Goal: Task Accomplishment & Management: Manage account settings

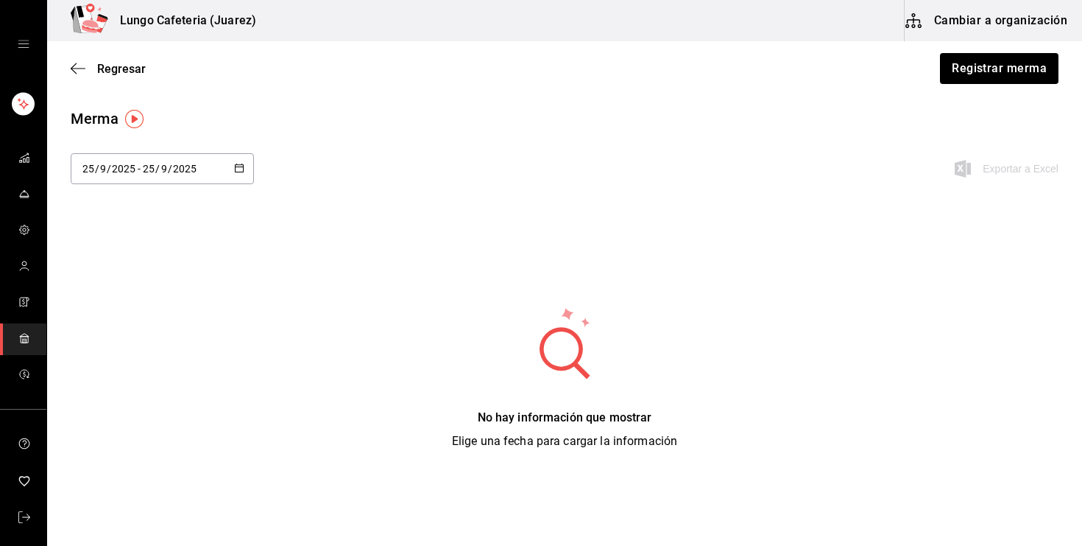
click at [23, 43] on icon "open drawer" at bounding box center [23, 43] width 11 height 7
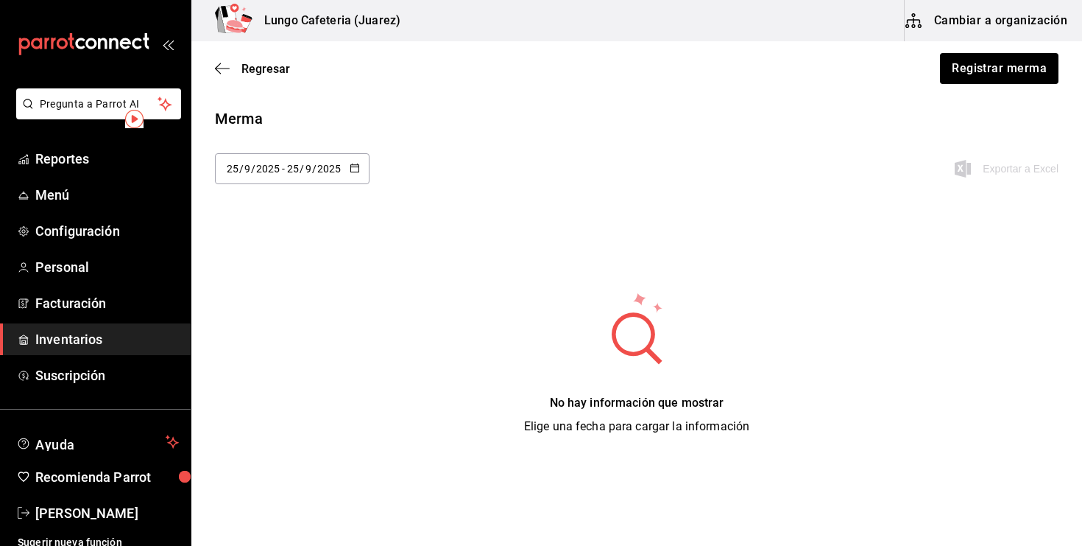
click at [72, 331] on span "Inventarios" at bounding box center [107, 339] width 144 height 20
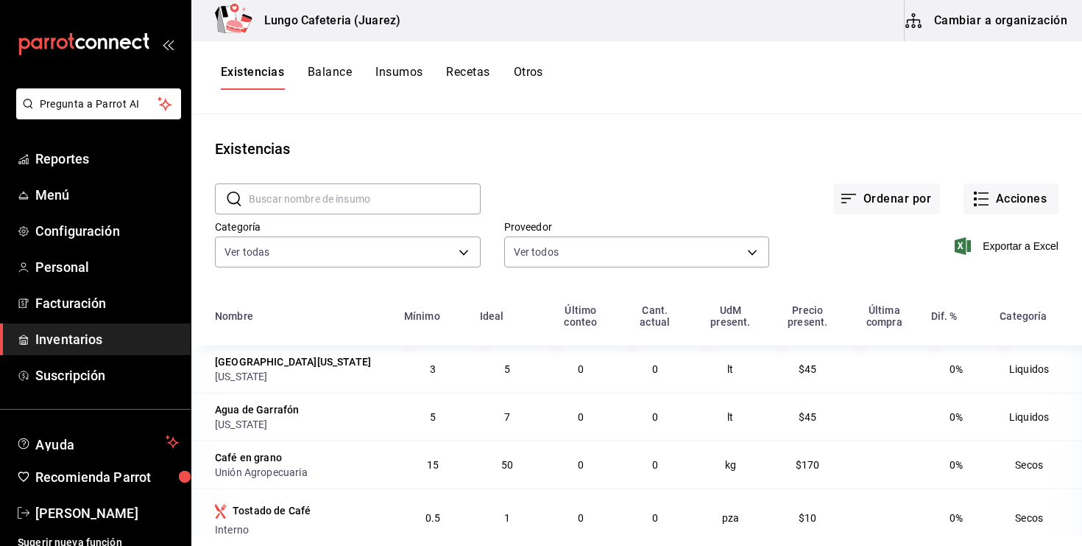
click at [964, 11] on button "Cambiar a organización" at bounding box center [988, 20] width 166 height 41
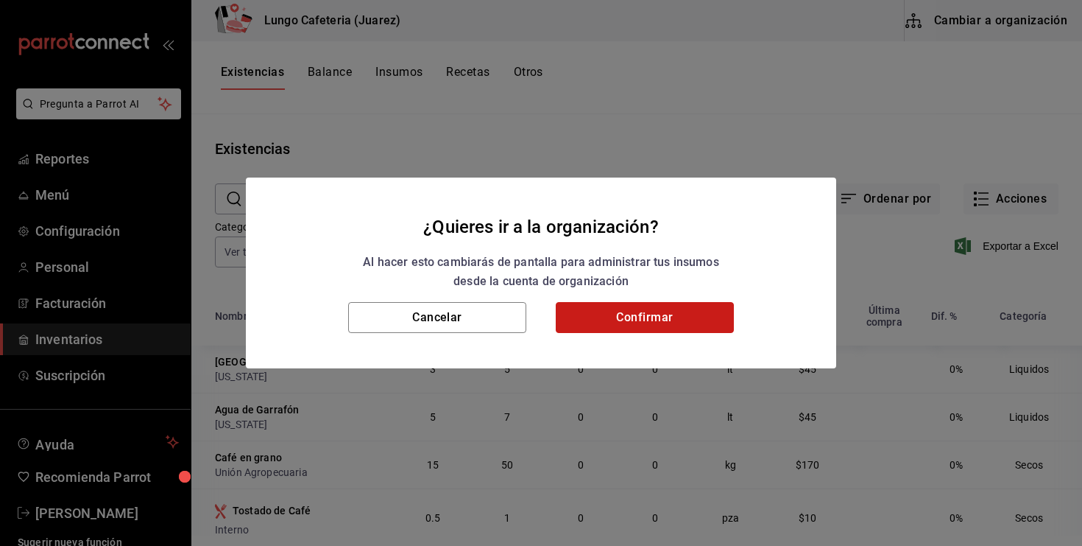
click at [637, 320] on button "Confirmar" at bounding box center [645, 317] width 178 height 31
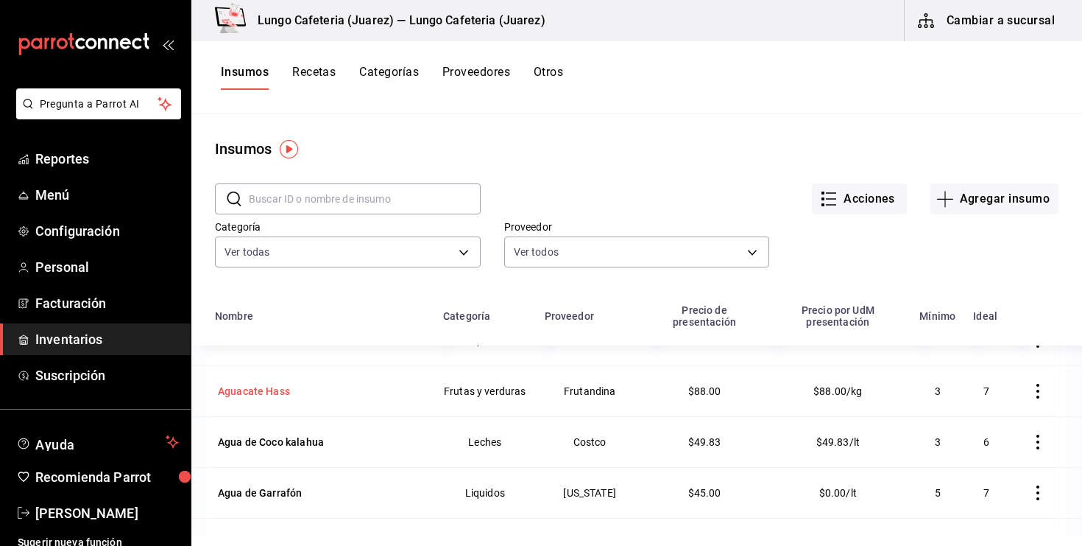
scroll to position [286, 0]
click at [1028, 495] on button "button" at bounding box center [1038, 491] width 32 height 32
click at [1028, 495] on li "Eliminar" at bounding box center [993, 491] width 124 height 41
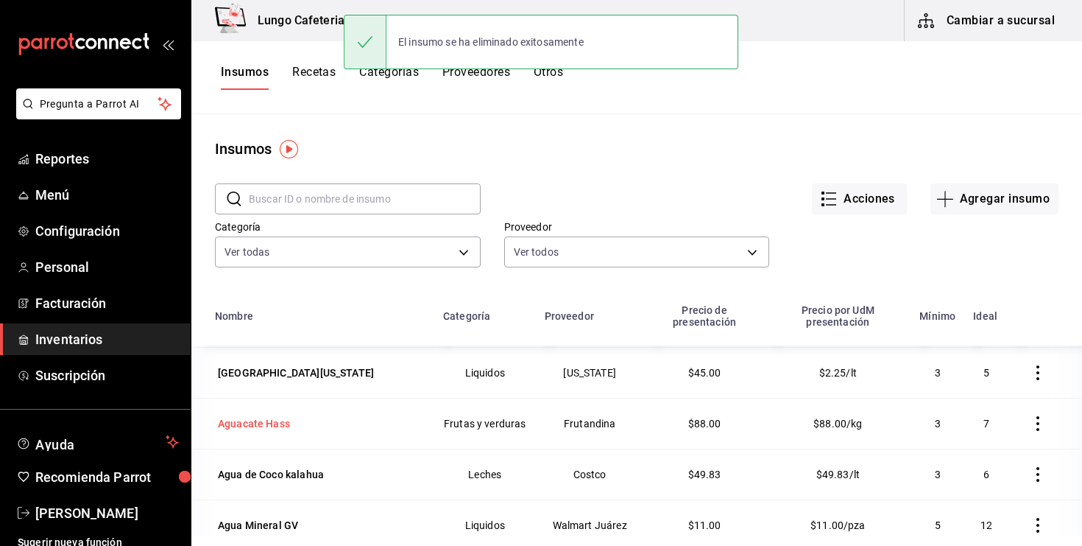
scroll to position [253, 0]
click at [322, 211] on input "text" at bounding box center [365, 198] width 232 height 29
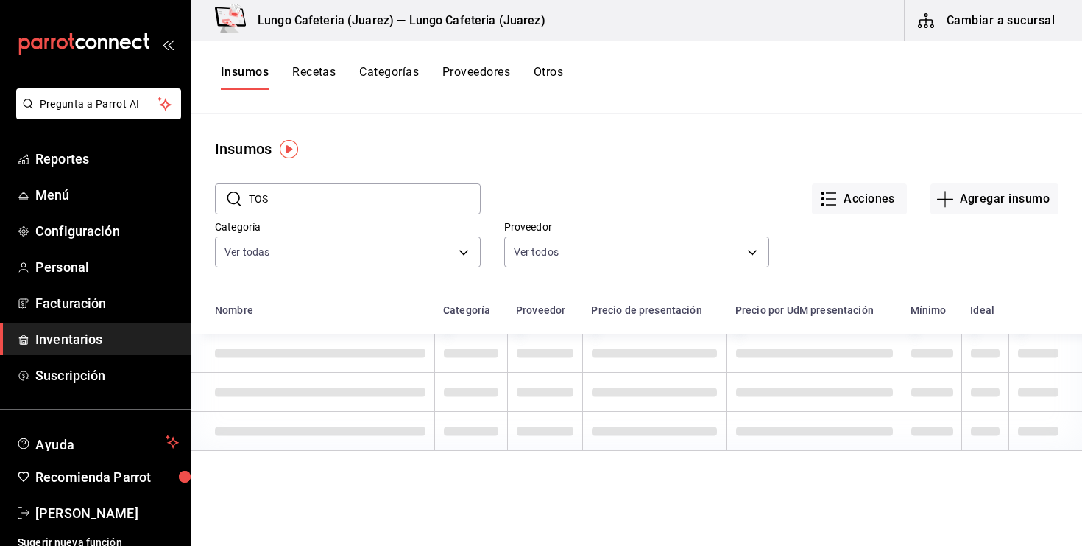
scroll to position [0, 0]
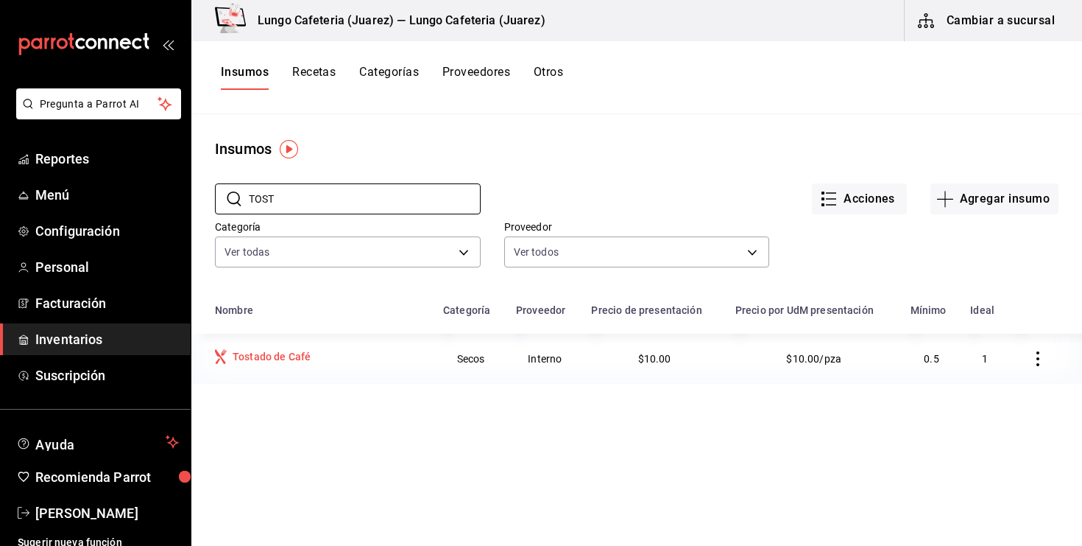
type input "TOST"
click at [283, 369] on td "Tostado de Café" at bounding box center [312, 359] width 243 height 50
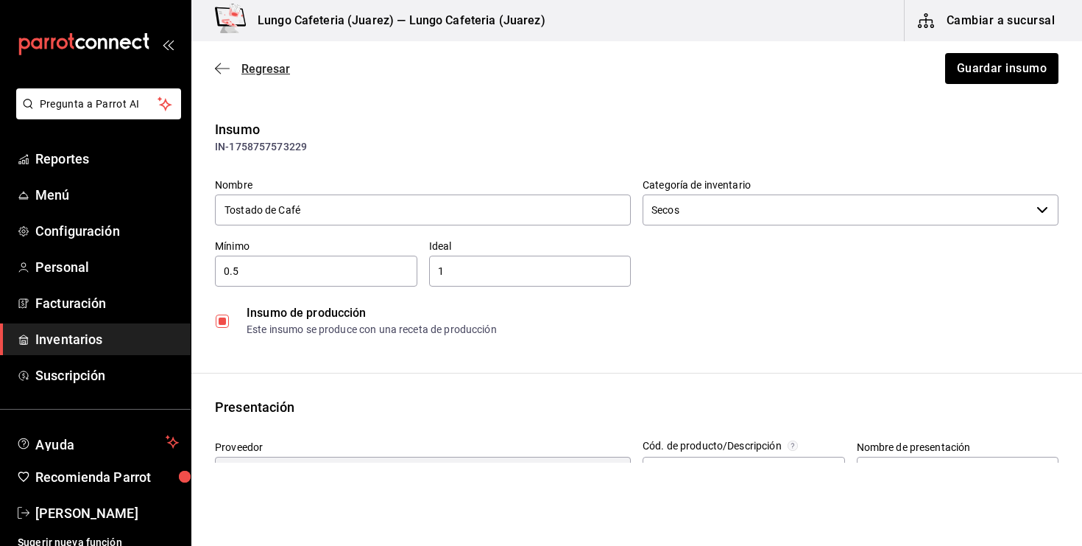
click at [223, 71] on icon "button" at bounding box center [222, 68] width 15 height 13
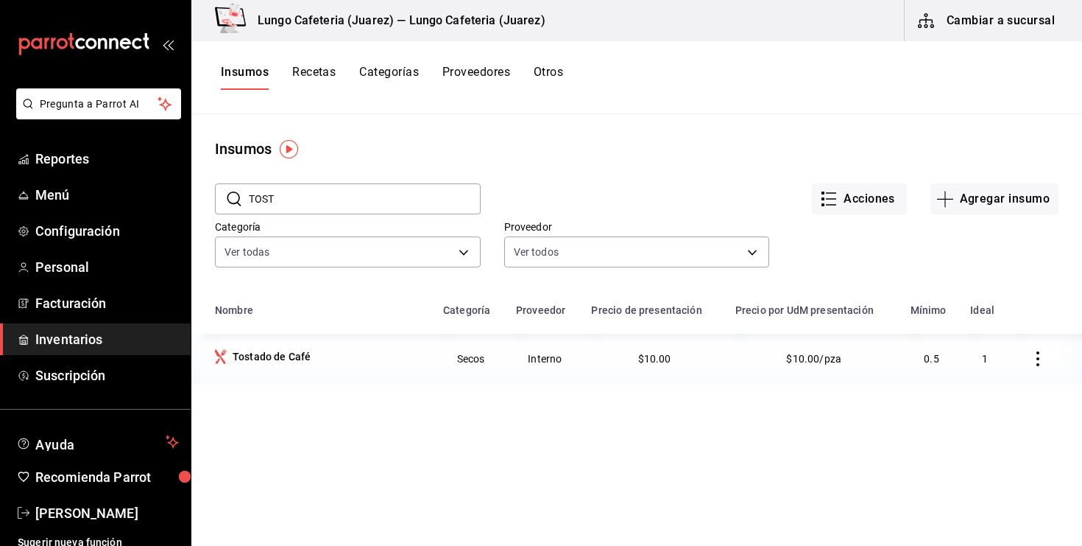
click at [1037, 362] on icon "button" at bounding box center [1038, 358] width 15 height 15
click at [979, 361] on span "Eliminar" at bounding box center [994, 359] width 38 height 12
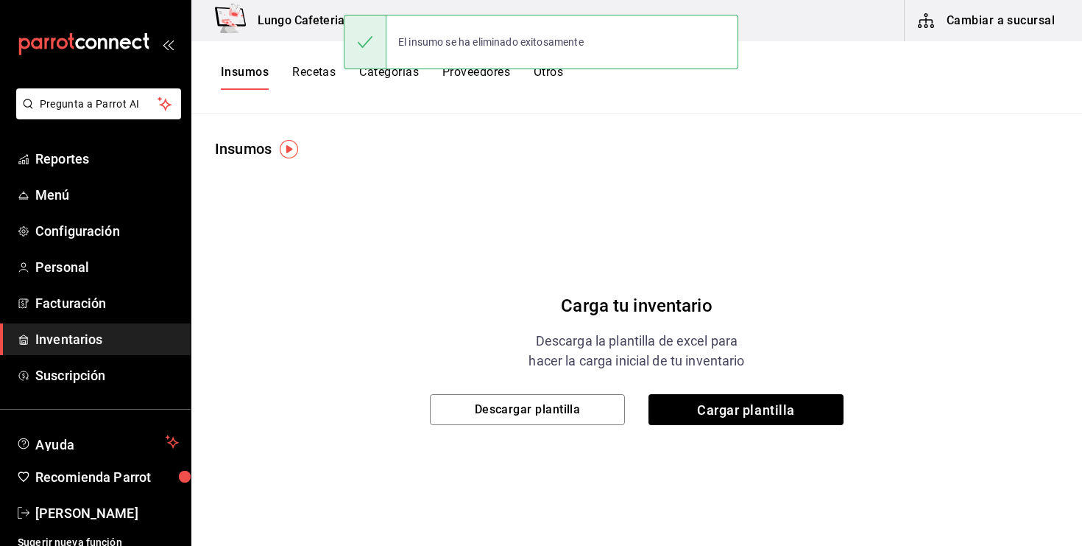
click at [241, 71] on button "Insumos" at bounding box center [245, 77] width 48 height 25
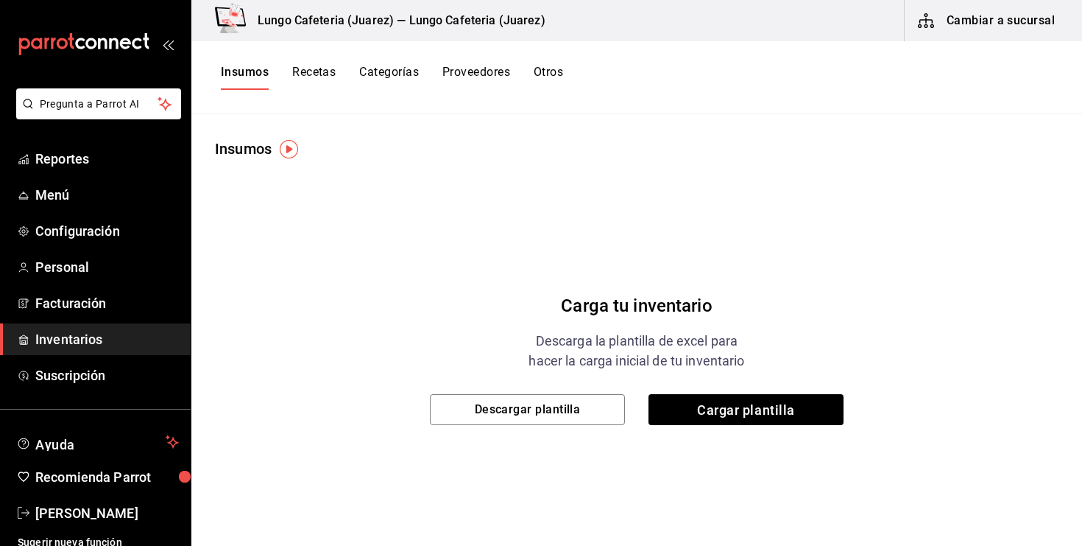
click at [339, 71] on div "Insumos Recetas Categorías Proveedores Otros" at bounding box center [392, 77] width 342 height 25
click at [321, 68] on button "Recetas" at bounding box center [313, 77] width 43 height 25
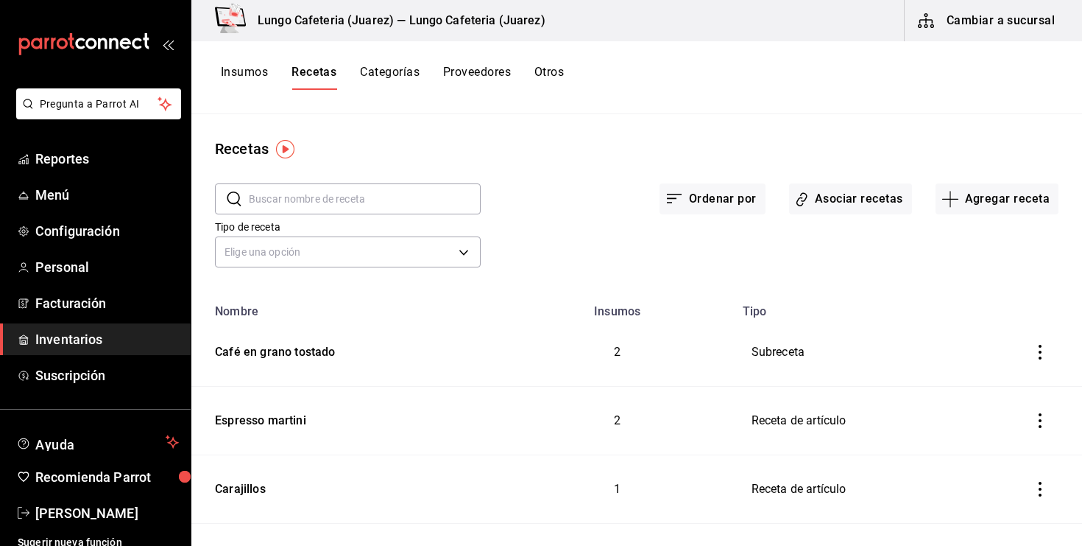
click at [263, 66] on button "Insumos" at bounding box center [244, 77] width 47 height 25
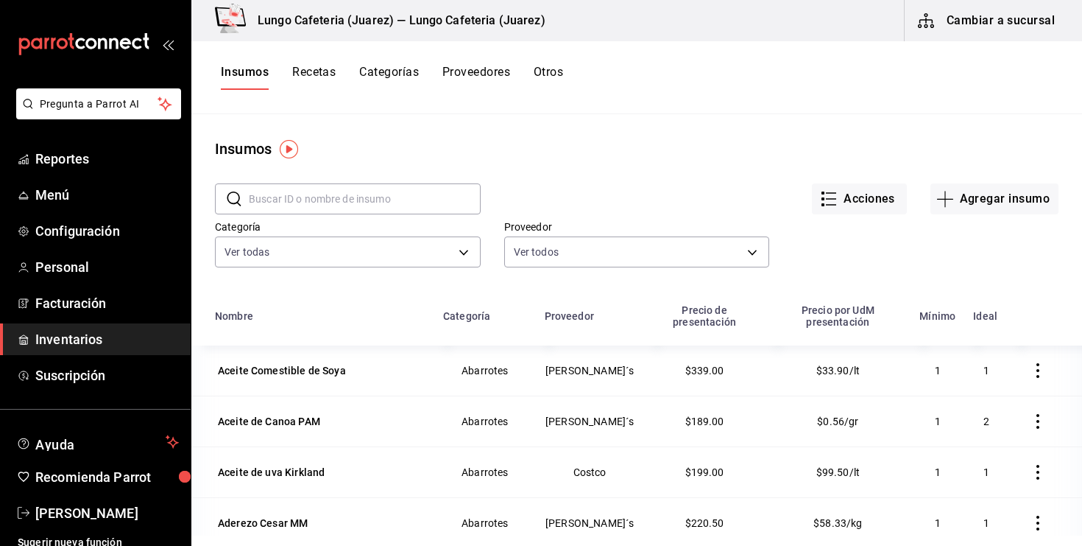
click at [317, 74] on button "Recetas" at bounding box center [313, 77] width 43 height 25
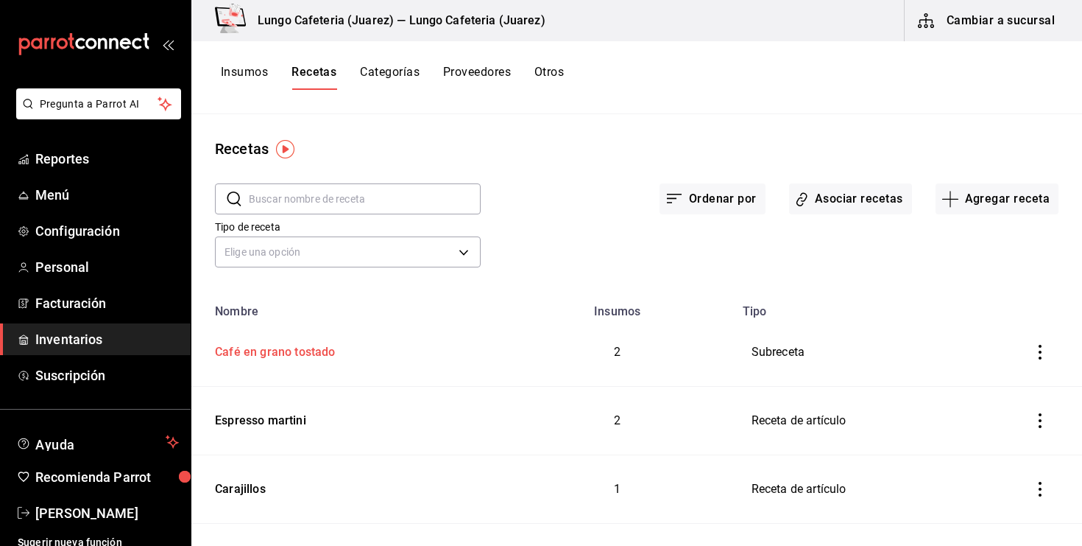
click at [303, 358] on div "Café en grano tostado" at bounding box center [272, 349] width 127 height 23
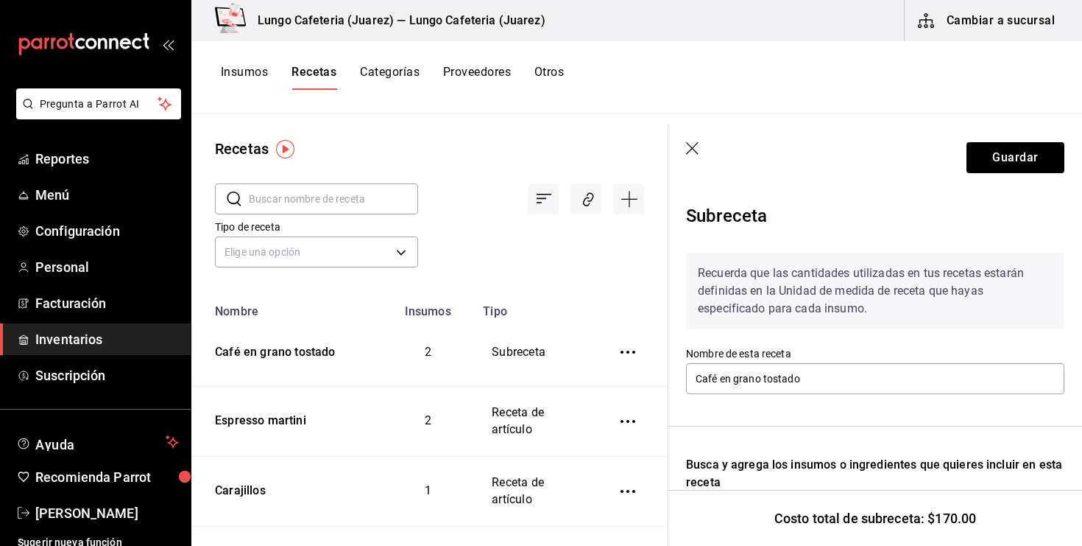
scroll to position [208, 0]
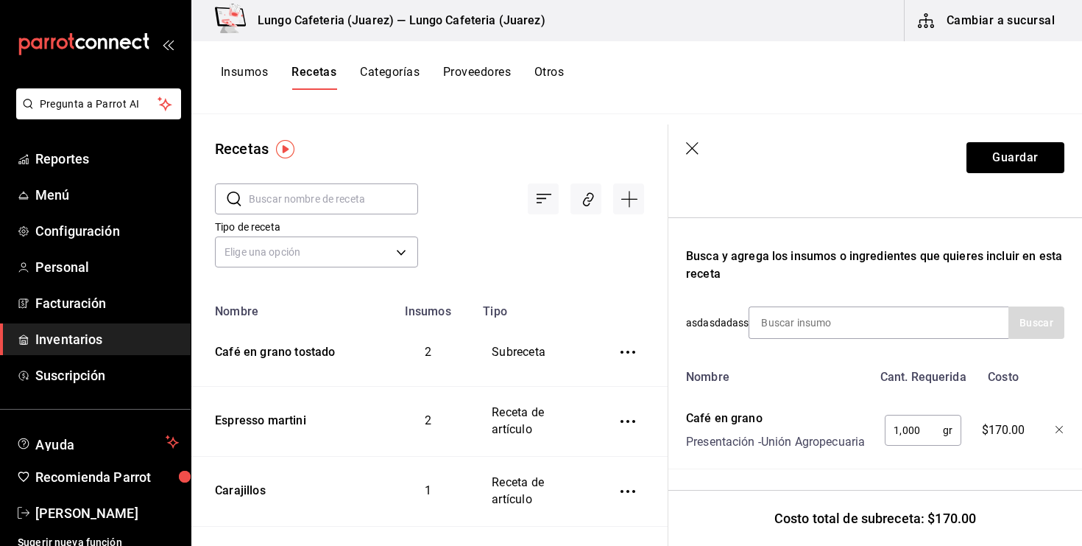
click at [697, 150] on icon "button" at bounding box center [693, 149] width 15 height 15
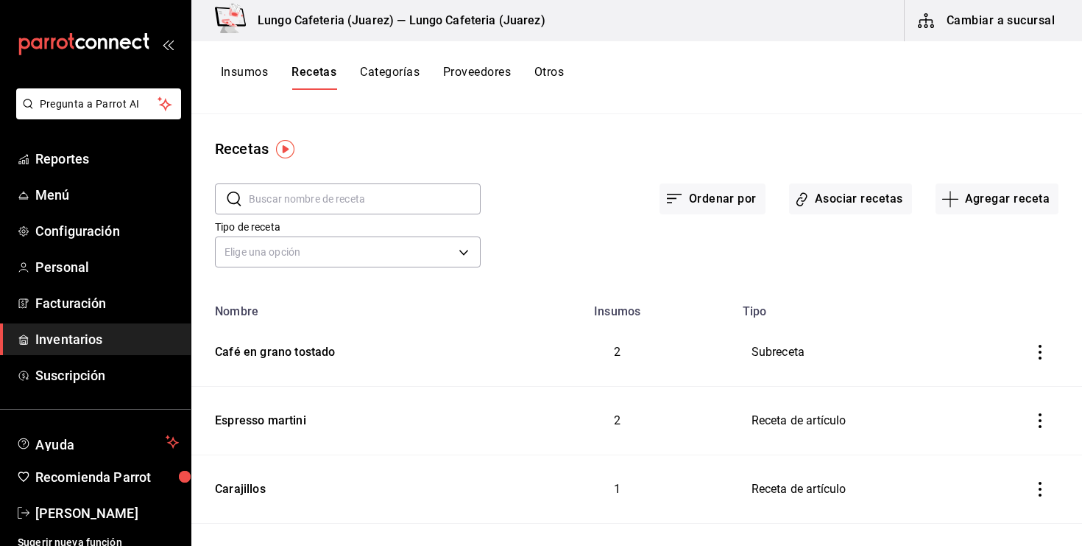
click at [1038, 352] on icon "inventoriesTable" at bounding box center [1040, 352] width 15 height 15
click at [993, 381] on li "Eliminar" at bounding box center [995, 372] width 124 height 41
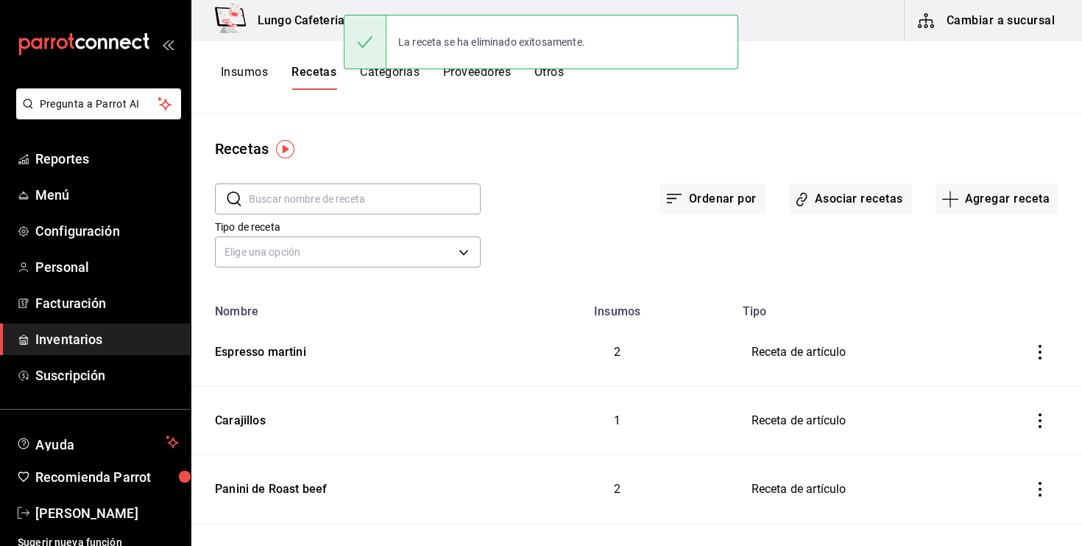
click at [257, 71] on button "Insumos" at bounding box center [244, 77] width 47 height 25
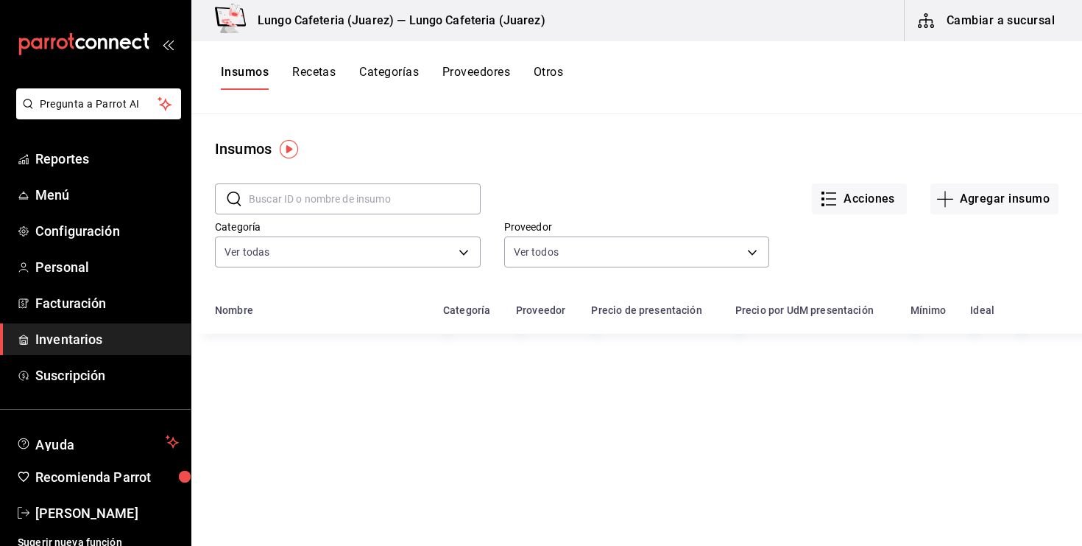
drag, startPoint x: 333, startPoint y: 216, endPoint x: 333, endPoint y: 205, distance: 11.8
click at [333, 214] on div "​ ​ Acciones Agregar insumo Categoría Ver todas a10117c9-0cf0-4d57-9a14-cc90eaf…" at bounding box center [636, 227] width 891 height 135
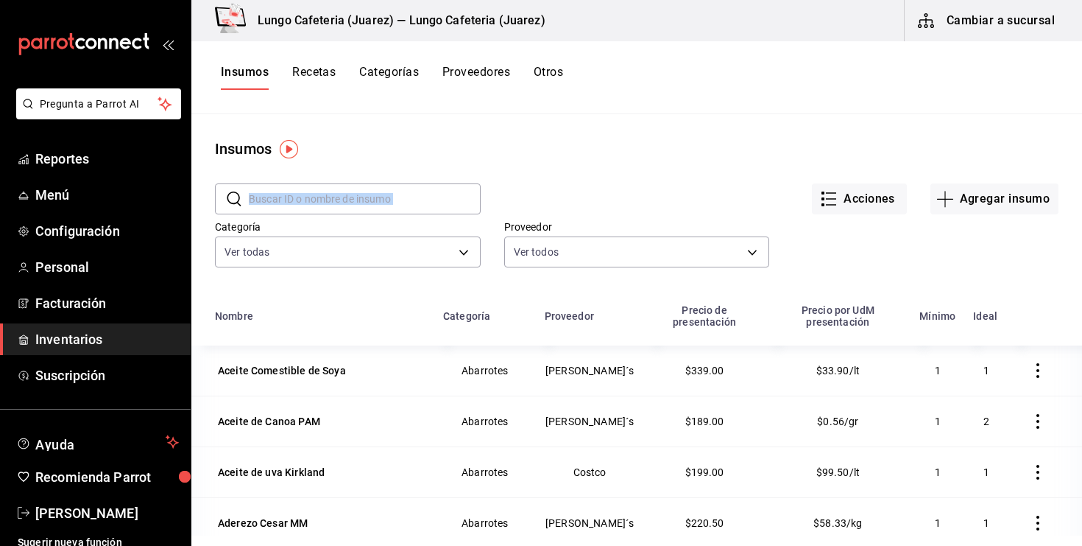
click at [333, 205] on input "text" at bounding box center [365, 198] width 232 height 29
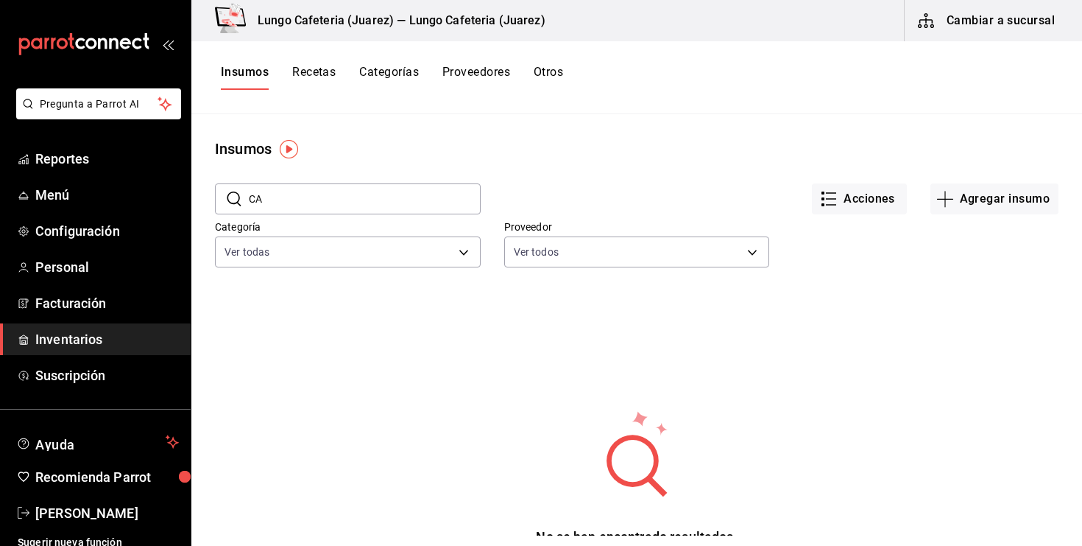
type input "C"
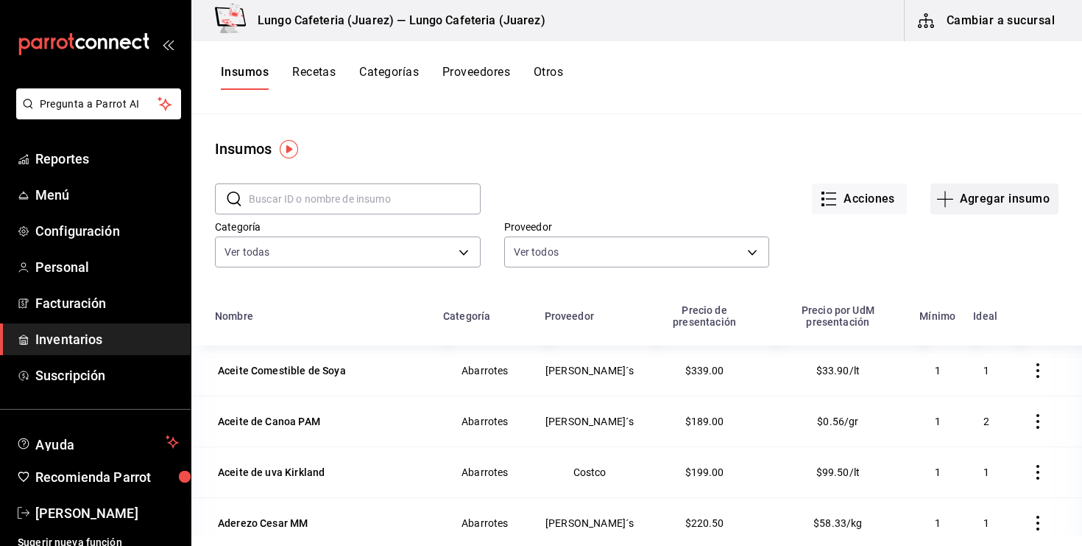
click at [957, 191] on button "Agregar insumo" at bounding box center [995, 198] width 128 height 31
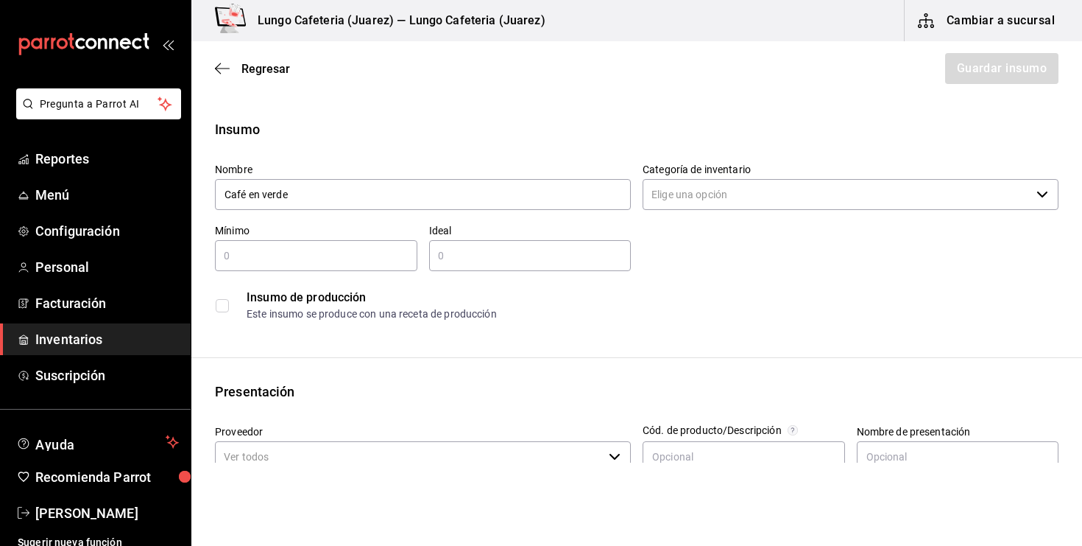
type input "Café en verde"
click at [543, 158] on div "Nombre Café en verde" at bounding box center [417, 181] width 428 height 61
click at [675, 215] on div "Nombre Café en verde Categoría de inventario ​ Mínimo ​ Ideal ​ Insumo de produ…" at bounding box center [631, 239] width 856 height 177
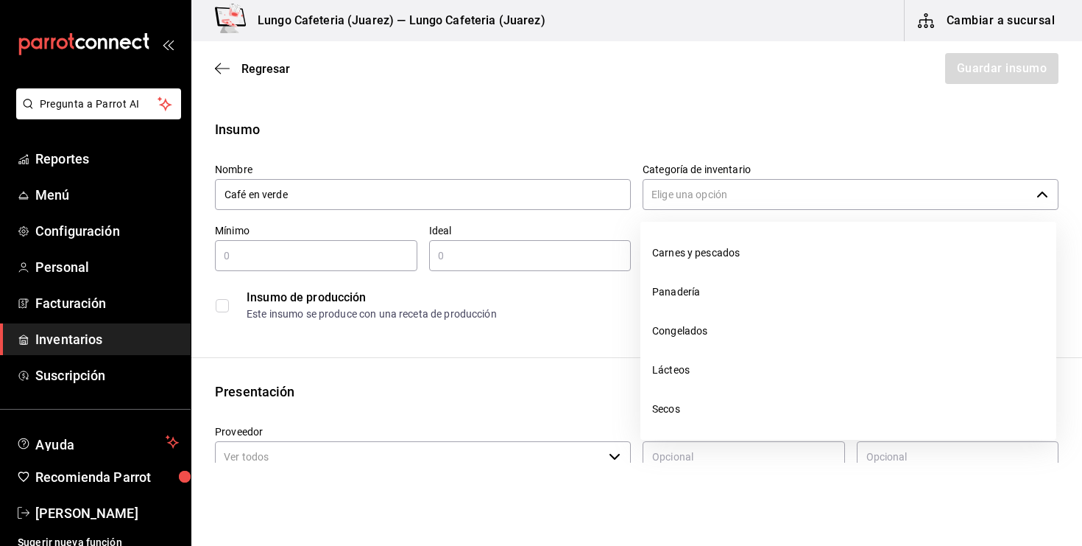
click at [673, 197] on input "Categoría de inventario" at bounding box center [837, 194] width 388 height 31
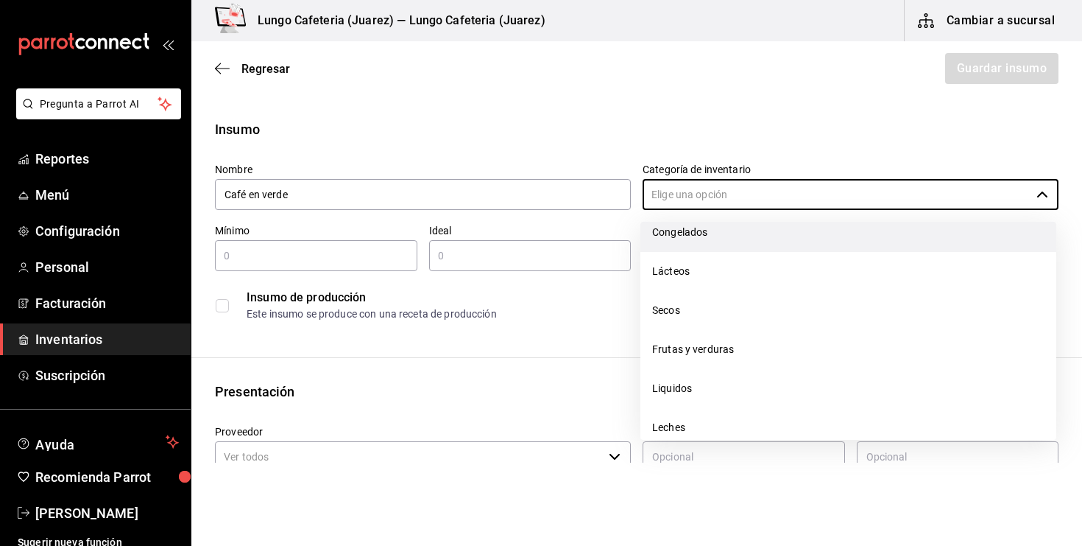
scroll to position [108, 0]
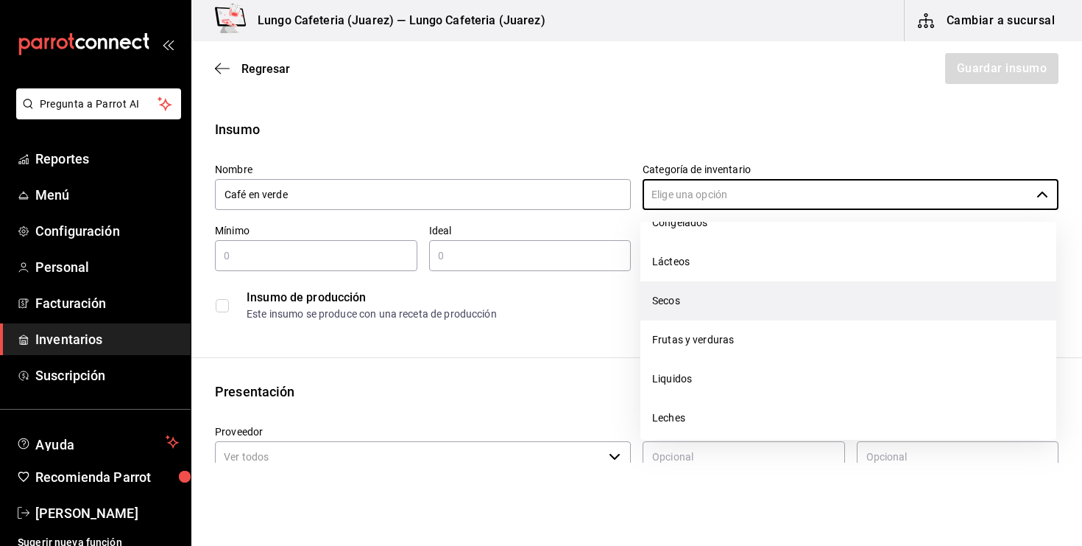
click at [688, 300] on li "Secos" at bounding box center [849, 300] width 416 height 39
type input "Secos"
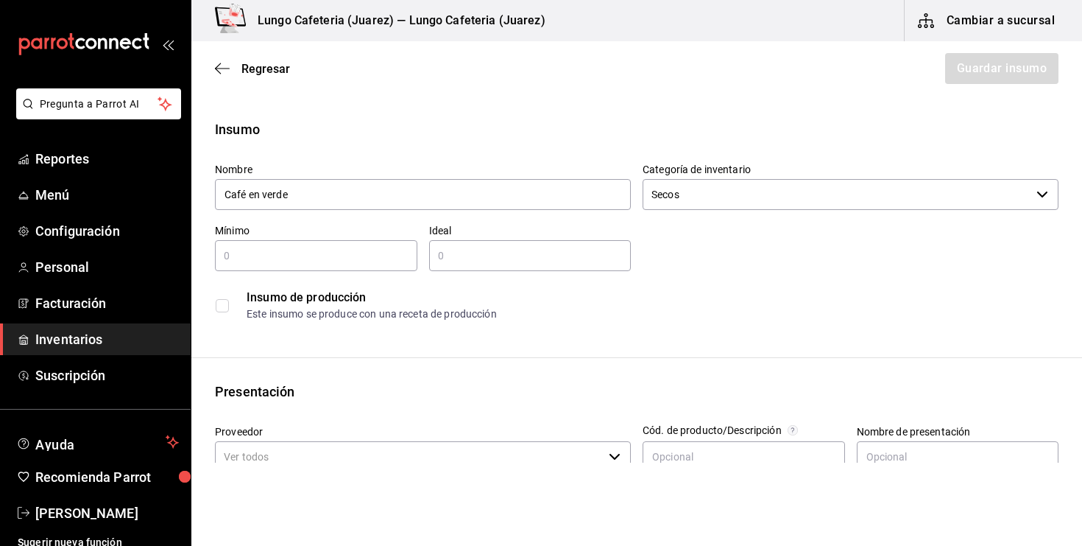
click at [276, 263] on input "text" at bounding box center [316, 256] width 202 height 18
type input "15"
click at [508, 245] on div "​" at bounding box center [530, 255] width 202 height 31
type input "40"
click at [532, 312] on div "Este insumo se produce con una receta de producción" at bounding box center [652, 313] width 811 height 15
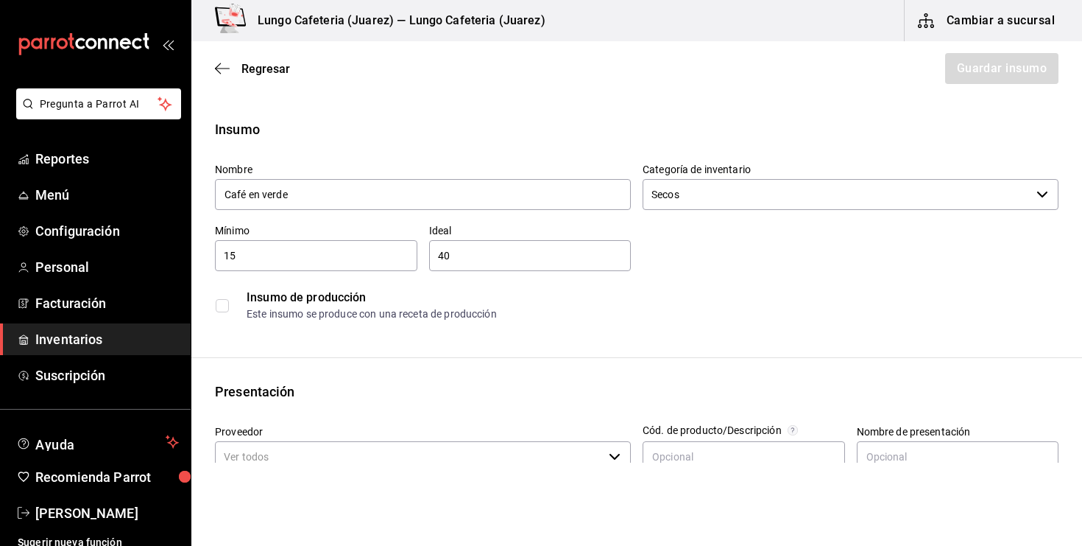
scroll to position [202, 0]
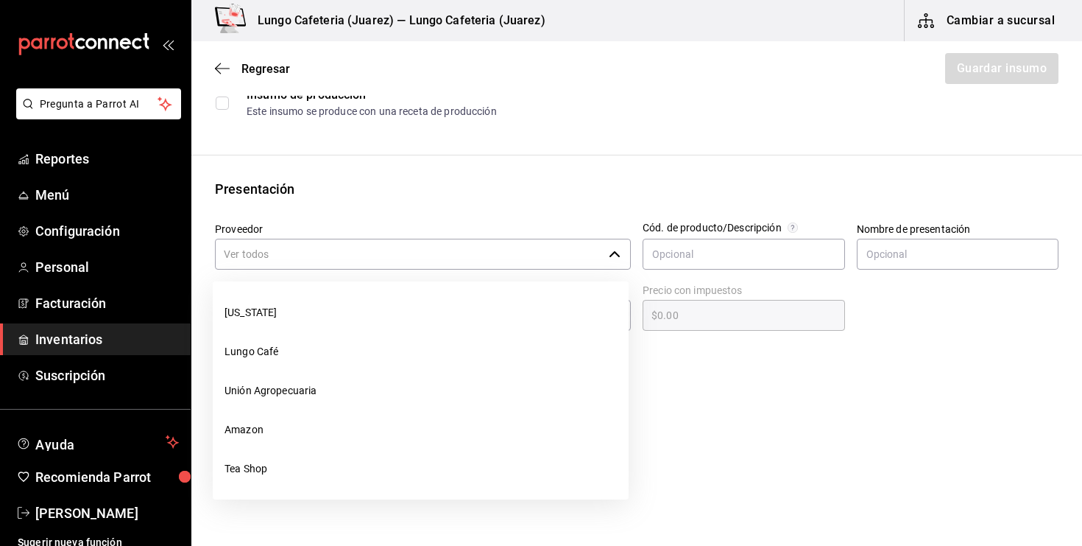
click at [310, 247] on input "Proveedor" at bounding box center [409, 254] width 388 height 31
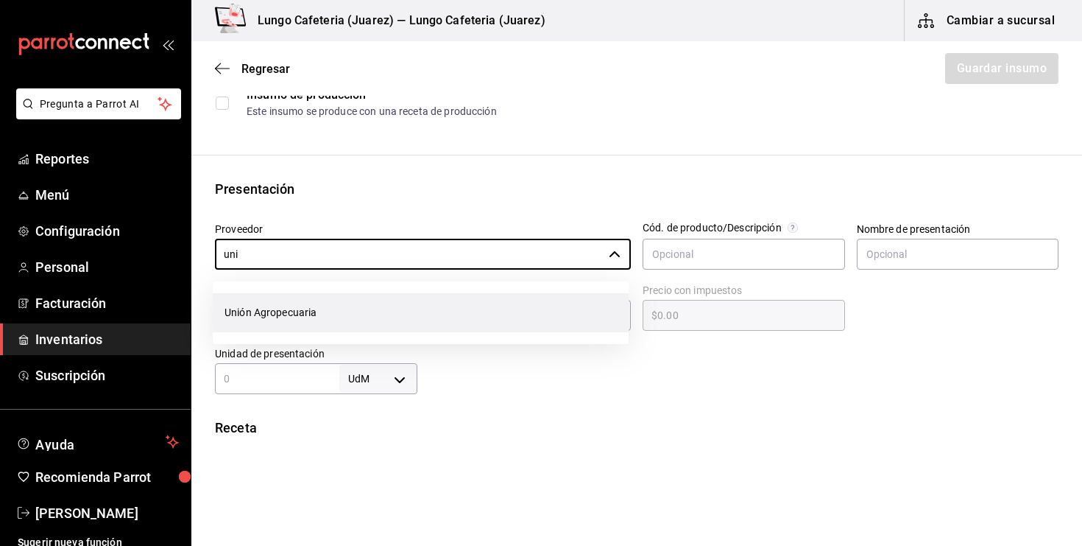
click at [288, 322] on li "Unión Agropecuaria" at bounding box center [421, 312] width 416 height 39
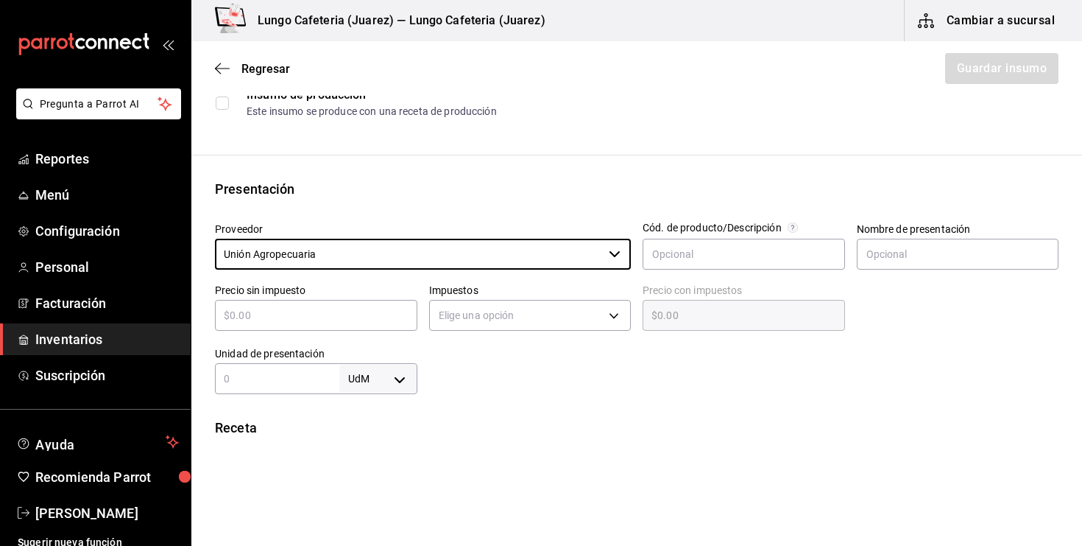
type input "Unión Agropecuaria"
click at [246, 315] on input "text" at bounding box center [316, 315] width 202 height 18
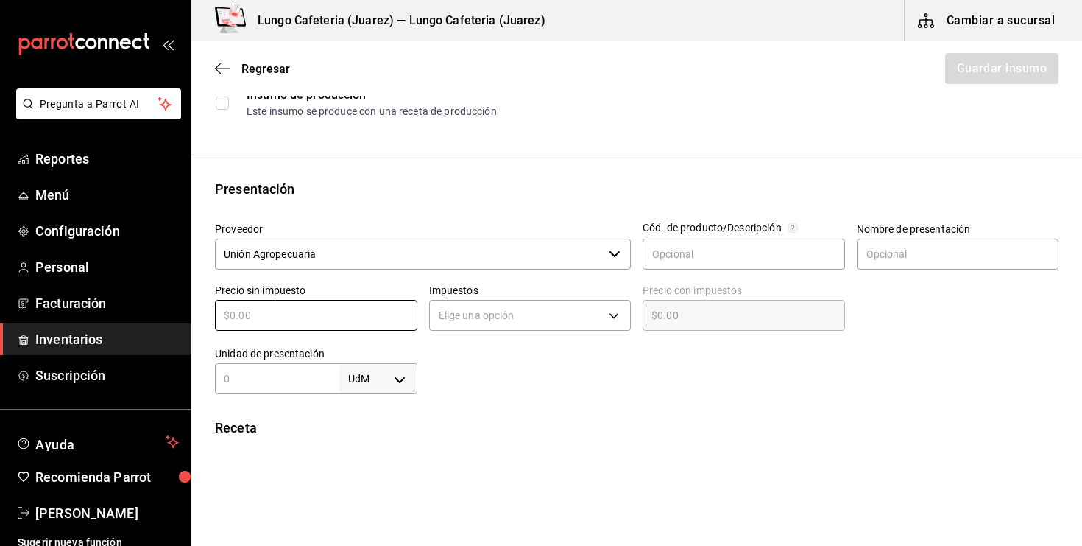
type input "$170"
type input "$170.00"
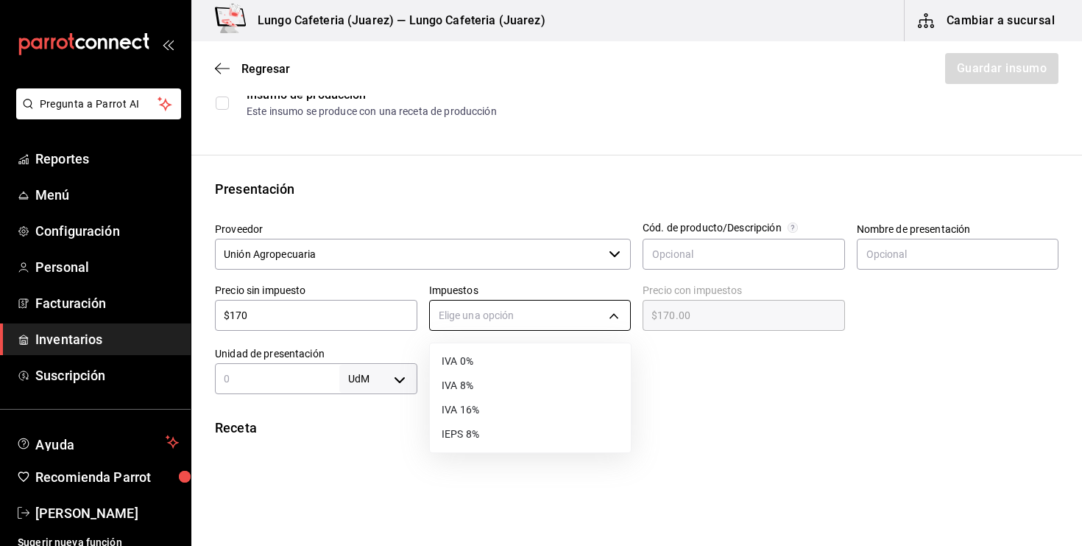
click at [461, 317] on body "Pregunta a Parrot AI Reportes Menú Configuración Personal Facturación Inventari…" at bounding box center [541, 231] width 1082 height 462
click at [468, 351] on li "IVA 0%" at bounding box center [530, 361] width 201 height 24
type input "IVA_0"
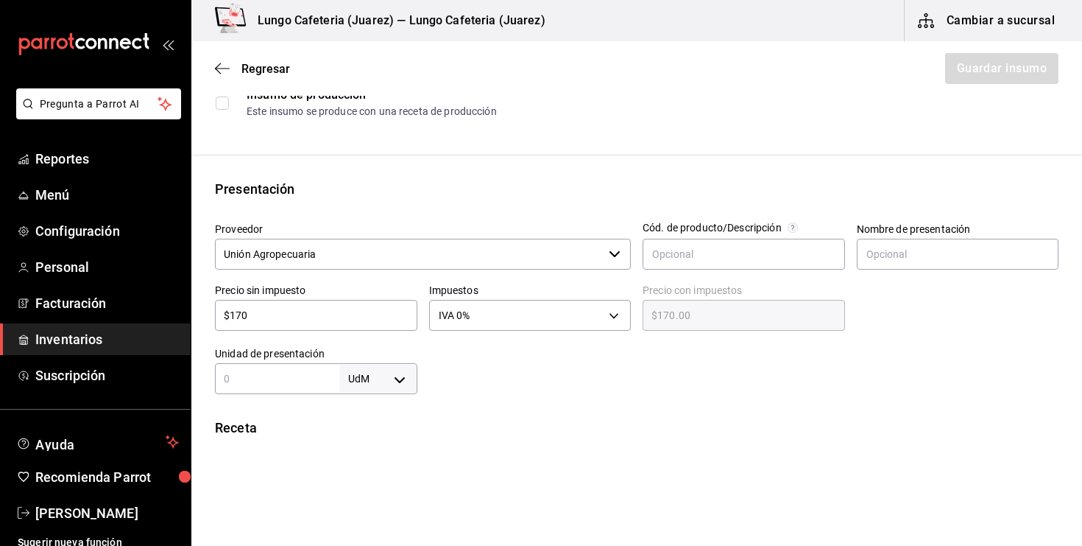
click at [333, 384] on input "text" at bounding box center [277, 379] width 124 height 18
type input "1"
click at [393, 368] on body "Pregunta a Parrot AI Reportes Menú Configuración Personal Facturación Inventari…" at bounding box center [541, 231] width 1082 height 462
click at [368, 398] on li "kg" at bounding box center [378, 405] width 77 height 24
type input "KILOGRAM"
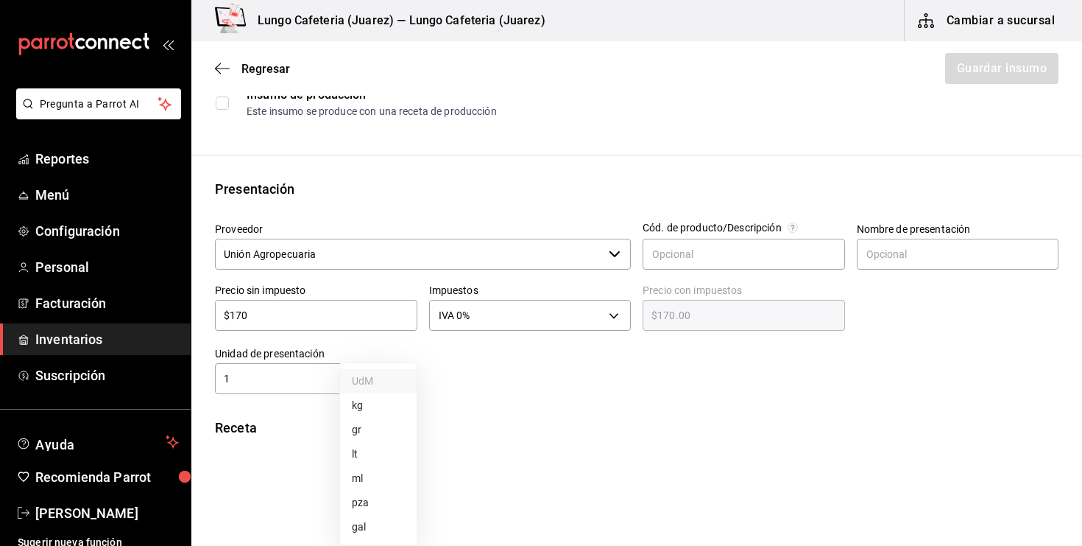
type input "KILOGRAM"
type input "1"
click at [516, 453] on div "Unidad de receta kg KILOGRAM Factor de conversión 1 ​" at bounding box center [631, 480] width 856 height 63
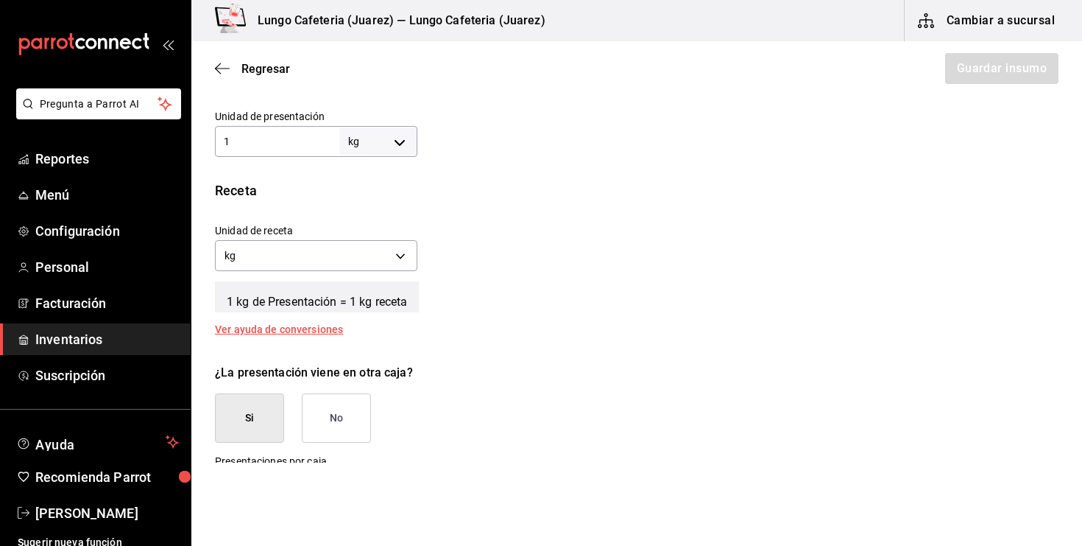
scroll to position [450, 0]
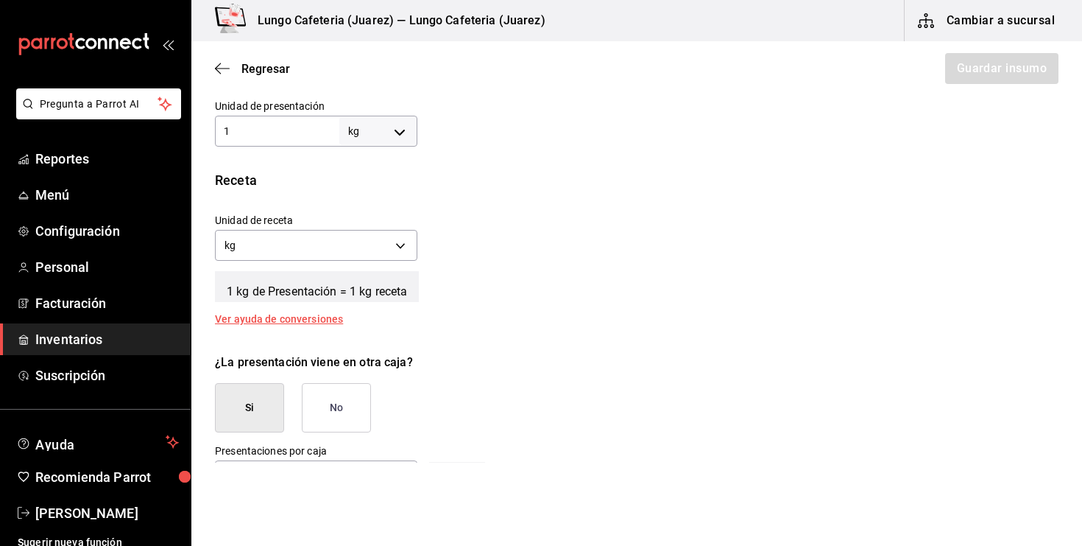
click at [359, 401] on button "No" at bounding box center [336, 407] width 69 height 49
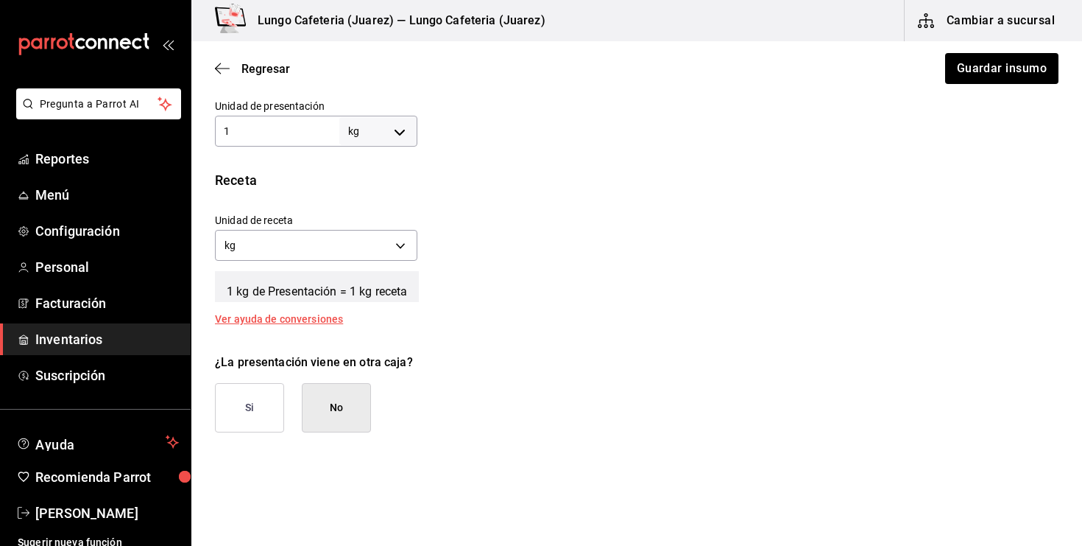
scroll to position [0, 0]
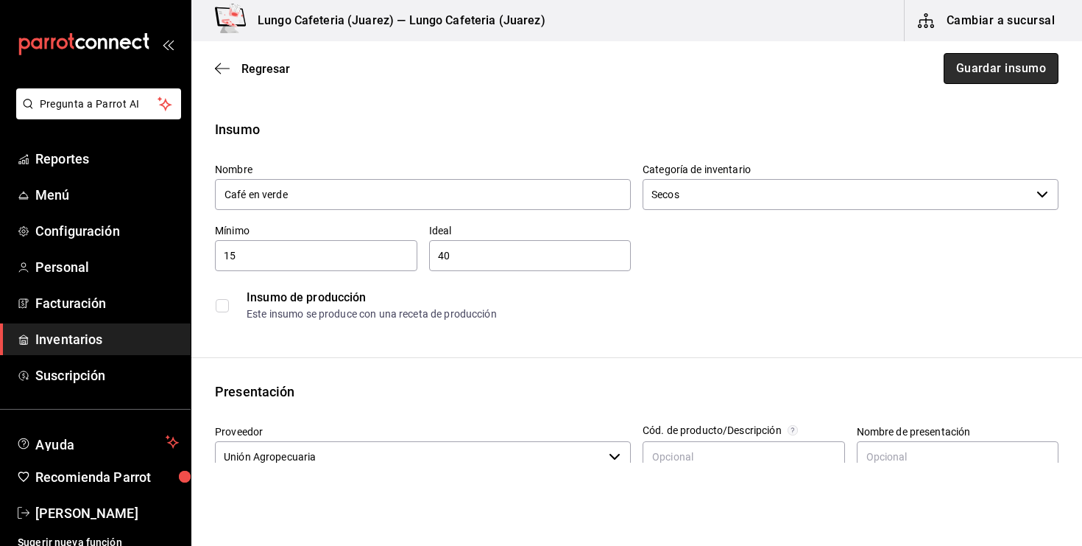
click at [991, 57] on button "Guardar insumo" at bounding box center [1001, 68] width 115 height 31
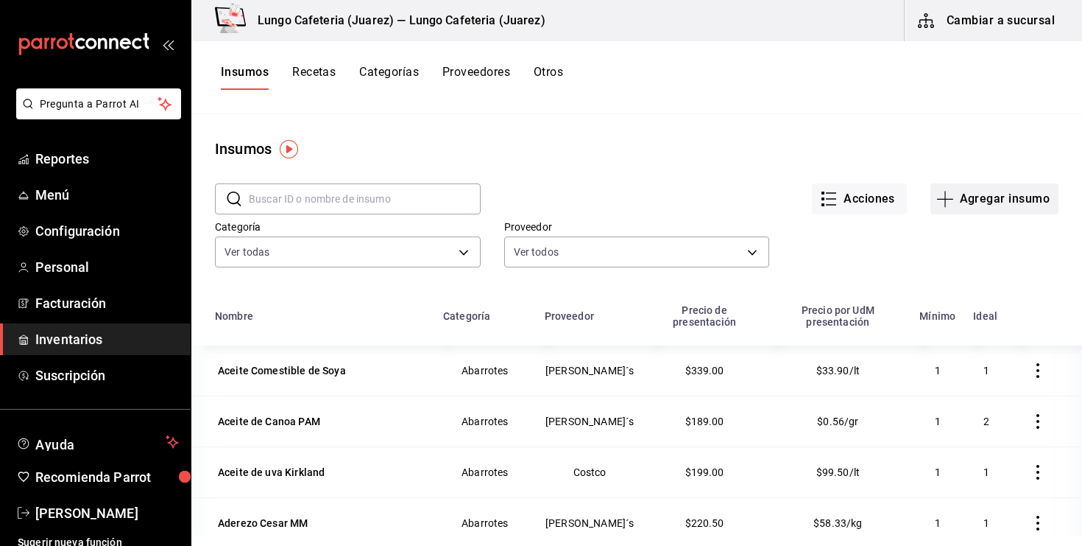
click at [951, 204] on icon "button" at bounding box center [946, 199] width 18 height 18
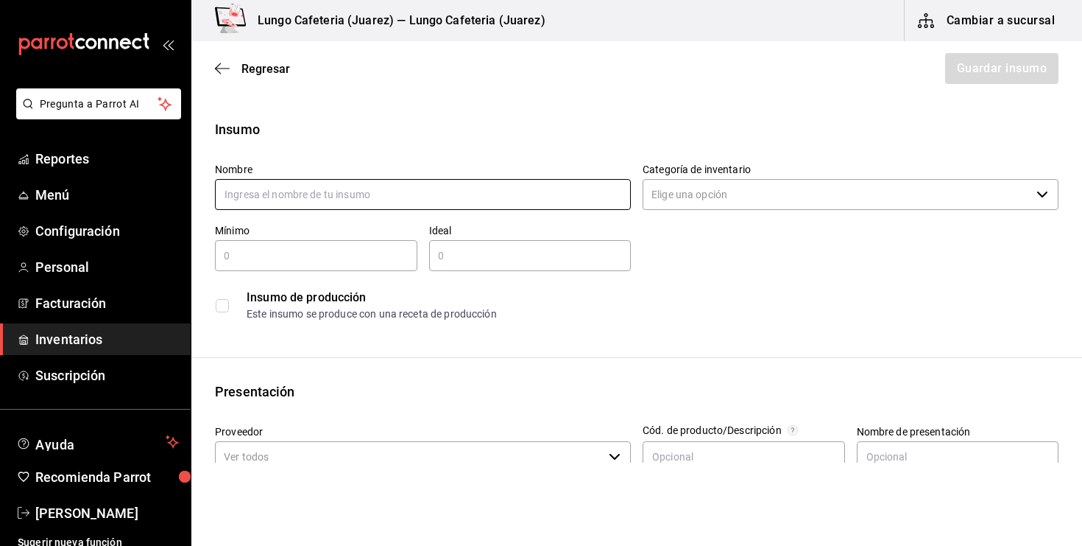
click at [406, 200] on input "text" at bounding box center [423, 194] width 416 height 31
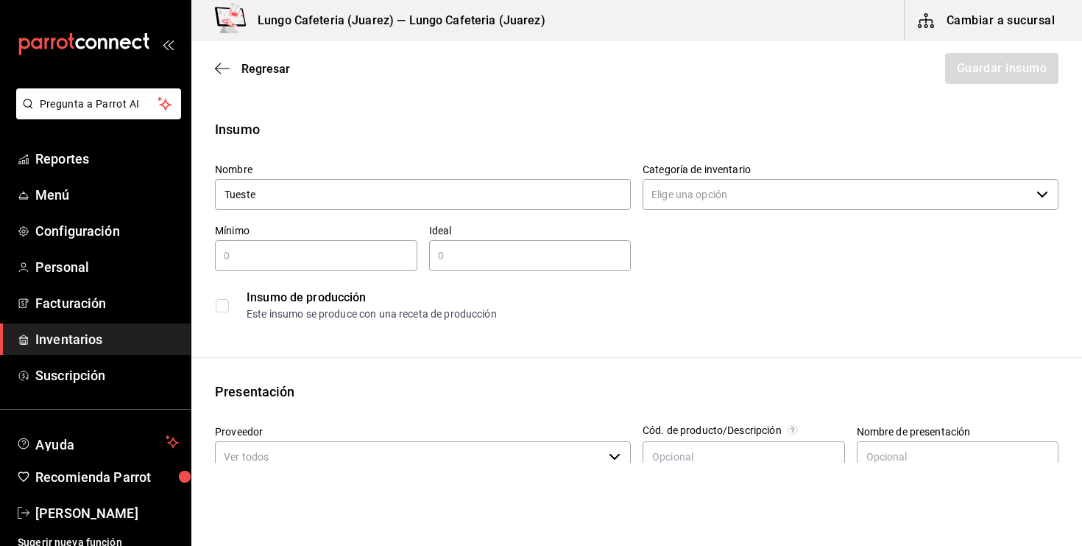
type input "Tueste"
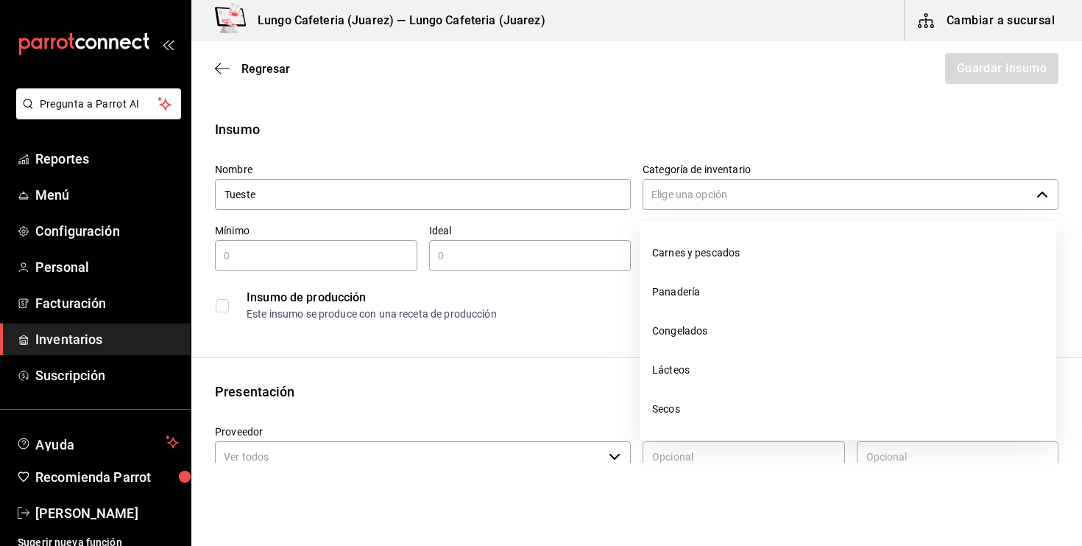
click at [740, 183] on input "Categoría de inventario" at bounding box center [837, 194] width 388 height 31
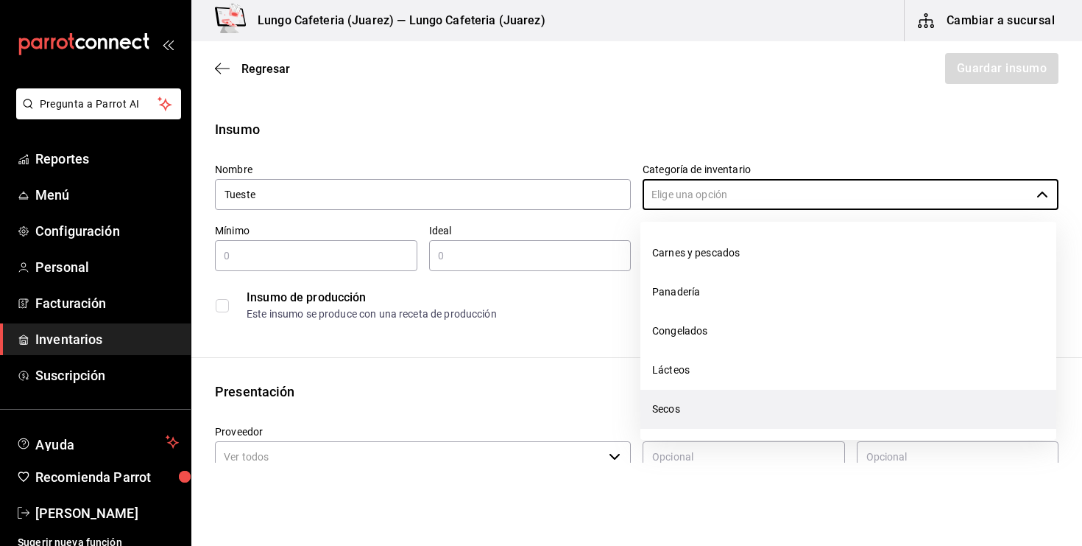
click at [696, 398] on li "Secos" at bounding box center [849, 409] width 416 height 39
type input "Secos"
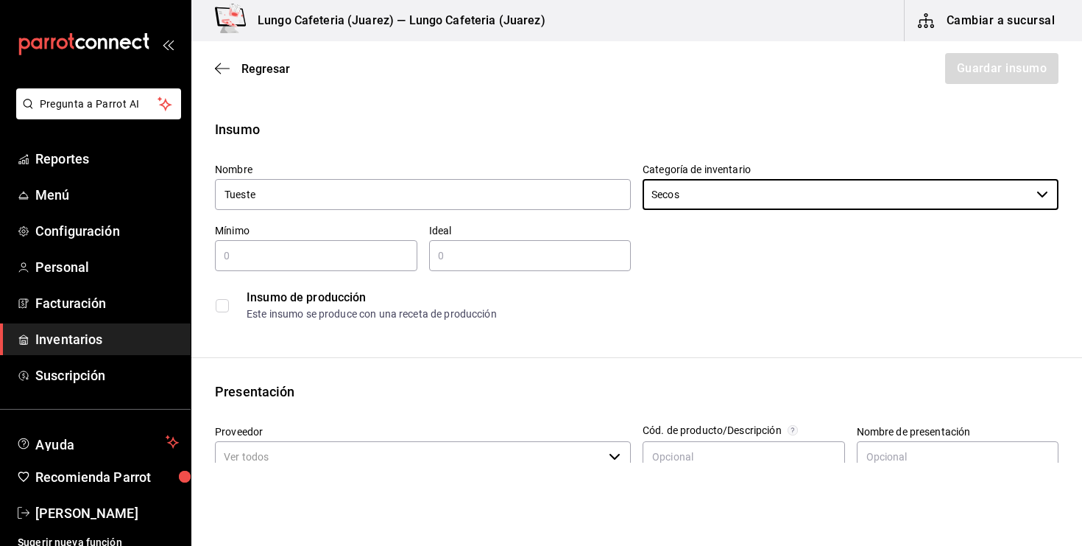
click at [358, 264] on input "text" at bounding box center [316, 256] width 202 height 18
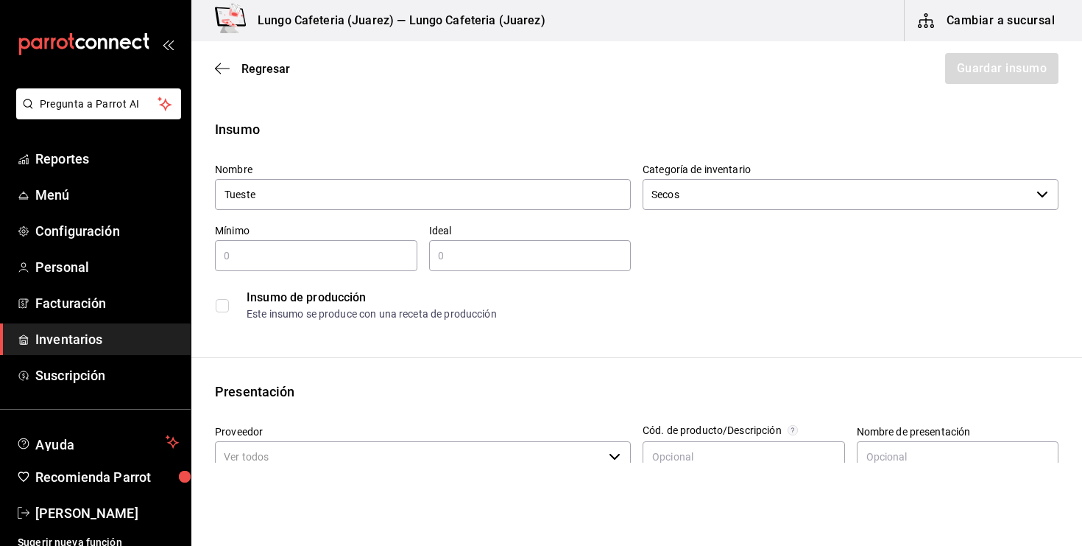
type input "0.5"
click at [456, 251] on input "text" at bounding box center [530, 256] width 202 height 18
type input "1"
click at [338, 255] on input "0.5" at bounding box center [316, 256] width 202 height 18
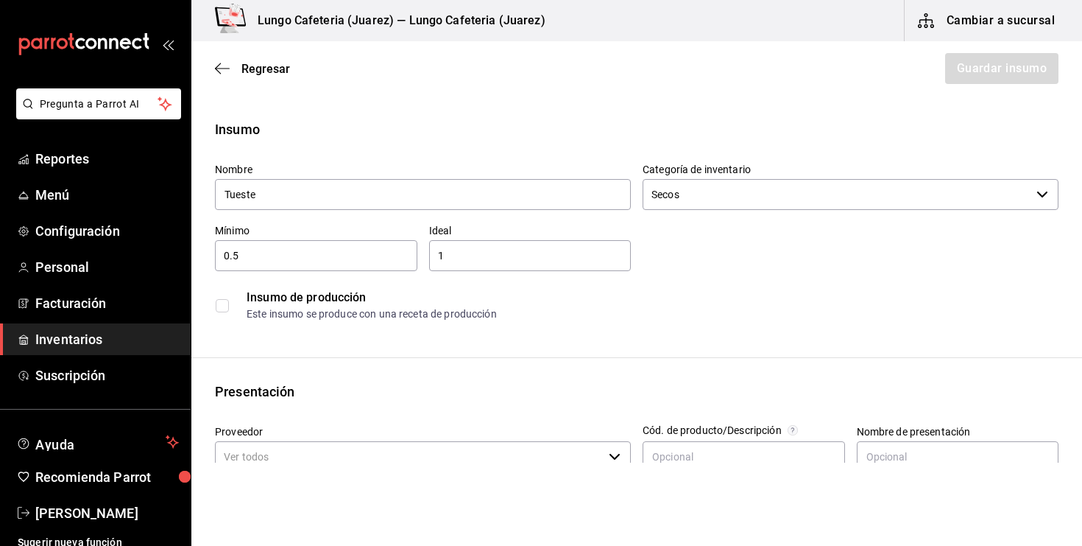
click at [338, 255] on input "0.5" at bounding box center [316, 256] width 202 height 18
click at [532, 266] on div "1 ​" at bounding box center [530, 255] width 202 height 31
click at [353, 272] on div "Insumo de producción Este insumo se produce con una receta de producción" at bounding box center [631, 299] width 856 height 57
click at [353, 261] on input "5" at bounding box center [316, 256] width 202 height 18
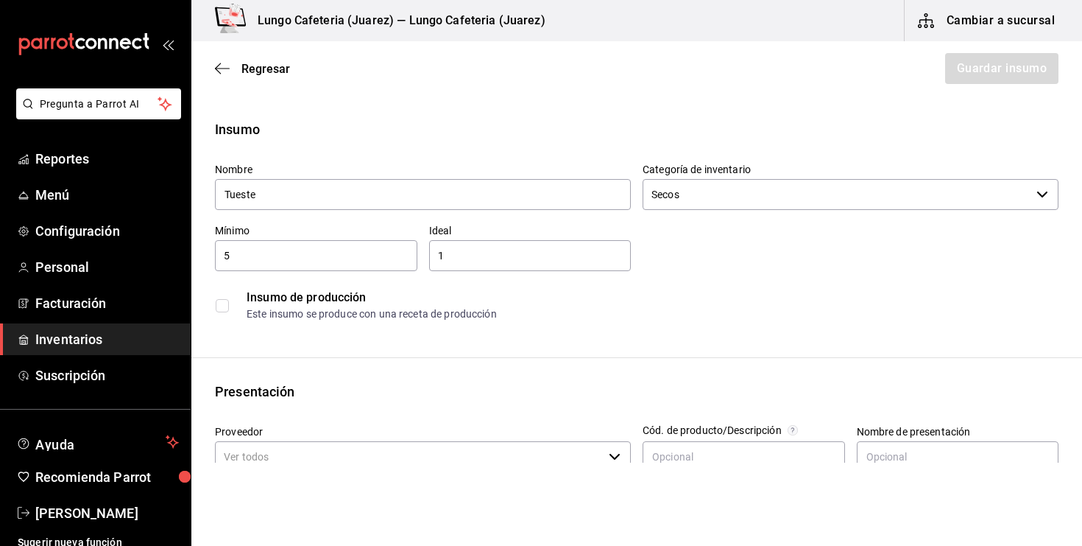
click at [353, 261] on input "5" at bounding box center [316, 256] width 202 height 18
type input "15"
click at [429, 250] on input "1" at bounding box center [530, 256] width 202 height 18
click at [445, 250] on input "1" at bounding box center [530, 256] width 202 height 18
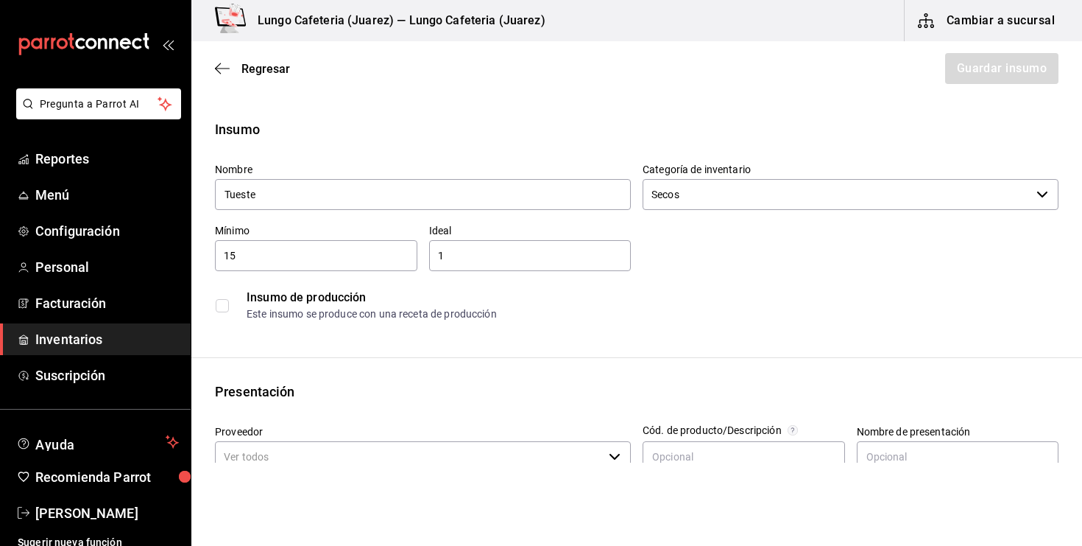
click at [445, 250] on input "1" at bounding box center [530, 256] width 202 height 18
type input "40"
click at [225, 304] on input "checkbox" at bounding box center [222, 305] width 13 height 13
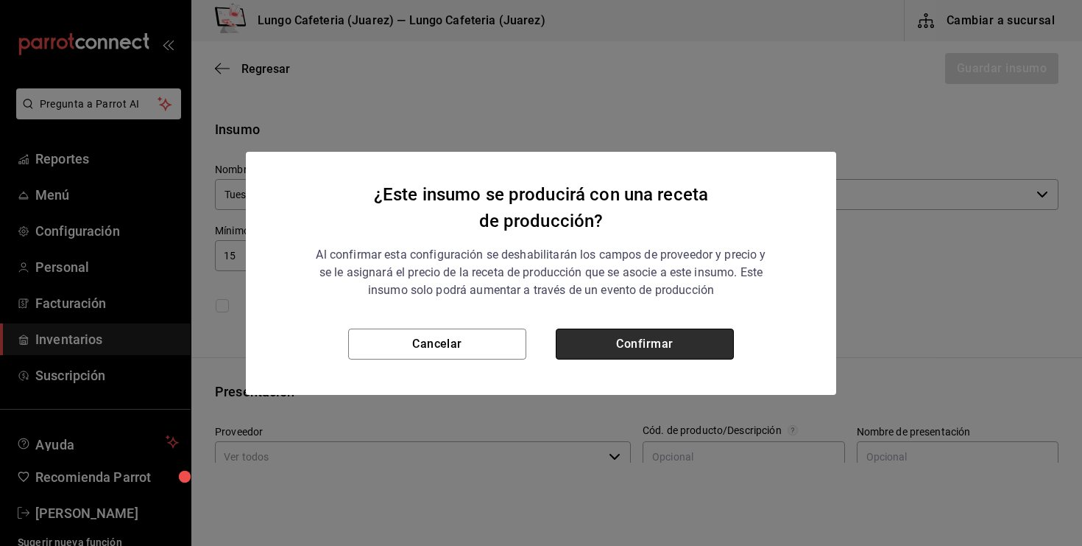
click at [593, 344] on button "Confirmar" at bounding box center [645, 343] width 178 height 31
checkbox input "true"
type input "$0.00"
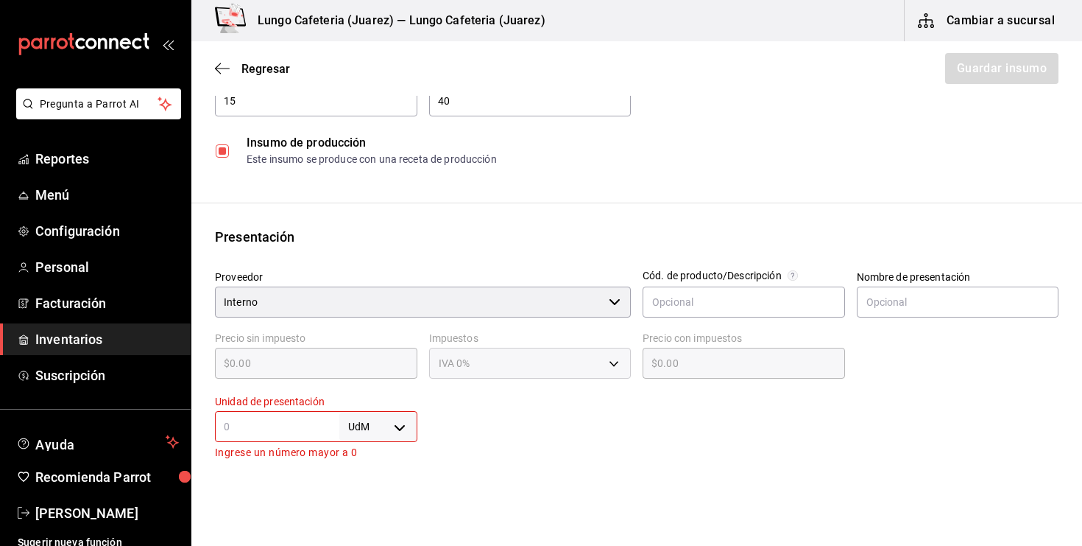
scroll to position [157, 0]
click at [438, 305] on input "Interno" at bounding box center [409, 299] width 388 height 31
click at [312, 432] on input "text" at bounding box center [277, 424] width 124 height 18
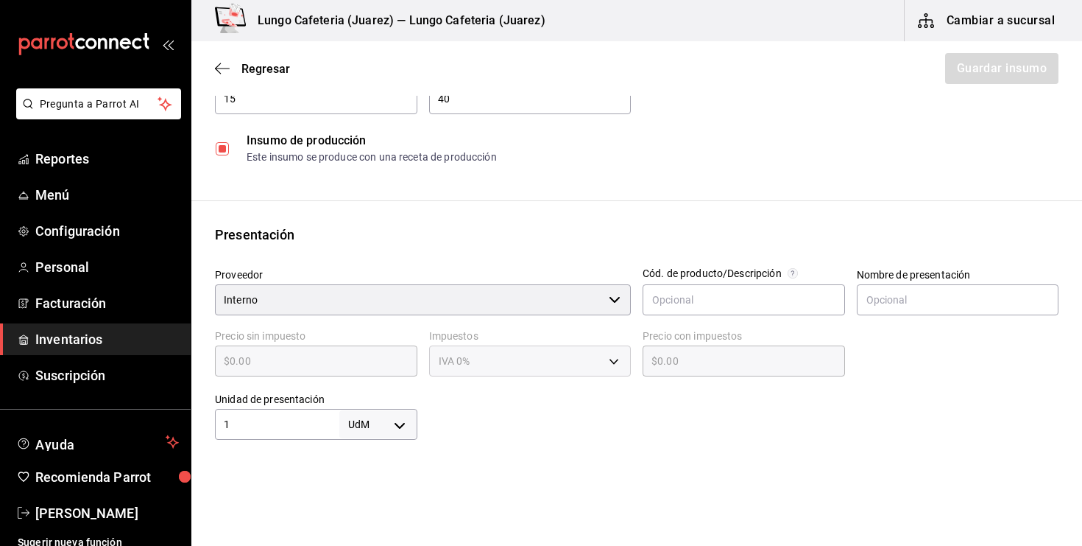
type input "1"
click at [385, 432] on body "Pregunta a Parrot AI Reportes Menú Configuración Personal Facturación Inventari…" at bounding box center [541, 231] width 1082 height 462
click at [363, 505] on li "pza" at bounding box center [378, 502] width 77 height 24
type input "UNIT"
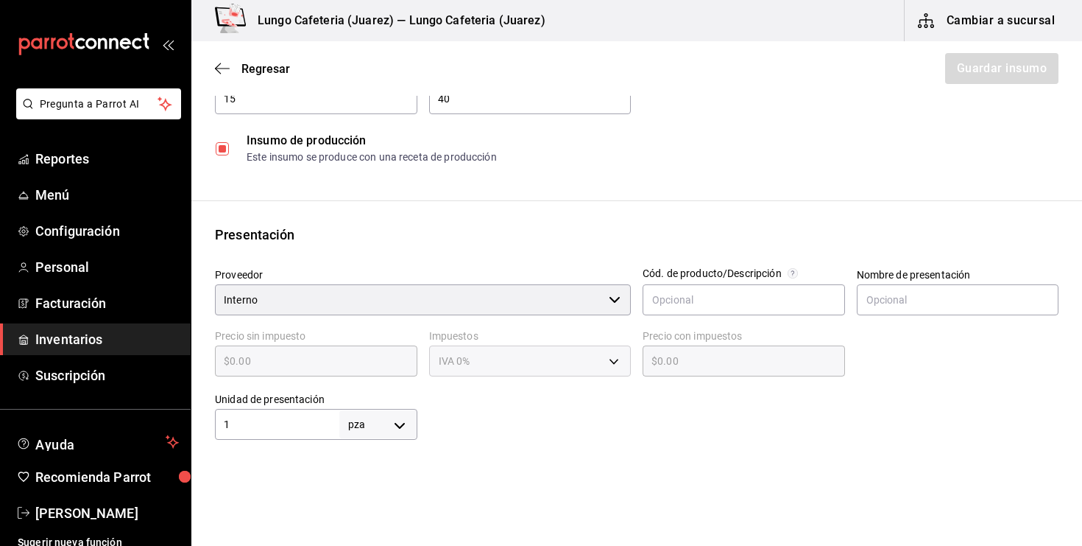
click at [505, 461] on div "Insumo Nombre Tueste Categoría de inventario Secos ​ Mínimo 15 ​ Ideal 40 ​ Ins…" at bounding box center [636, 341] width 891 height 758
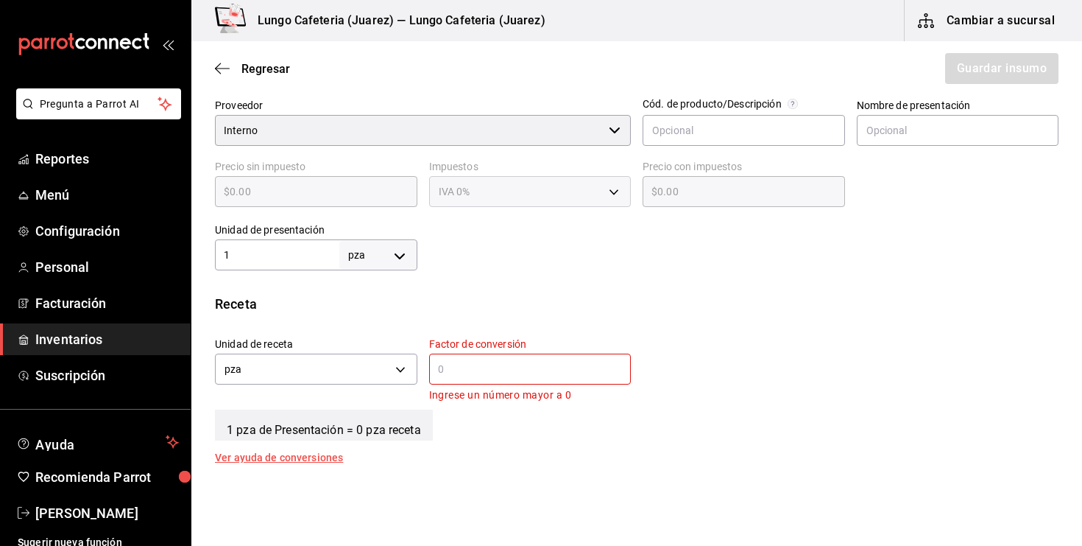
scroll to position [328, 0]
click at [490, 378] on div "​" at bounding box center [530, 367] width 202 height 31
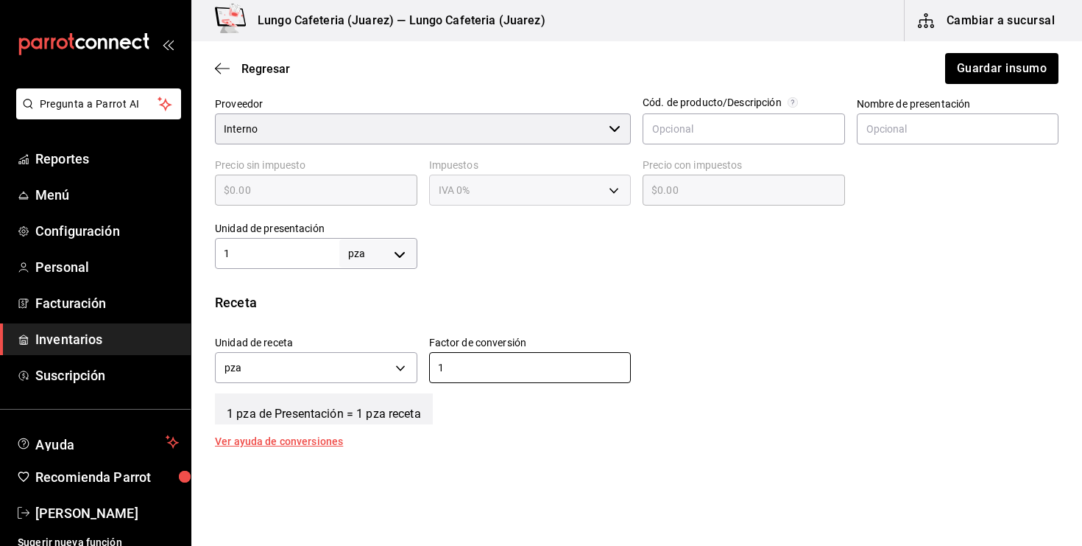
type input "1"
click at [457, 415] on div "1 pza de Presentación = 1 pza receta" at bounding box center [637, 405] width 844 height 37
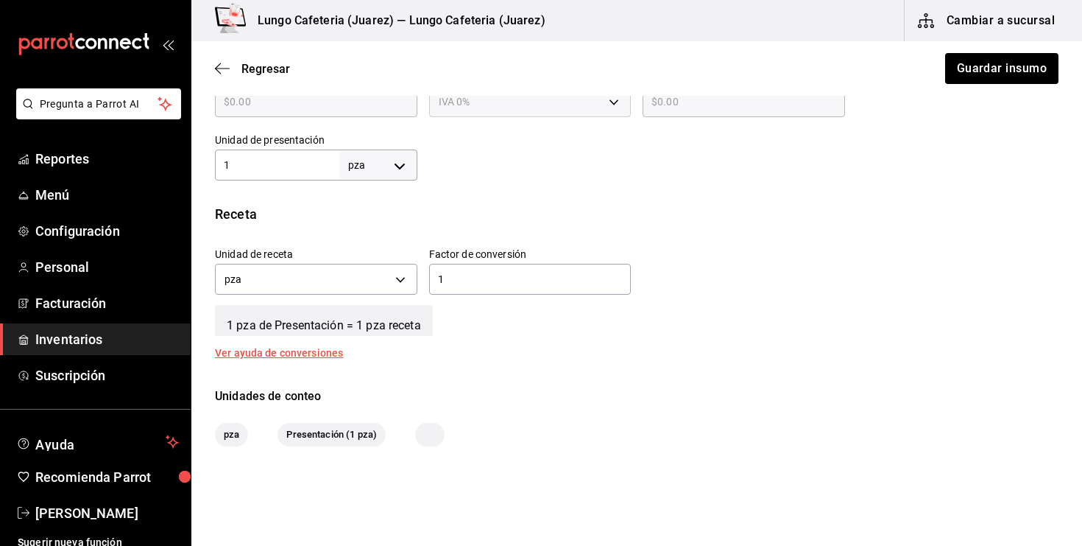
scroll to position [423, 0]
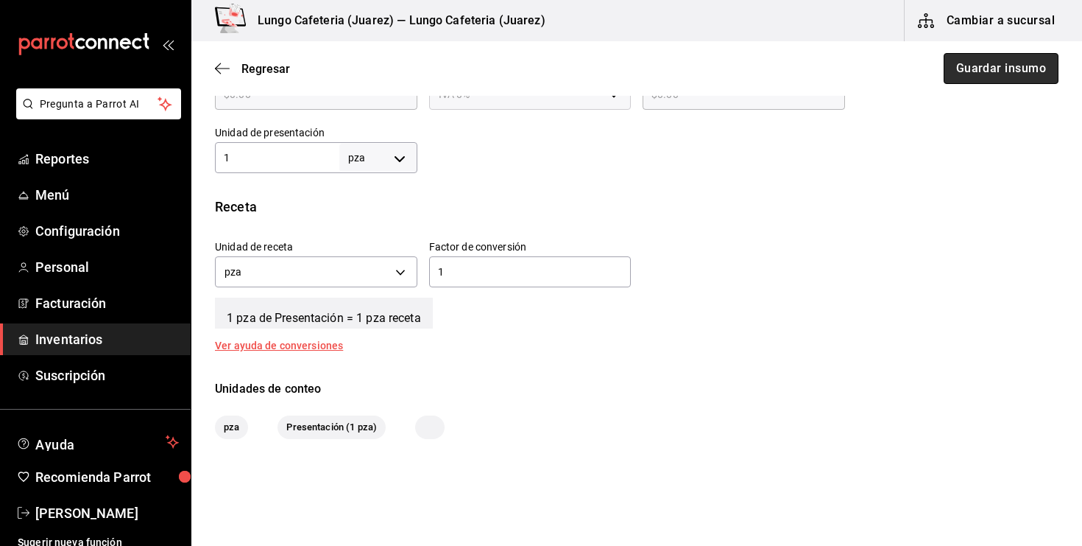
click at [991, 75] on button "Guardar insumo" at bounding box center [1001, 68] width 115 height 31
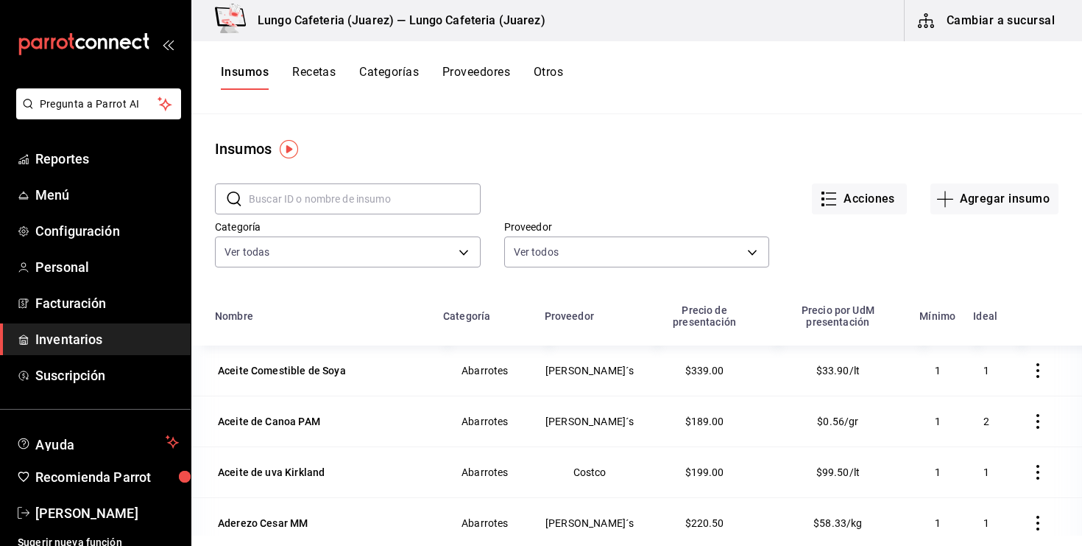
click at [329, 77] on button "Recetas" at bounding box center [313, 77] width 43 height 25
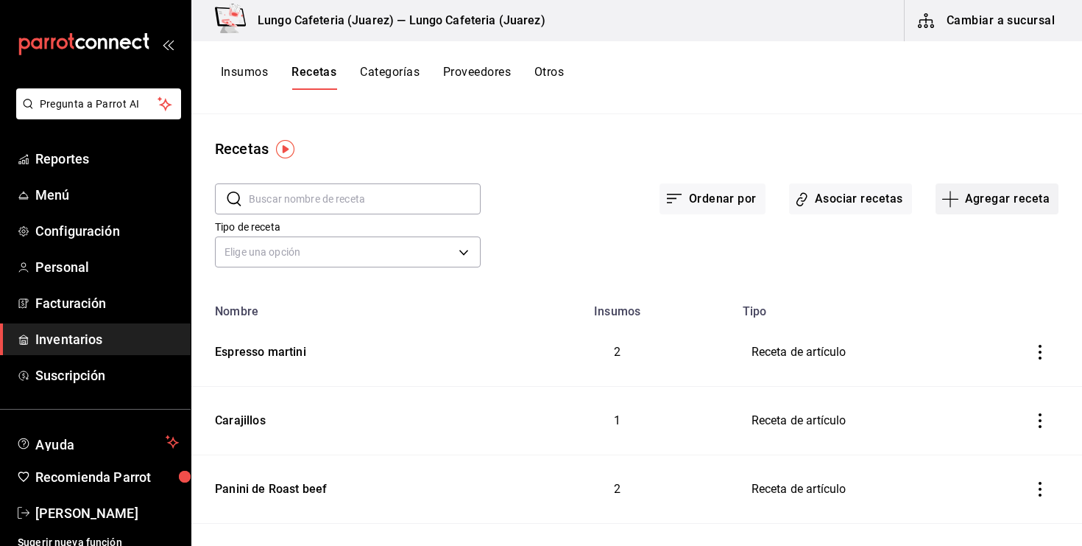
click at [955, 208] on button "Agregar receta" at bounding box center [997, 198] width 123 height 31
click at [962, 303] on li "Receta de producción" at bounding box center [996, 317] width 147 height 39
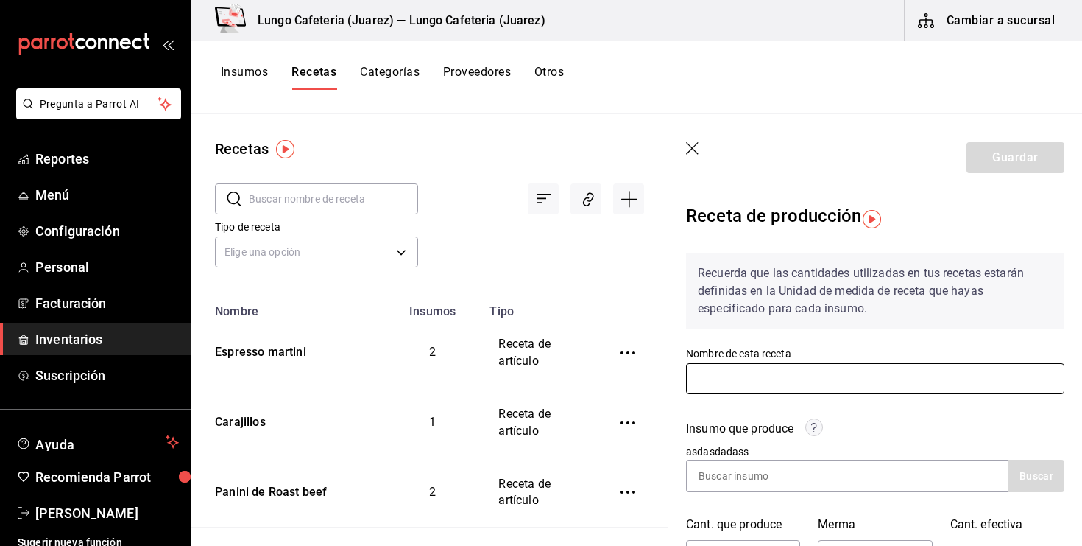
click at [775, 381] on input "text" at bounding box center [875, 378] width 378 height 31
type input "Café en grano tostado"
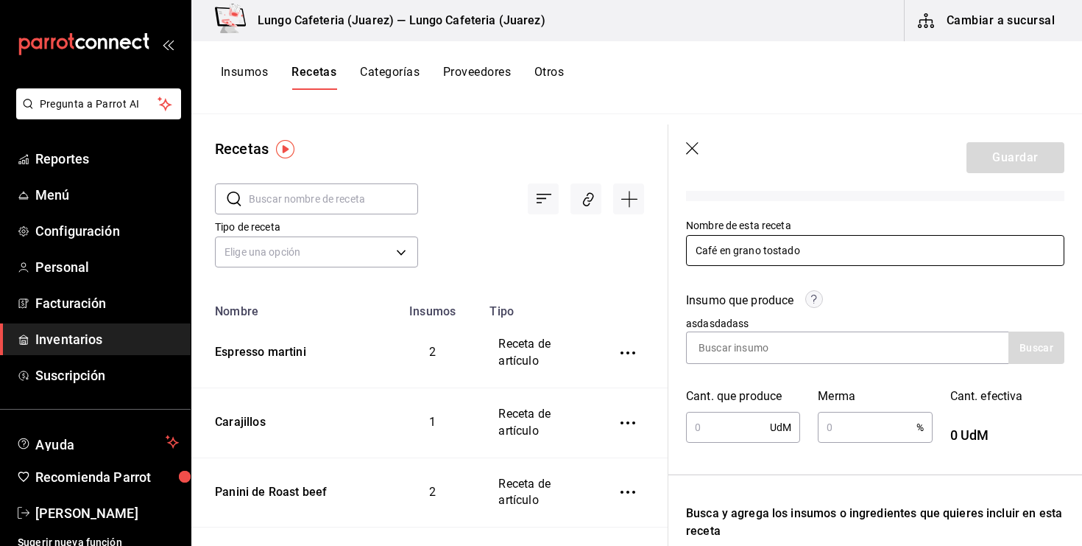
scroll to position [127, 0]
click at [772, 373] on div "Cant. que produce UdM ​" at bounding box center [735, 408] width 132 height 75
click at [771, 366] on div "Insumo que produce asdasdadass Buscar Cant. que produce UdM ​ Merma % ​ Cant. e…" at bounding box center [867, 360] width 396 height 171
click at [768, 361] on input at bounding box center [760, 349] width 147 height 31
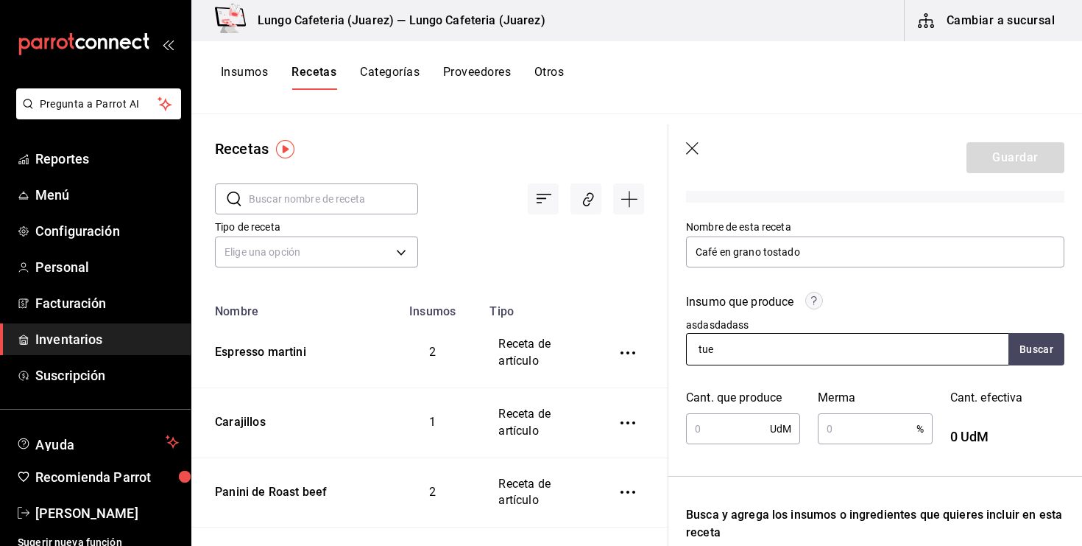
type input "tues"
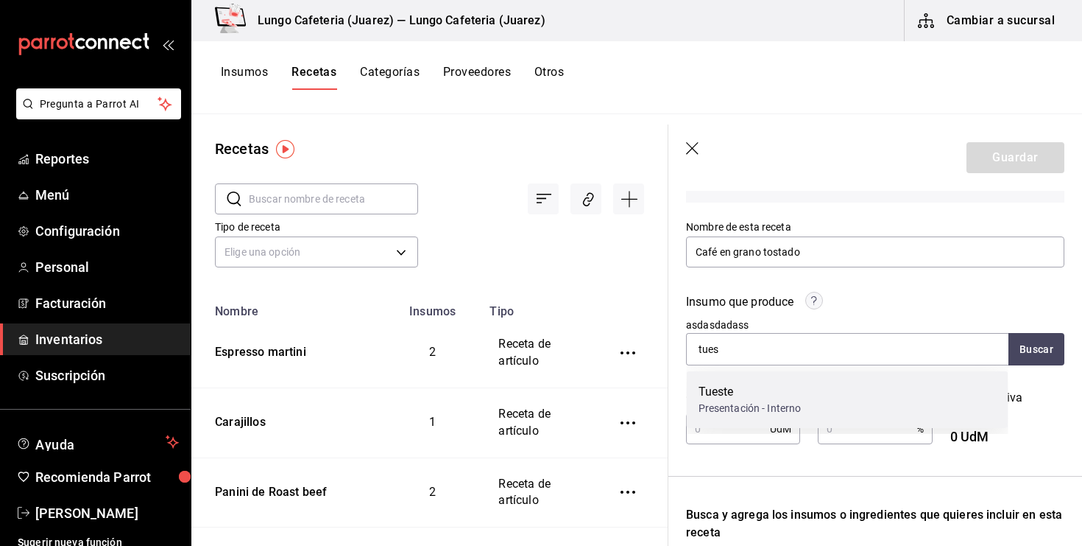
click at [755, 412] on div "Presentación - Interno" at bounding box center [750, 408] width 103 height 15
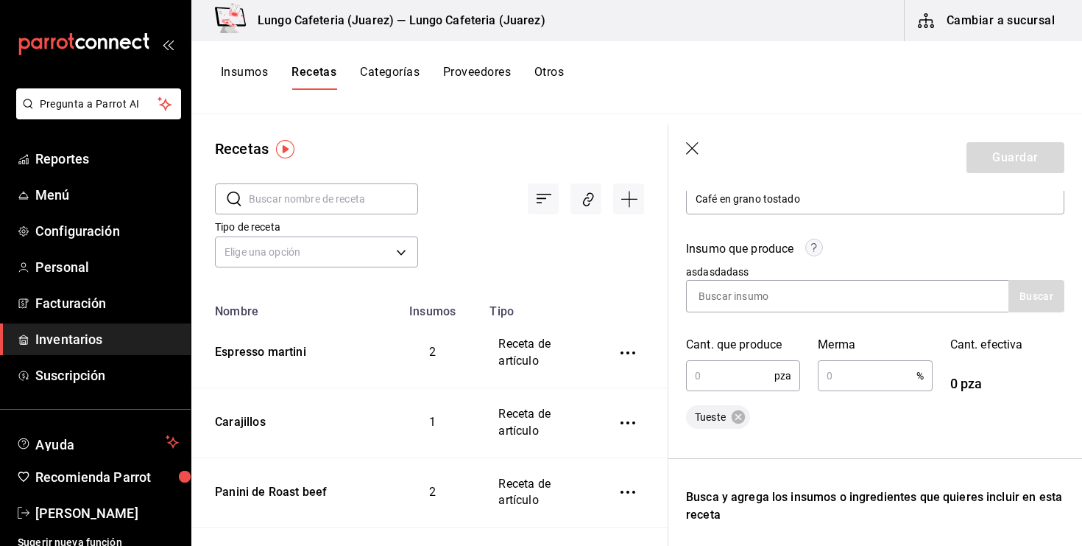
scroll to position [191, 0]
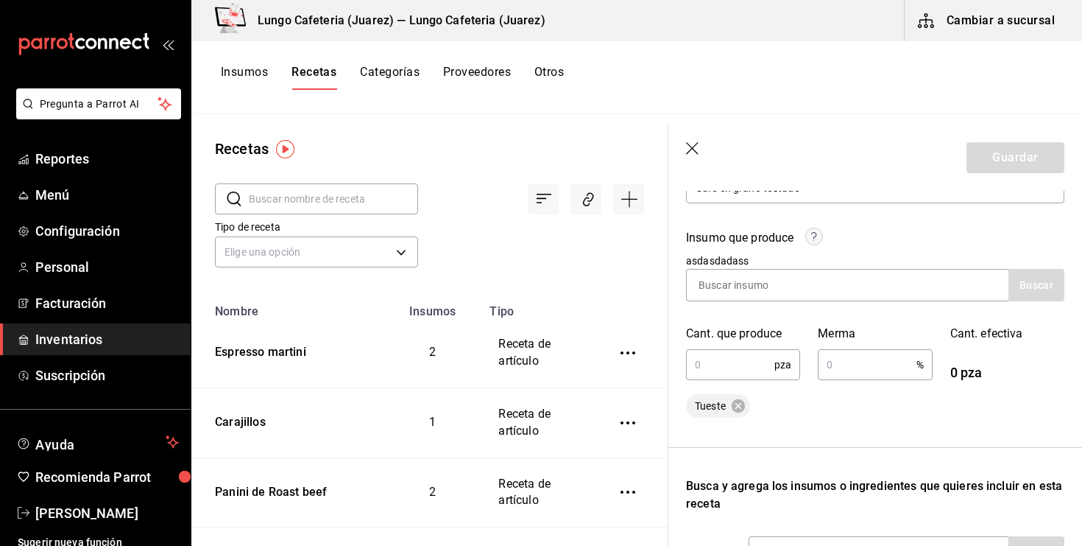
click at [752, 369] on input "text" at bounding box center [730, 364] width 88 height 29
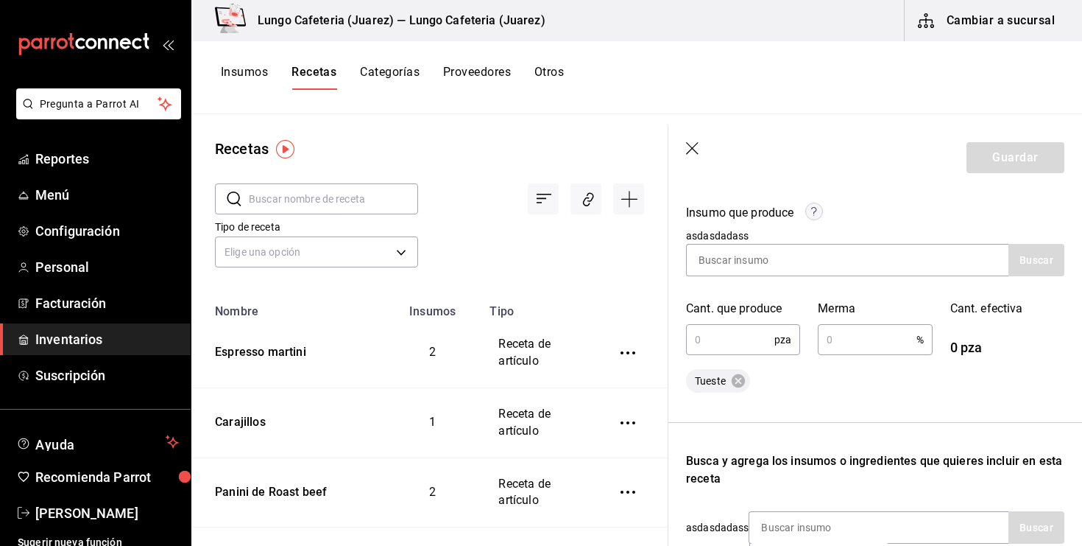
scroll to position [213, 0]
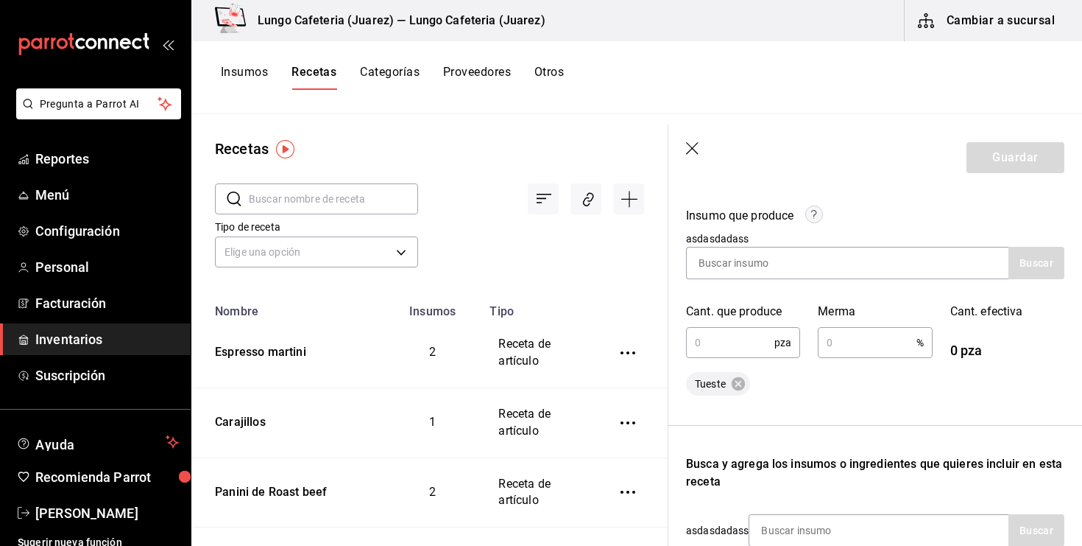
click at [727, 349] on input "text" at bounding box center [730, 342] width 88 height 29
type input "1"
click at [847, 339] on input "text" at bounding box center [867, 342] width 98 height 29
click at [741, 355] on input "1" at bounding box center [730, 342] width 88 height 29
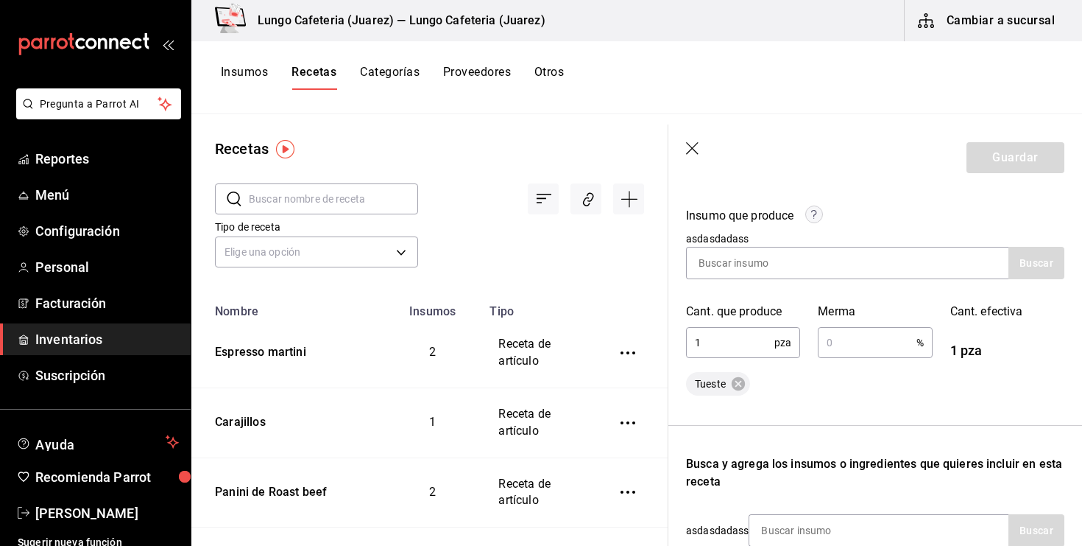
click at [741, 355] on input "1" at bounding box center [730, 342] width 88 height 29
click at [737, 389] on icon at bounding box center [738, 383] width 13 height 13
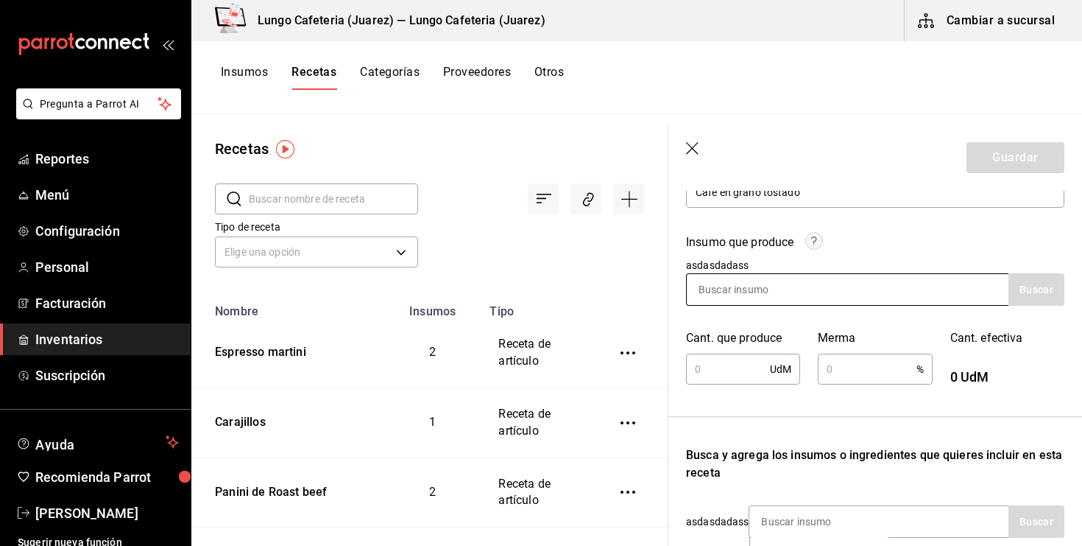
scroll to position [186, 0]
click at [727, 304] on input at bounding box center [760, 290] width 147 height 31
click at [747, 292] on input "cafe" at bounding box center [760, 290] width 147 height 31
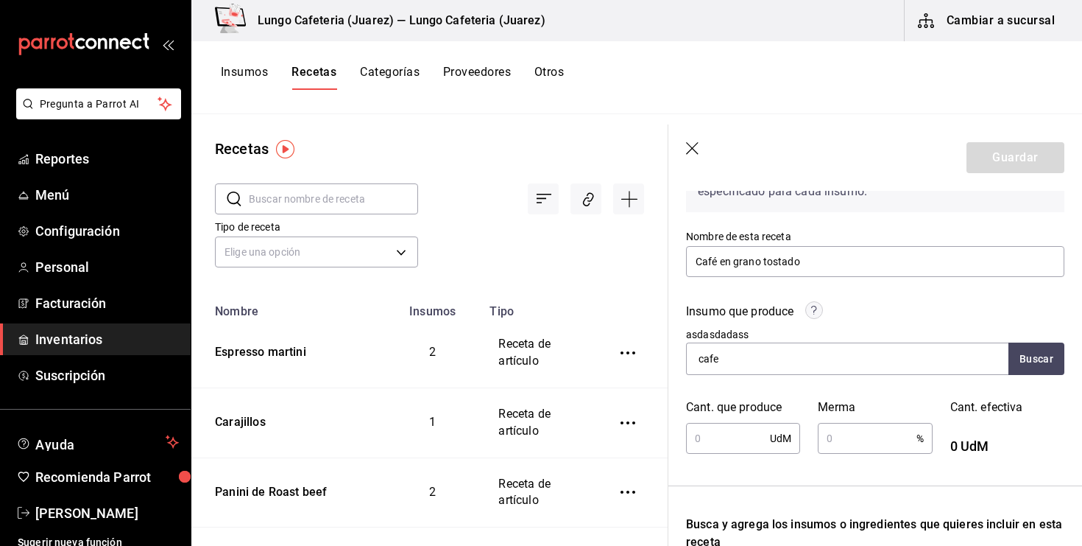
scroll to position [113, 0]
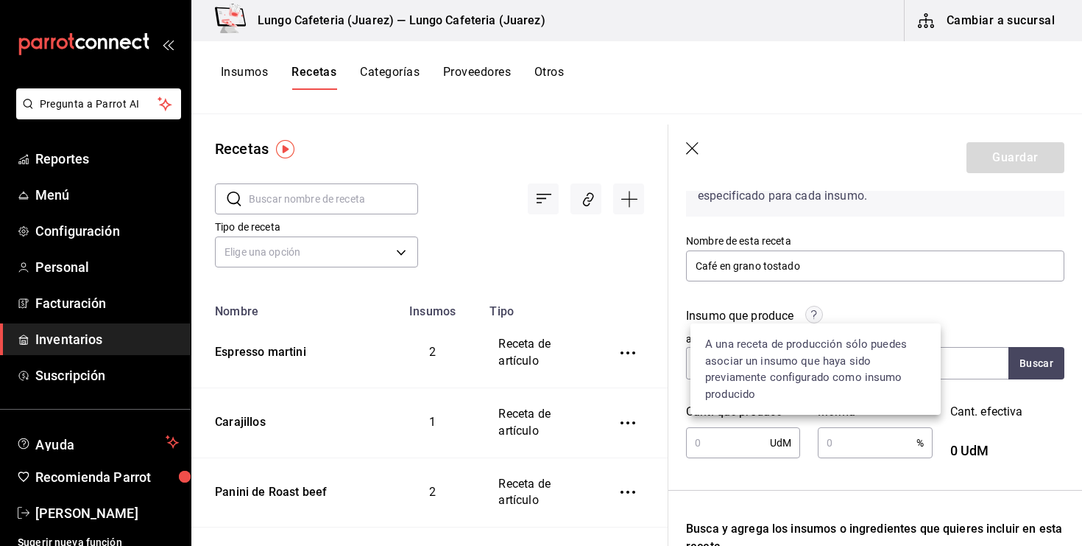
click at [816, 309] on circle at bounding box center [814, 314] width 17 height 17
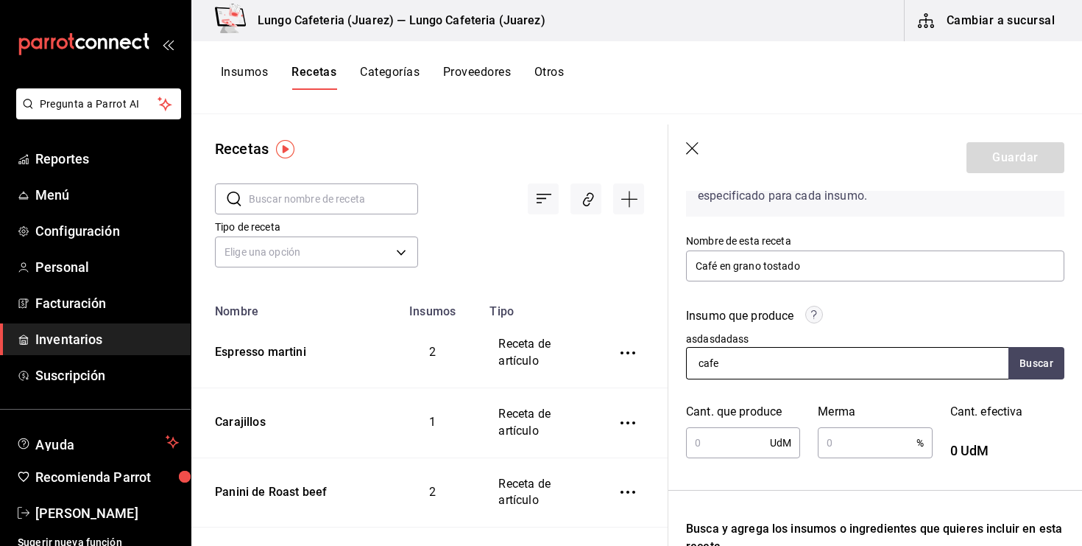
click at [734, 356] on input "cafe" at bounding box center [760, 363] width 147 height 31
click at [723, 376] on input "cafe" at bounding box center [760, 363] width 147 height 31
click at [761, 359] on input "cafe" at bounding box center [760, 363] width 147 height 31
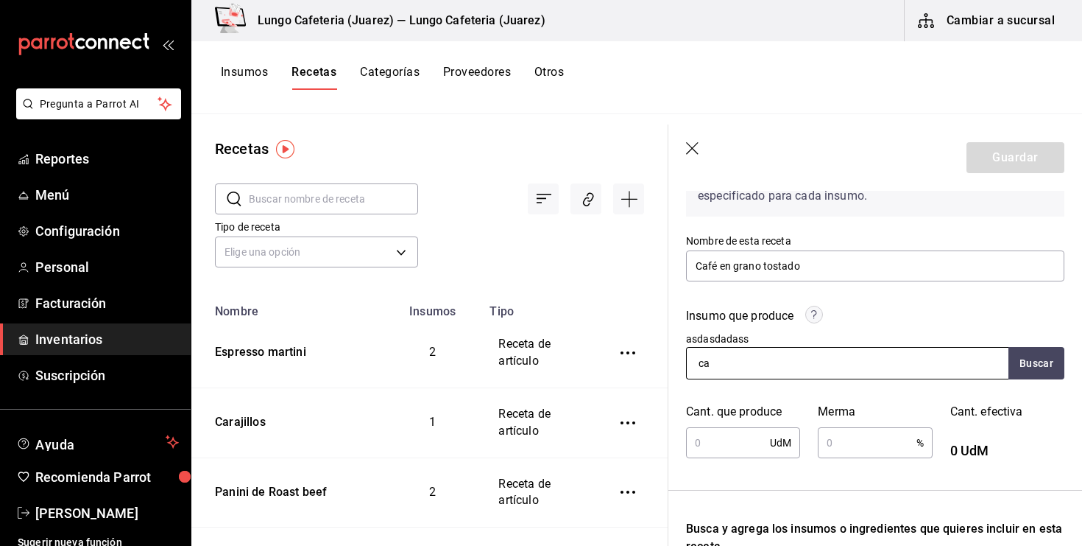
type input "c"
type input "tueste"
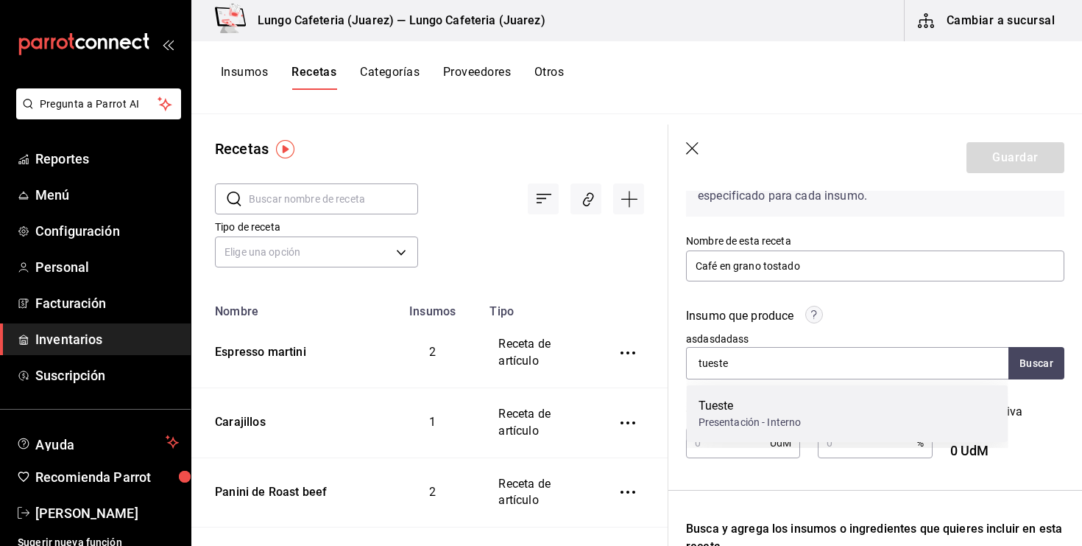
click at [755, 409] on div "Tueste" at bounding box center [750, 406] width 103 height 18
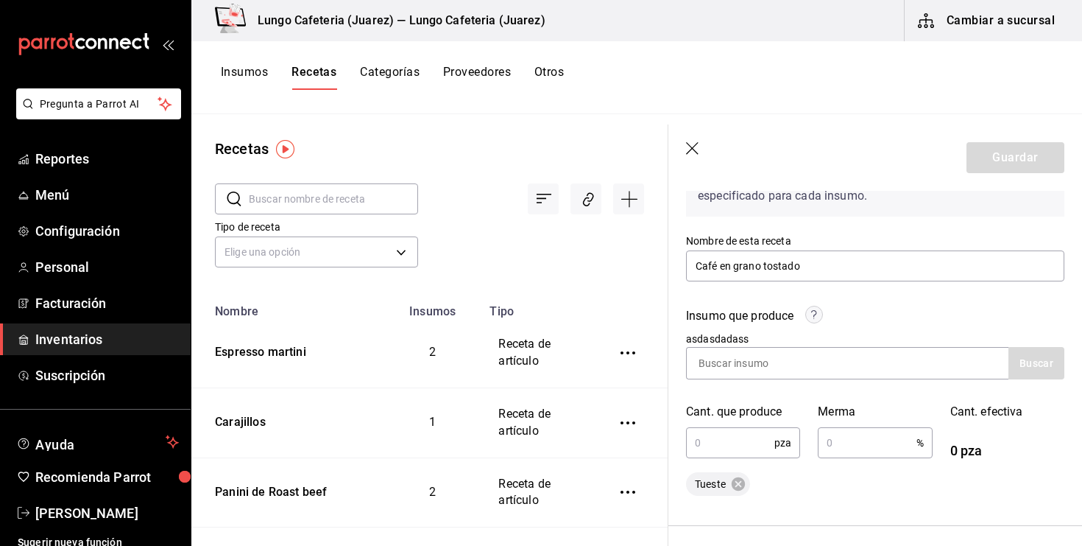
click at [752, 437] on input "text" at bounding box center [730, 442] width 88 height 29
type input "1"
click at [873, 457] on div "% ​" at bounding box center [875, 442] width 114 height 31
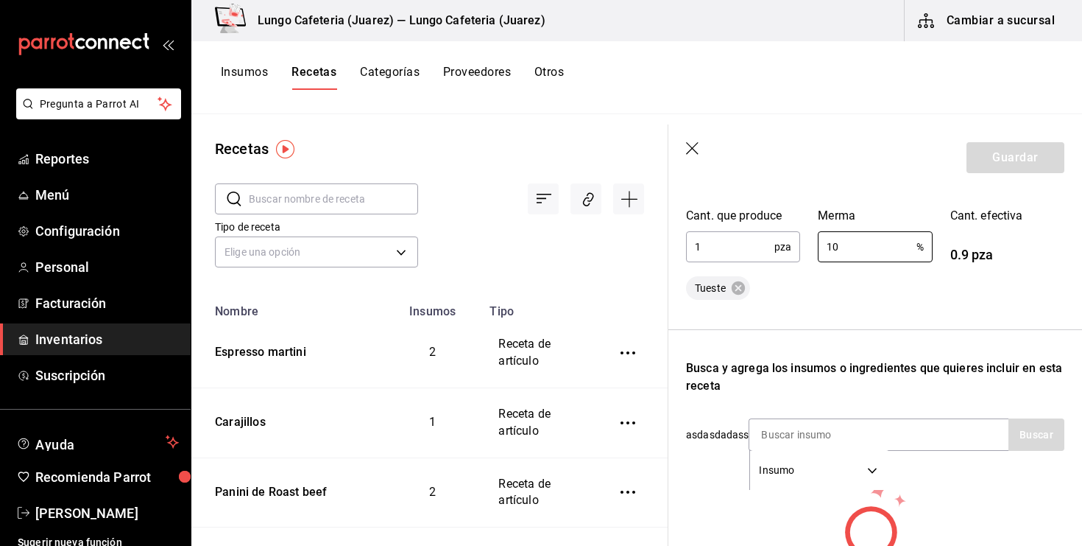
scroll to position [294, 0]
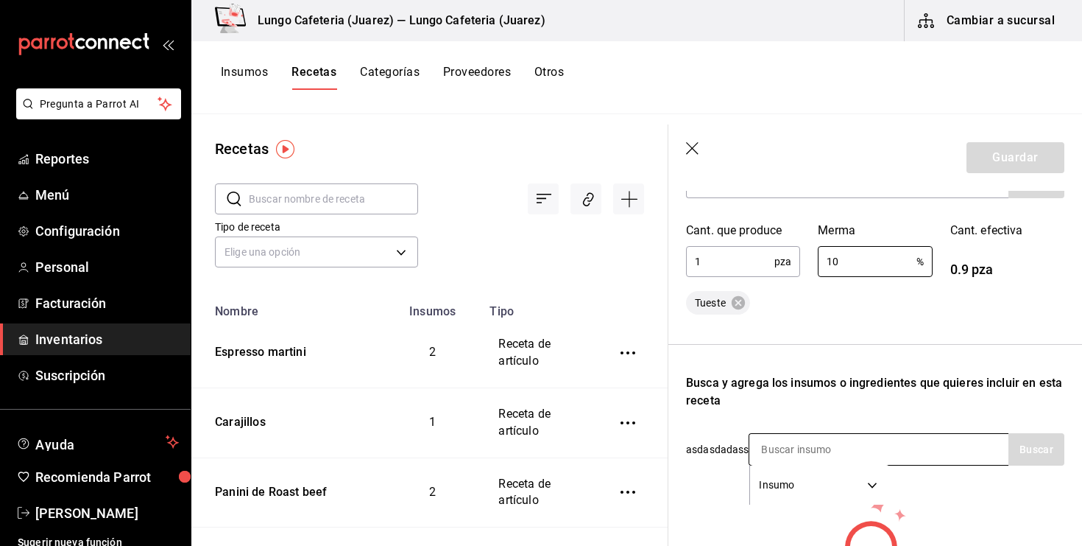
type input "1"
click at [871, 384] on div "Busca y agrega los insumos o ingredientes que quieres incluir en esta receta" at bounding box center [875, 391] width 378 height 35
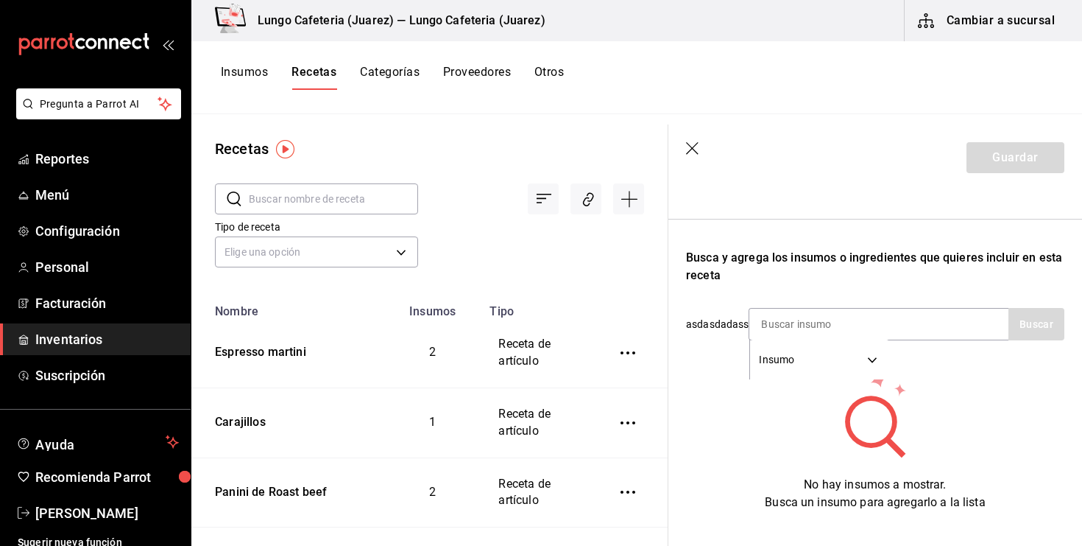
scroll to position [426, 0]
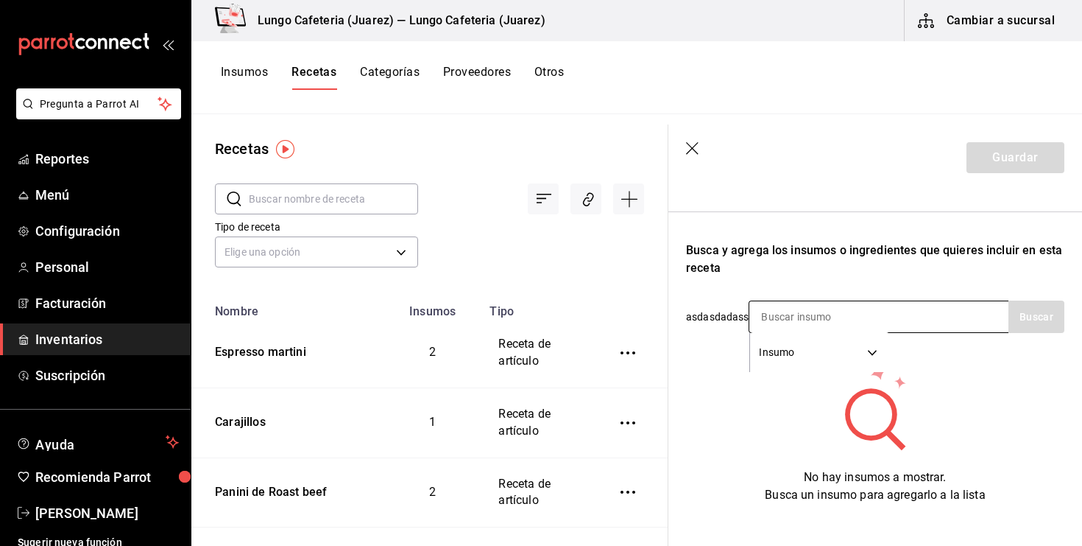
click at [859, 320] on input at bounding box center [823, 316] width 147 height 31
type input "verd"
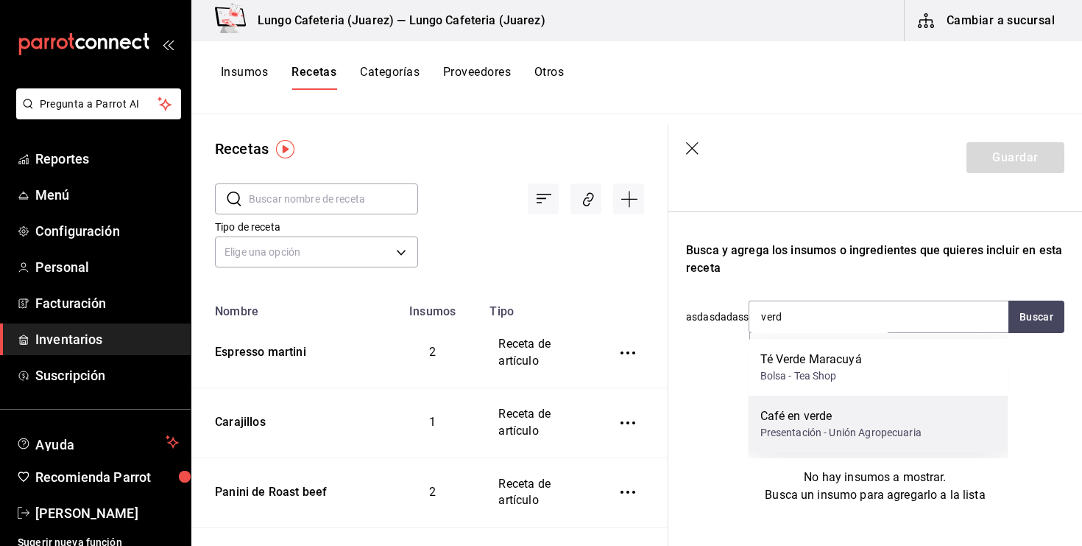
click at [854, 410] on div "Café en verde" at bounding box center [841, 416] width 161 height 18
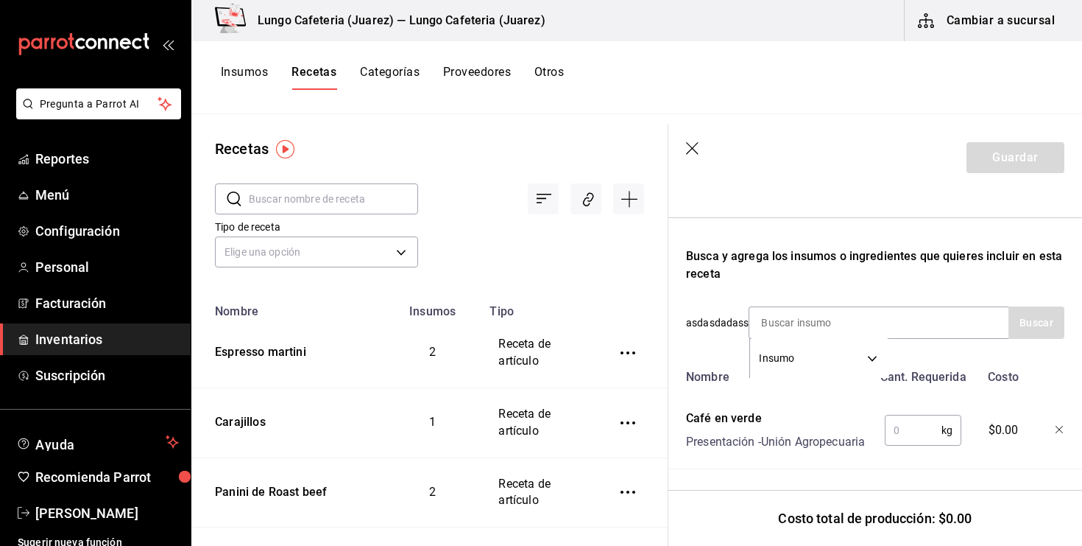
click at [898, 426] on input "text" at bounding box center [913, 429] width 57 height 29
type input "1"
click at [922, 473] on div "Receta de producción Recuerda que las cantidades utilizadas en tus recetas esta…" at bounding box center [876, 157] width 414 height 775
click at [991, 169] on button "Guardar" at bounding box center [1016, 157] width 98 height 31
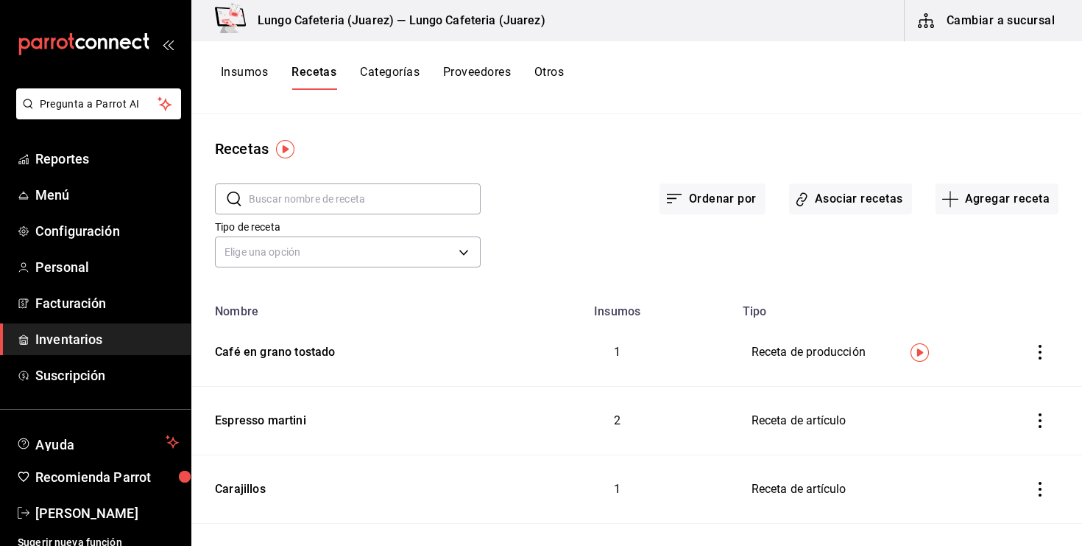
click at [791, 202] on div "Ordenar por Asociar recetas Agregar receta" at bounding box center [770, 187] width 578 height 54
click at [806, 198] on icon "button" at bounding box center [802, 199] width 14 height 17
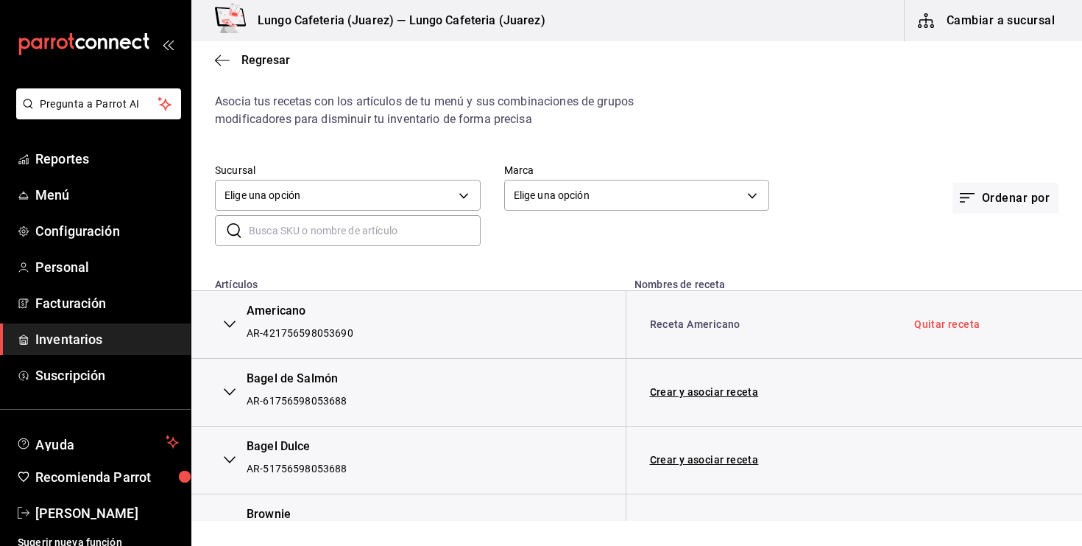
scroll to position [38, 0]
click at [267, 314] on div "Americano" at bounding box center [300, 309] width 107 height 17
click at [219, 325] on button "button" at bounding box center [229, 322] width 29 height 32
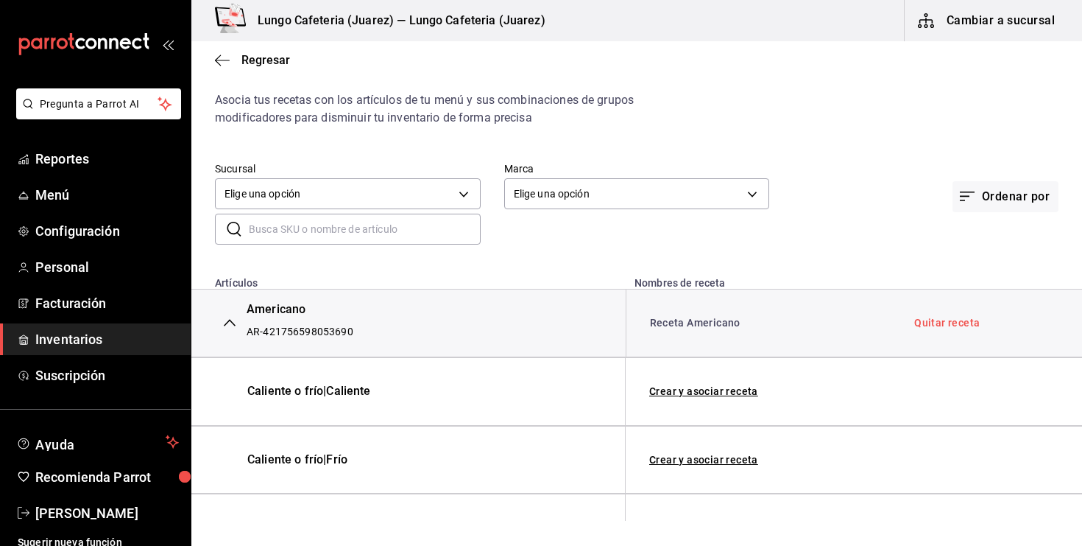
click at [216, 325] on button "button" at bounding box center [229, 322] width 29 height 32
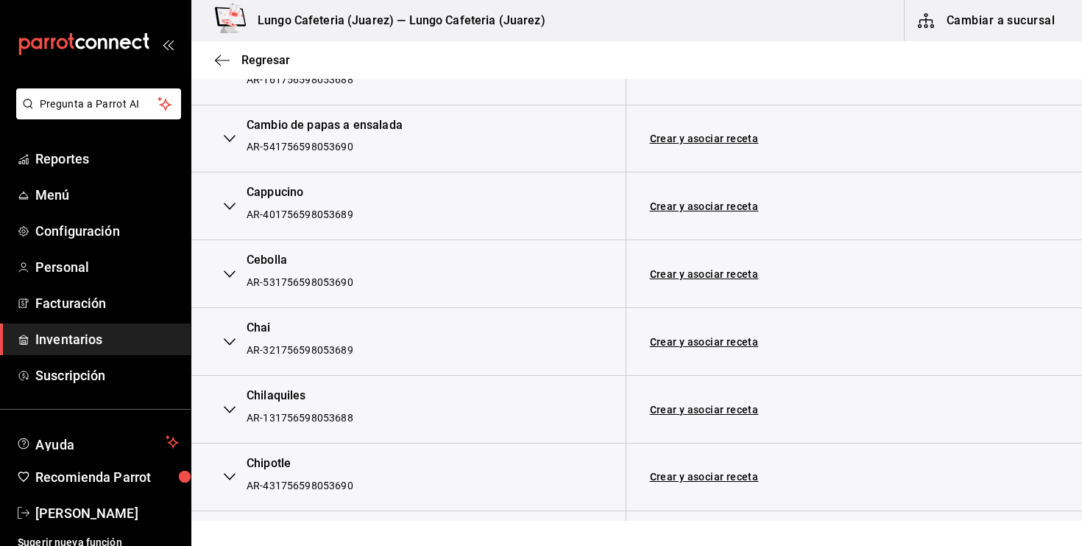
scroll to position [496, 0]
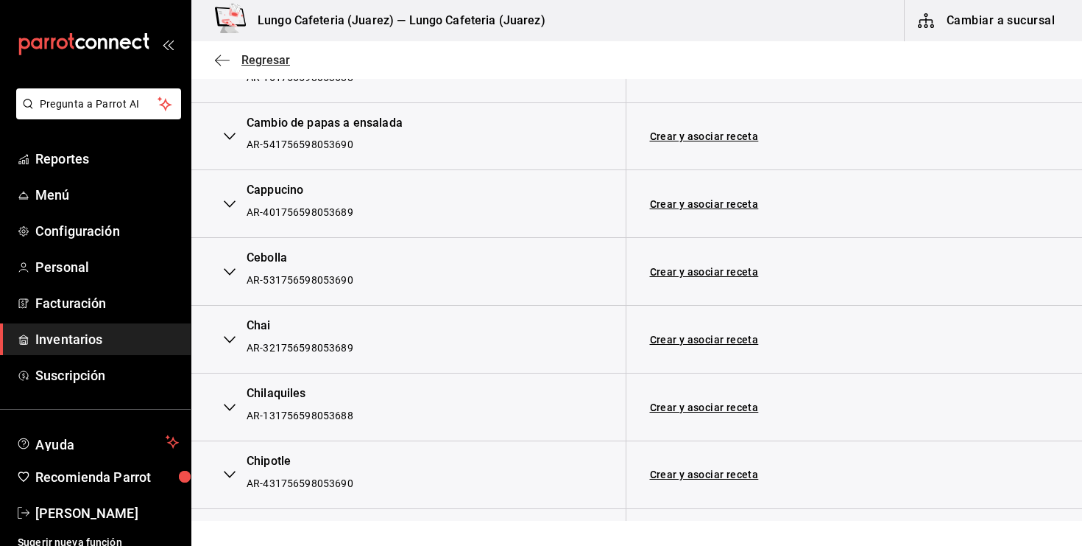
click at [225, 63] on icon "button" at bounding box center [222, 60] width 15 height 13
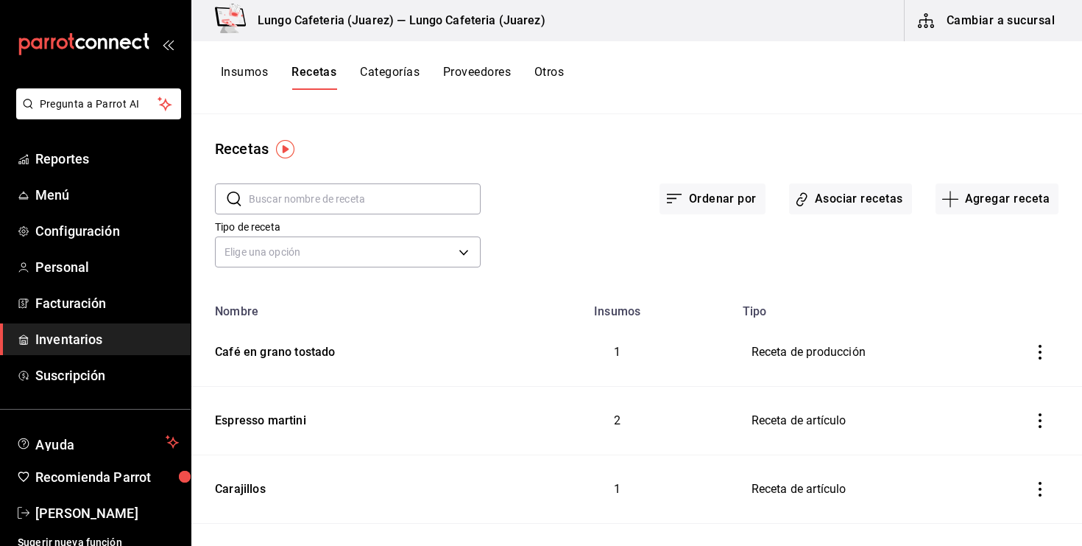
click at [245, 80] on button "Insumos" at bounding box center [244, 77] width 47 height 25
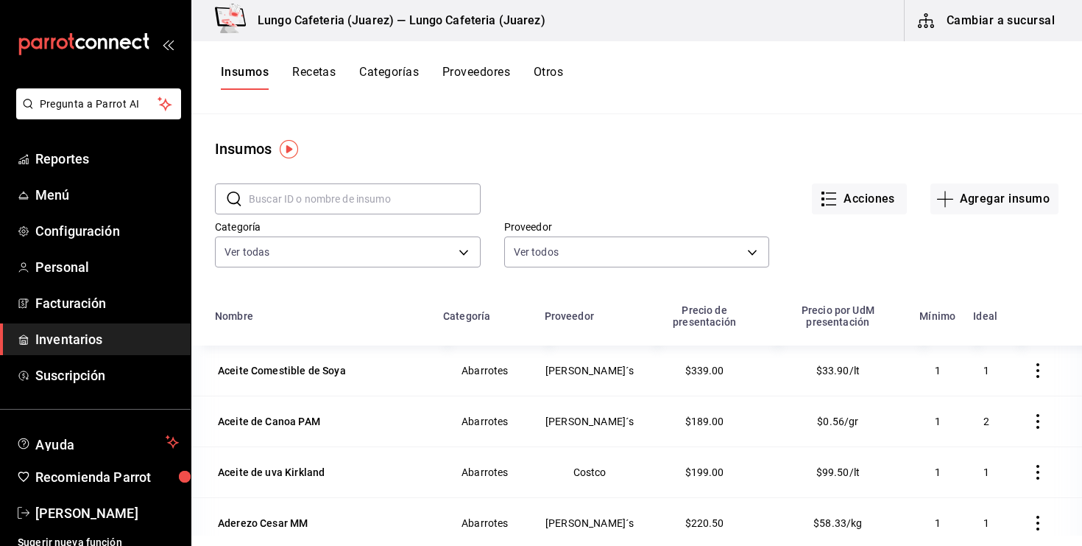
click at [311, 91] on div "Insumos Recetas Categorías Proveedores Otros" at bounding box center [636, 77] width 891 height 73
click at [311, 83] on button "Recetas" at bounding box center [313, 77] width 43 height 25
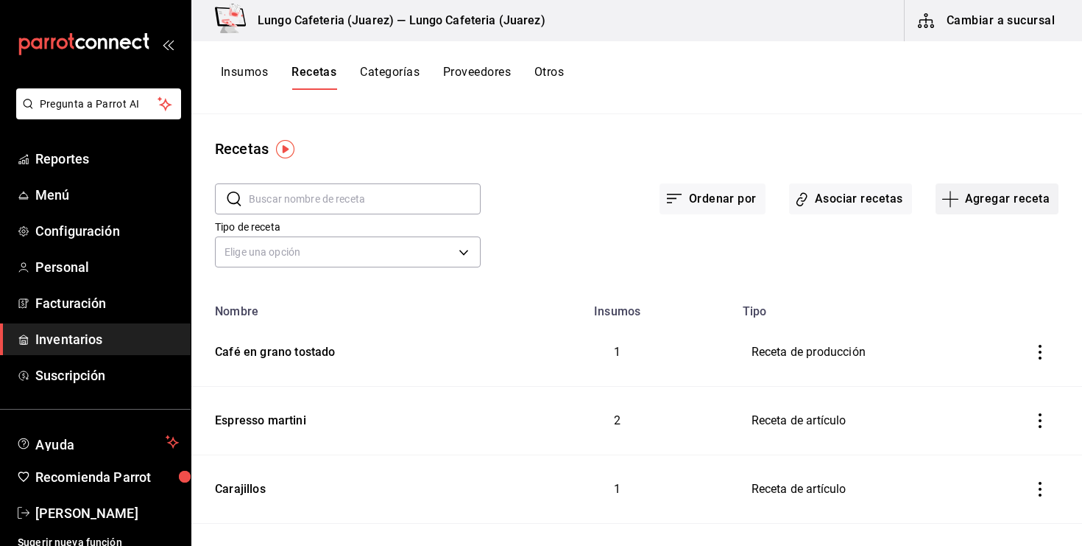
click at [949, 205] on icon "button" at bounding box center [951, 199] width 18 height 18
click at [865, 253] on div at bounding box center [541, 273] width 1082 height 546
click at [258, 74] on button "Insumos" at bounding box center [244, 77] width 47 height 25
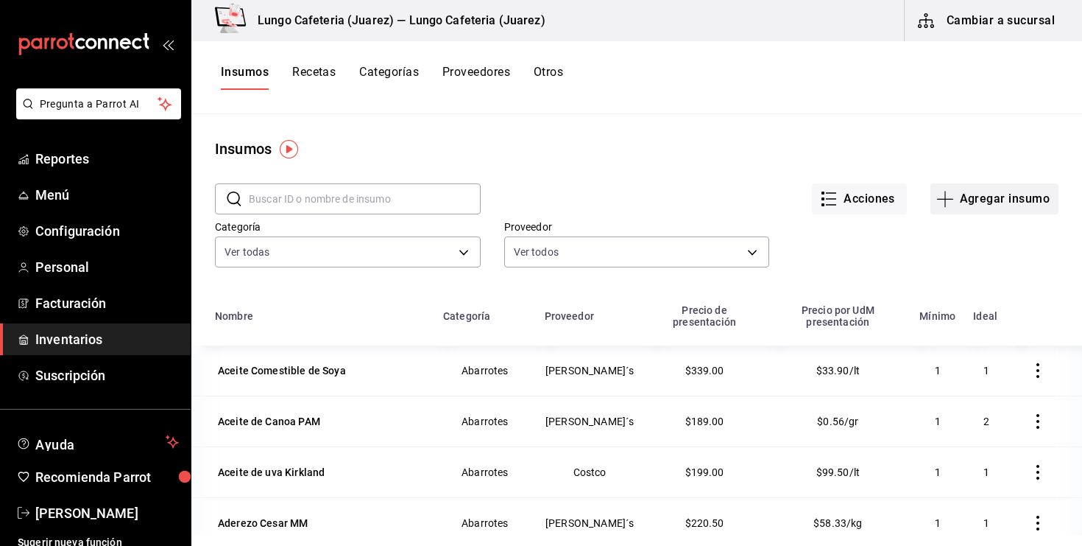
click at [945, 201] on icon "button" at bounding box center [946, 199] width 18 height 18
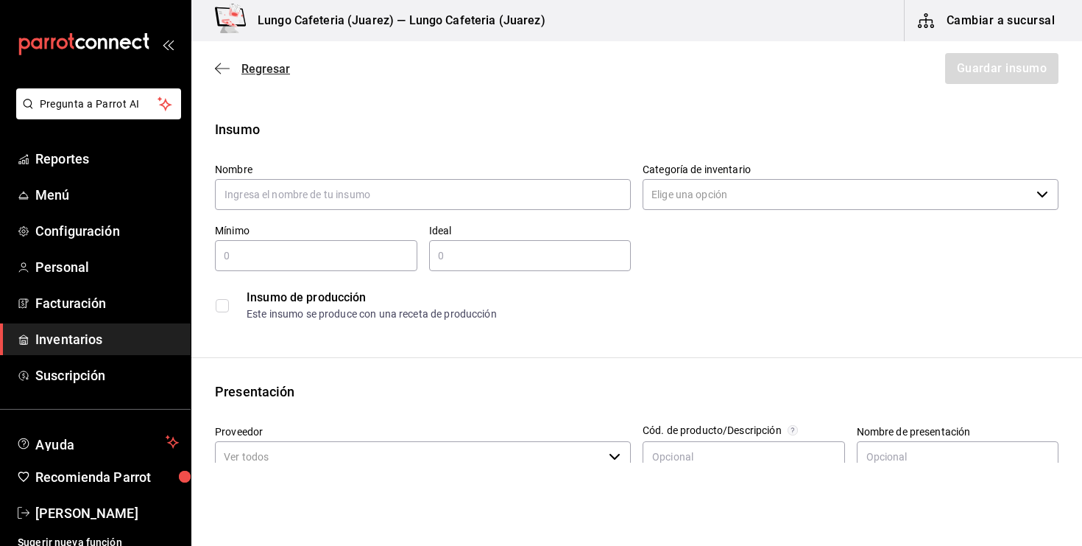
click at [275, 74] on div "Regresar Guardar insumo" at bounding box center [636, 68] width 891 height 54
click at [222, 62] on icon "button" at bounding box center [222, 68] width 15 height 13
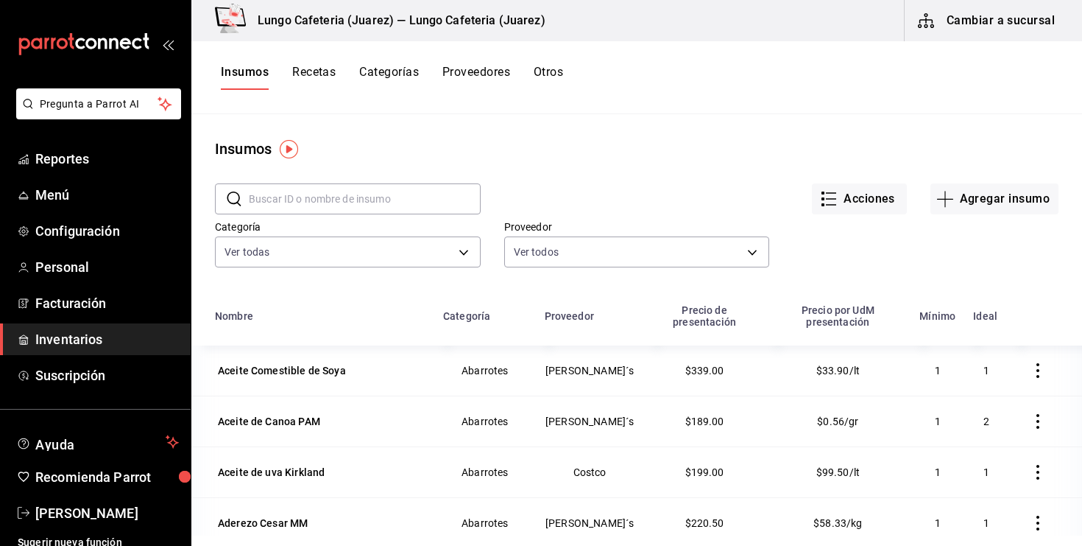
click at [952, 15] on button "Cambiar a sucursal" at bounding box center [988, 20] width 166 height 41
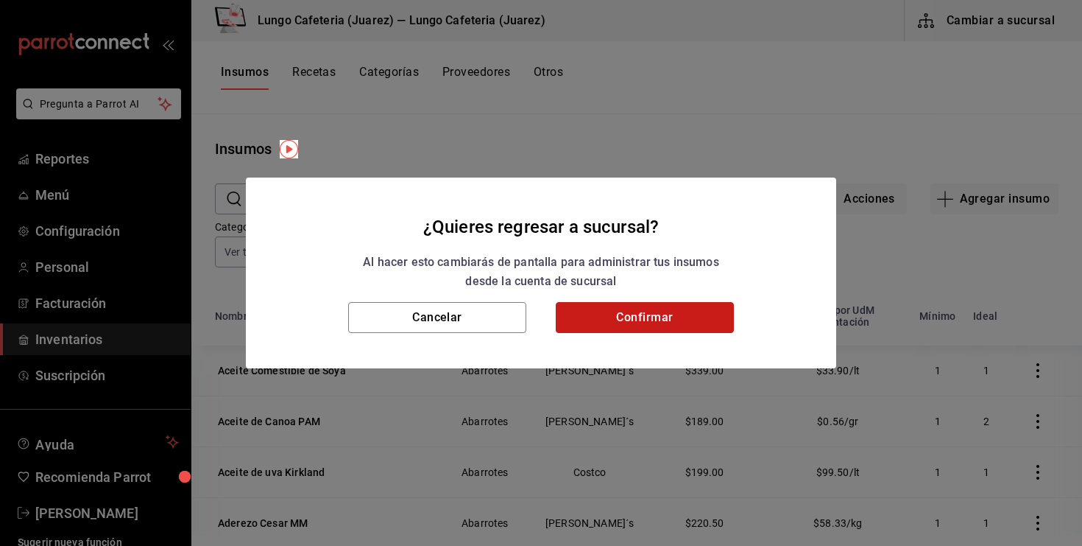
click at [683, 325] on button "Confirmar" at bounding box center [645, 317] width 178 height 31
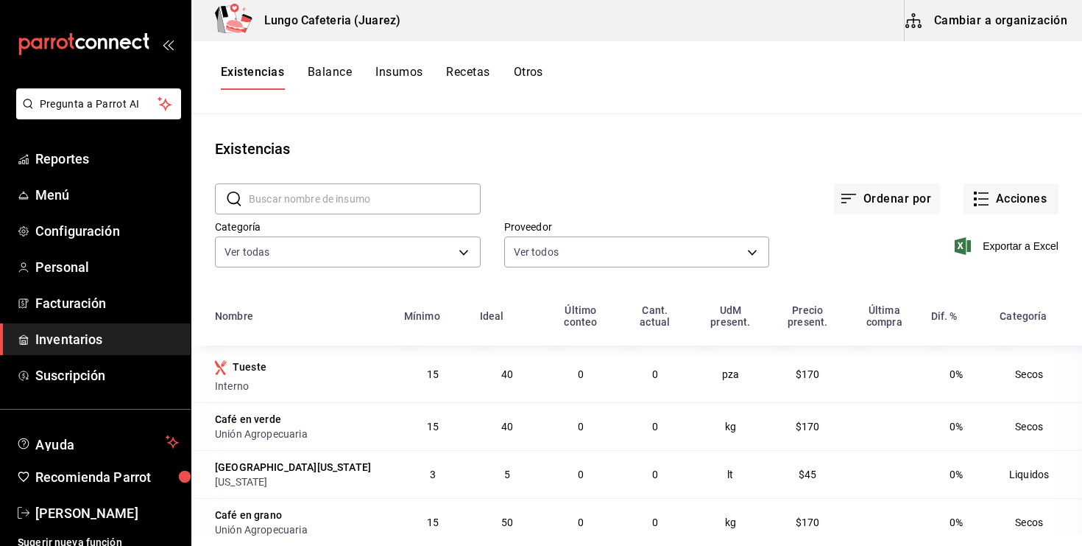
click at [416, 70] on button "Insumos" at bounding box center [399, 77] width 47 height 25
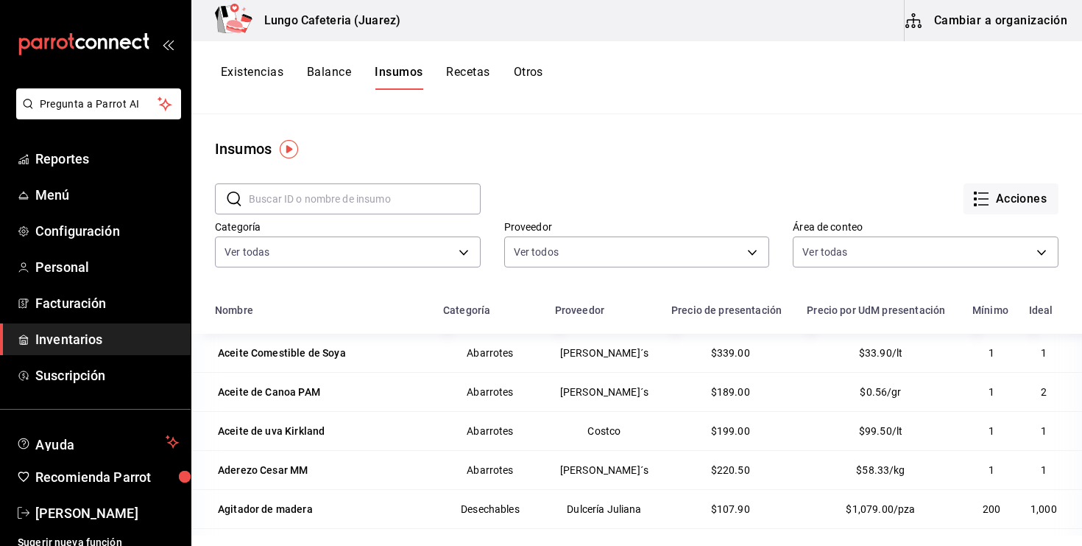
click at [271, 75] on button "Existencias" at bounding box center [252, 77] width 63 height 25
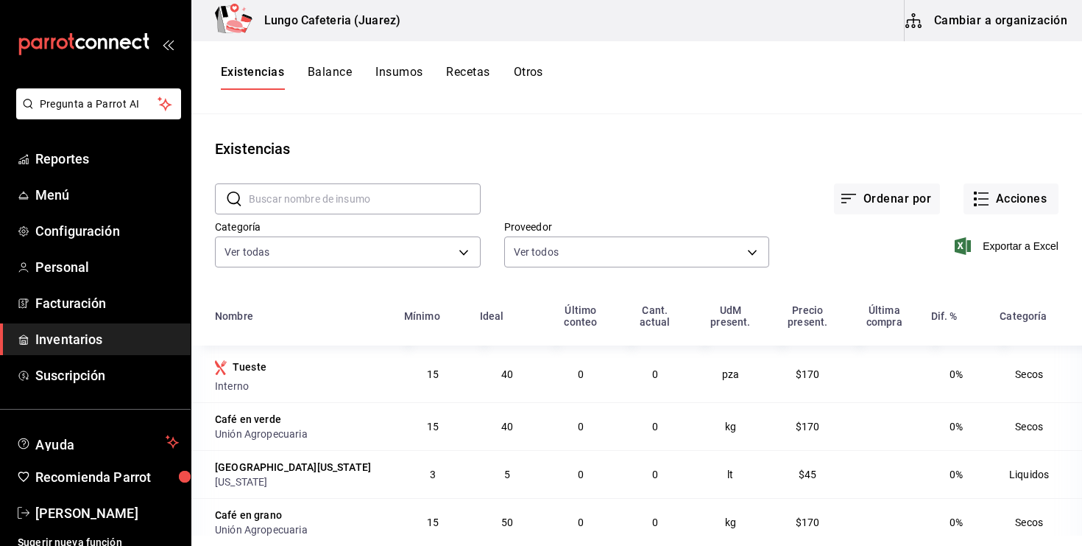
click at [987, 34] on button "Cambiar a organización" at bounding box center [988, 20] width 166 height 41
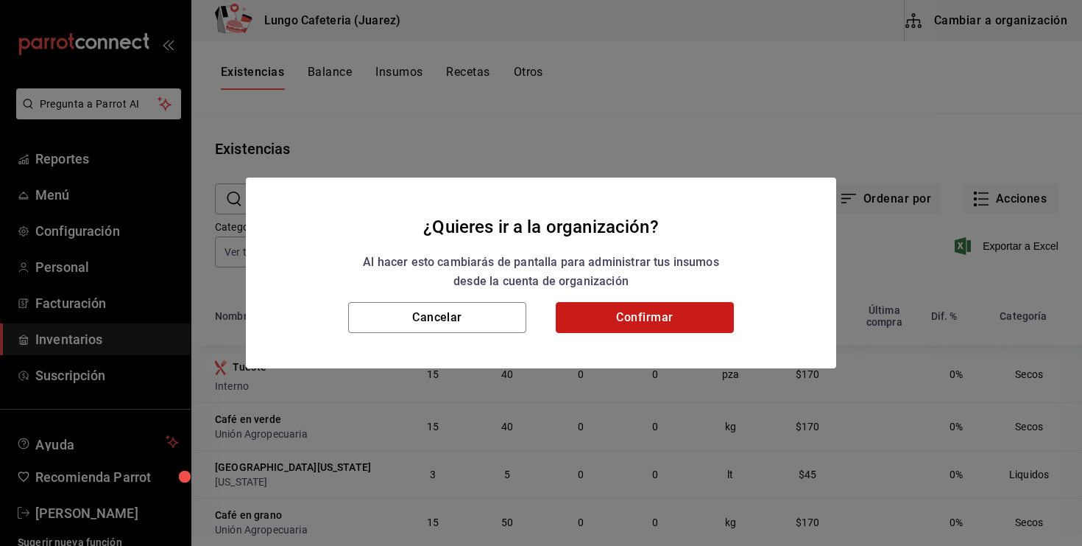
click at [614, 318] on button "Confirmar" at bounding box center [645, 317] width 178 height 31
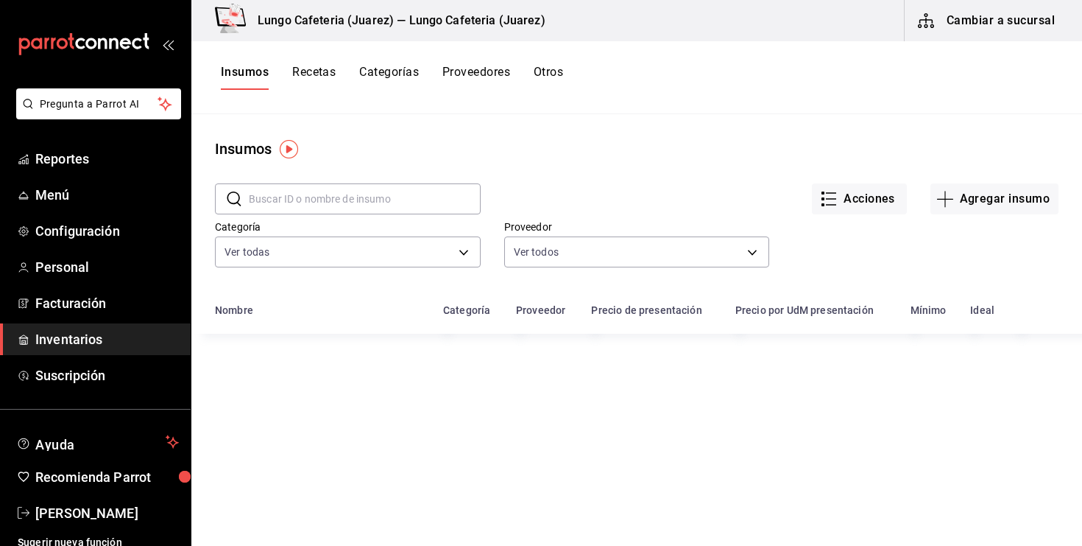
click at [319, 88] on button "Recetas" at bounding box center [313, 77] width 43 height 25
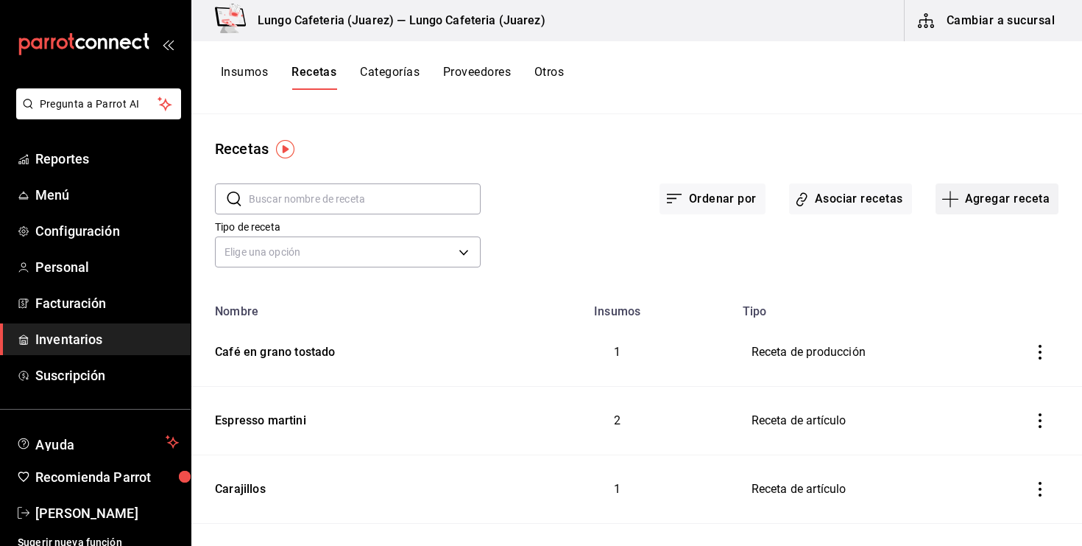
click at [956, 203] on icon "button" at bounding box center [951, 199] width 18 height 18
click at [881, 194] on div at bounding box center [541, 273] width 1082 height 546
click at [842, 195] on button "Asociar recetas" at bounding box center [850, 198] width 123 height 31
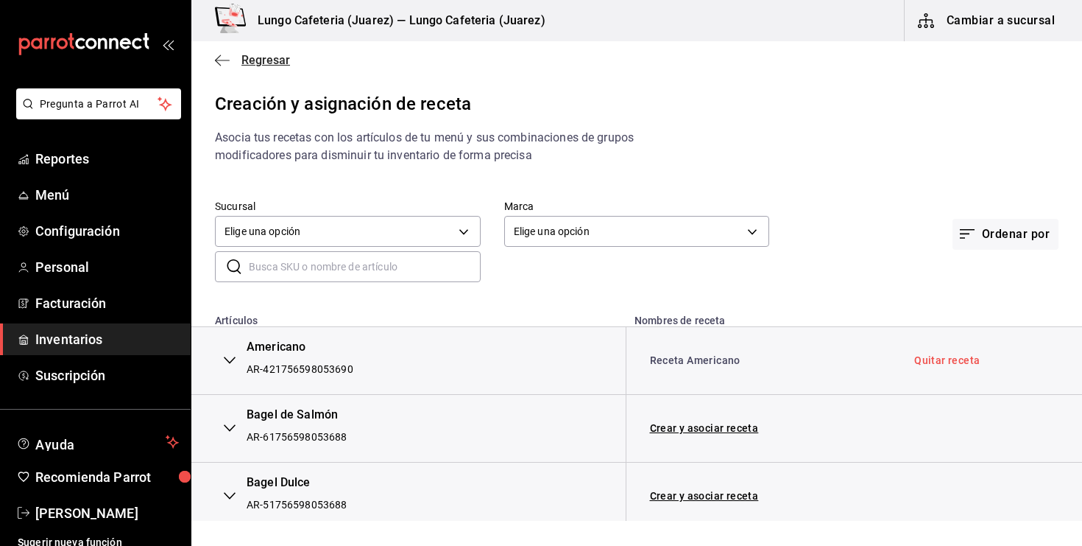
click at [218, 65] on icon "button" at bounding box center [222, 60] width 15 height 13
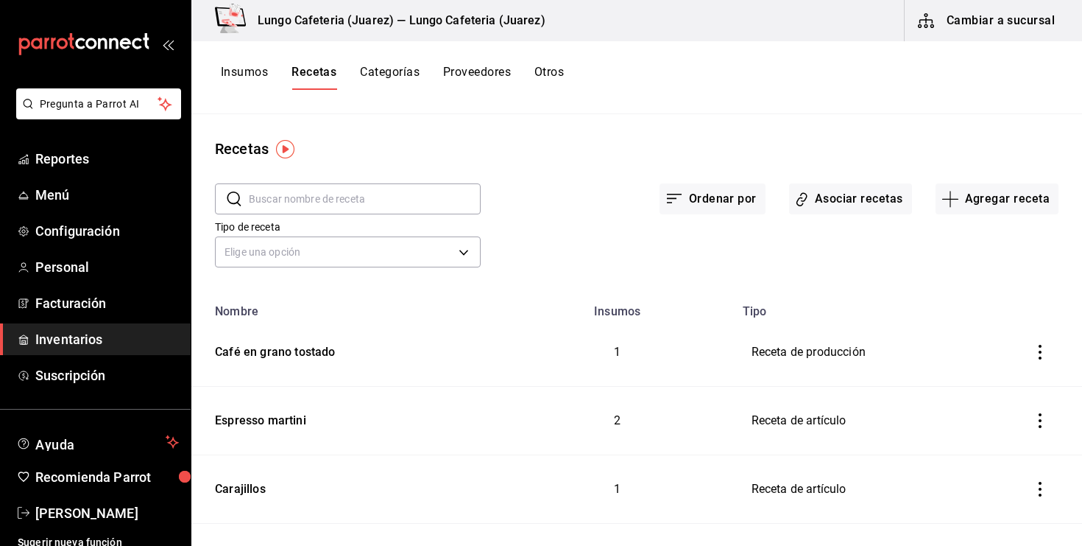
click at [387, 64] on div "Insumos Recetas Categorías Proveedores Otros" at bounding box center [636, 77] width 891 height 73
click at [955, 189] on button "Agregar receta" at bounding box center [997, 198] width 123 height 31
click at [937, 164] on div at bounding box center [541, 273] width 1082 height 546
click at [953, 183] on button "Agregar receta" at bounding box center [997, 198] width 123 height 31
click at [953, 247] on span "Receta" at bounding box center [997, 239] width 124 height 15
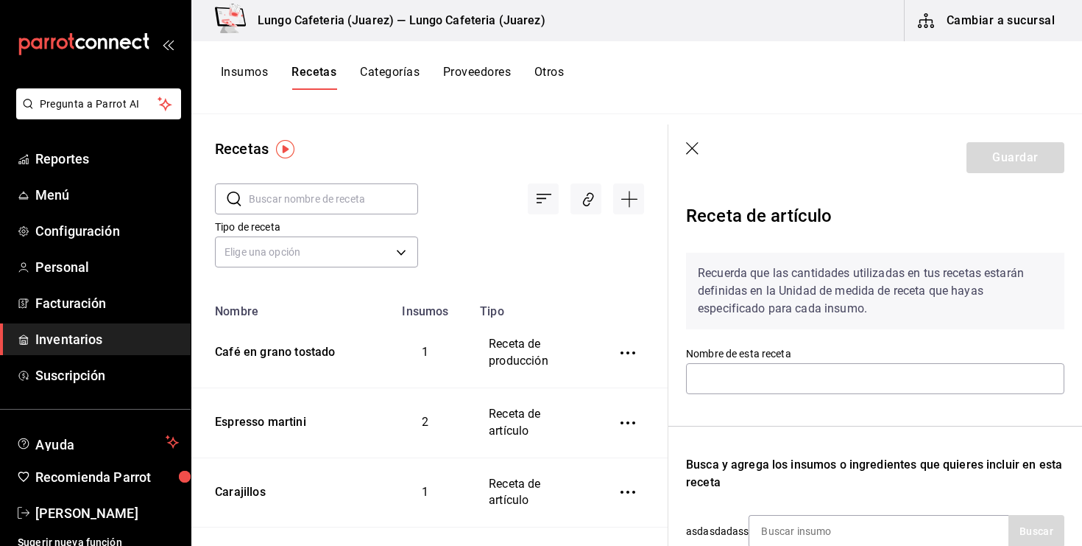
click at [687, 153] on icon "button" at bounding box center [692, 148] width 13 height 13
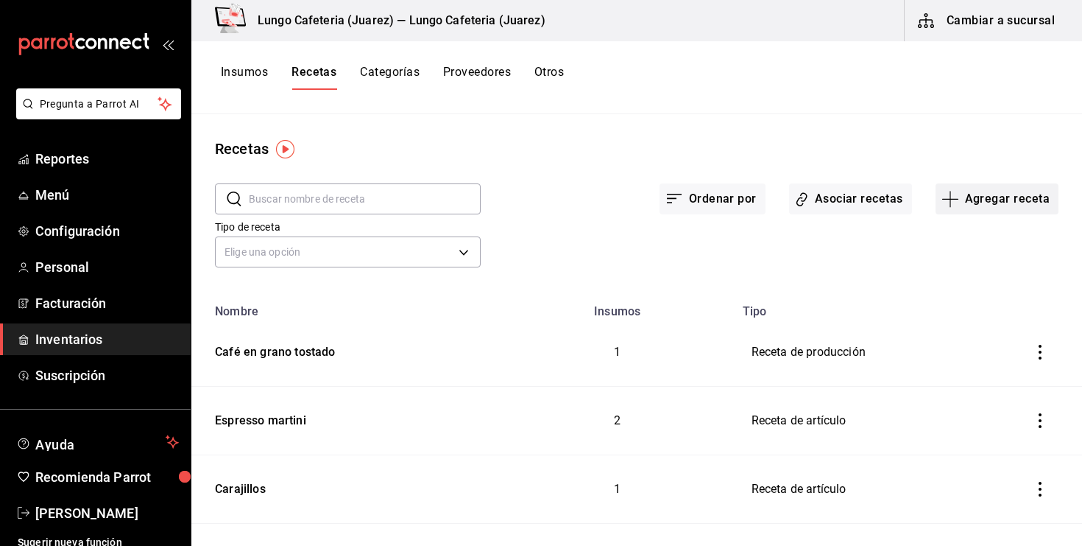
click at [956, 199] on icon "button" at bounding box center [951, 199] width 18 height 18
click at [949, 272] on span "Subreceta" at bounding box center [997, 278] width 124 height 15
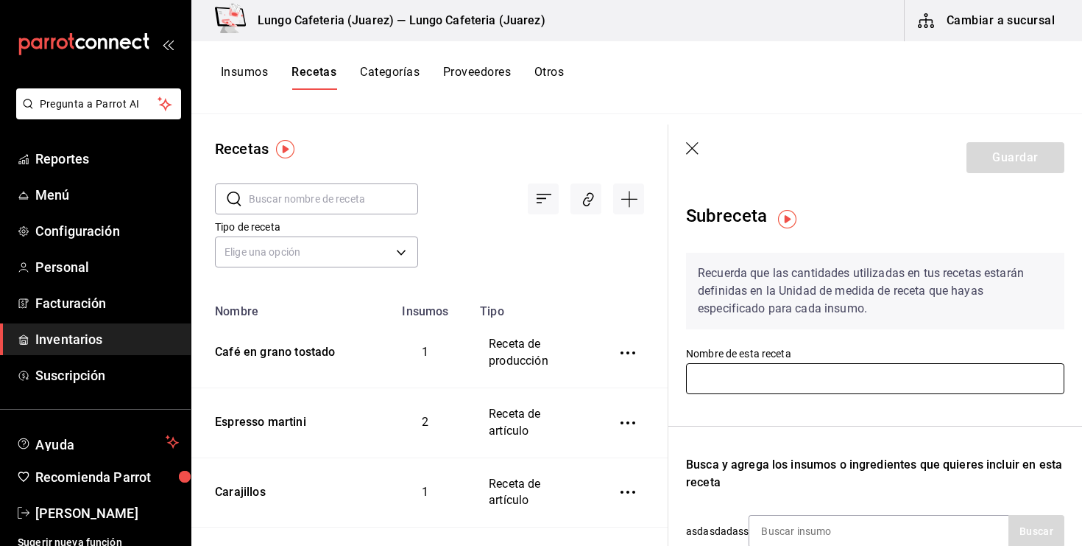
click at [847, 391] on input "text" at bounding box center [875, 378] width 378 height 31
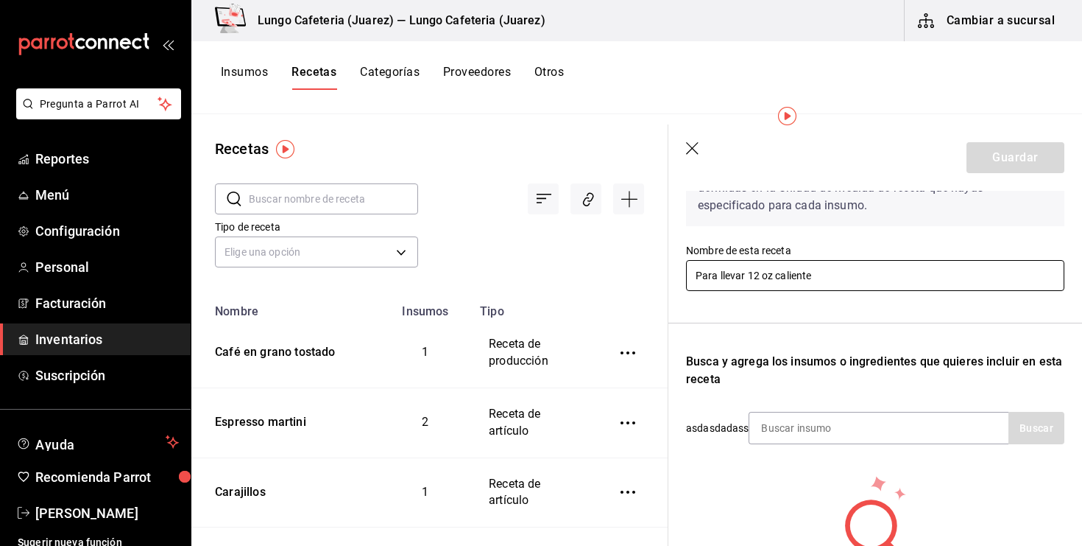
scroll to position [101, 0]
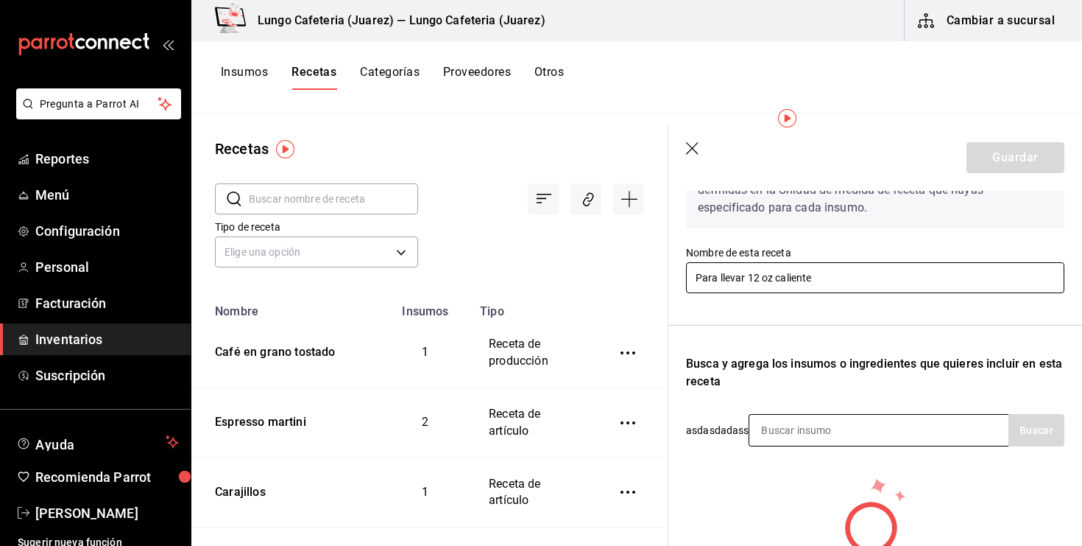
type input "Para llevar 12 oz caliente"
click at [827, 423] on input at bounding box center [823, 430] width 147 height 31
type input "vaso"
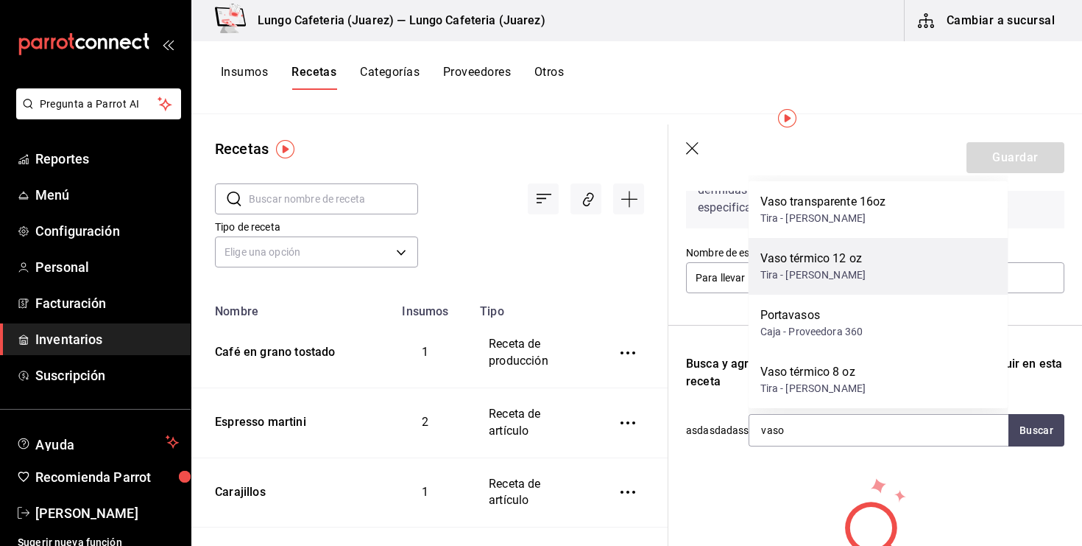
click at [845, 262] on div "Vaso térmico 12 oz" at bounding box center [814, 259] width 106 height 18
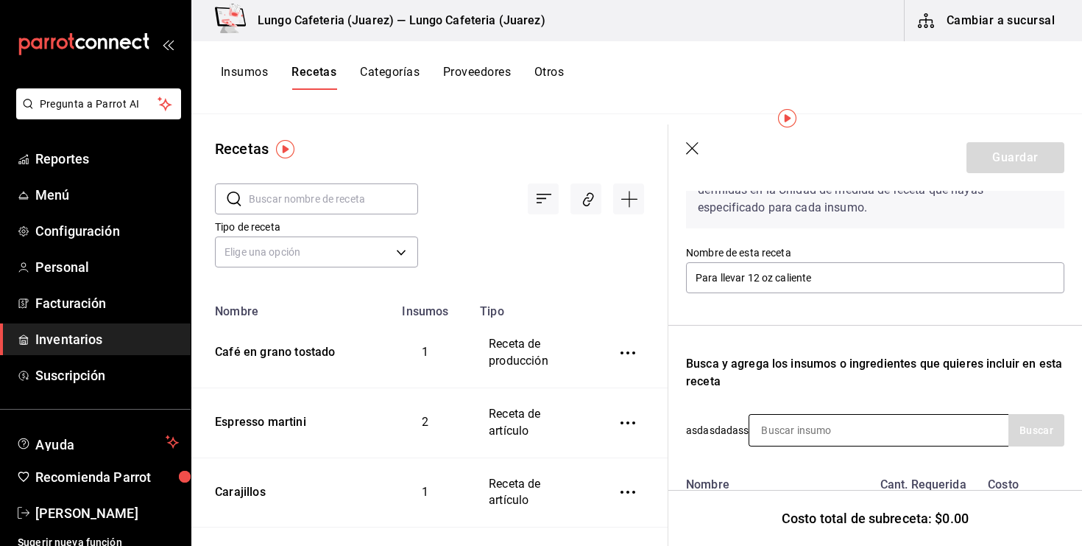
click at [841, 422] on input at bounding box center [823, 430] width 147 height 31
type input "tapa"
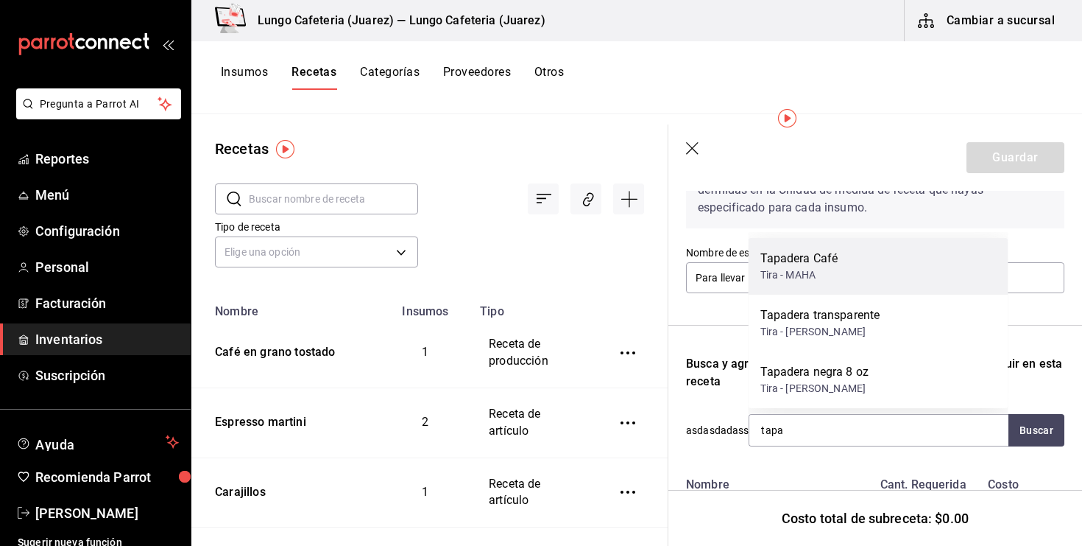
click at [830, 275] on div "Tira - MAHA" at bounding box center [800, 274] width 78 height 15
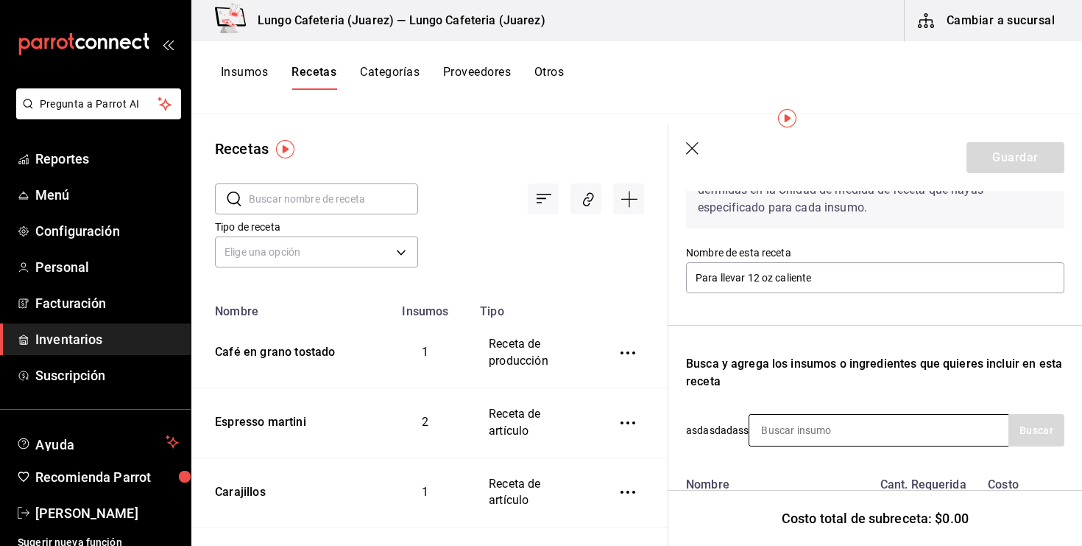
click at [793, 431] on input at bounding box center [823, 430] width 147 height 31
type input "fajilla"
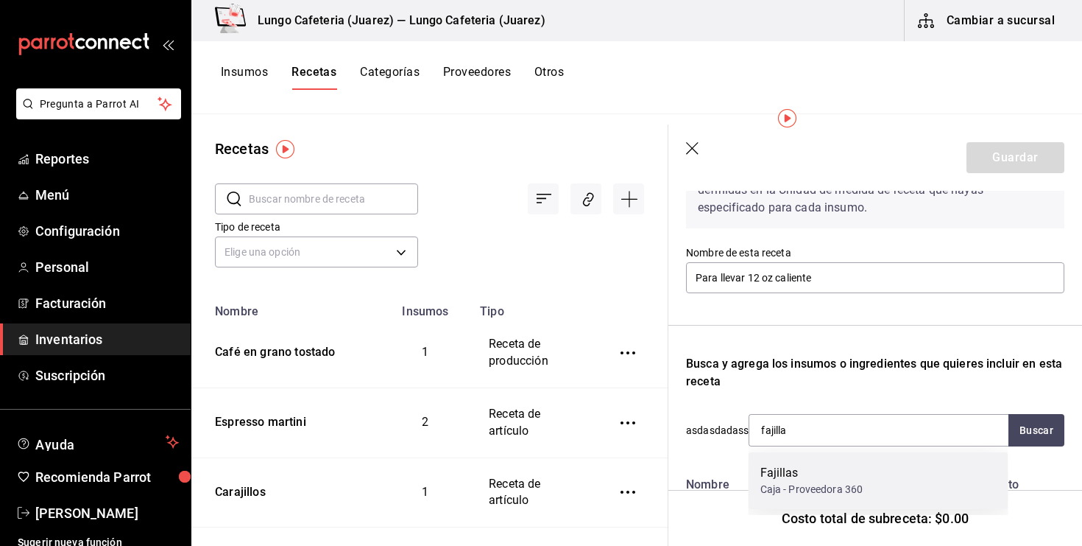
click at [804, 493] on div "Caja - Proveedora 360" at bounding box center [812, 489] width 103 height 15
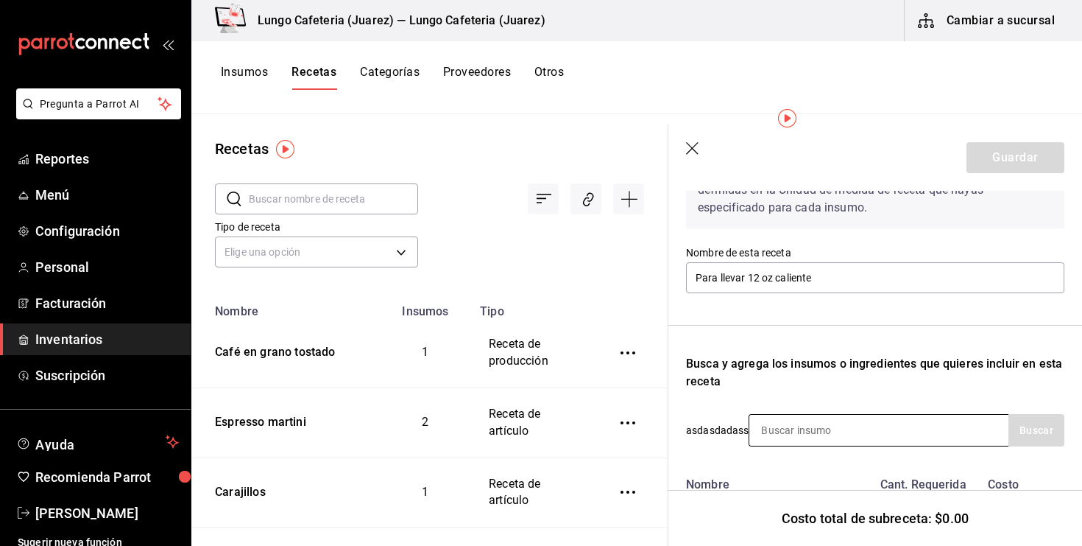
click at [793, 433] on input at bounding box center [823, 430] width 147 height 31
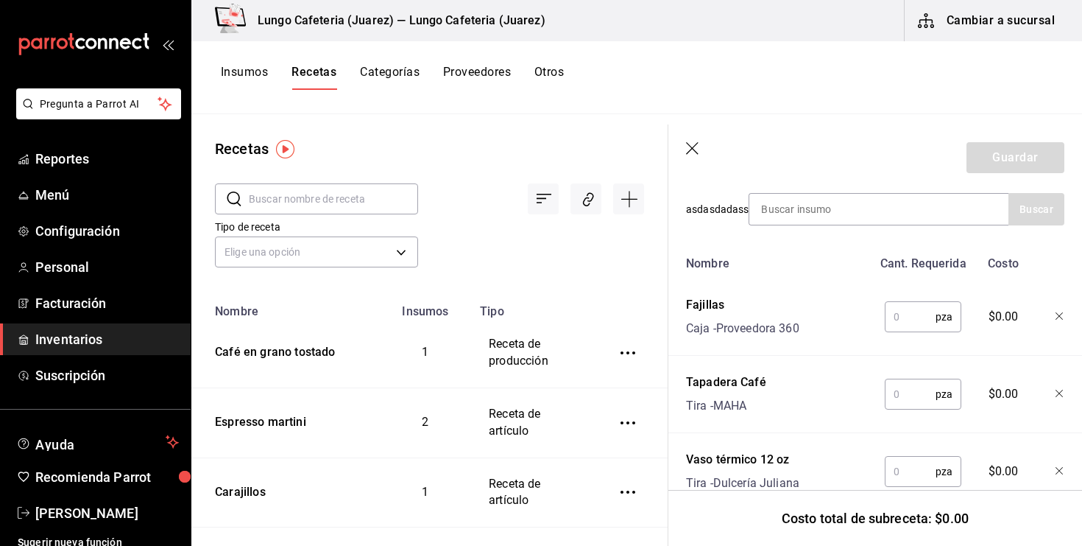
scroll to position [363, 0]
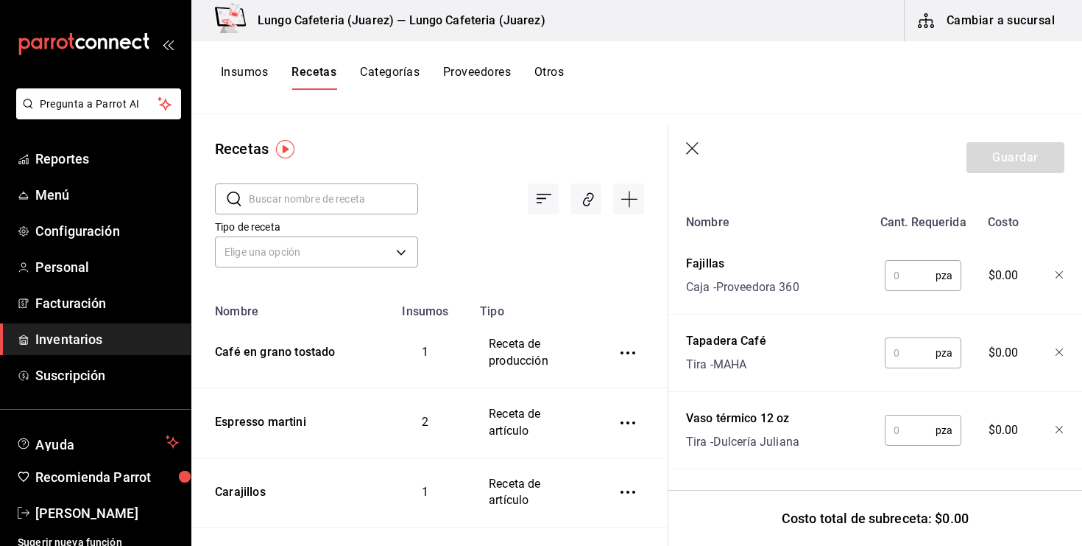
click at [912, 270] on input "text" at bounding box center [910, 275] width 51 height 29
type input "1"
click at [906, 362] on input "text" at bounding box center [910, 352] width 51 height 29
type input "1"
click at [905, 436] on input "text" at bounding box center [910, 429] width 51 height 29
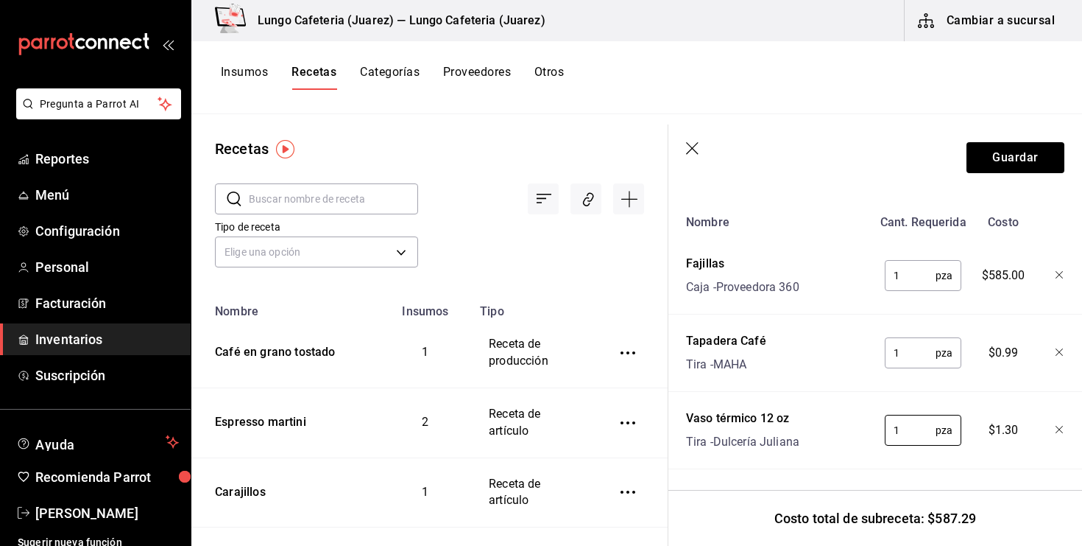
type input "1"
click at [904, 278] on input "1" at bounding box center [910, 275] width 51 height 29
click at [1064, 275] on icon "button" at bounding box center [1060, 275] width 9 height 9
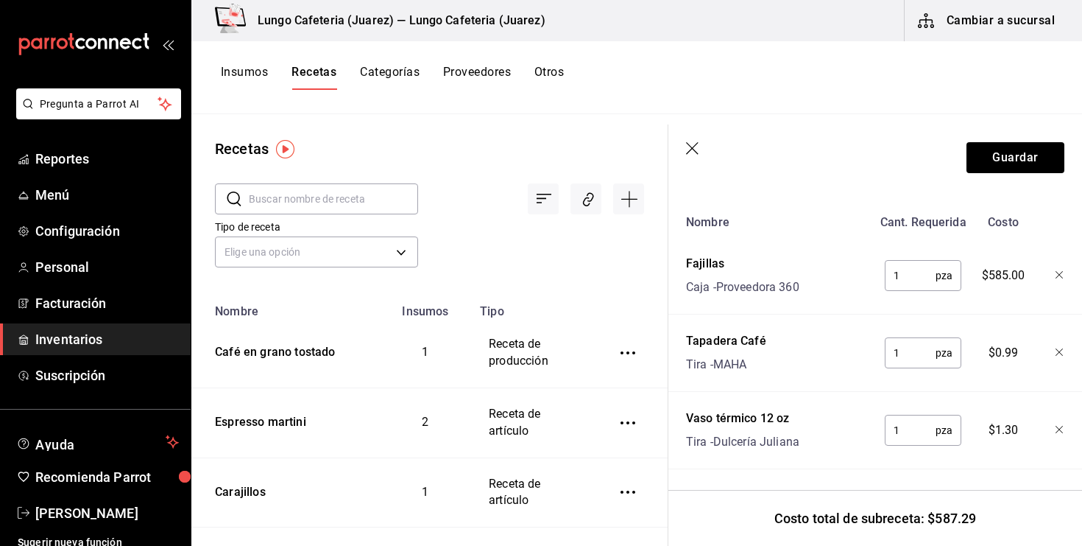
scroll to position [286, 0]
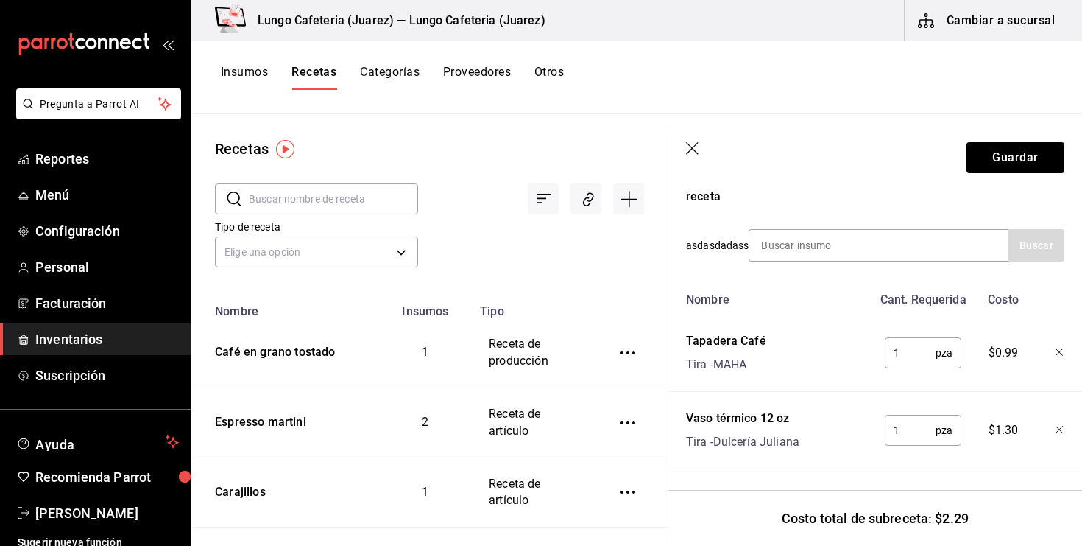
click at [686, 144] on icon "button" at bounding box center [693, 149] width 15 height 15
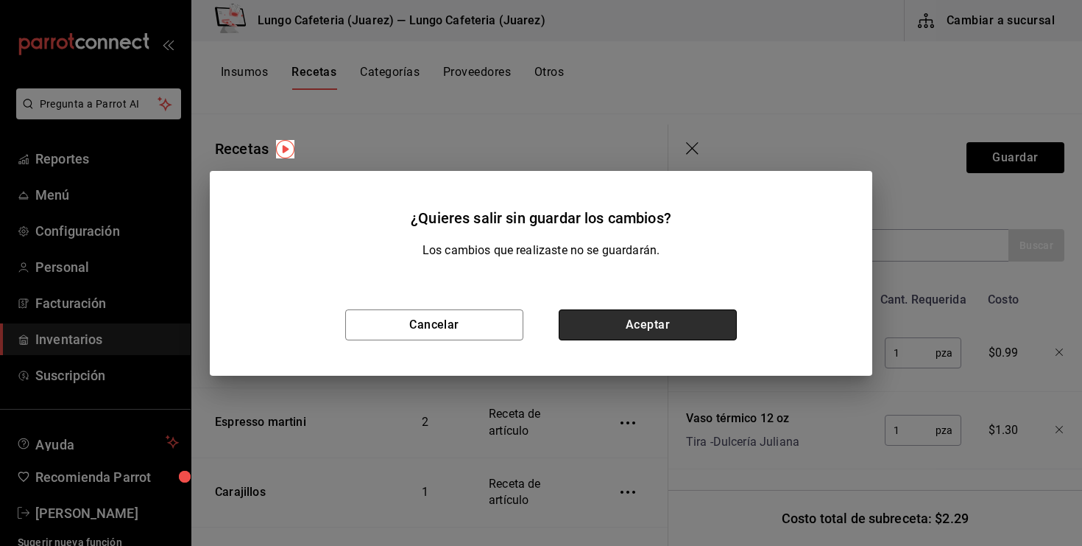
click at [615, 332] on button "Aceptar" at bounding box center [648, 324] width 178 height 31
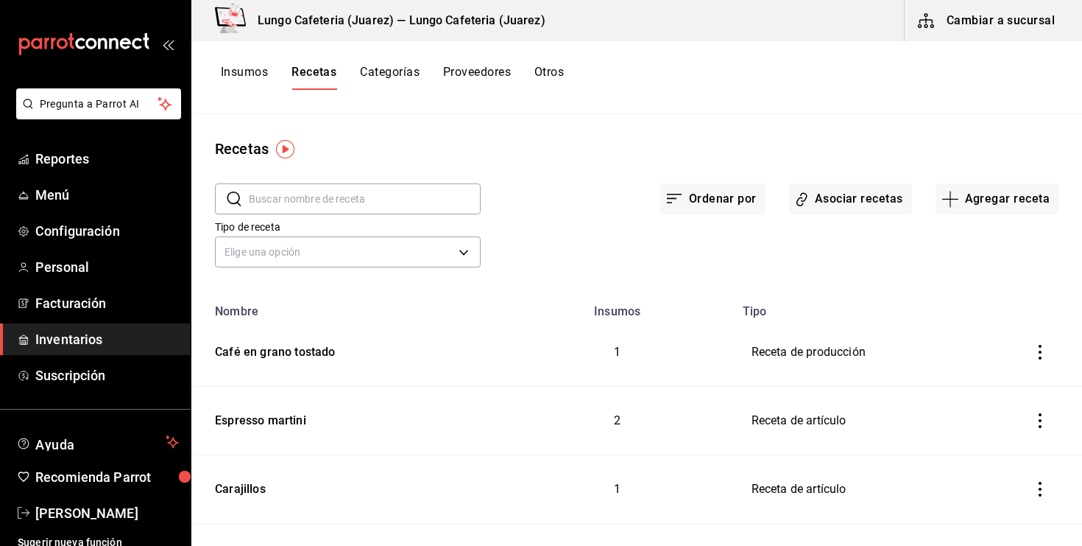
click at [264, 80] on button "Insumos" at bounding box center [244, 77] width 47 height 25
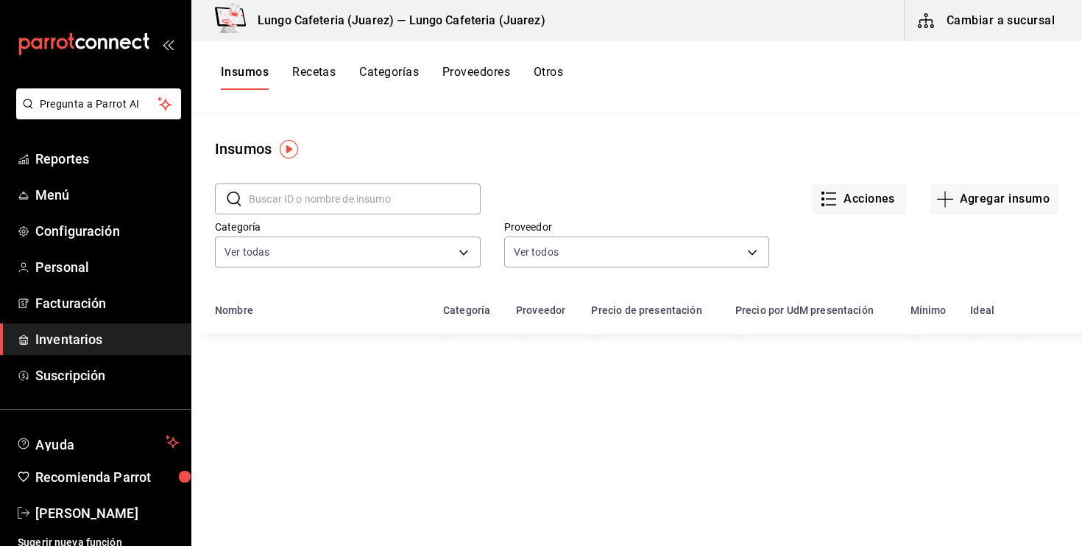
click at [377, 189] on input "text" at bounding box center [365, 198] width 232 height 29
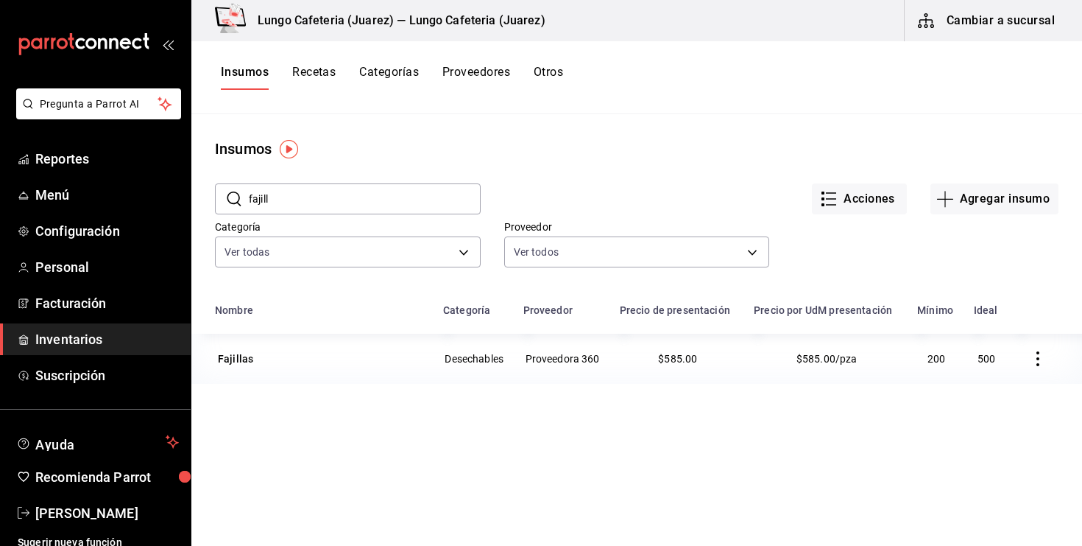
type input "fajill"
click at [334, 371] on td "Fajillas" at bounding box center [312, 359] width 243 height 50
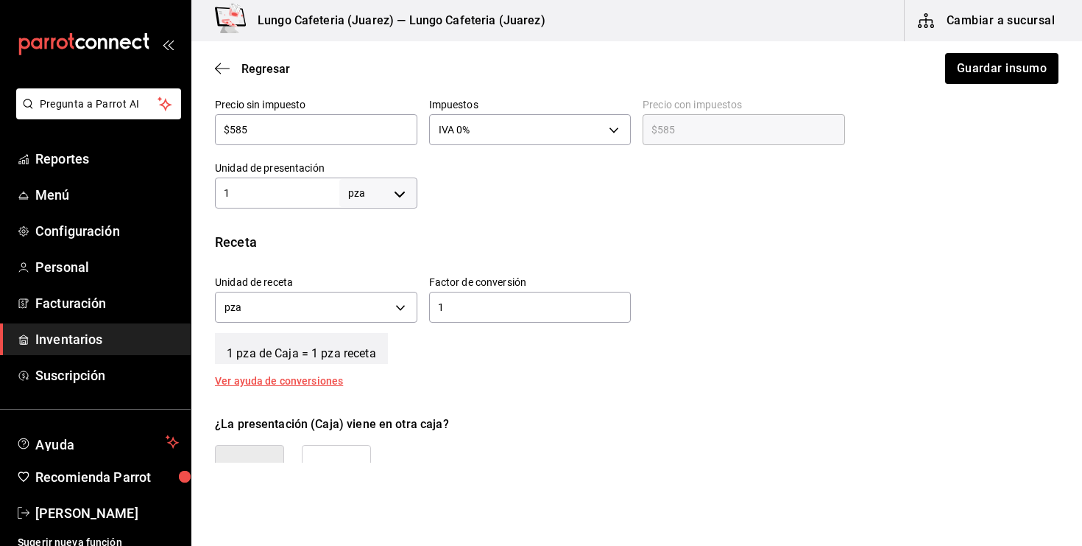
scroll to position [395, 0]
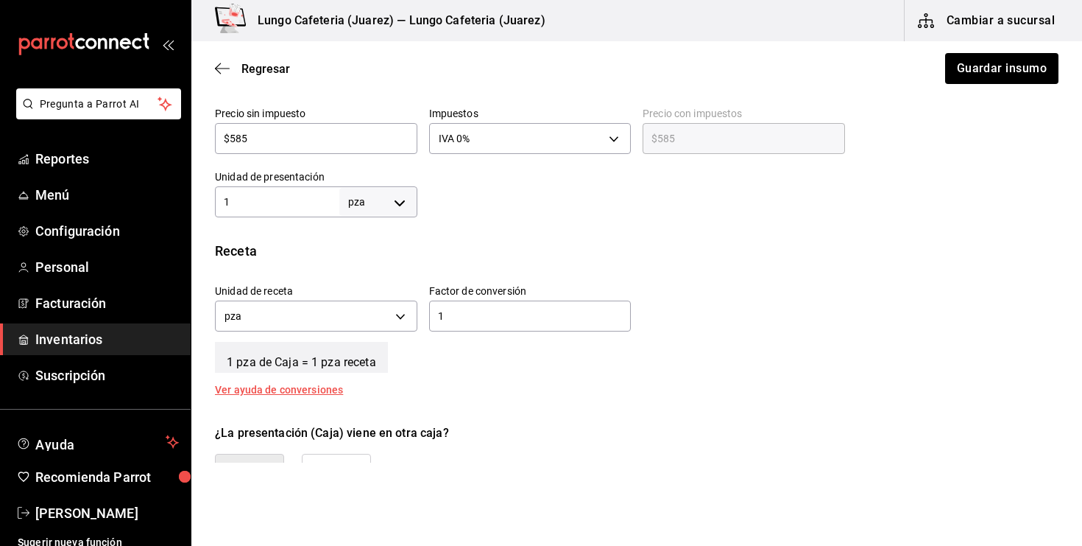
click at [457, 303] on div "1 ​" at bounding box center [530, 315] width 202 height 31
click at [457, 307] on input "1" at bounding box center [530, 316] width 202 height 18
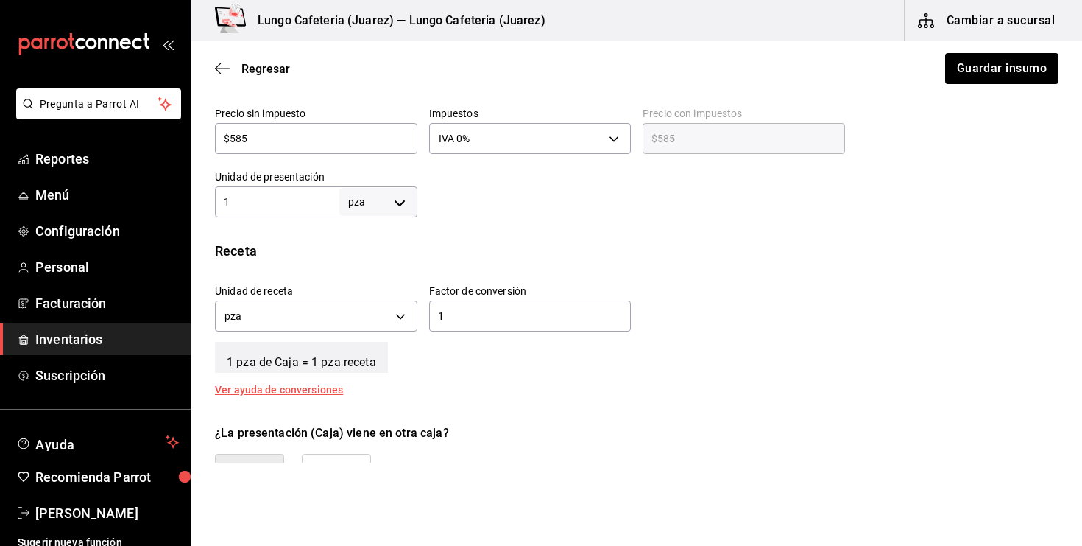
click at [457, 307] on input "1" at bounding box center [530, 316] width 202 height 18
type input "1,000"
click at [965, 68] on button "Guardar insumo" at bounding box center [1001, 68] width 115 height 31
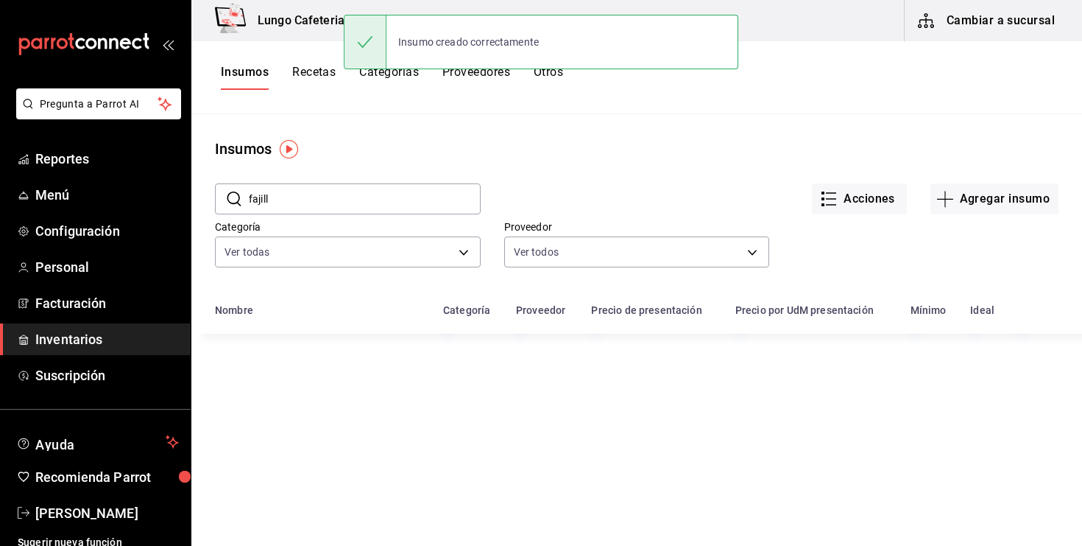
click at [311, 64] on div "Insumos Recetas Categorías Proveedores Otros" at bounding box center [636, 77] width 891 height 73
click at [312, 66] on button "Recetas" at bounding box center [313, 77] width 43 height 25
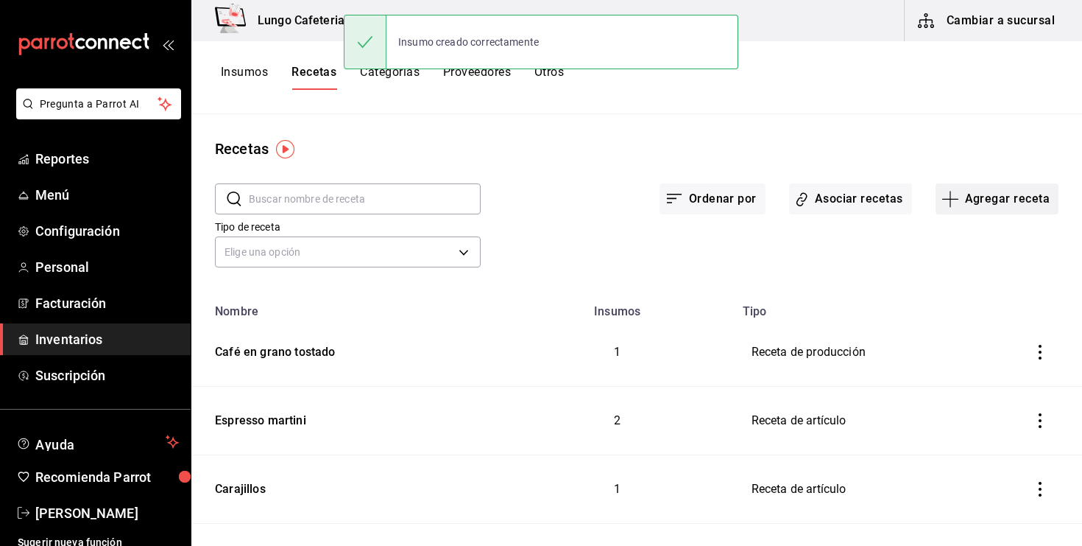
click at [943, 205] on button "Agregar receta" at bounding box center [997, 198] width 123 height 31
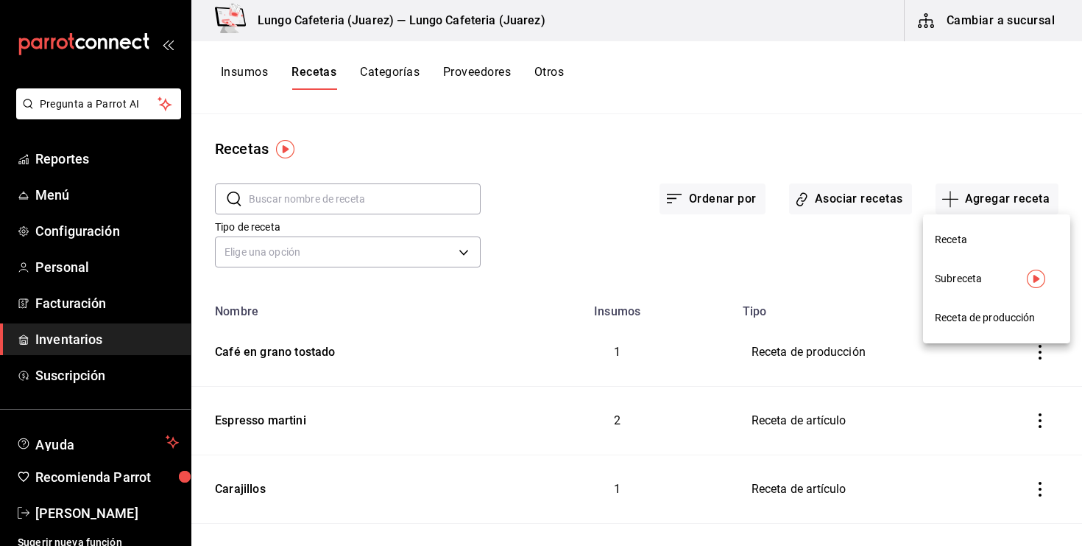
click at [981, 284] on span "Subreceta" at bounding box center [997, 278] width 124 height 15
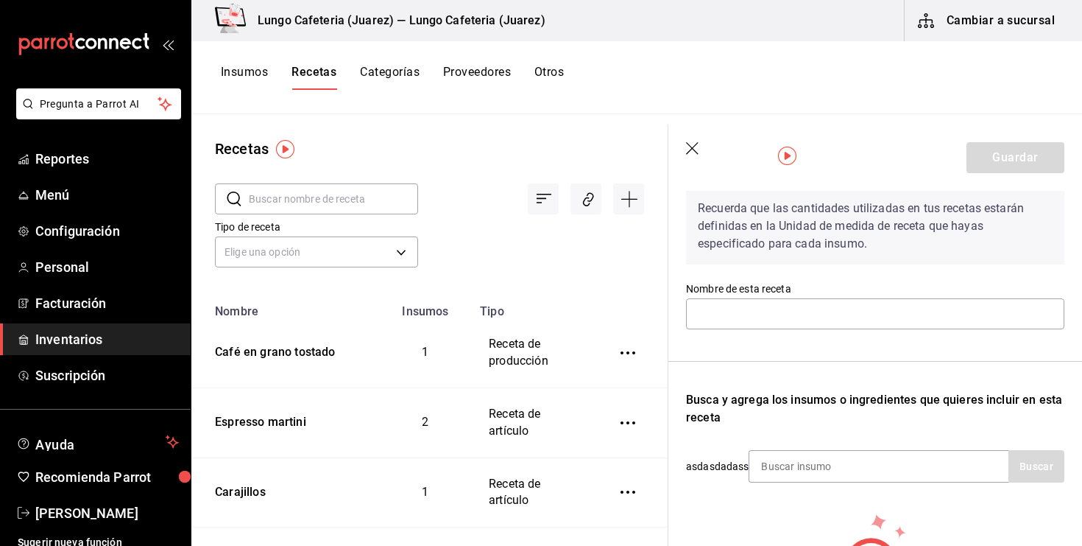
scroll to position [66, 0]
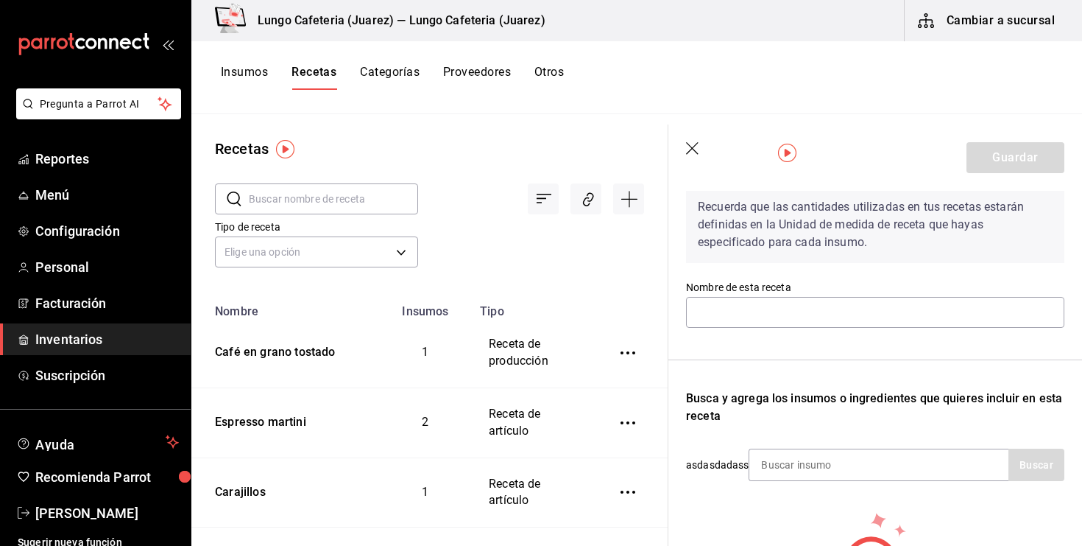
click at [789, 295] on div "Nombre de esta receta" at bounding box center [875, 305] width 378 height 49
click at [786, 300] on input "text" at bounding box center [875, 312] width 378 height 31
type input "Para llevar 12 oz caliente"
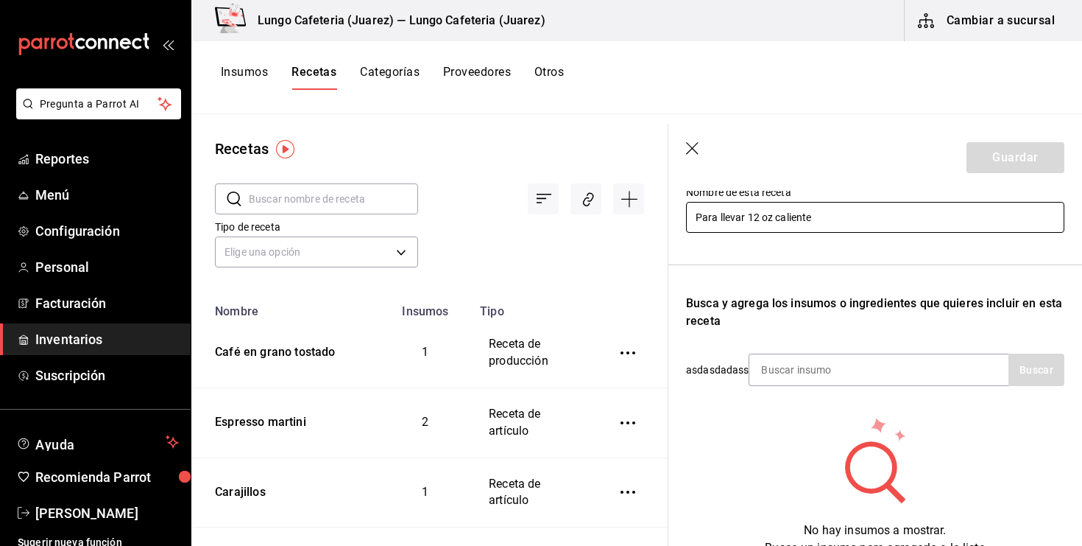
scroll to position [168, 0]
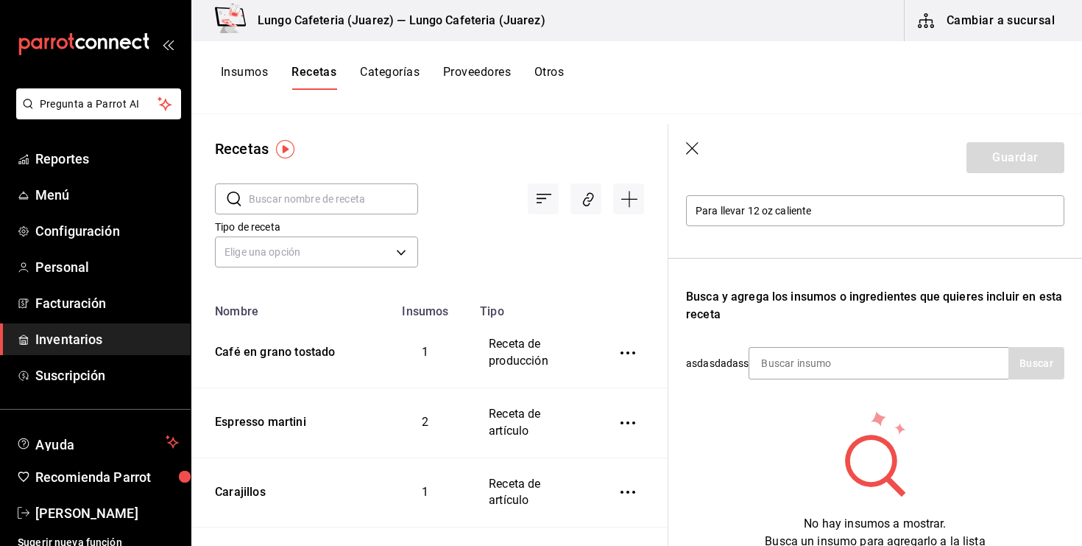
click at [828, 372] on input at bounding box center [823, 363] width 147 height 31
type input "tap"
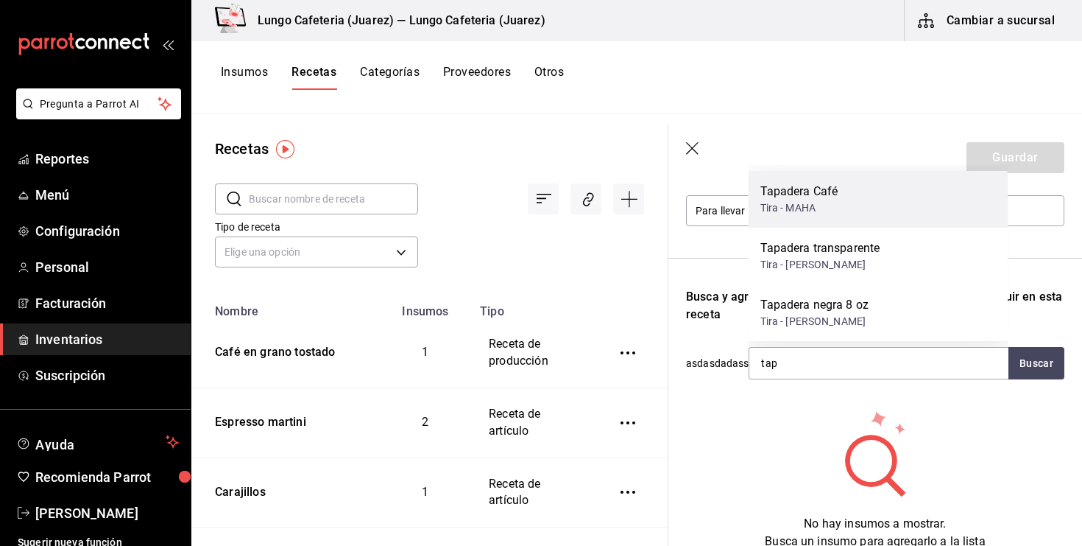
click at [830, 213] on div "Tira - MAHA" at bounding box center [800, 207] width 78 height 15
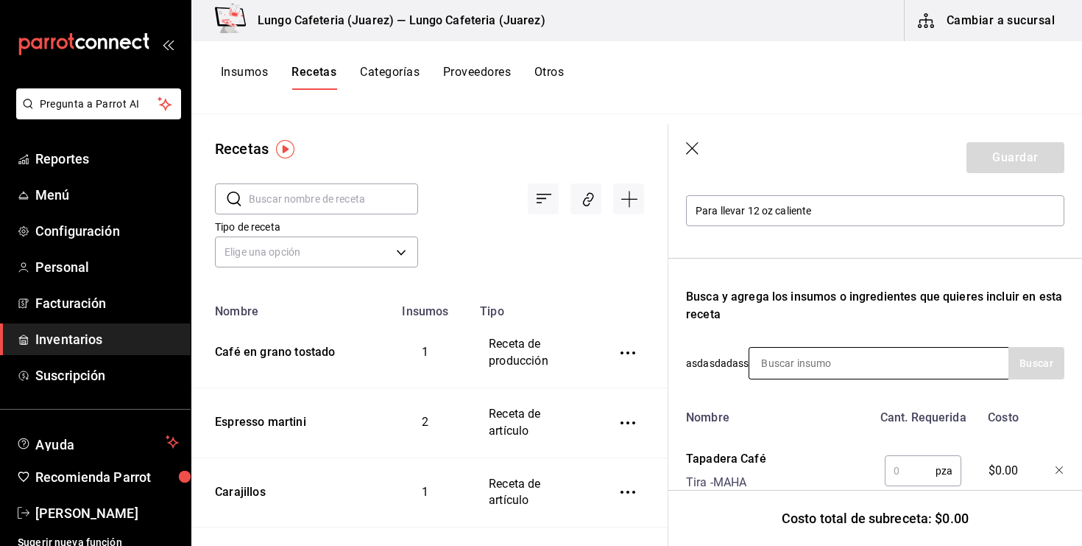
click at [825, 356] on input at bounding box center [823, 363] width 147 height 31
type input "vaso"
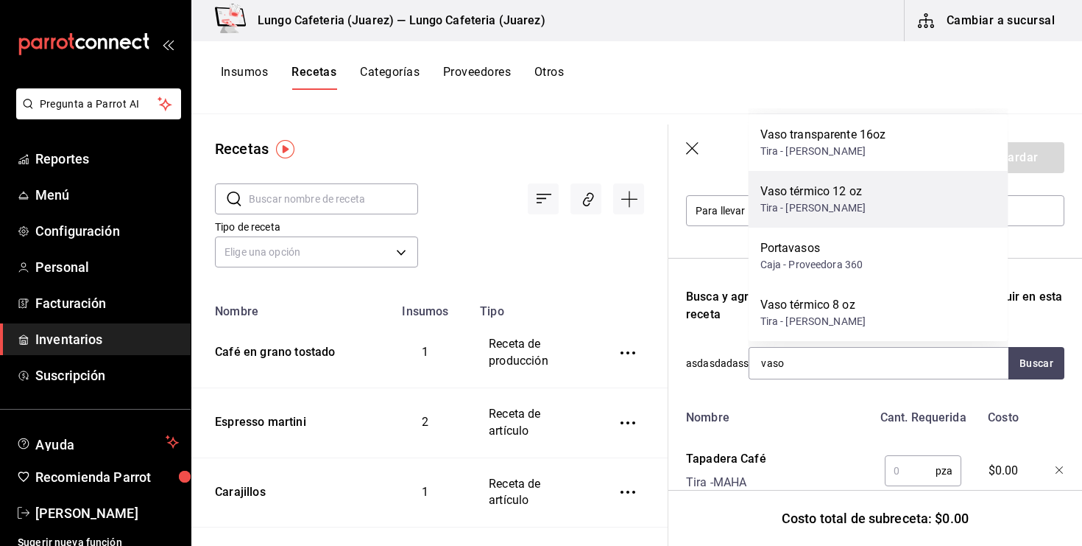
click at [862, 194] on div "Vaso térmico 12 oz" at bounding box center [814, 192] width 106 height 18
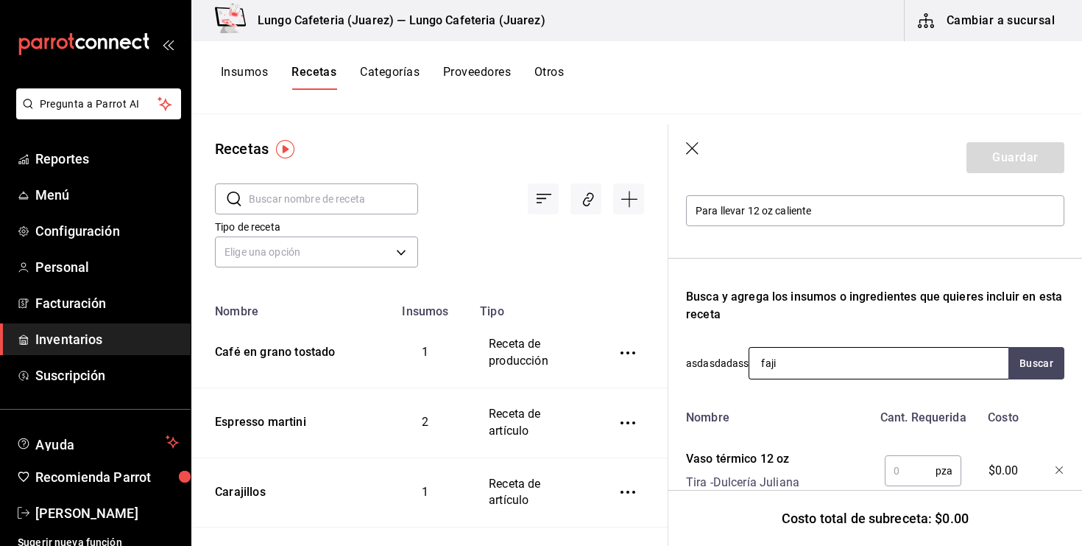
type input "[PERSON_NAME]"
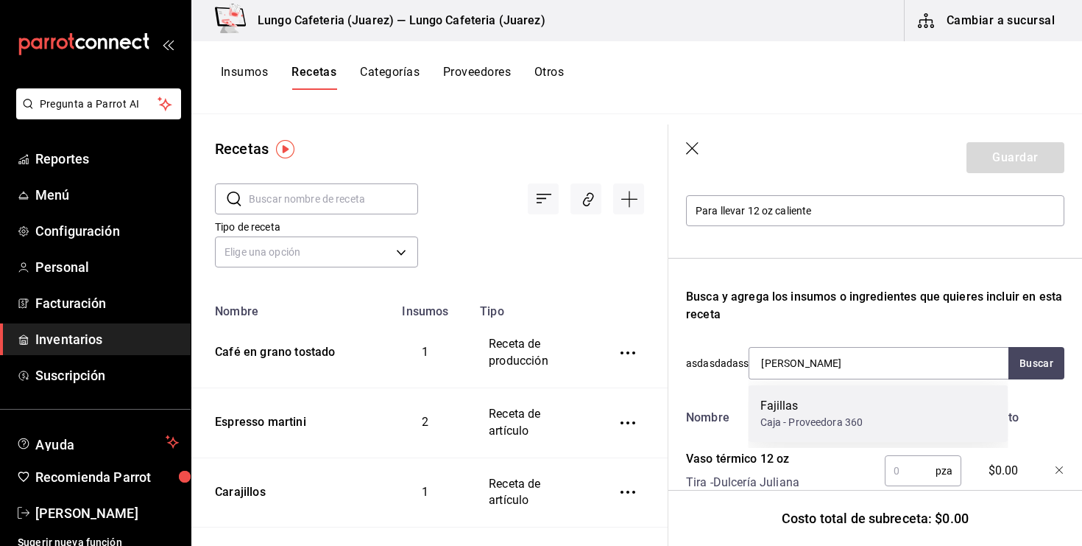
click at [806, 409] on div "Fajillas" at bounding box center [812, 406] width 103 height 18
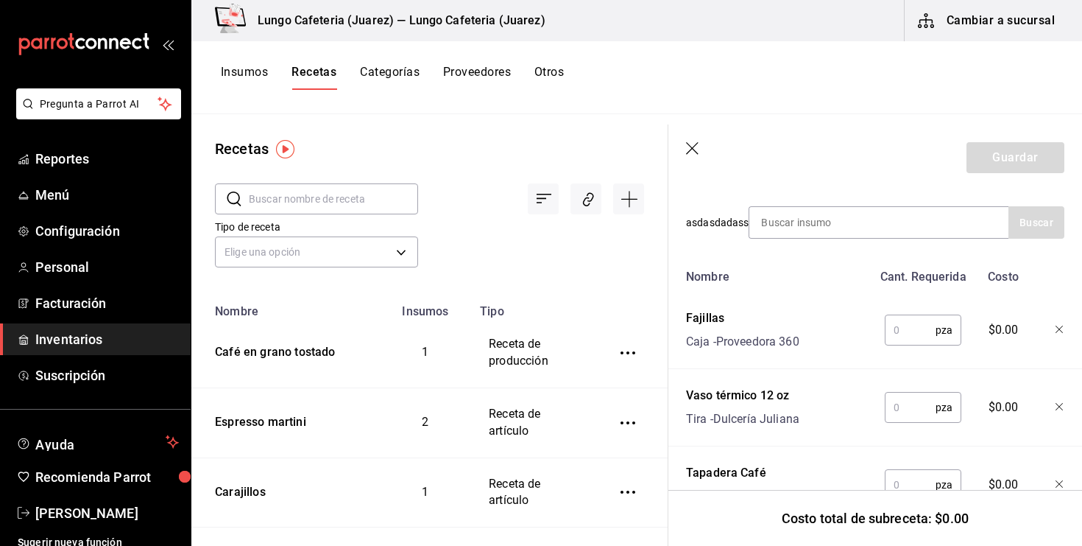
scroll to position [308, 0]
click at [903, 334] on input "text" at bounding box center [910, 330] width 51 height 29
type input "1"
click at [904, 412] on input "text" at bounding box center [910, 407] width 51 height 29
type input "1"
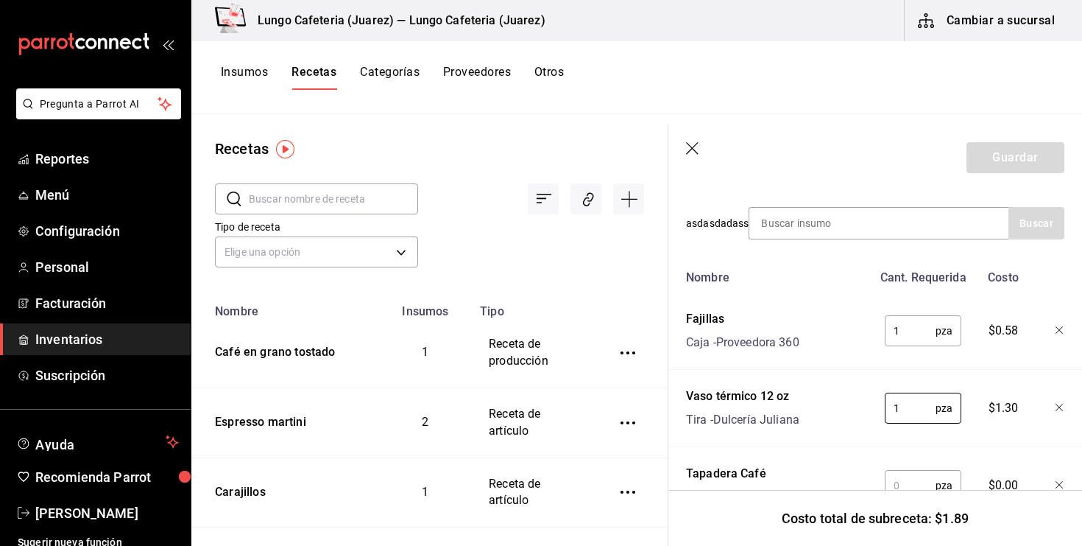
click at [906, 479] on input "text" at bounding box center [910, 485] width 51 height 29
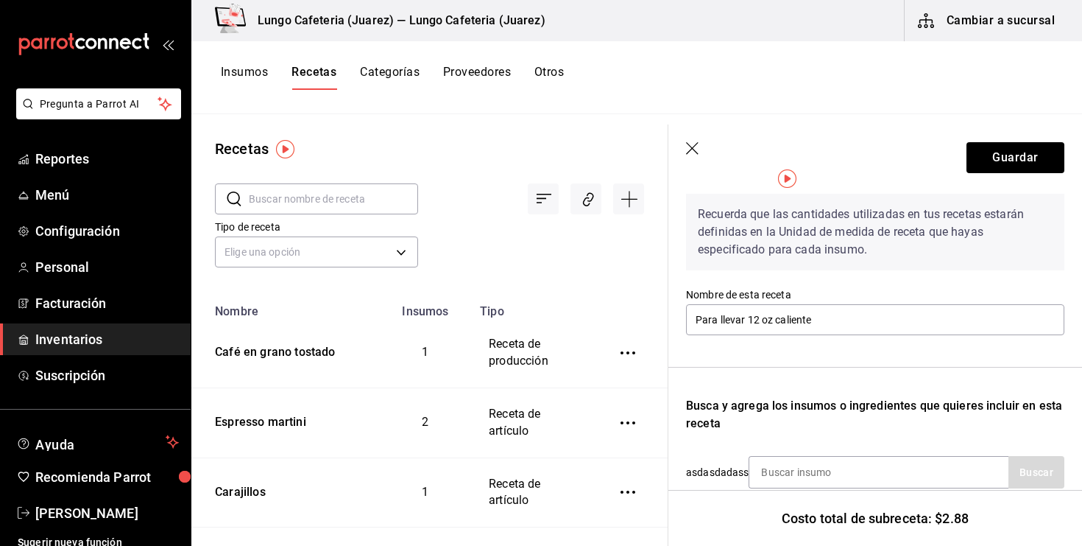
scroll to position [21, 0]
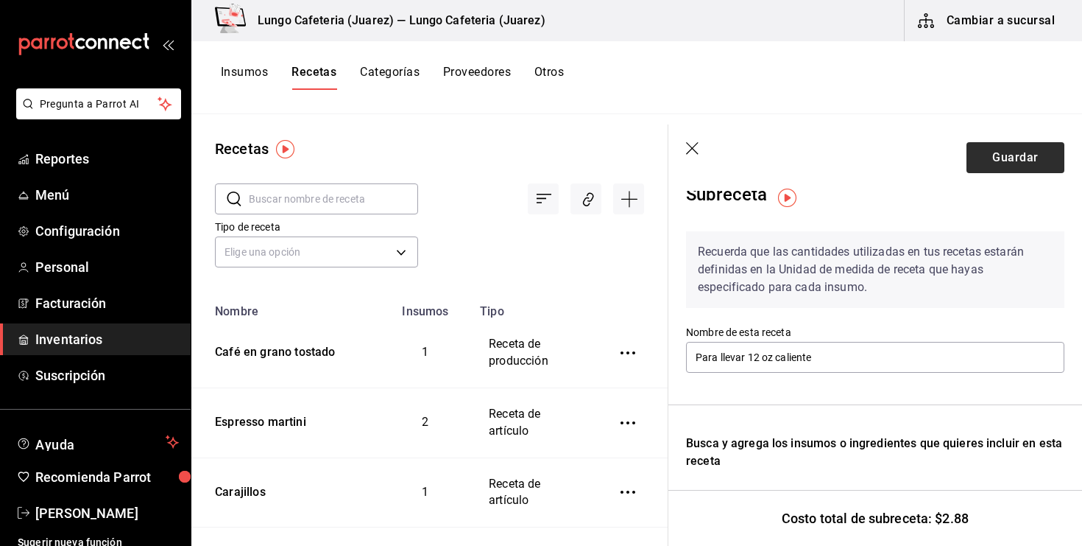
type input "1"
click at [1006, 159] on button "Guardar" at bounding box center [1016, 157] width 98 height 31
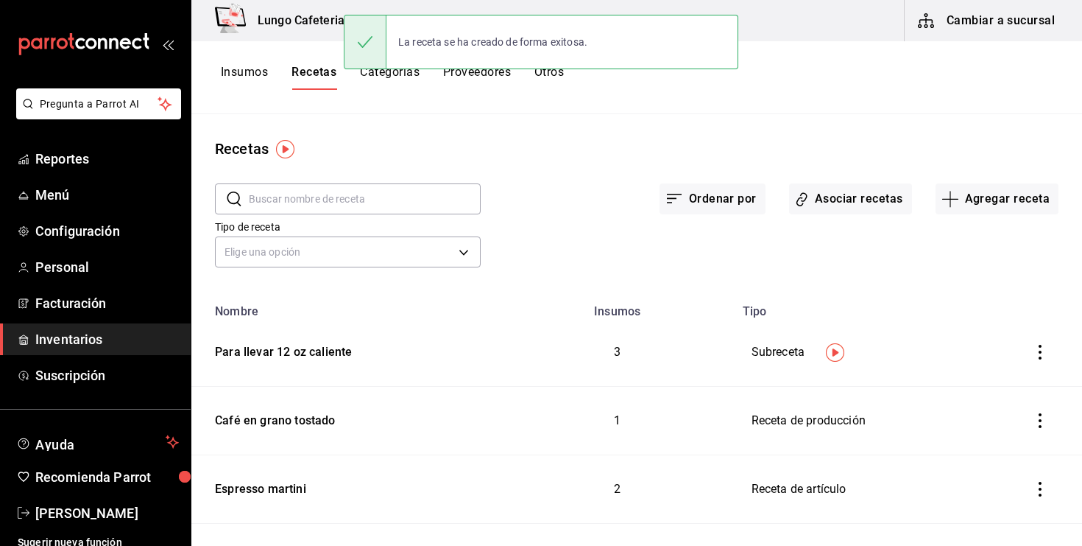
click at [969, 182] on div "Ordenar por Asociar recetas Agregar receta" at bounding box center [770, 187] width 578 height 54
click at [951, 195] on icon "button" at bounding box center [951, 199] width 18 height 18
click at [974, 276] on span "Subreceta" at bounding box center [997, 278] width 124 height 15
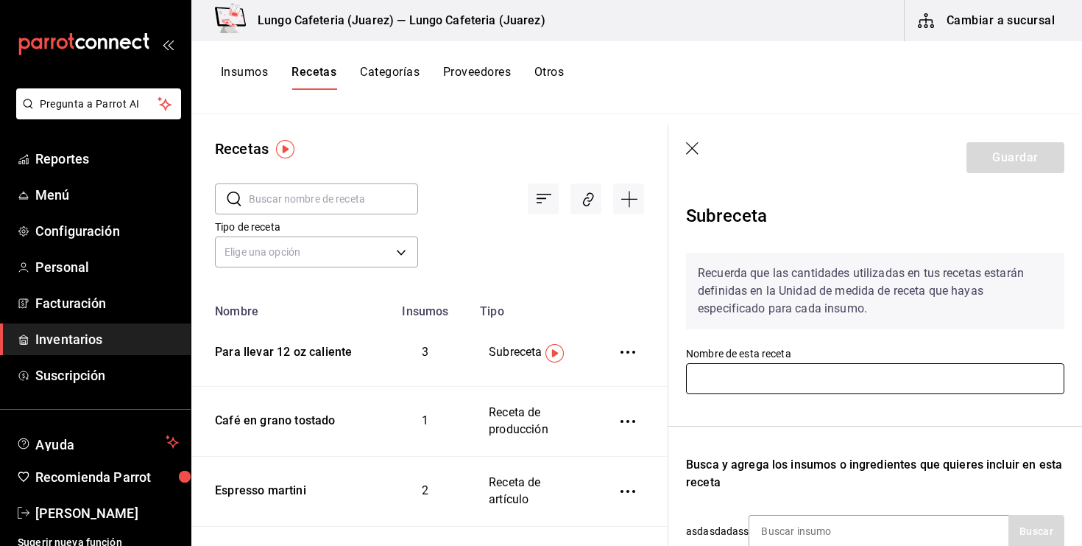
click at [786, 376] on input "text" at bounding box center [875, 378] width 378 height 31
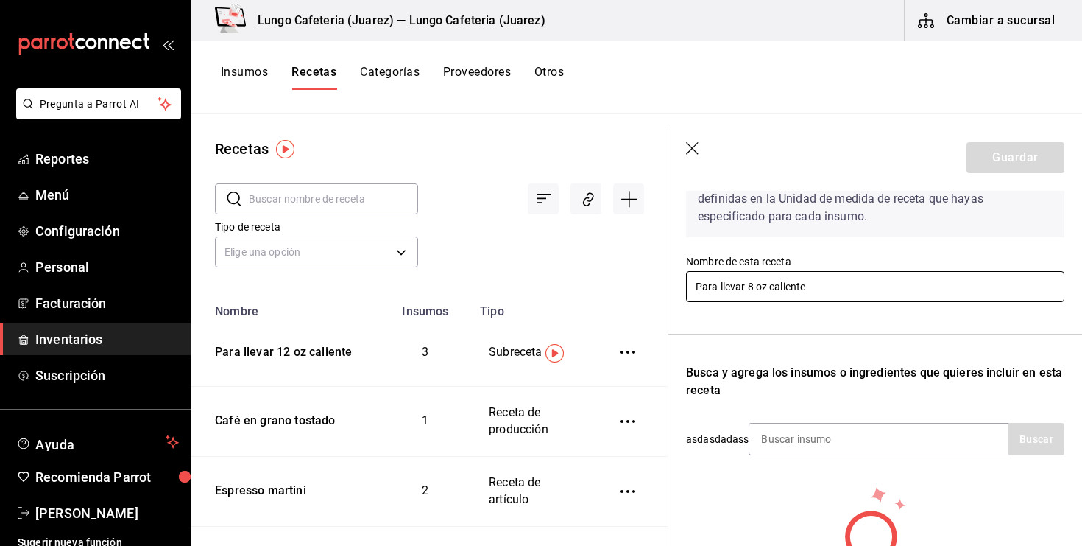
scroll to position [107, 0]
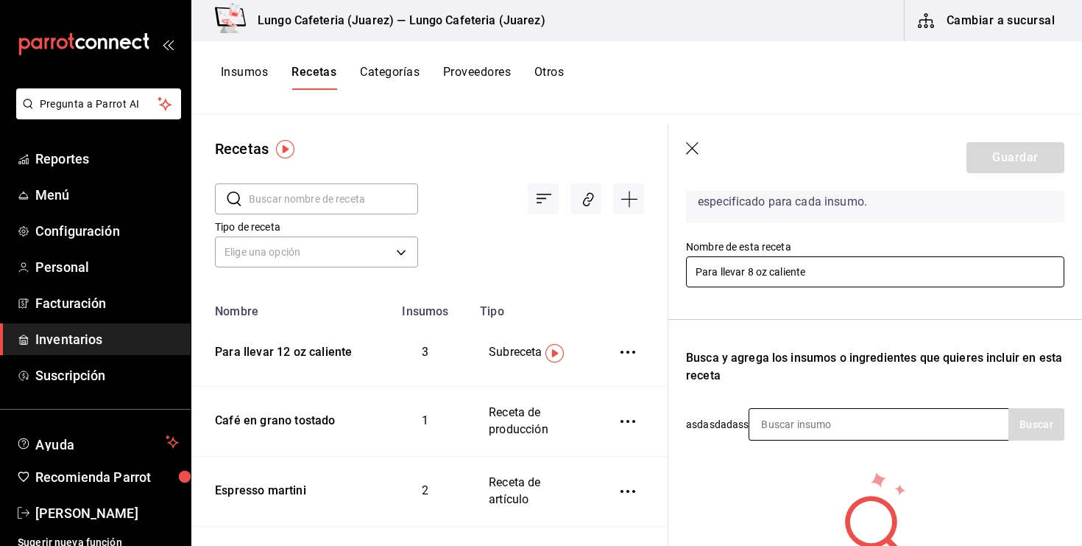
type input "Para llevar 8 oz caliente"
click at [811, 433] on input at bounding box center [823, 424] width 147 height 31
type input "vaso"
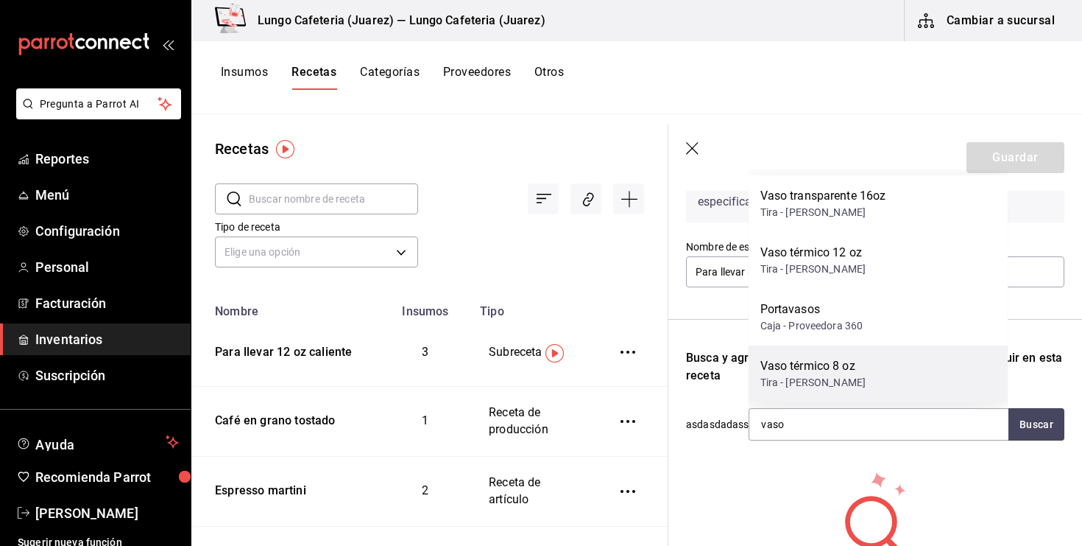
click at [860, 363] on div "Vaso térmico 8 oz" at bounding box center [814, 366] width 106 height 18
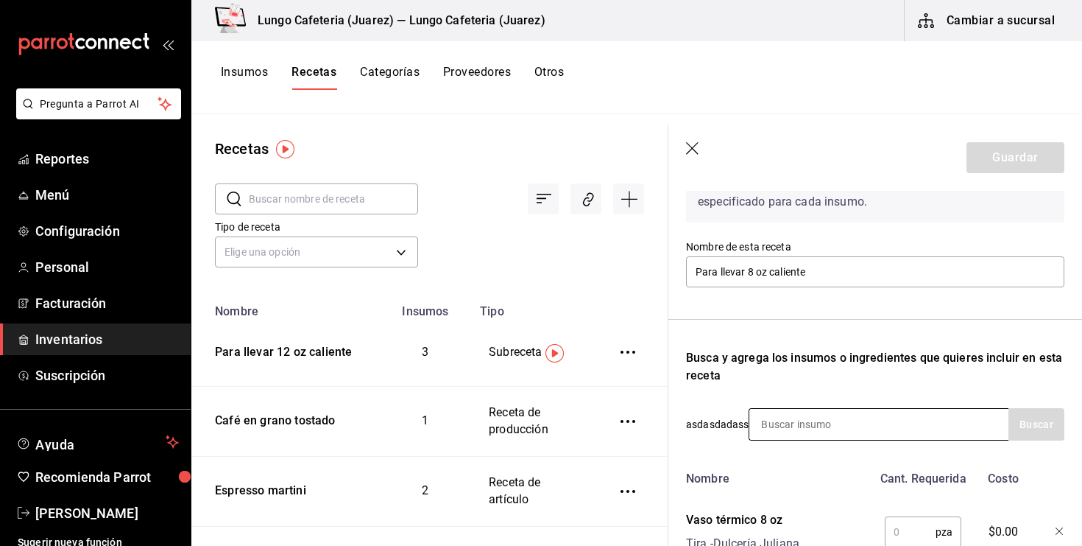
click at [823, 417] on input at bounding box center [823, 424] width 147 height 31
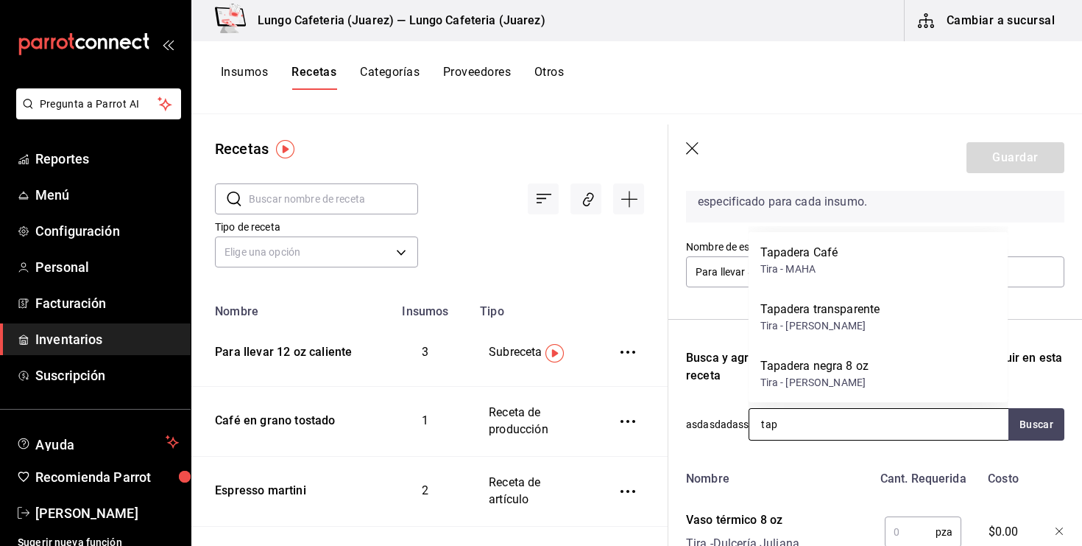
type input "tapa"
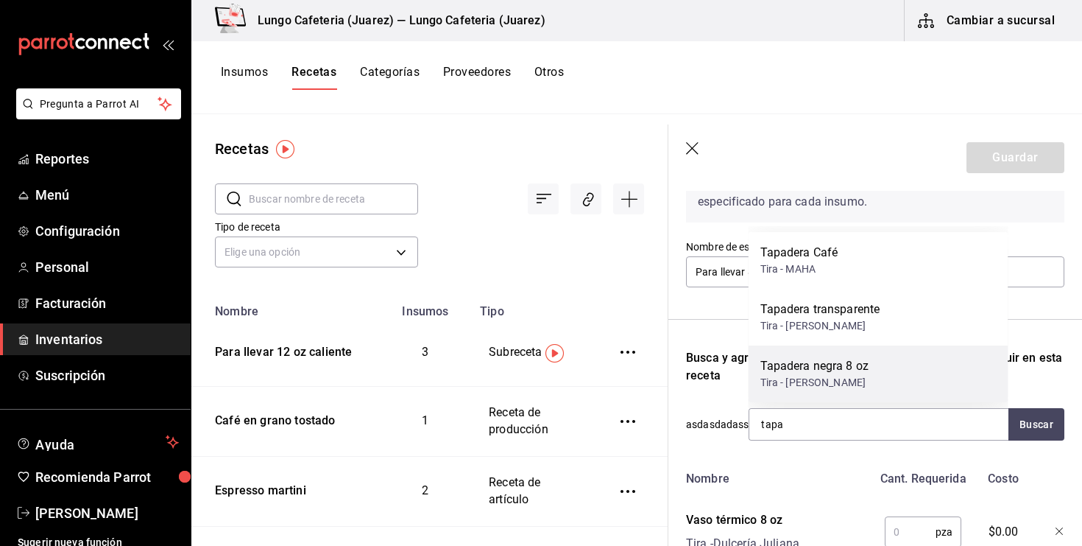
click at [827, 387] on div "Tira - [PERSON_NAME]" at bounding box center [815, 382] width 109 height 15
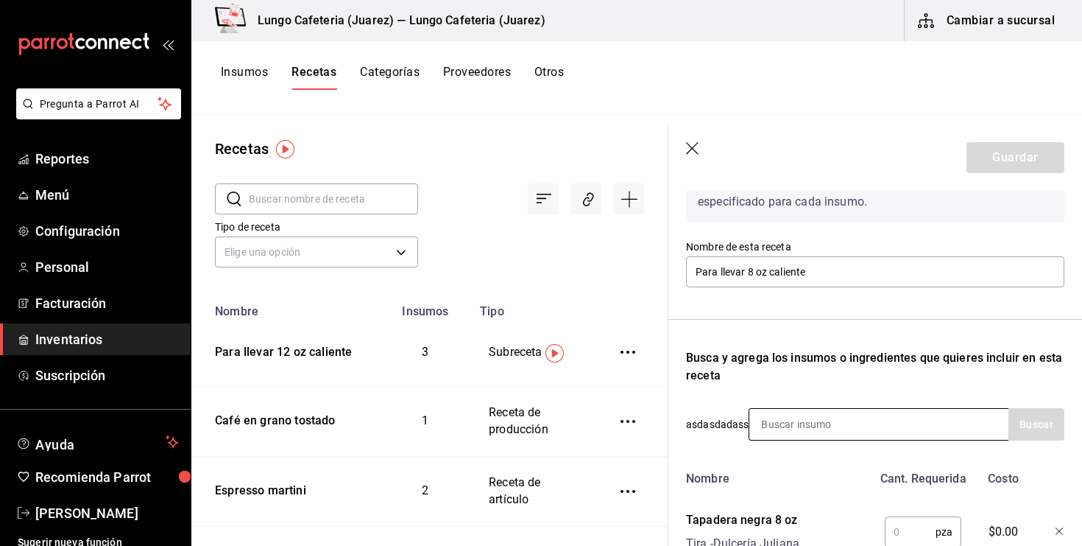
click at [828, 423] on input at bounding box center [823, 424] width 147 height 31
type input "[PERSON_NAME]"
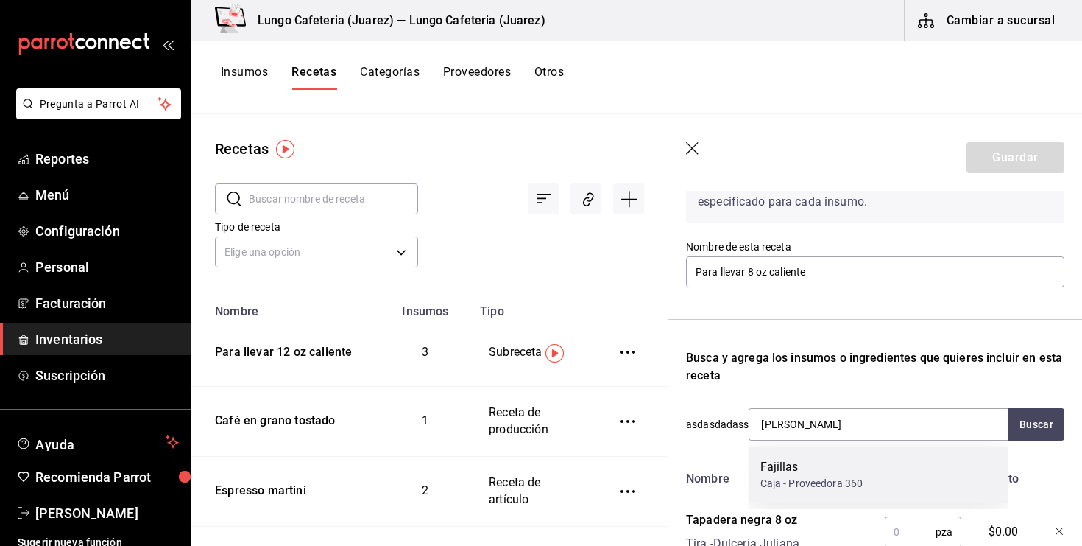
click at [825, 468] on div "Fajillas" at bounding box center [812, 467] width 103 height 18
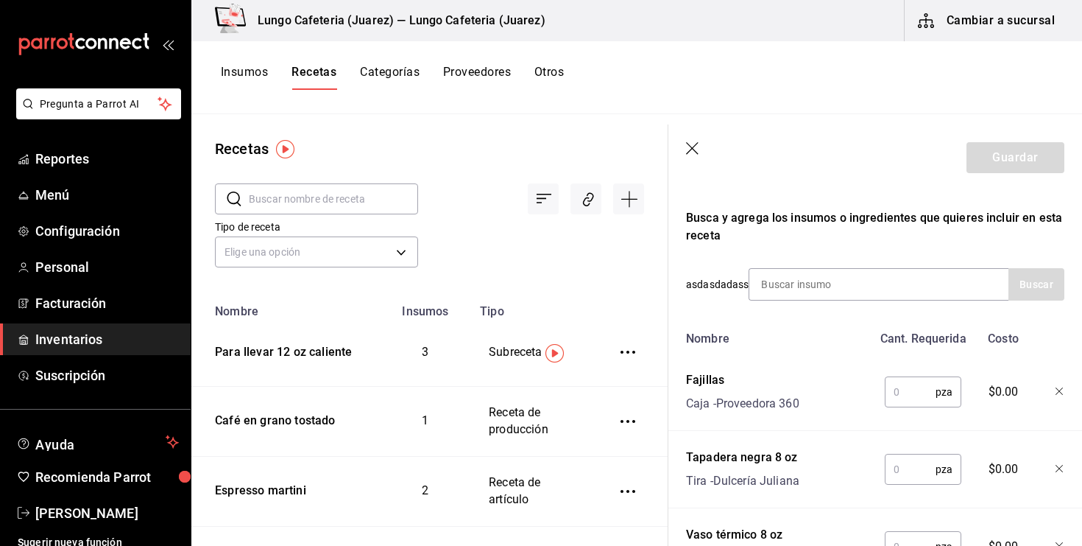
scroll to position [295, 0]
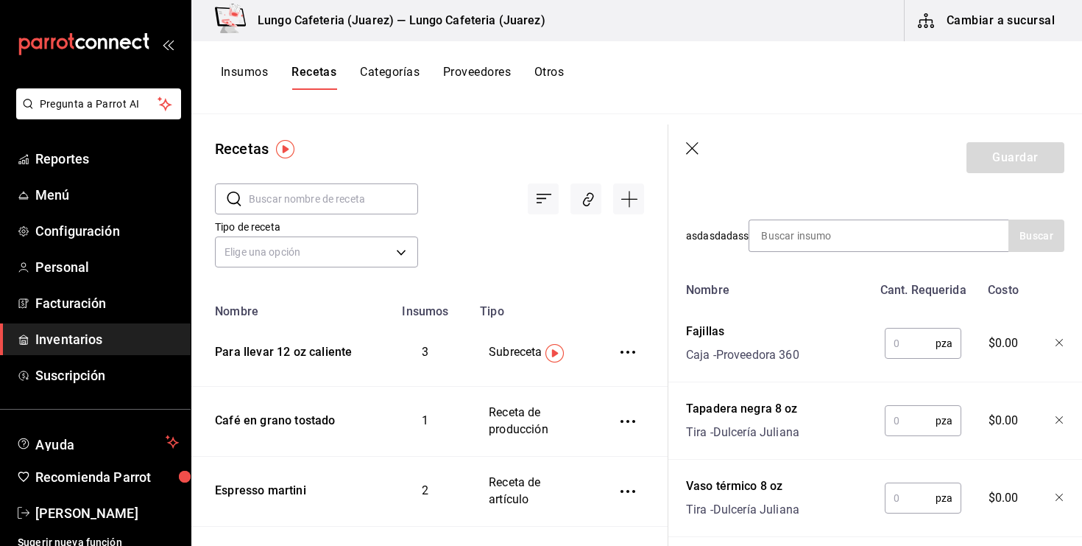
click at [903, 353] on input "text" at bounding box center [910, 342] width 51 height 29
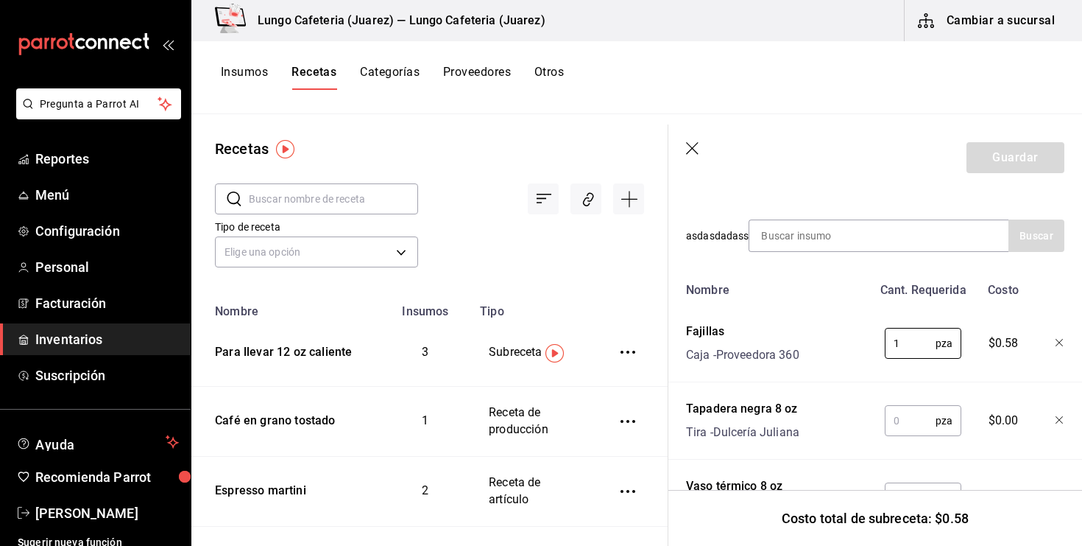
type input "1"
click at [909, 419] on input "text" at bounding box center [910, 420] width 51 height 29
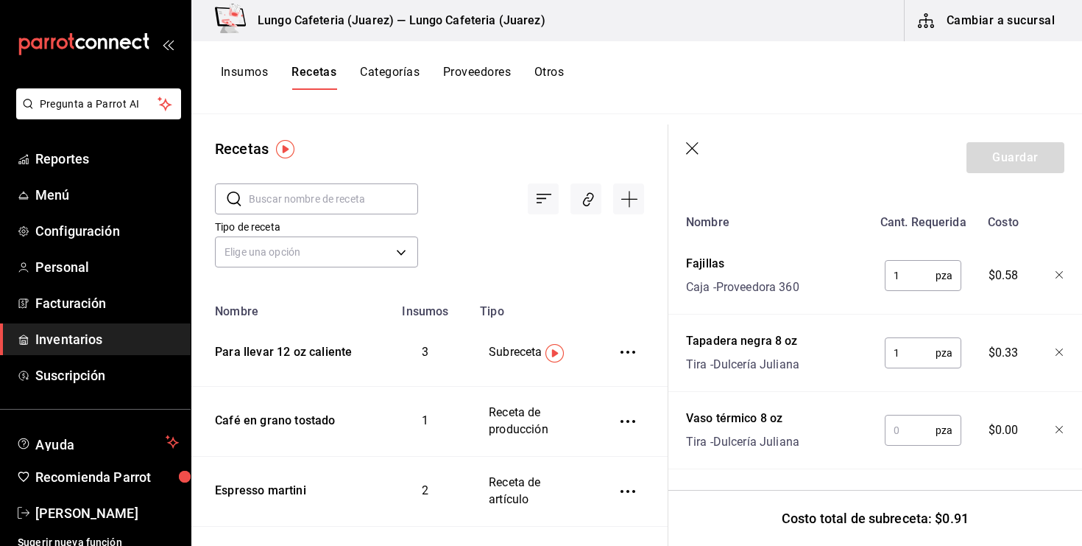
scroll to position [362, 0]
type input "1"
click at [902, 440] on input "text" at bounding box center [910, 430] width 51 height 29
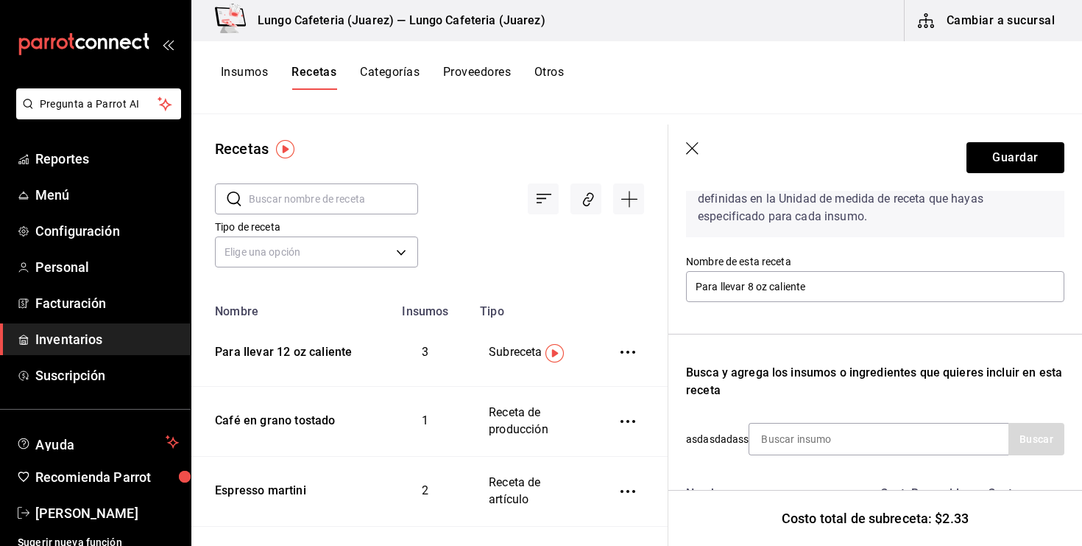
scroll to position [0, 0]
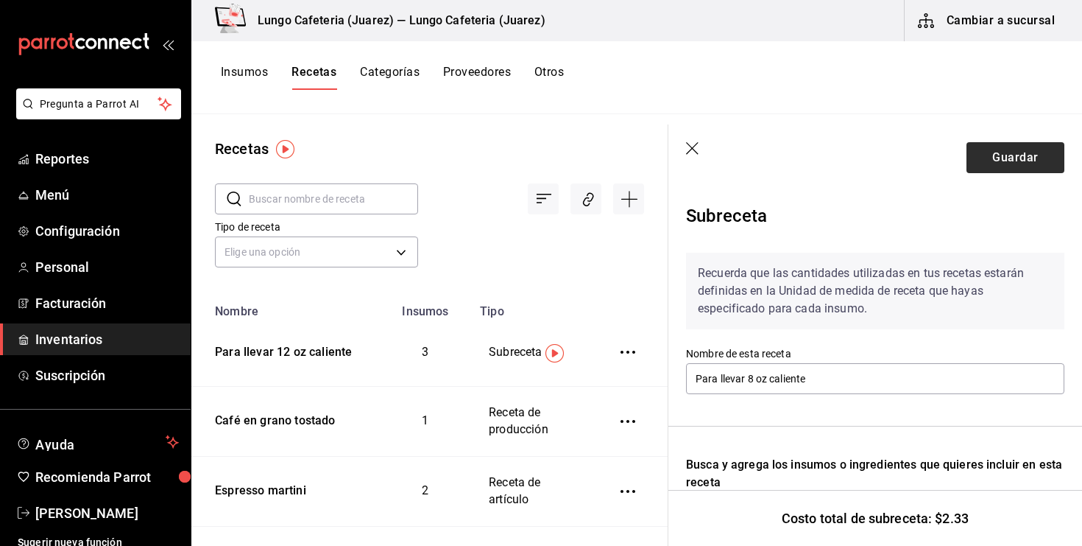
type input "1"
click at [984, 150] on button "Guardar" at bounding box center [1016, 157] width 98 height 31
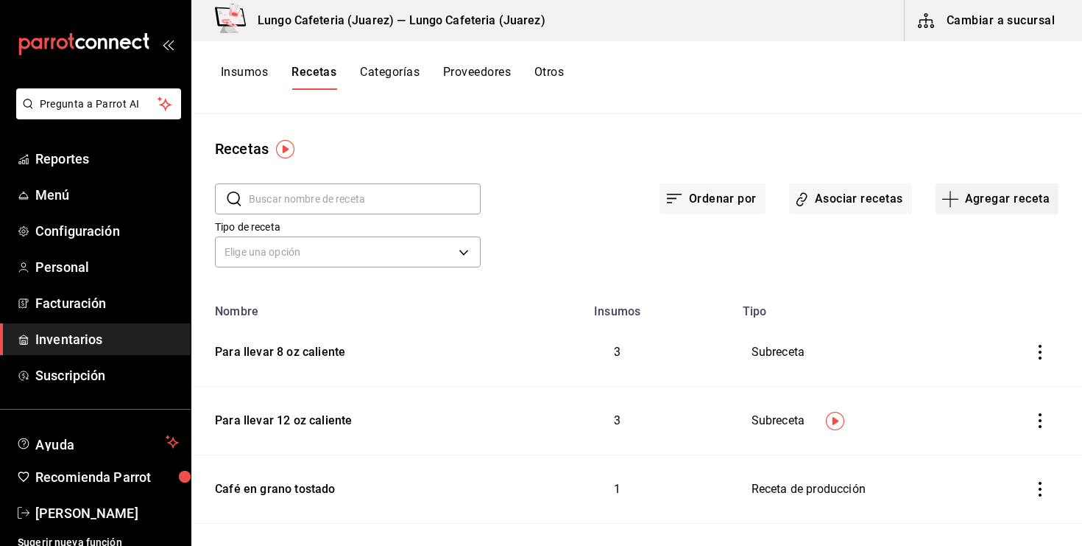
click at [951, 206] on icon "button" at bounding box center [950, 199] width 1 height 16
click at [954, 272] on span "Subreceta" at bounding box center [997, 278] width 124 height 15
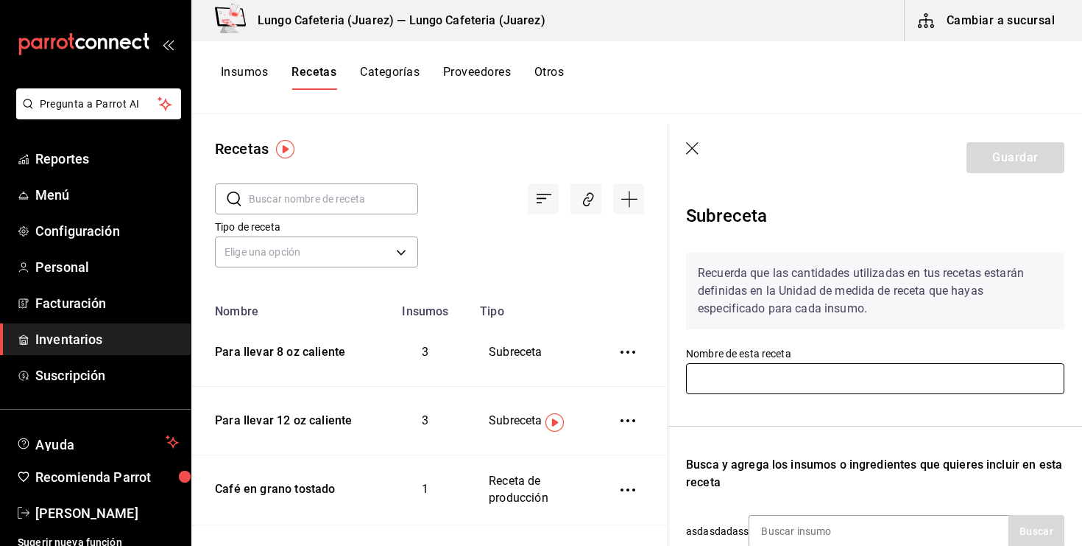
click at [785, 373] on input "text" at bounding box center [875, 378] width 378 height 31
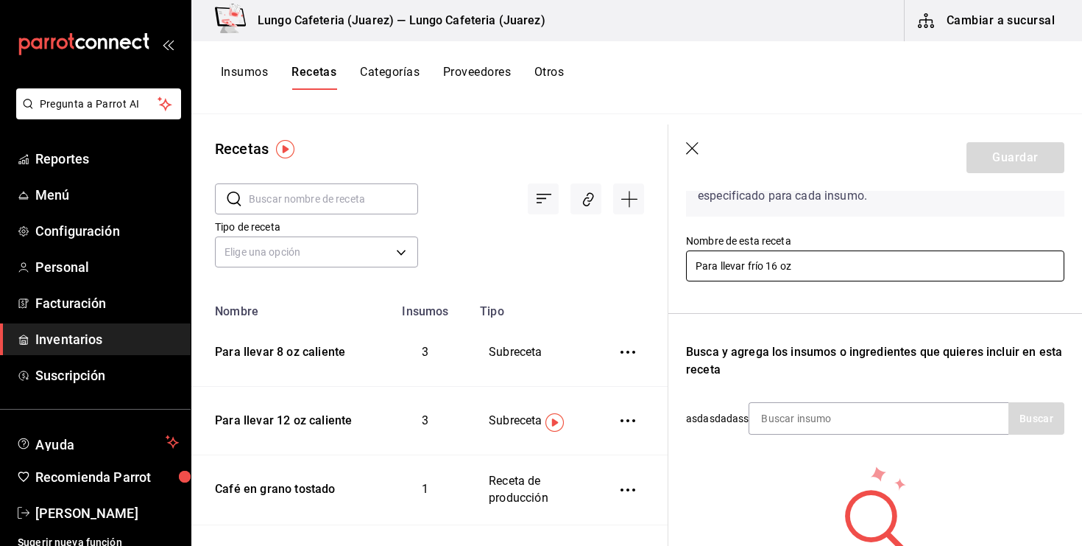
scroll to position [166, 0]
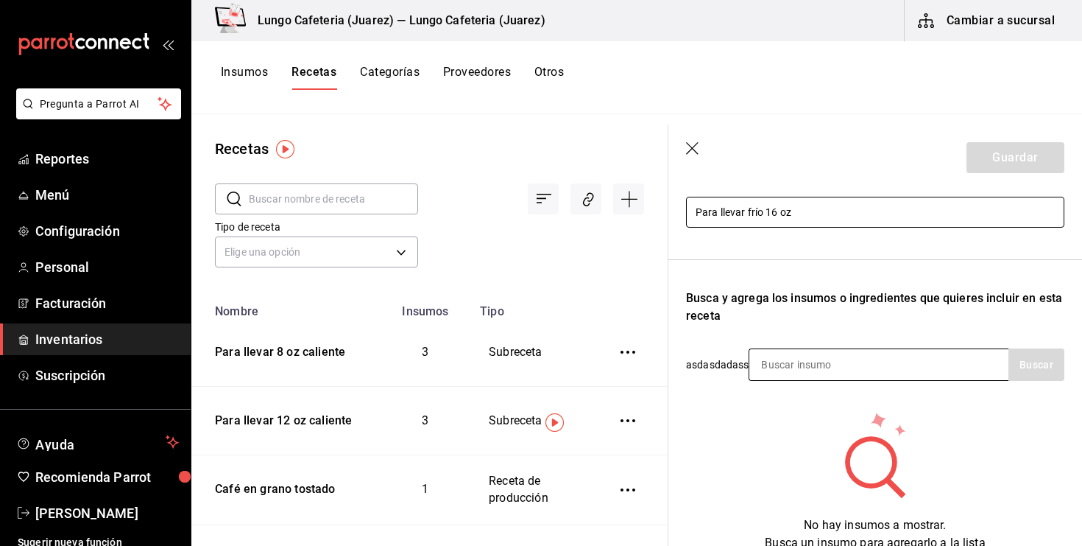
type input "Para llevar frío 16 oz"
click at [803, 369] on input at bounding box center [823, 364] width 147 height 31
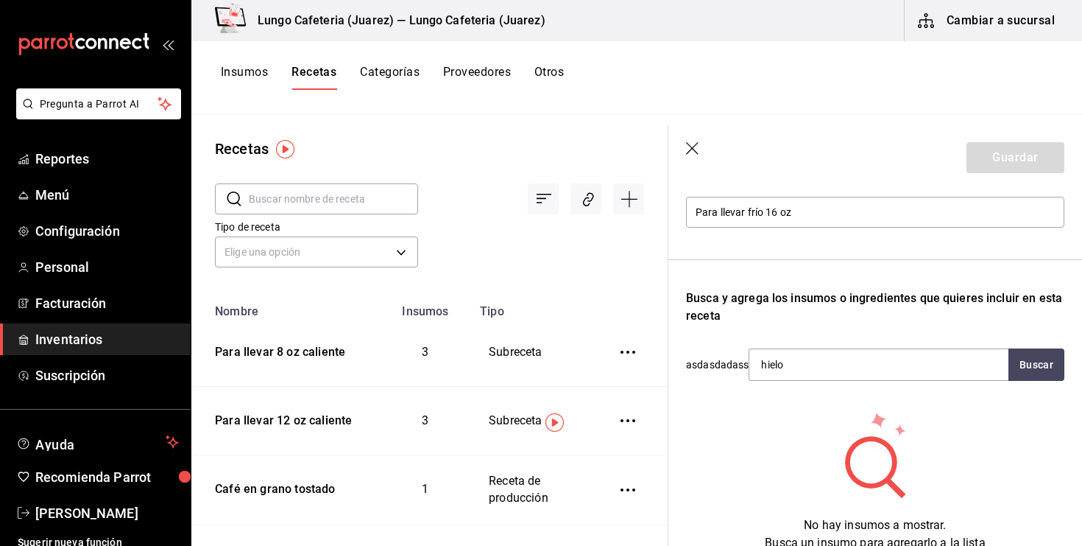
type input "hielo"
click at [684, 150] on header "Guardar" at bounding box center [876, 157] width 414 height 66
click at [694, 150] on icon "button" at bounding box center [692, 148] width 13 height 13
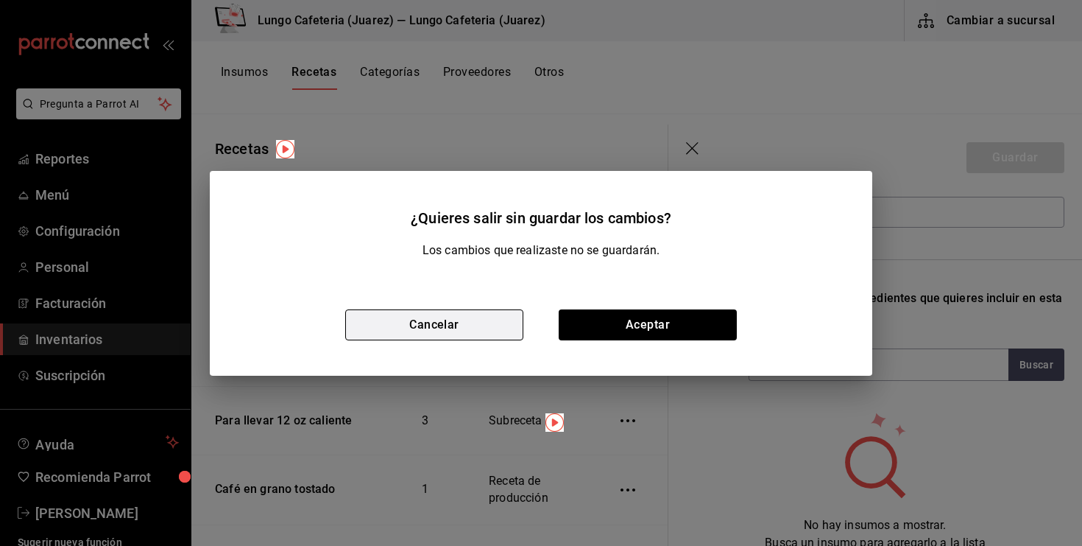
click at [493, 336] on button "Cancelar" at bounding box center [434, 324] width 178 height 31
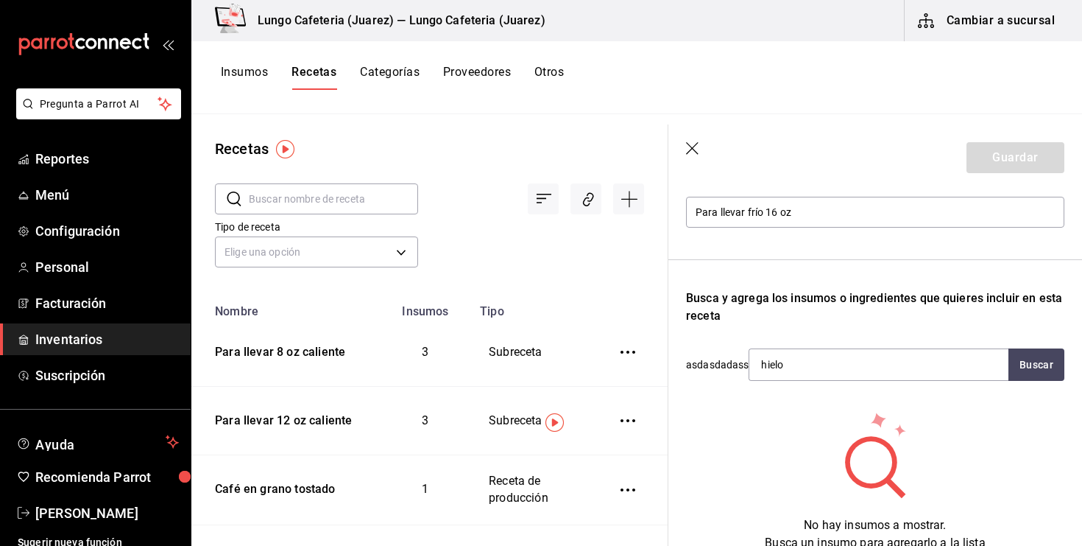
click at [257, 71] on button "Insumos" at bounding box center [244, 77] width 47 height 25
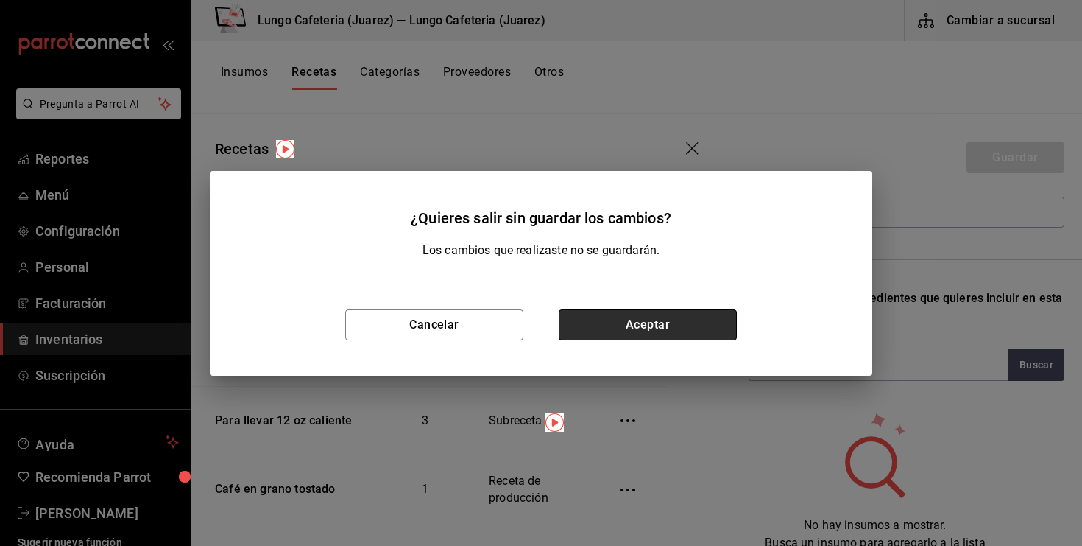
click at [616, 323] on button "Aceptar" at bounding box center [648, 324] width 178 height 31
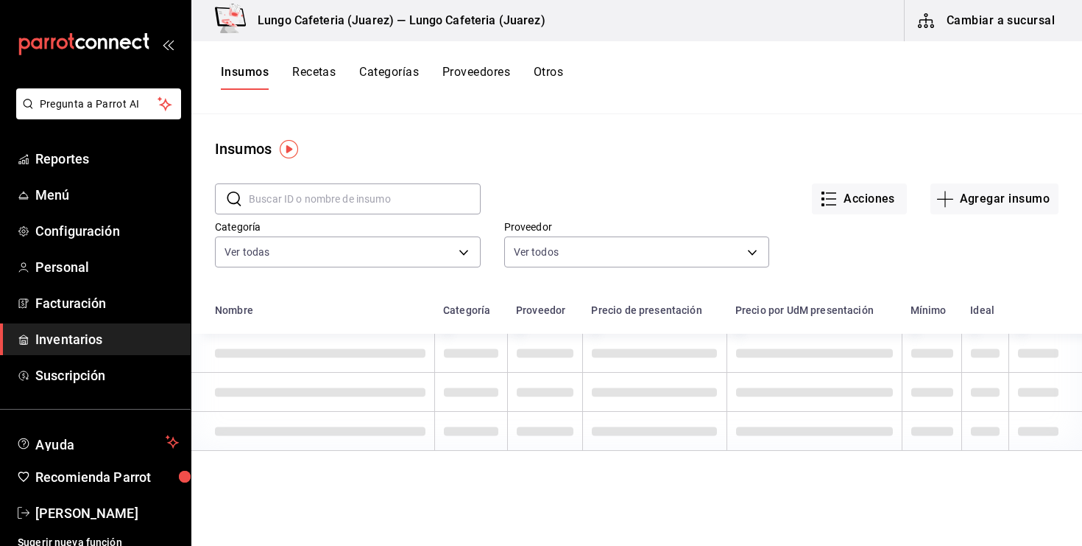
click at [303, 194] on input "text" at bounding box center [365, 198] width 232 height 29
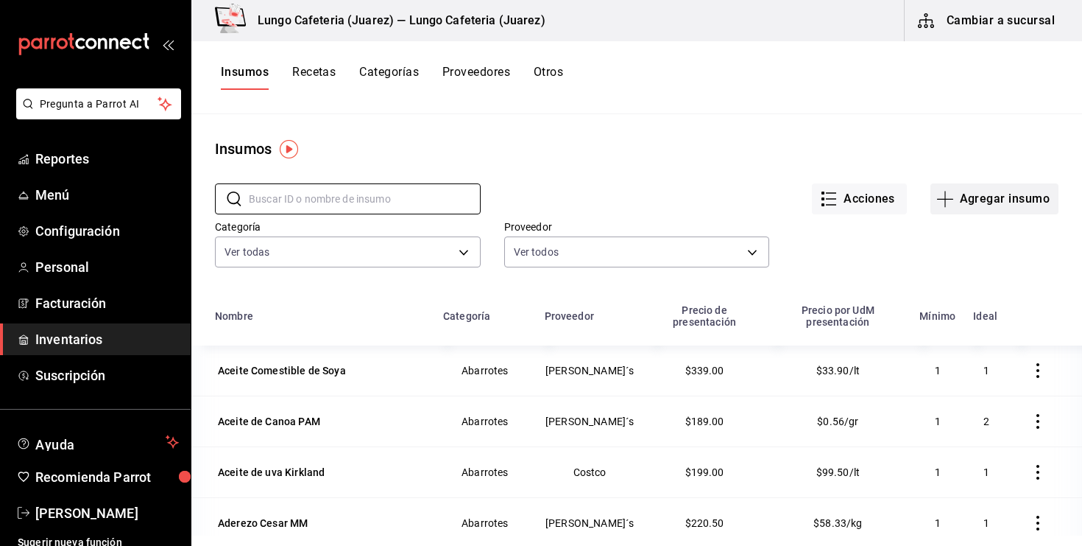
click at [943, 198] on icon "button" at bounding box center [946, 199] width 18 height 18
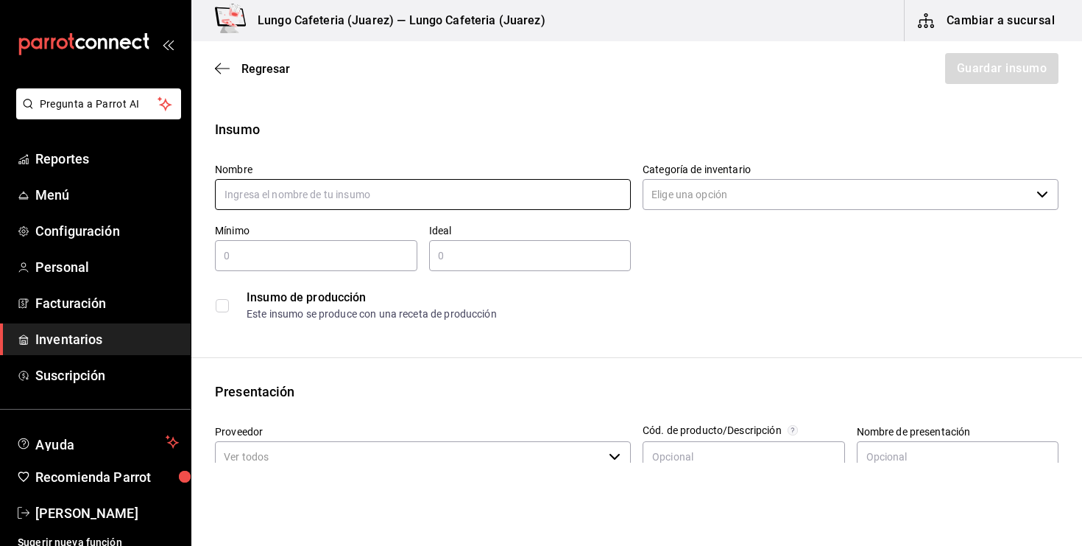
click at [561, 189] on input "text" at bounding box center [423, 194] width 416 height 31
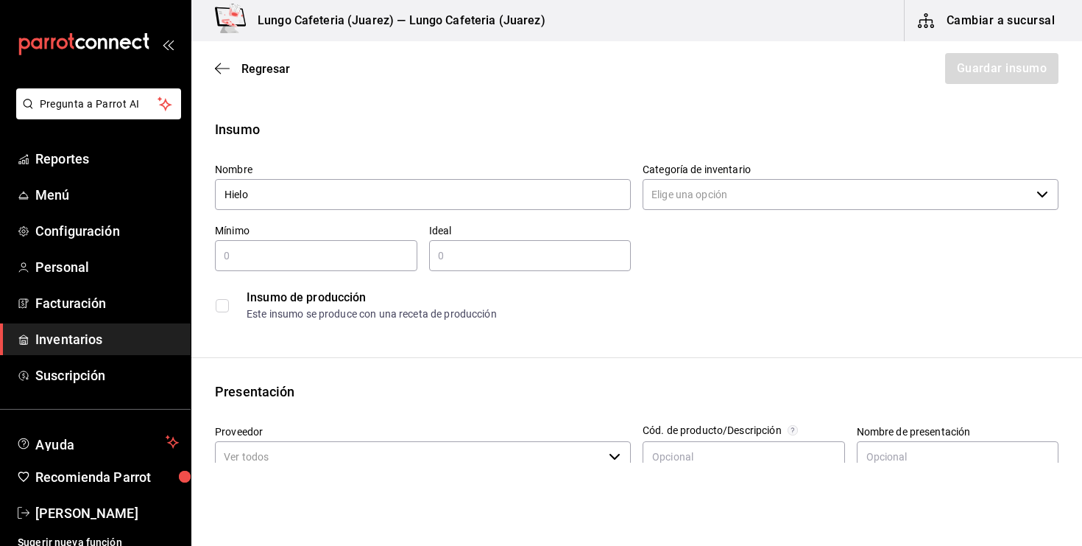
click at [733, 211] on div "Categoría de inventario ​" at bounding box center [851, 187] width 416 height 49
click at [736, 177] on div "Categoría de inventario ​" at bounding box center [851, 187] width 416 height 49
type input "Hielo"
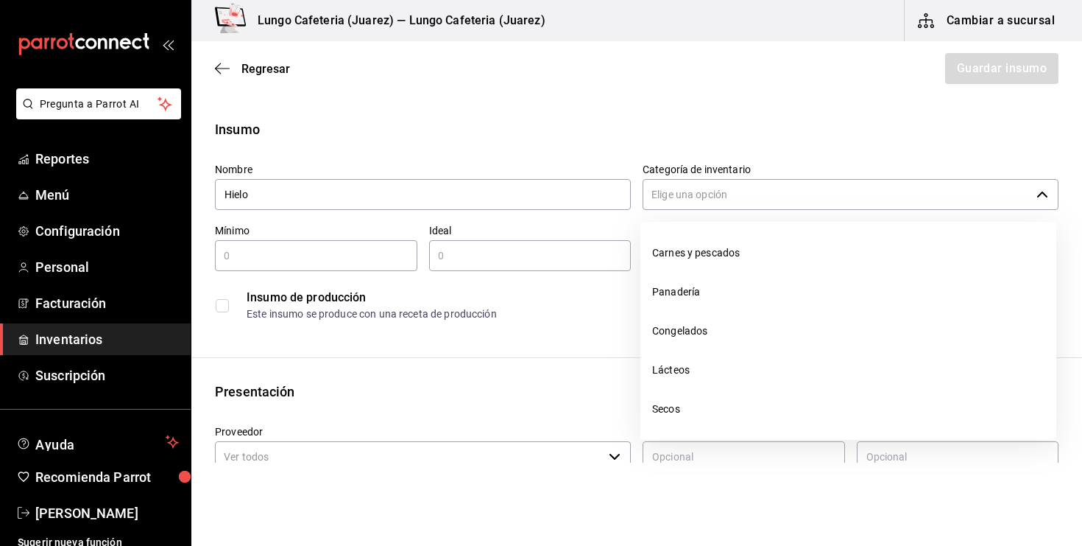
click at [734, 191] on input "Categoría de inventario" at bounding box center [837, 194] width 388 height 31
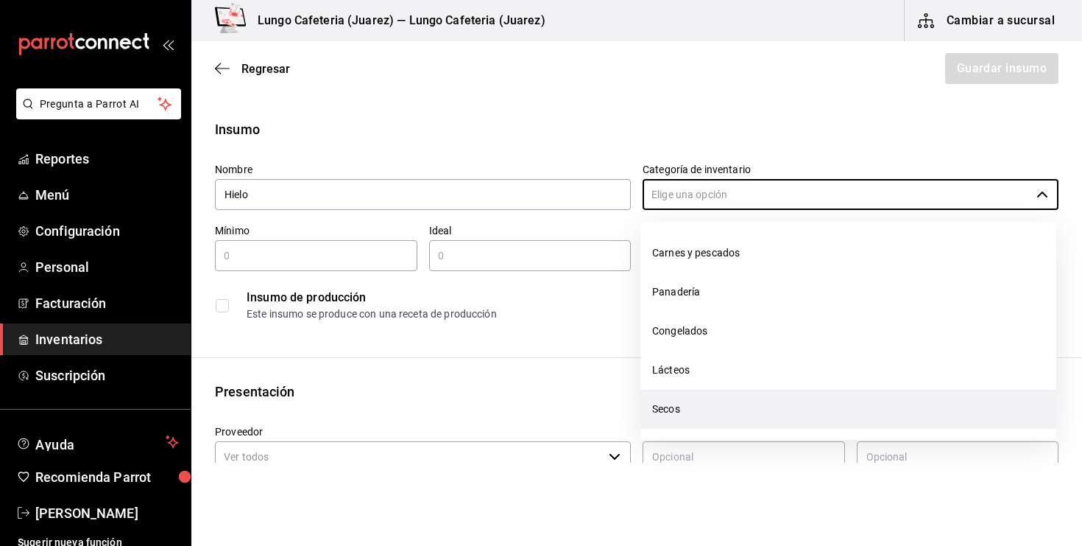
click at [683, 397] on li "Secos" at bounding box center [849, 409] width 416 height 39
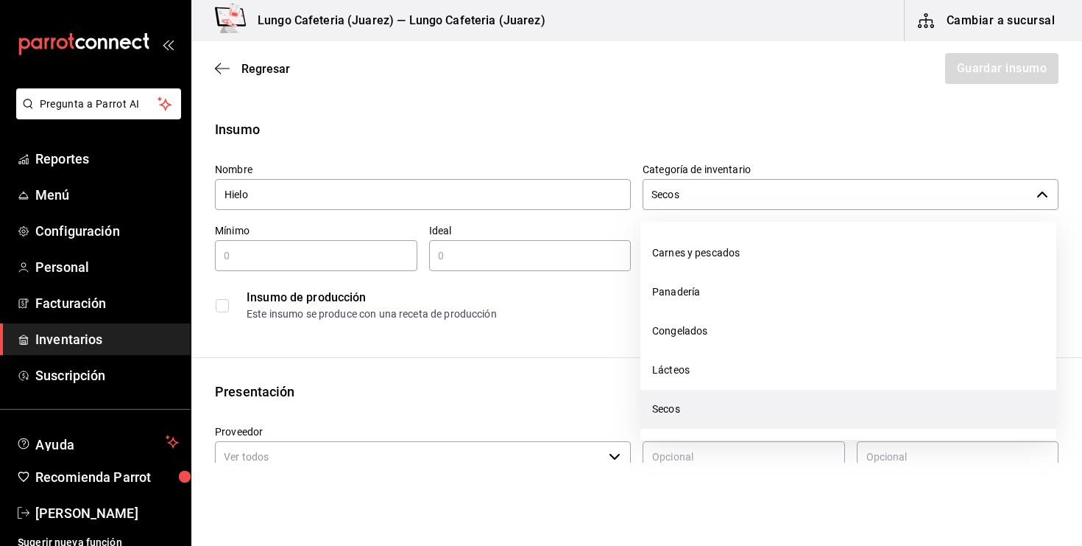
click at [712, 186] on input "Secos" at bounding box center [837, 194] width 388 height 31
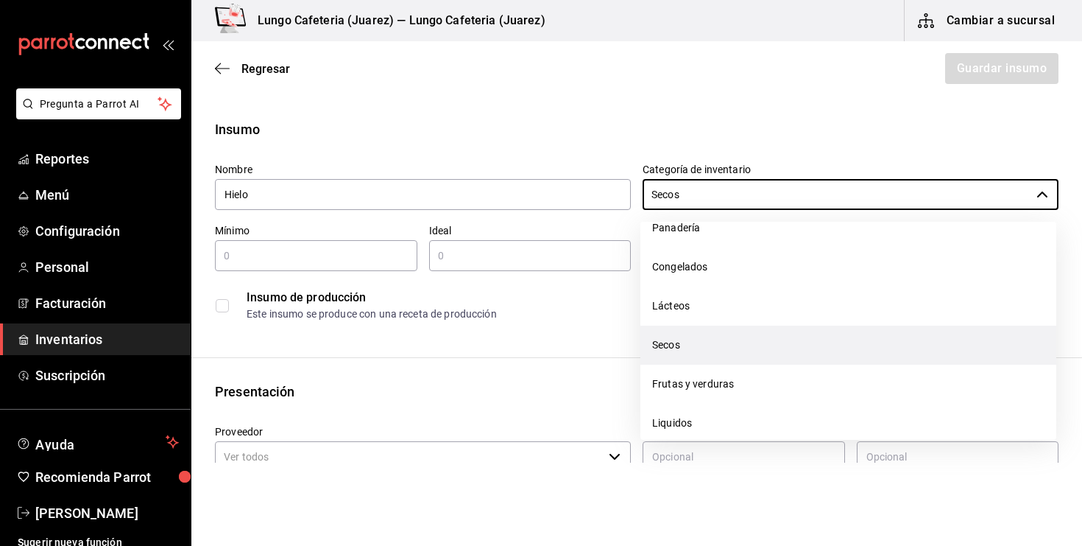
scroll to position [63, 0]
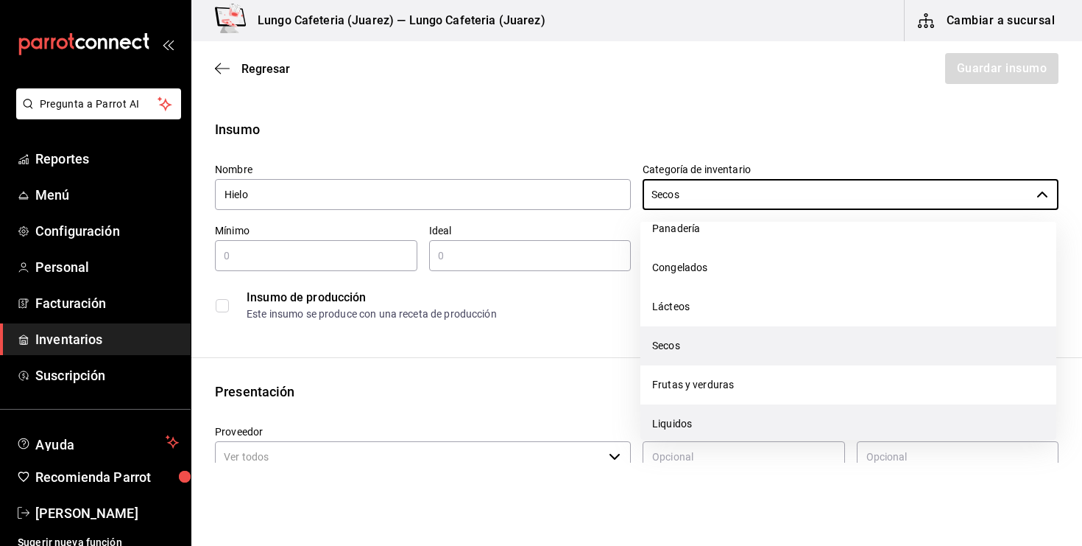
click at [684, 425] on li "Liquidos" at bounding box center [849, 423] width 416 height 39
type input "Liquidos"
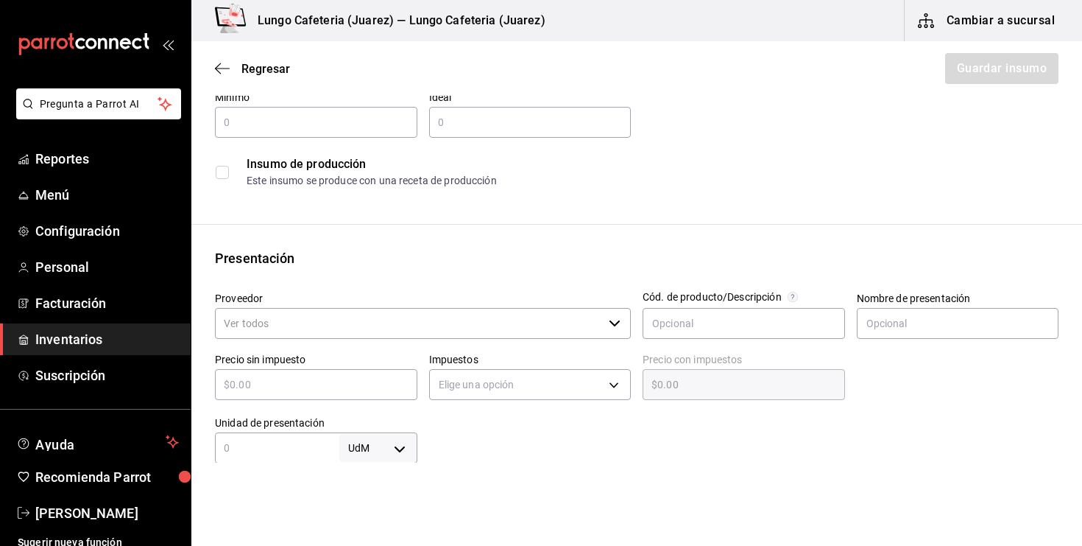
scroll to position [103, 0]
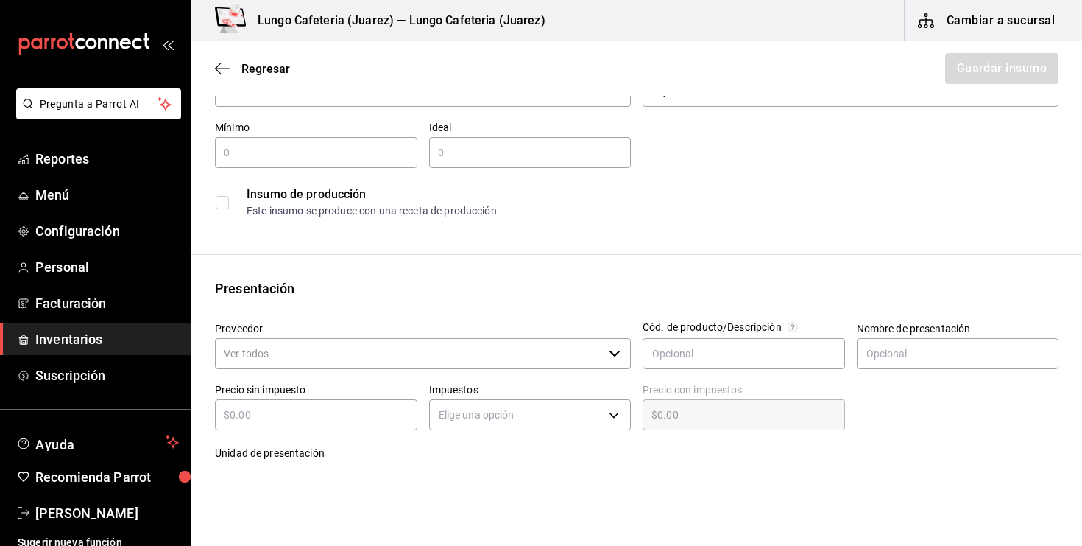
click at [337, 161] on div "​" at bounding box center [316, 152] width 202 height 31
type input "3"
click at [496, 163] on div "​" at bounding box center [530, 152] width 202 height 31
type input "6"
click at [414, 282] on div "Presentación" at bounding box center [637, 288] width 844 height 20
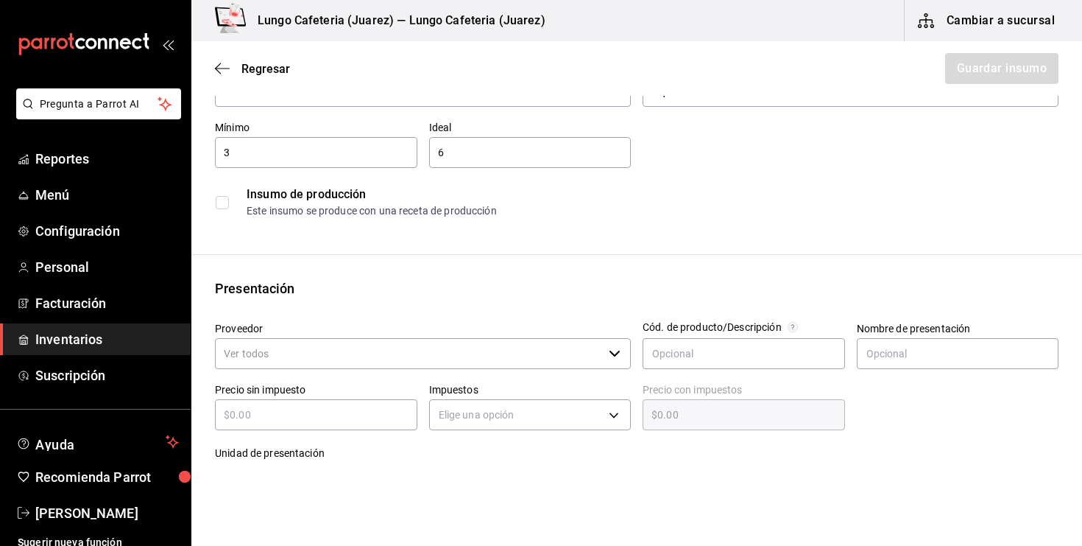
scroll to position [250, 0]
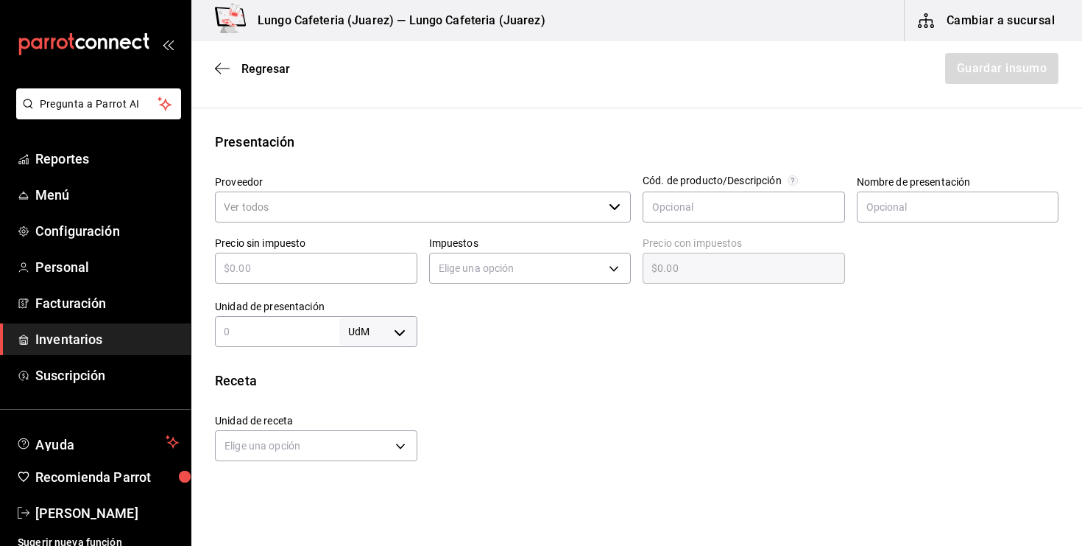
click at [401, 210] on input "Proveedor" at bounding box center [409, 206] width 388 height 31
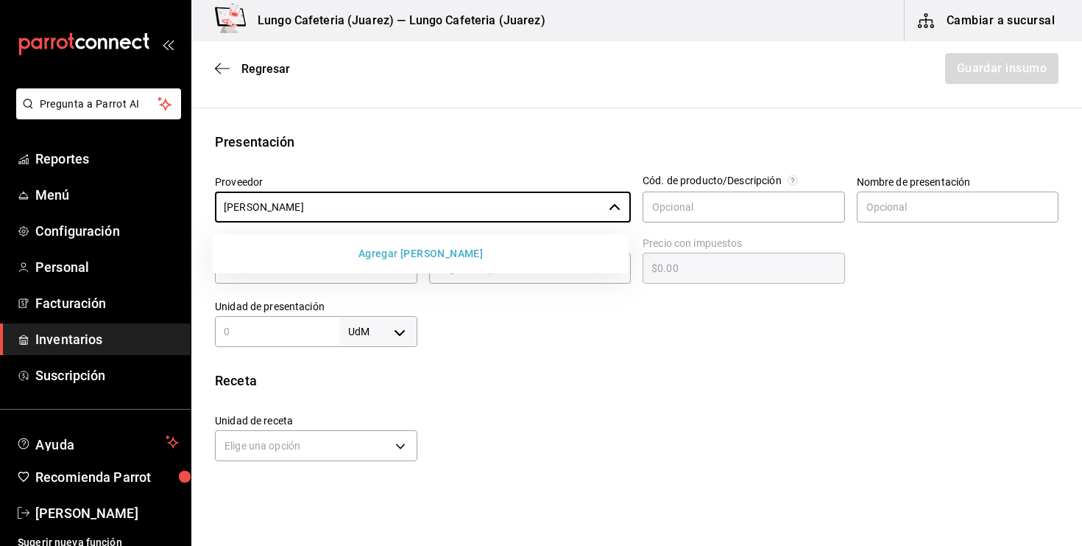
type input "[PERSON_NAME]"
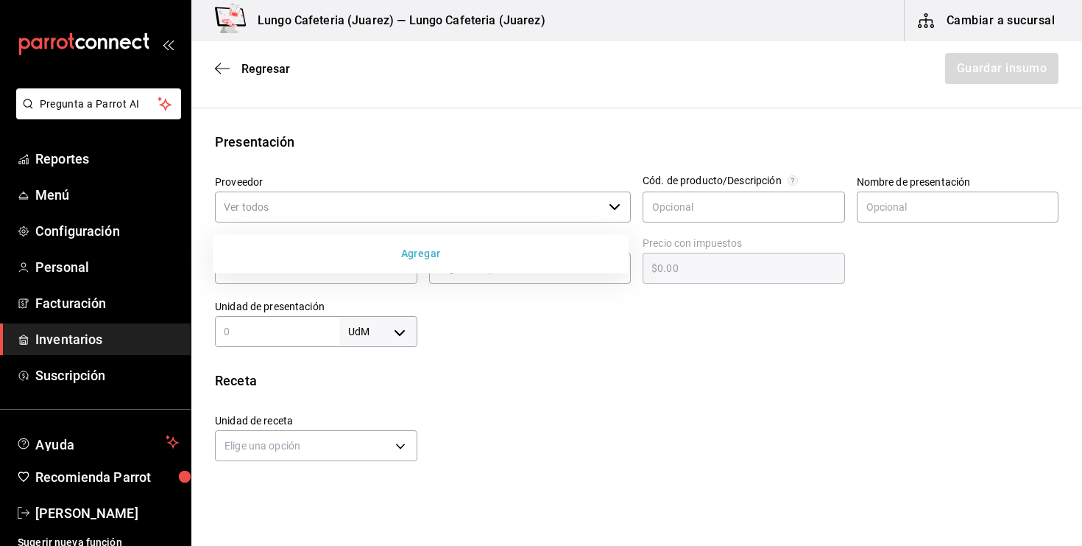
click at [436, 246] on button "Agregar" at bounding box center [421, 253] width 404 height 27
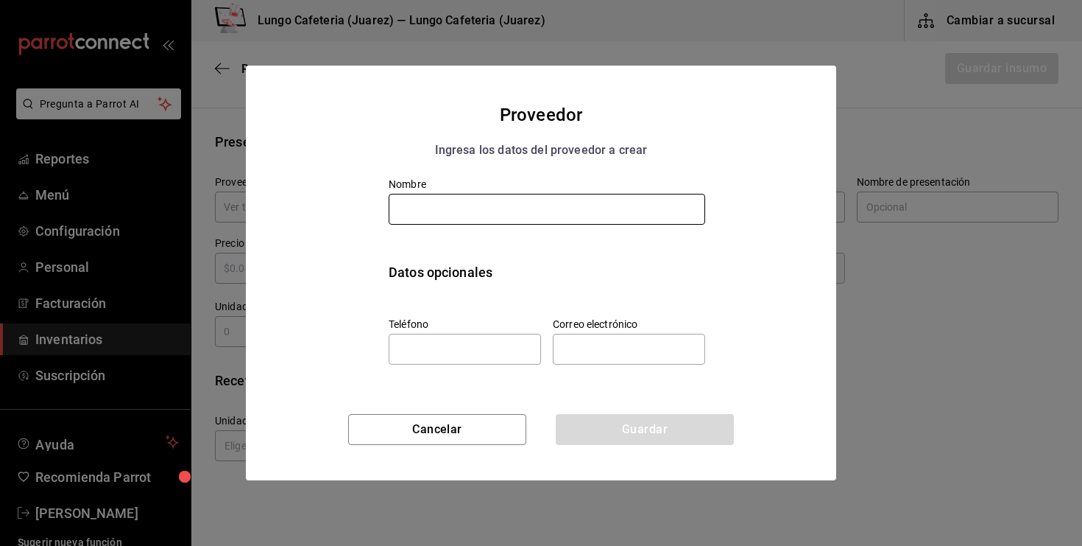
click at [478, 223] on input "text" at bounding box center [547, 209] width 317 height 31
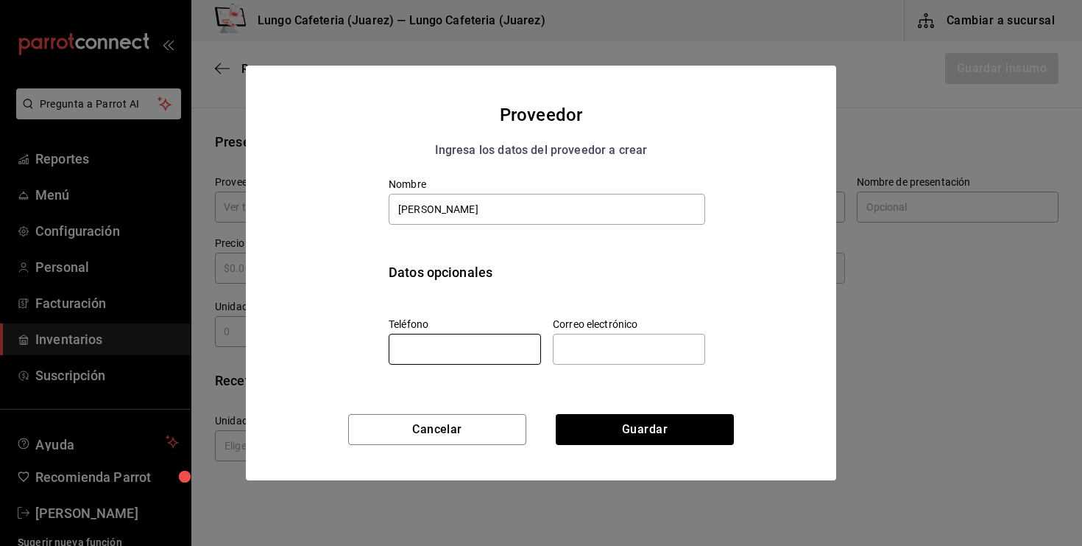
type input "[PERSON_NAME]"
click at [460, 348] on input "tel" at bounding box center [465, 349] width 152 height 31
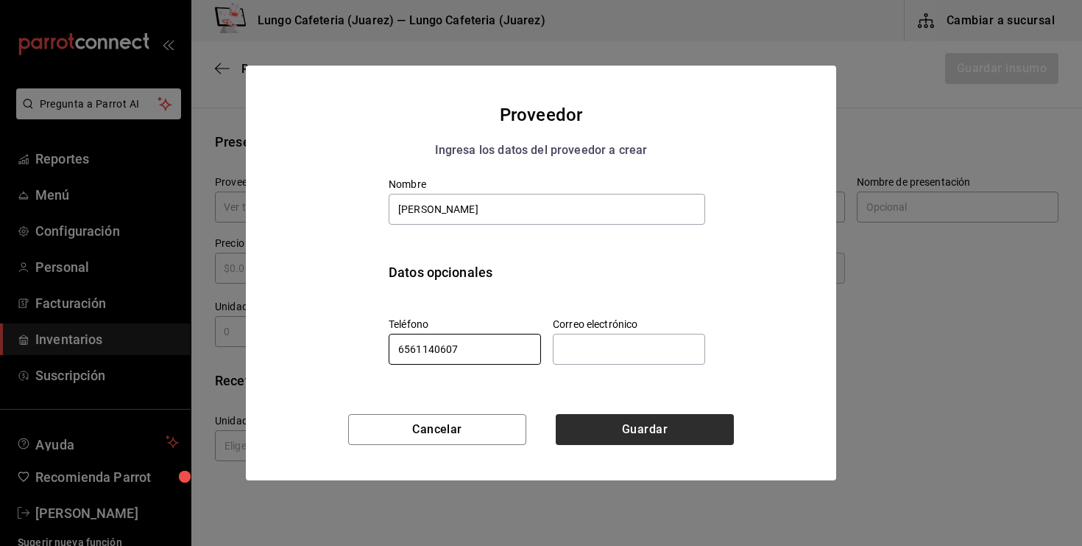
type input "6561140607"
click at [603, 429] on button "Guardar" at bounding box center [645, 429] width 178 height 31
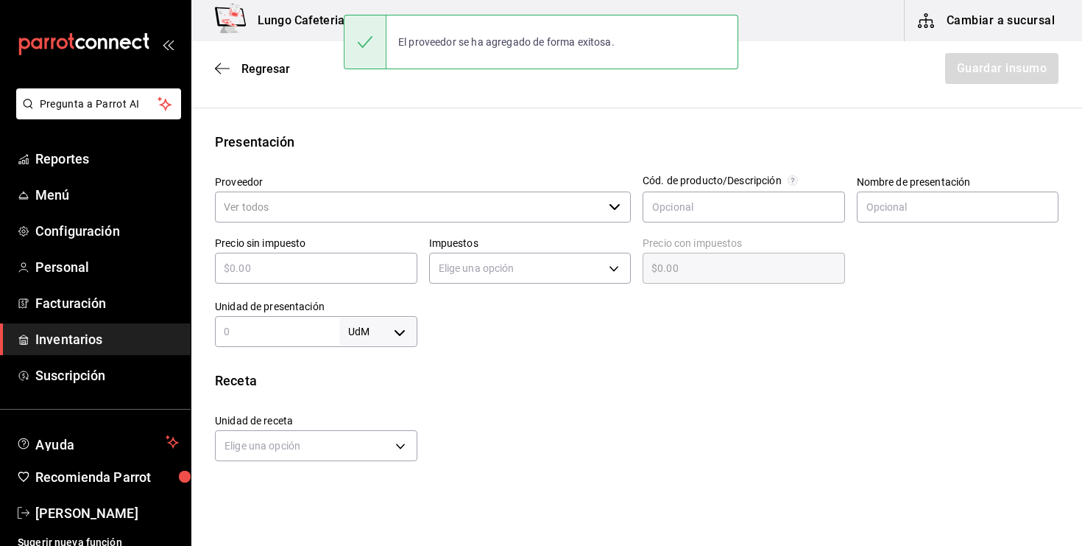
click at [345, 282] on div "​" at bounding box center [316, 268] width 202 height 31
type input "$3"
type input "$3.00"
type input "$31"
type input "$31.00"
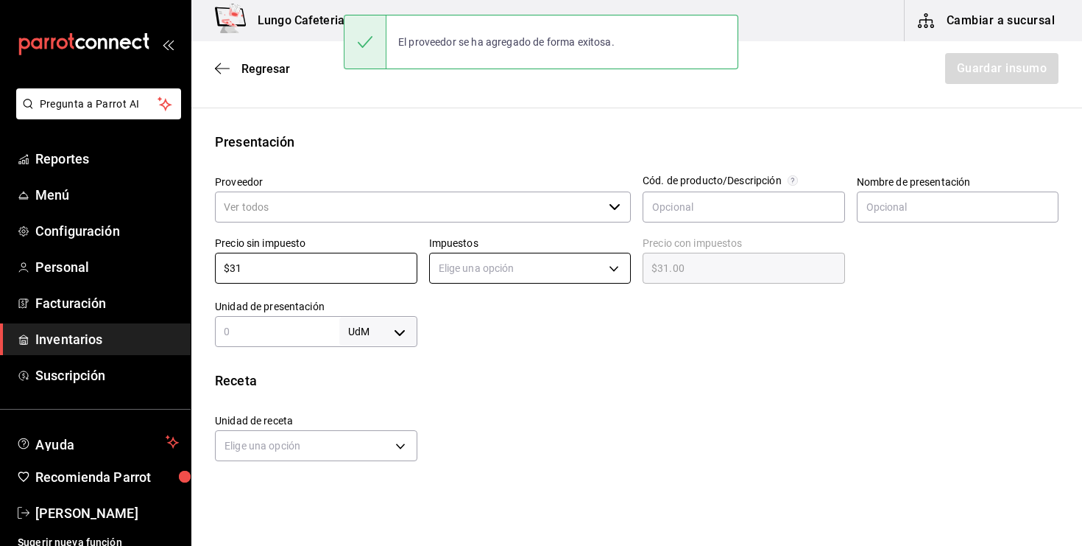
type input "$31"
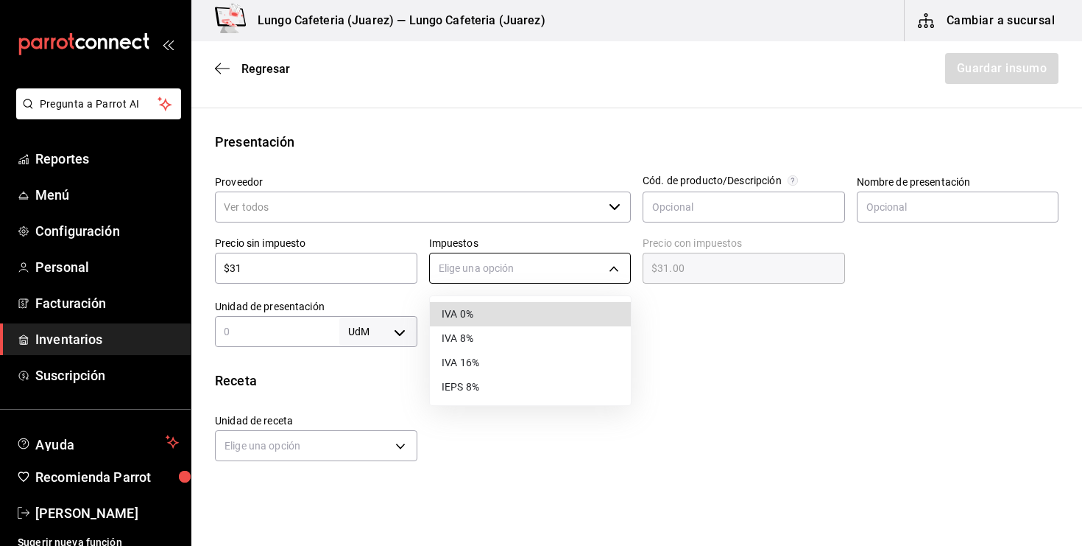
click at [540, 256] on body "Pregunta a Parrot AI Reportes Menú Configuración Personal Facturación Inventari…" at bounding box center [541, 231] width 1082 height 462
click at [542, 312] on li "IVA 0%" at bounding box center [530, 314] width 201 height 24
type input "IVA_0"
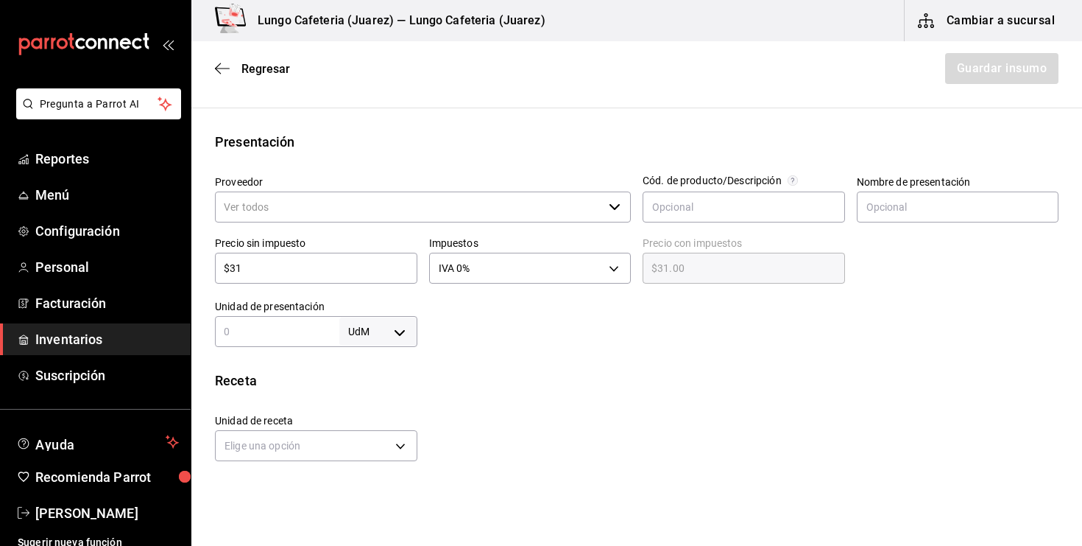
click at [281, 331] on input "text" at bounding box center [277, 332] width 124 height 18
type input "1"
click at [390, 337] on body "Pregunta a Parrot AI Reportes Menú Configuración Personal Facturación Inventari…" at bounding box center [541, 231] width 1082 height 462
click at [378, 406] on li "kg" at bounding box center [378, 400] width 77 height 24
type input "KILOGRAM"
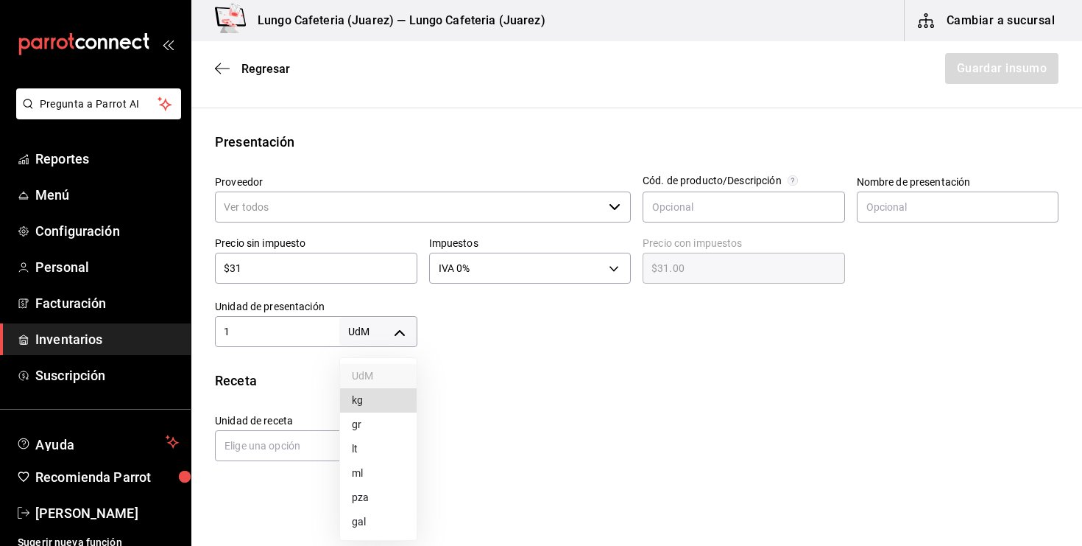
type input "KILOGRAM"
type input "1"
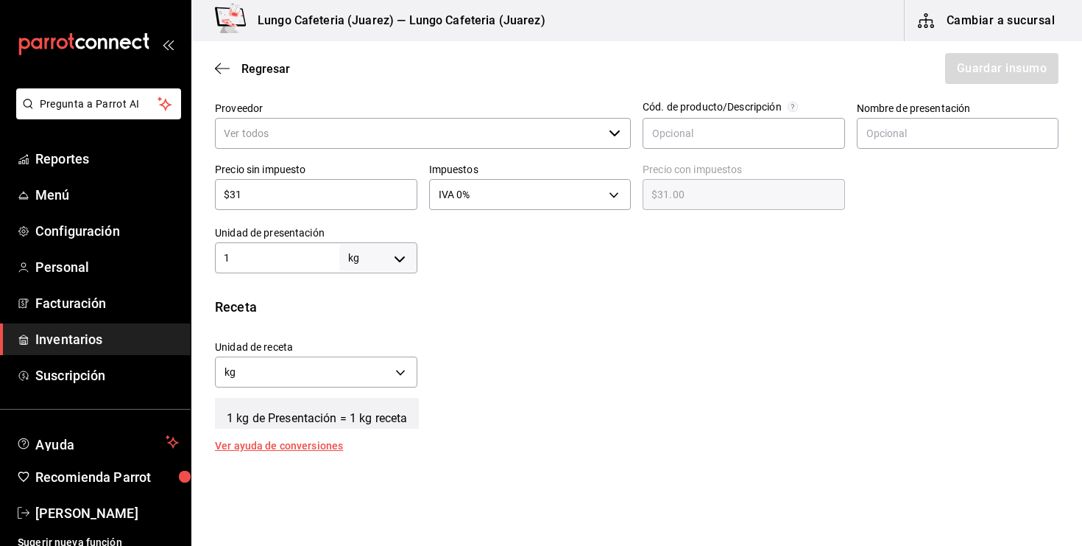
click at [264, 258] on input "1" at bounding box center [277, 258] width 124 height 18
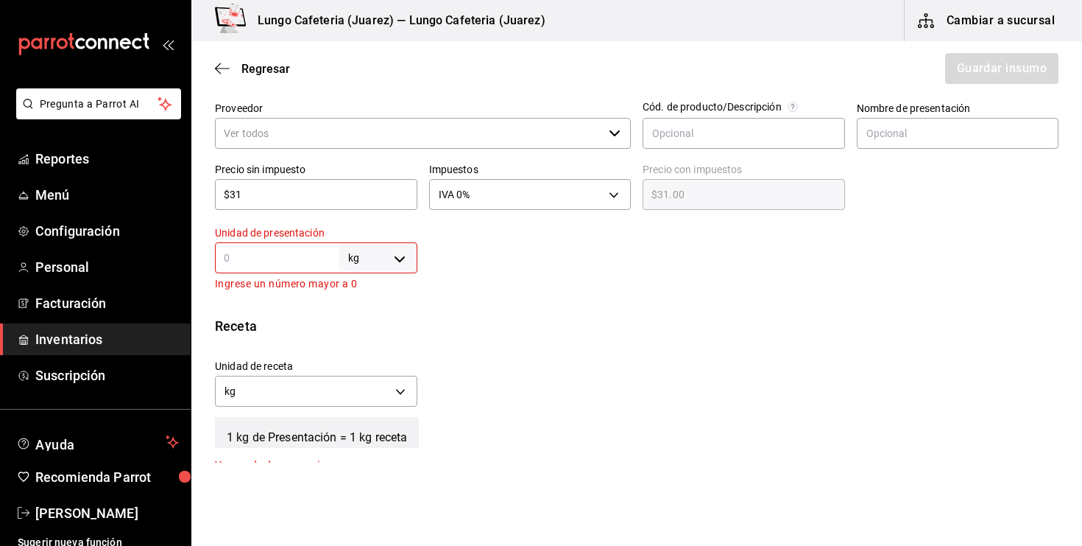
type input "5"
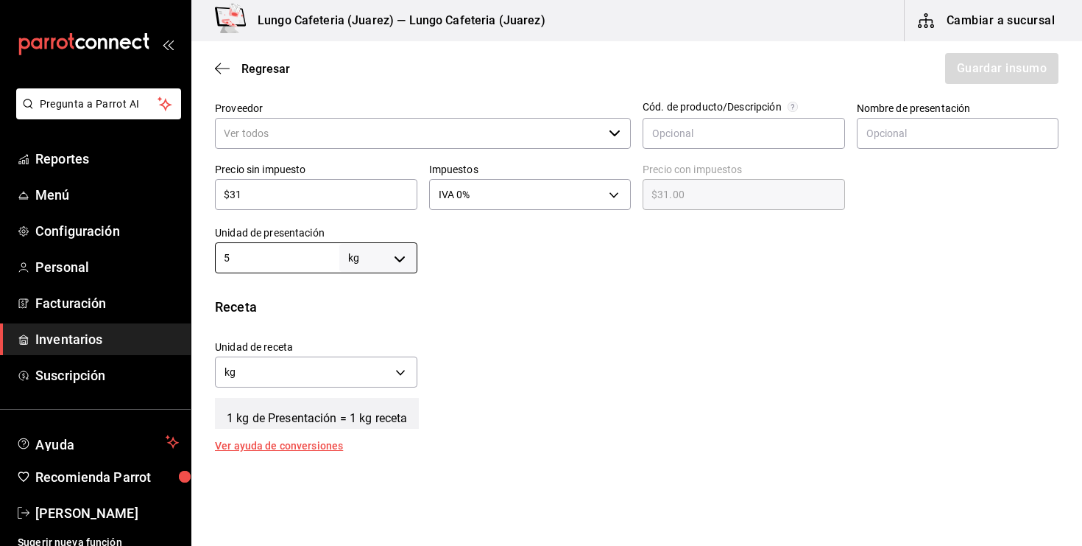
type input "5"
click at [435, 367] on div "Unidad de receta kg KILOGRAM Factor de conversión 5 ​" at bounding box center [631, 359] width 856 height 63
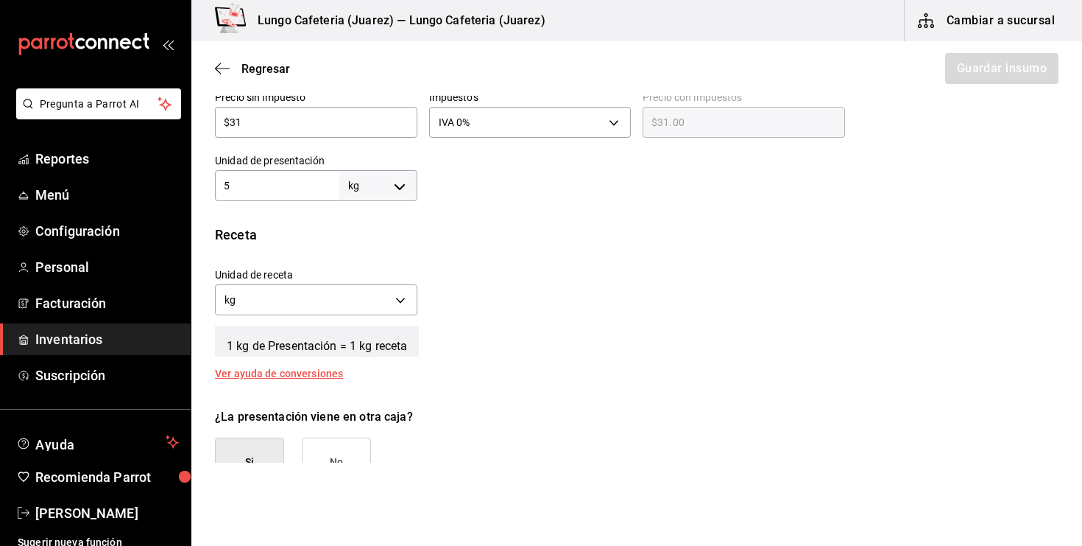
scroll to position [468, 0]
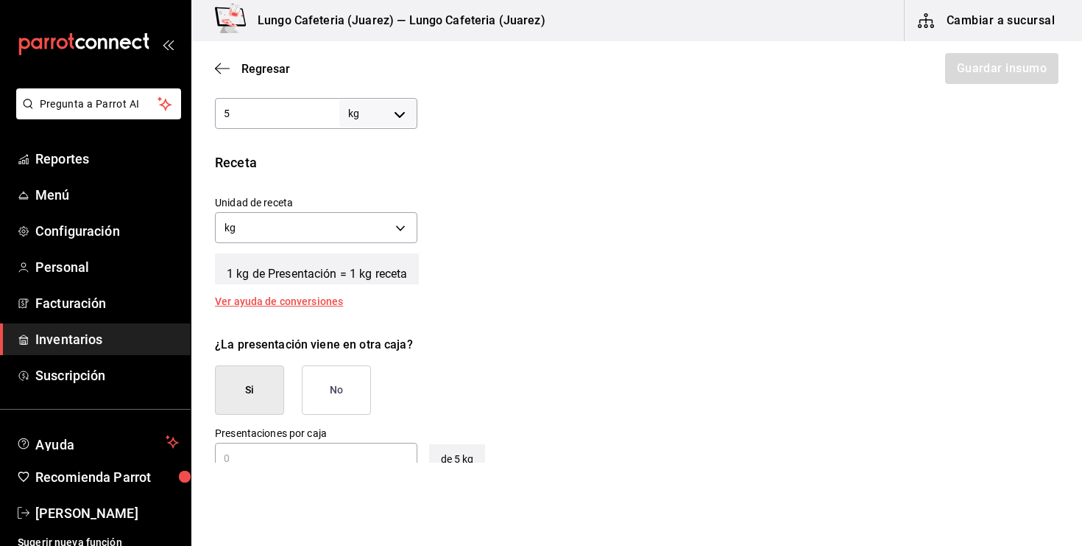
click at [325, 384] on button "No" at bounding box center [336, 389] width 69 height 49
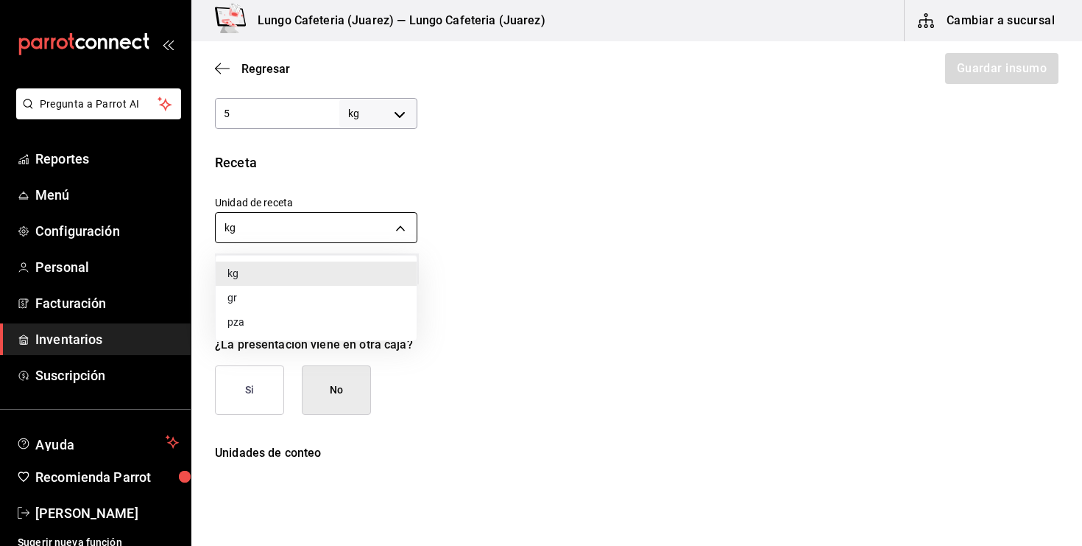
click at [370, 235] on body "Pregunta a Parrot AI Reportes Menú Configuración Personal Facturación Inventari…" at bounding box center [541, 231] width 1082 height 462
click at [334, 302] on li "gr" at bounding box center [316, 298] width 201 height 24
type input "GRAM"
type input "5,000"
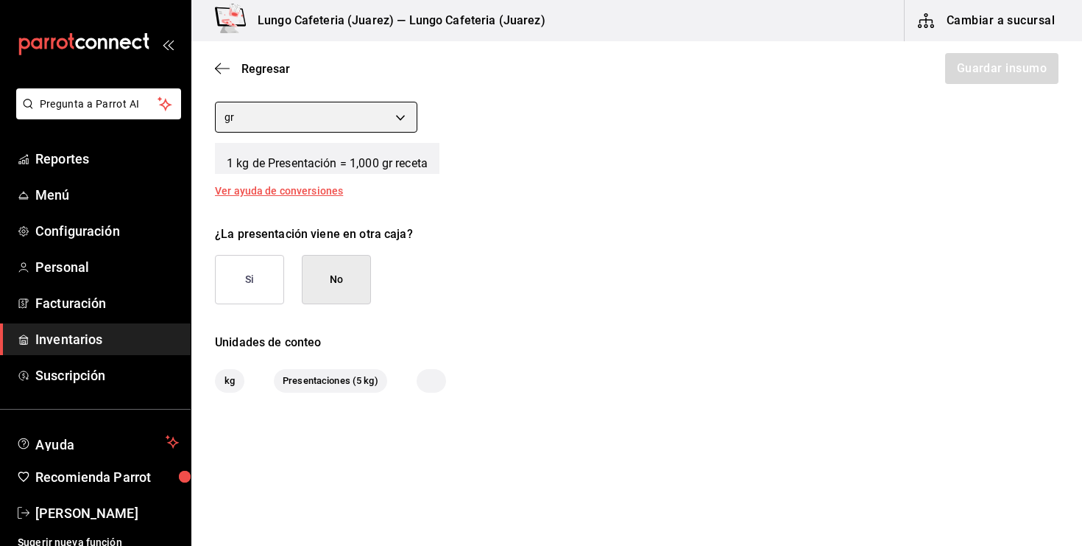
scroll to position [577, 0]
click at [334, 286] on button "No" at bounding box center [336, 280] width 69 height 49
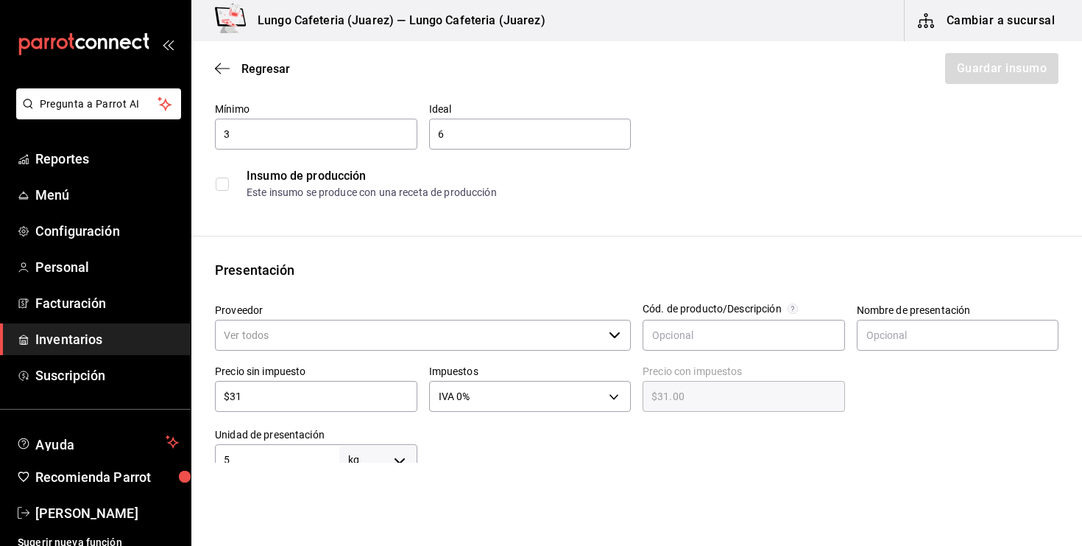
scroll to position [132, 0]
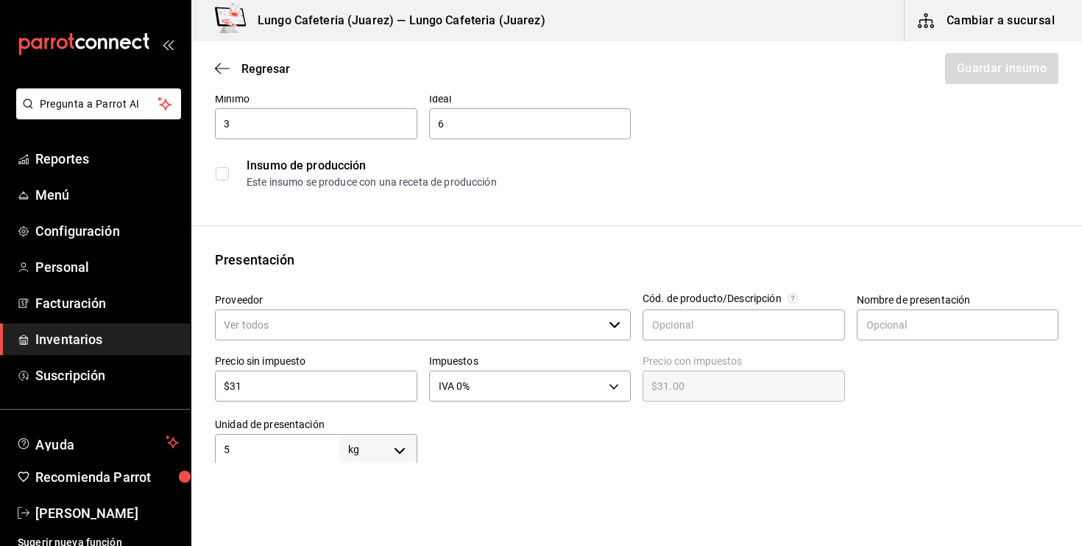
click at [395, 328] on input "Proveedor" at bounding box center [409, 324] width 388 height 31
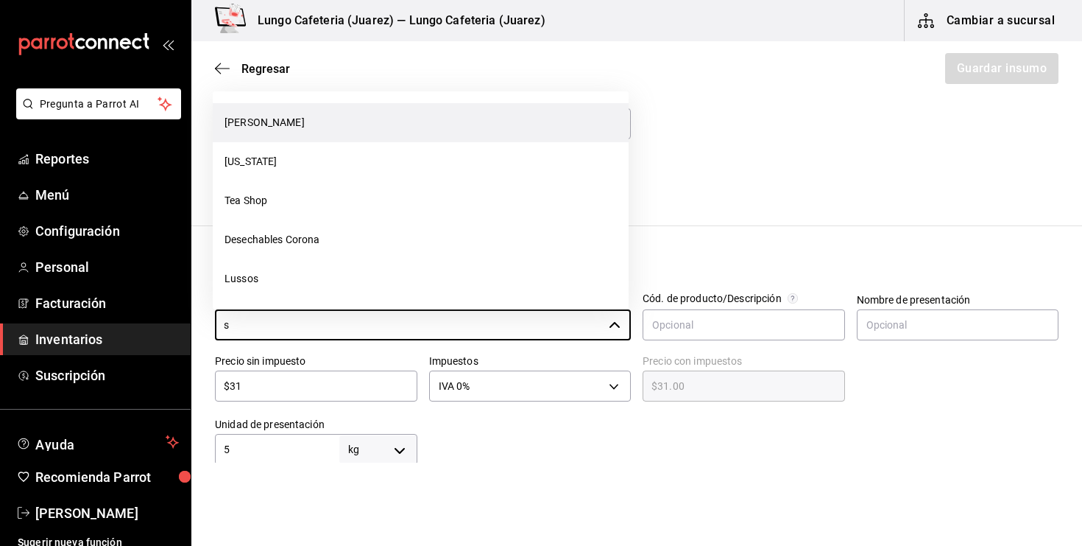
click at [378, 122] on li "[PERSON_NAME]" at bounding box center [421, 122] width 416 height 39
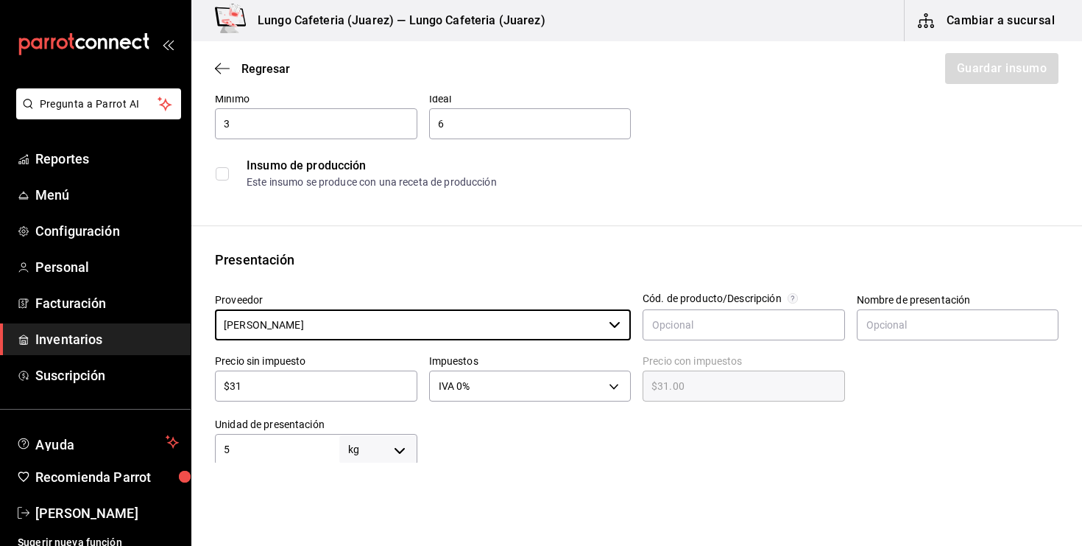
type input "[PERSON_NAME]"
click at [899, 200] on div "Insumo Nombre Hielo Categoría de inventario Liquidos ​ Mínimo 3 ​ Ideal 6 ​ Ins…" at bounding box center [636, 412] width 891 height 851
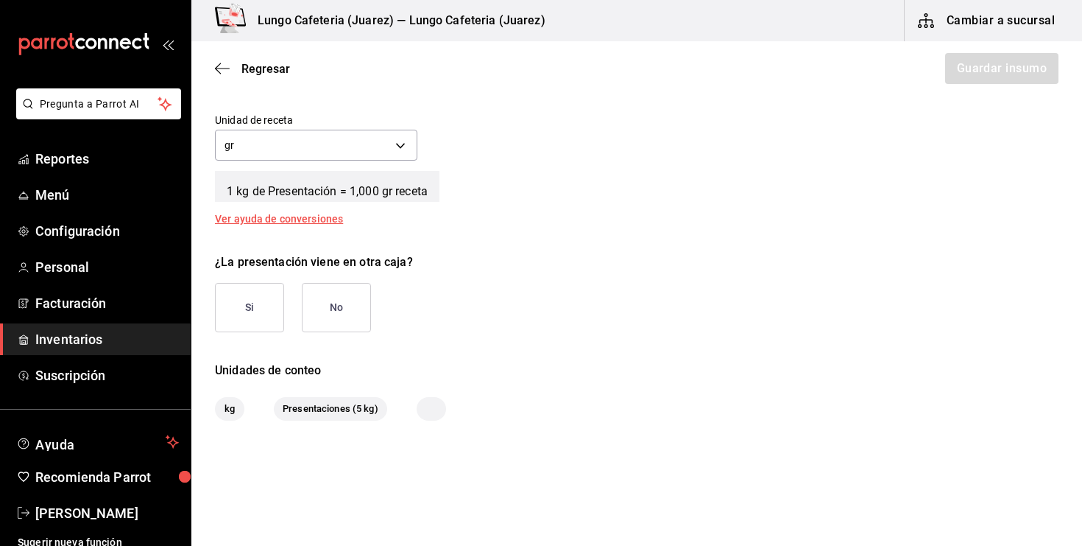
scroll to position [553, 0]
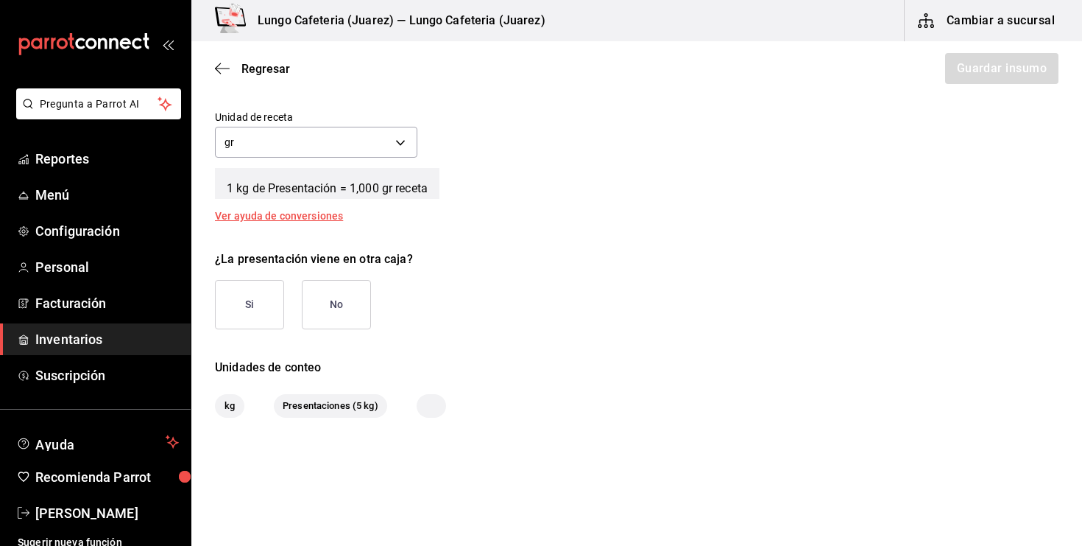
click at [350, 317] on button "No" at bounding box center [336, 304] width 69 height 49
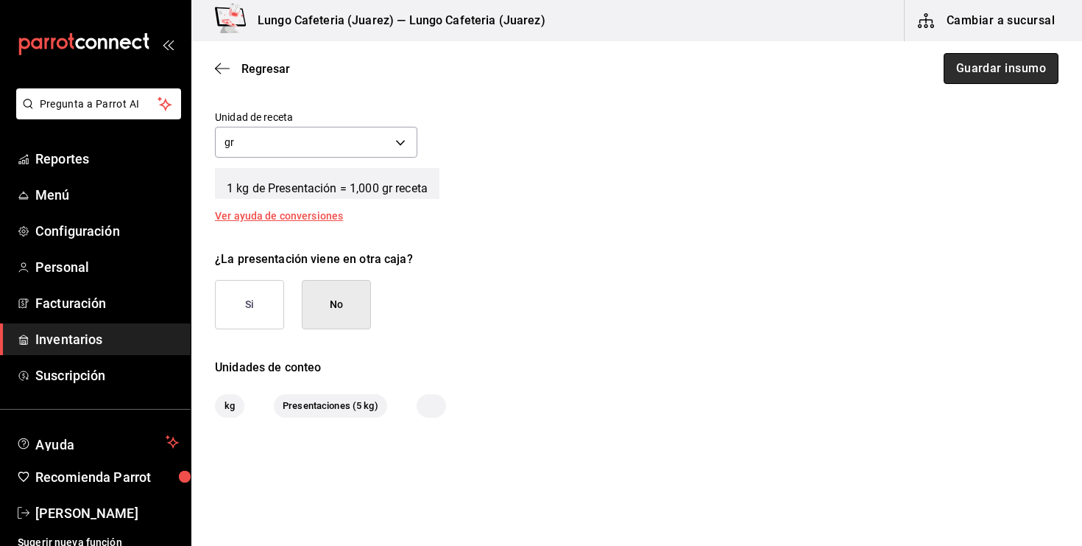
click at [1017, 83] on button "Guardar insumo" at bounding box center [1001, 68] width 115 height 31
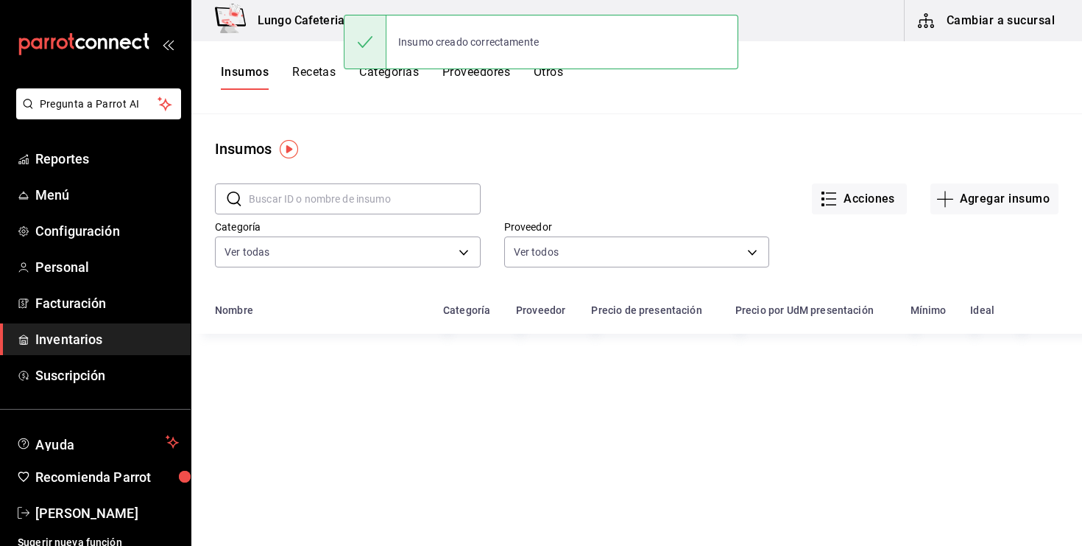
click at [317, 77] on button "Recetas" at bounding box center [313, 77] width 43 height 25
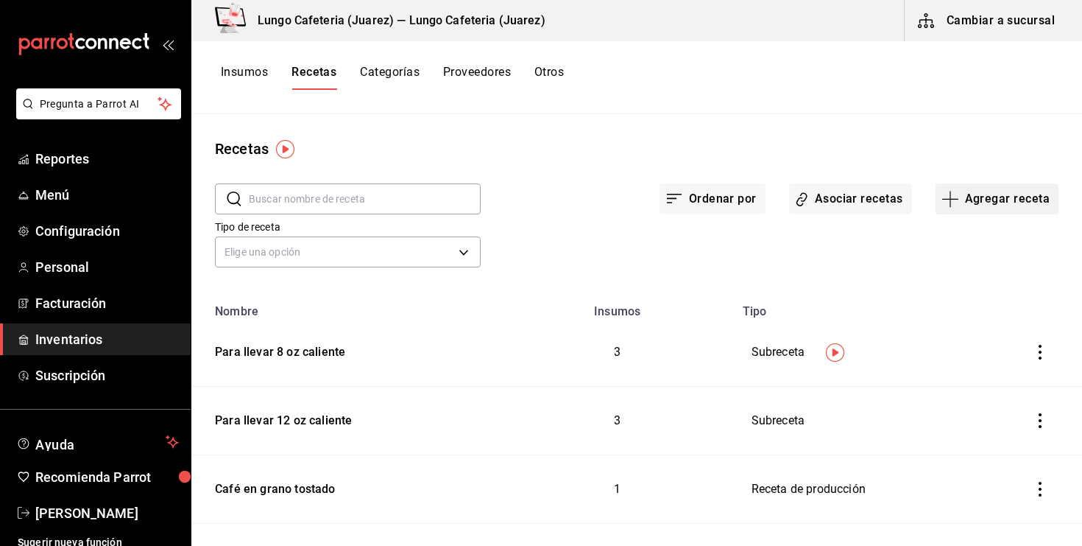
click at [940, 188] on button "Agregar receta" at bounding box center [997, 198] width 123 height 31
click at [968, 269] on li "Subreceta" at bounding box center [996, 278] width 147 height 39
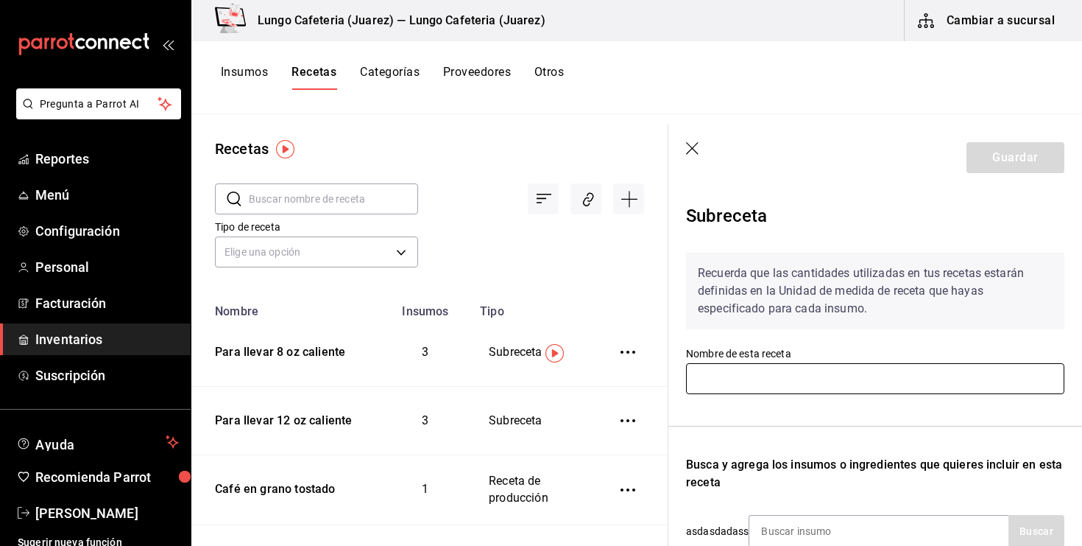
click at [798, 388] on input "text" at bounding box center [875, 378] width 378 height 31
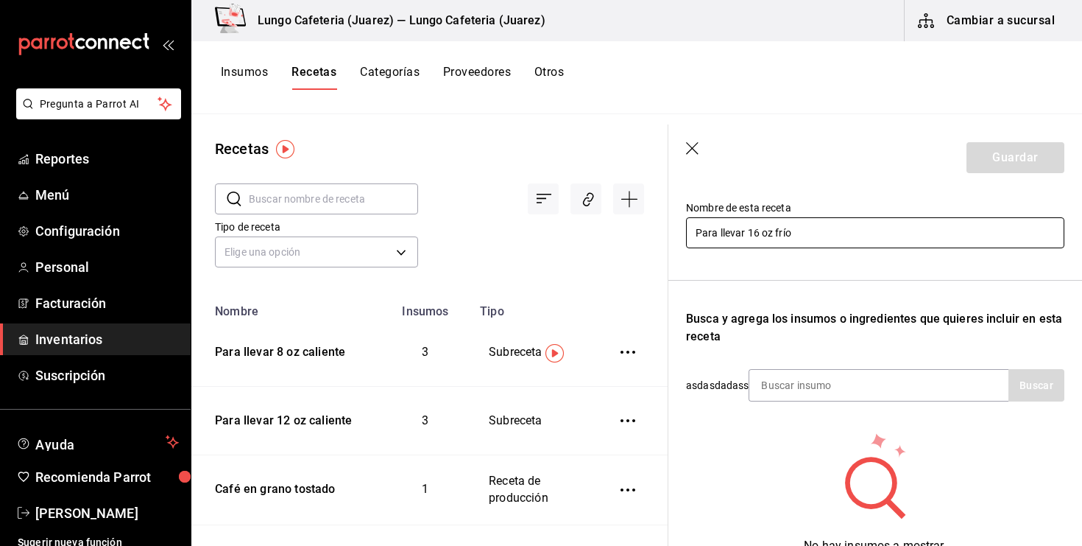
scroll to position [170, 0]
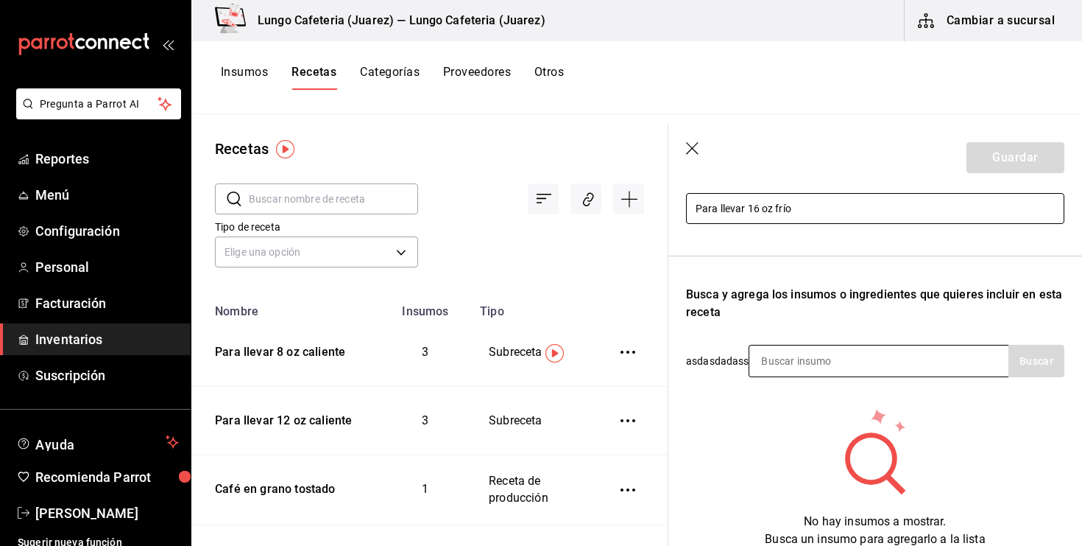
type input "Para llevar 16 oz frío"
click at [822, 363] on input at bounding box center [823, 360] width 147 height 31
type input "Hielo"
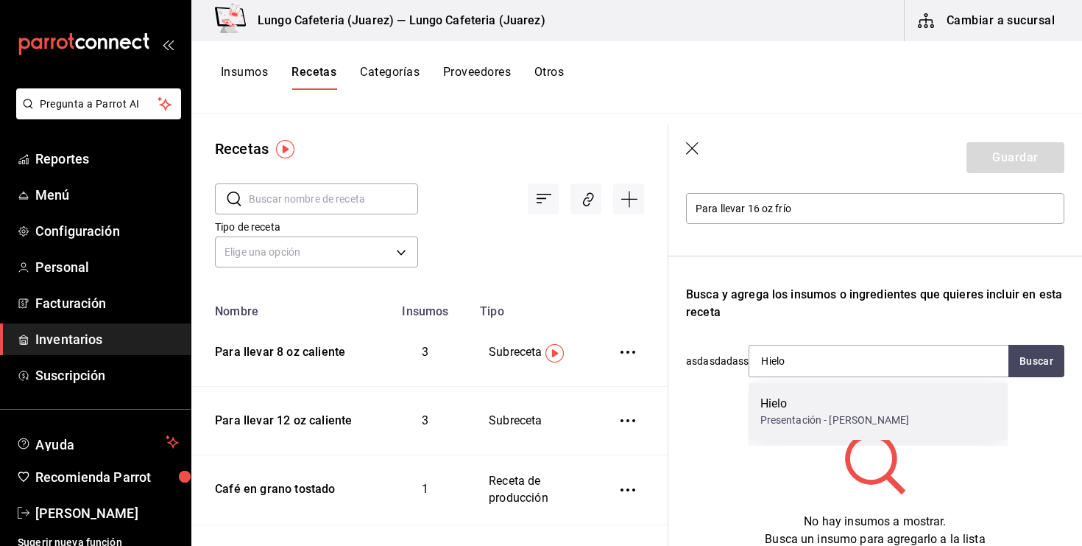
click at [820, 409] on div "Hielo" at bounding box center [835, 404] width 149 height 18
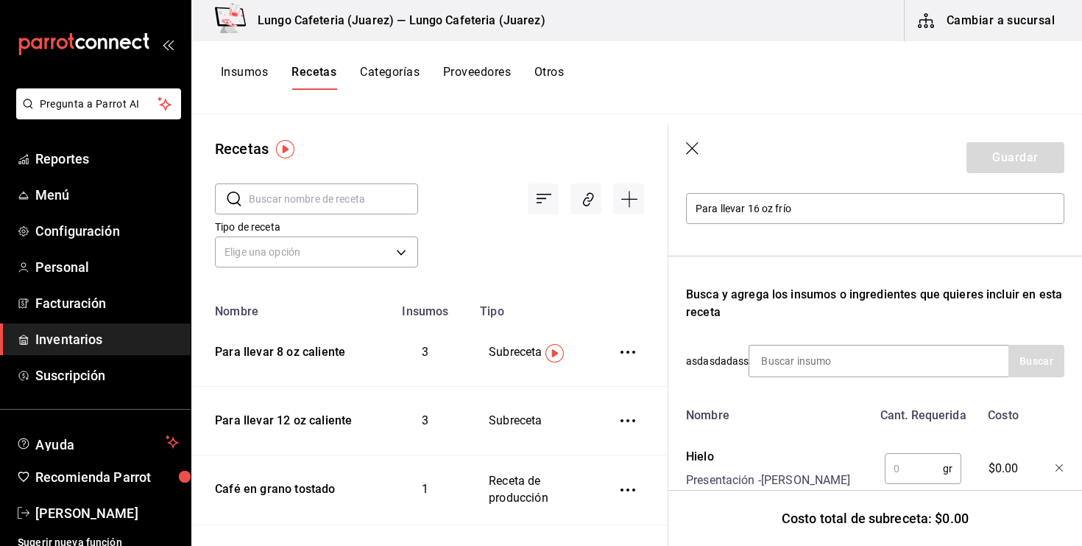
click at [909, 468] on input "text" at bounding box center [914, 468] width 58 height 29
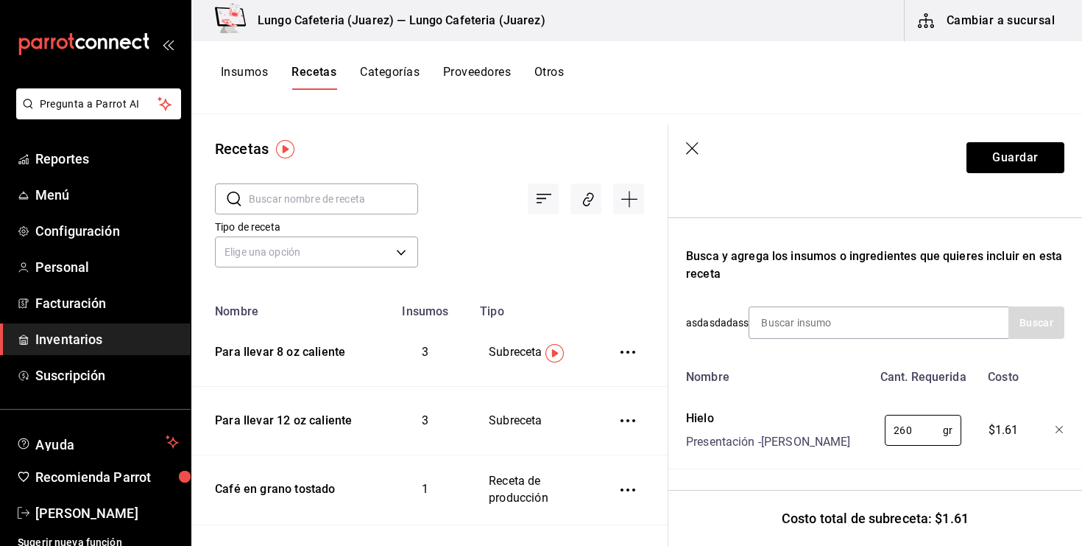
type input "260"
click at [769, 395] on div "Nombre Cant. Requerida [PERSON_NAME] Presentación - [PERSON_NAME] 260 gr ​ $1.61" at bounding box center [875, 415] width 378 height 107
click at [925, 329] on div at bounding box center [879, 322] width 260 height 32
click at [923, 329] on div at bounding box center [879, 322] width 260 height 32
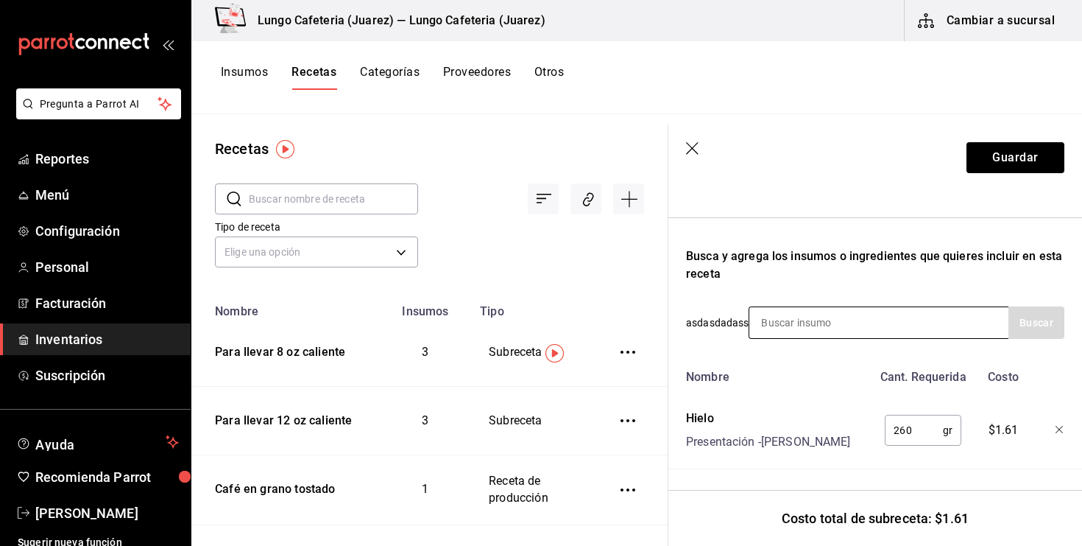
click at [994, 307] on div at bounding box center [879, 322] width 260 height 32
click at [812, 311] on input at bounding box center [823, 322] width 147 height 31
type input "vaso"
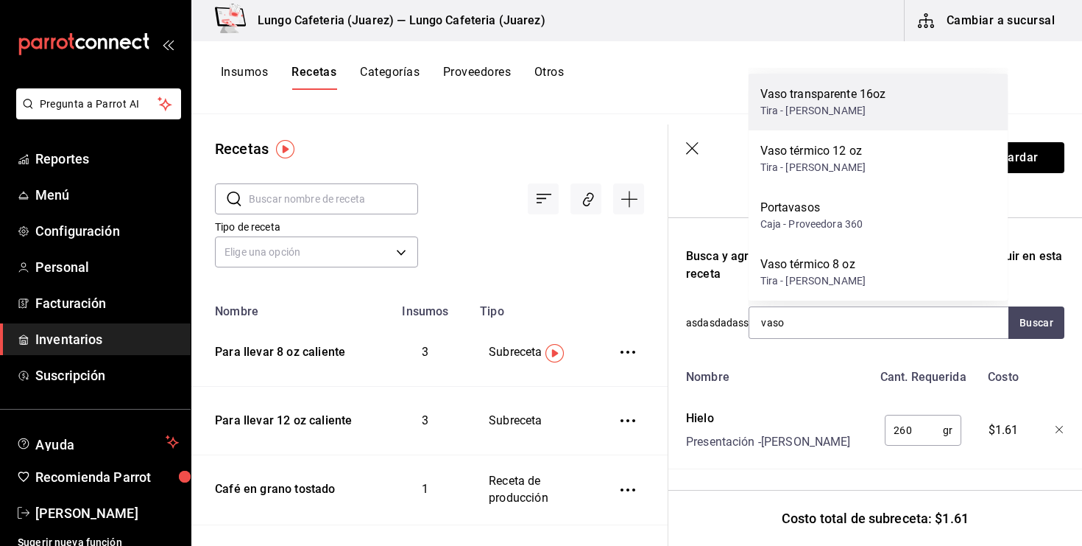
click at [830, 123] on div "Vaso transparente 16oz Tira - [PERSON_NAME]" at bounding box center [879, 102] width 260 height 57
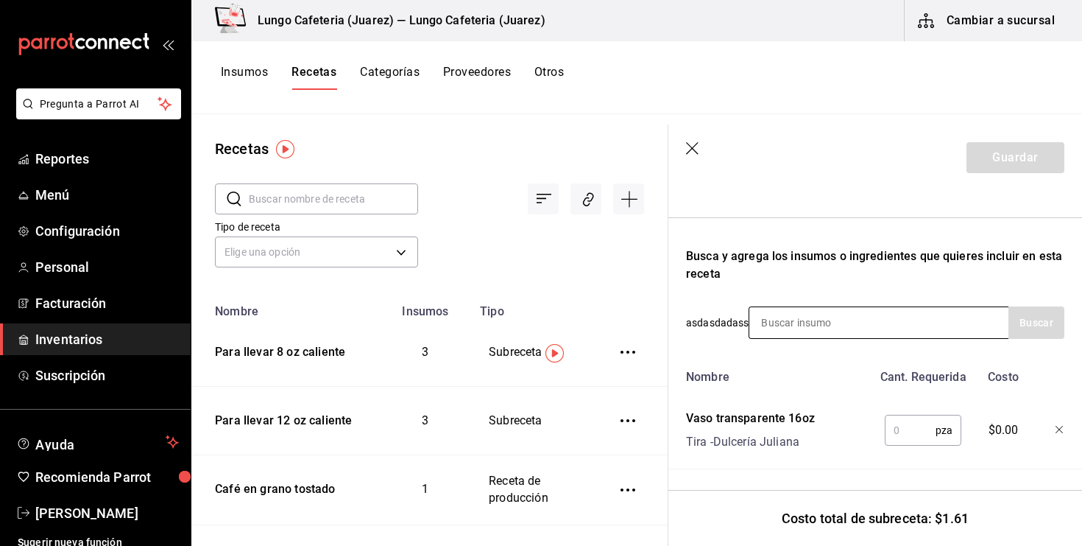
click at [857, 334] on input at bounding box center [823, 322] width 147 height 31
type input "tapa"
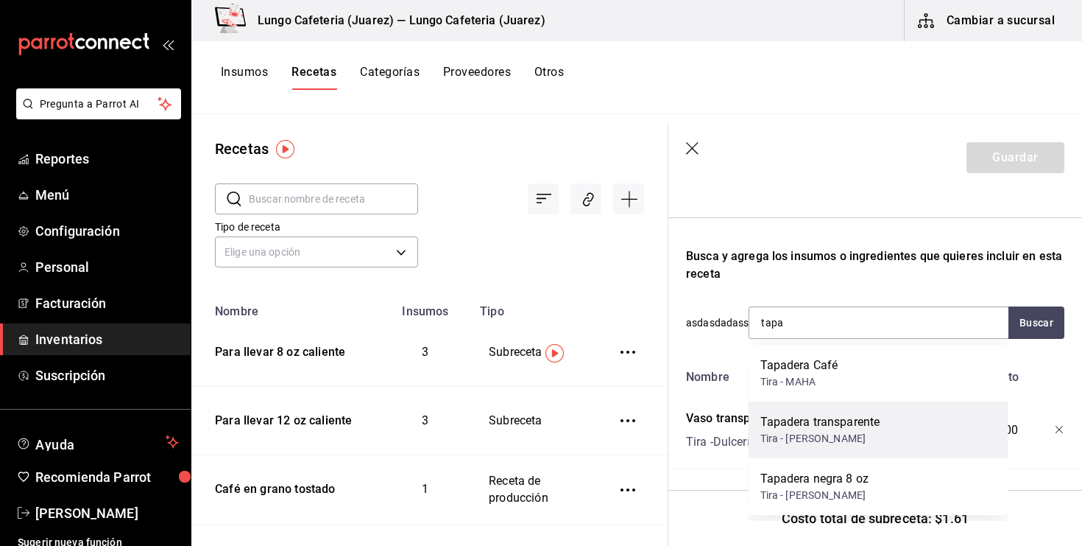
click at [867, 423] on div "Tapadera transparente" at bounding box center [821, 422] width 120 height 18
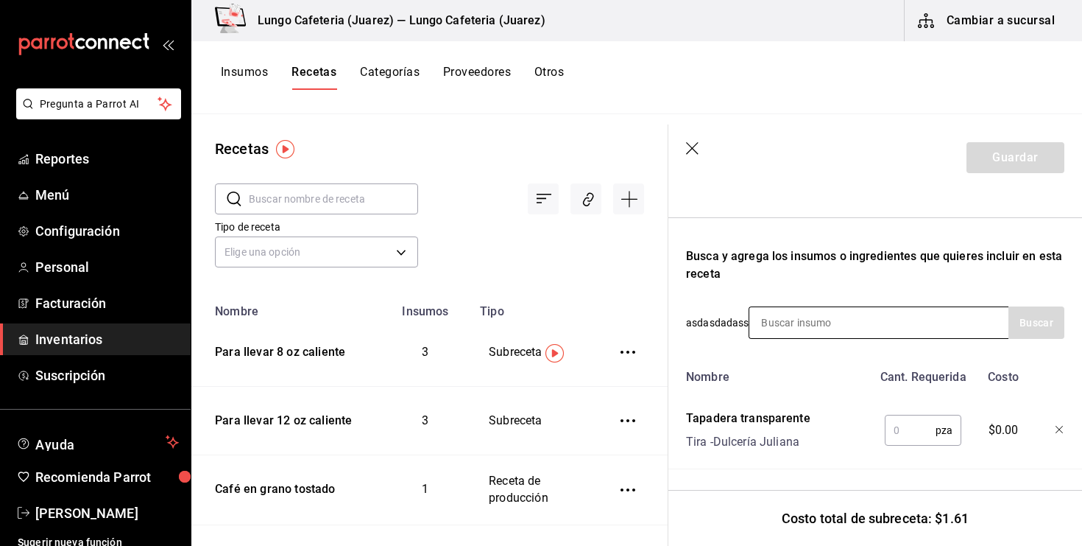
click at [845, 335] on input at bounding box center [823, 322] width 147 height 31
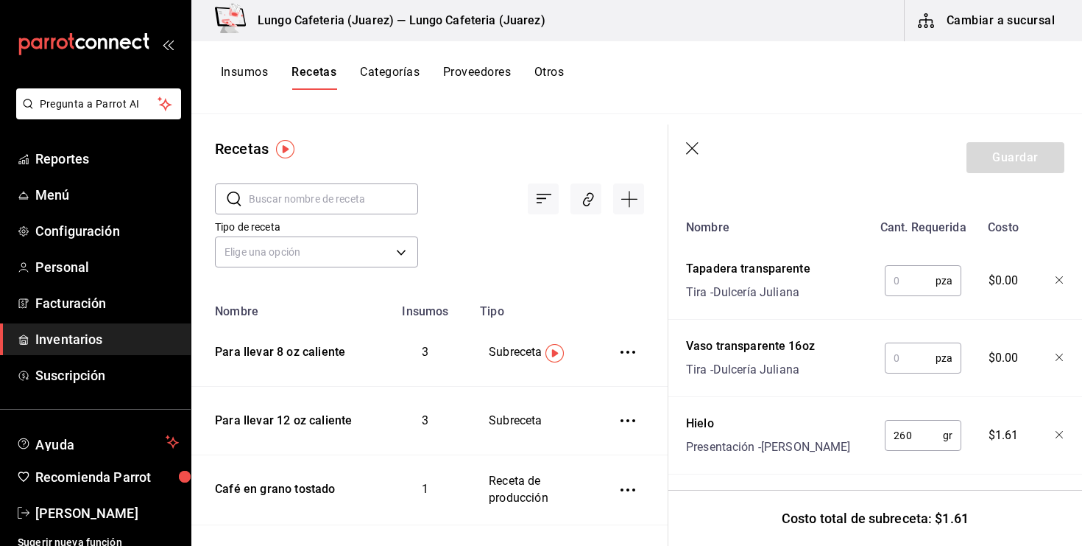
scroll to position [363, 0]
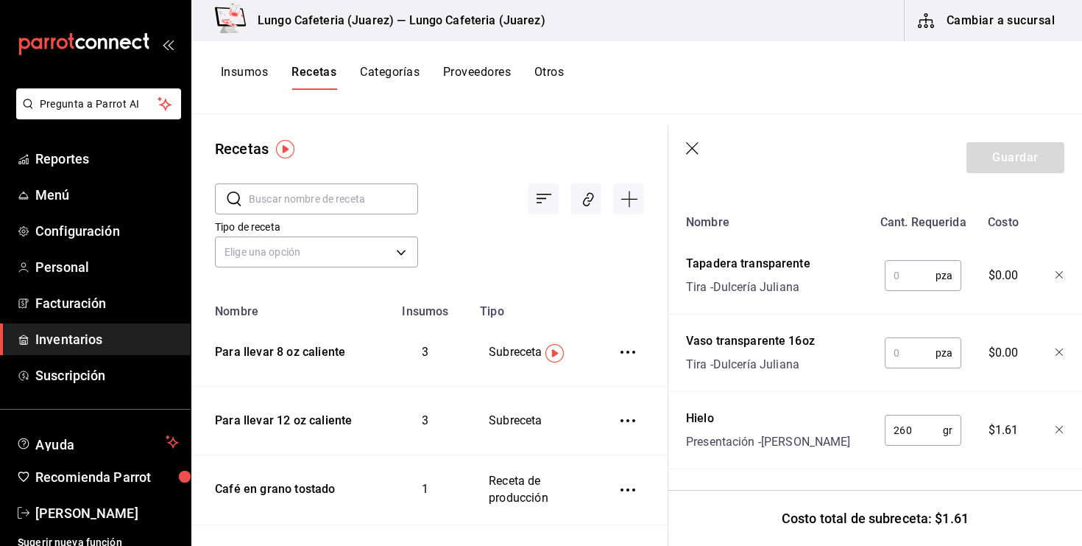
click at [922, 264] on input "text" at bounding box center [910, 275] width 51 height 29
type input "1"
click at [905, 353] on input "text" at bounding box center [910, 352] width 51 height 29
type input "1"
click at [1060, 351] on icon "button" at bounding box center [1059, 351] width 7 height 7
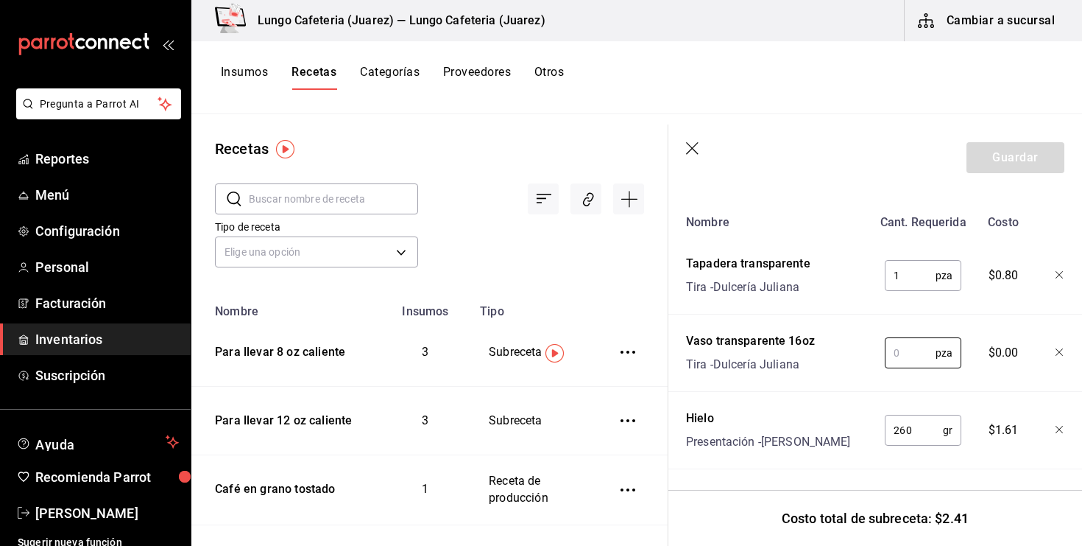
scroll to position [286, 0]
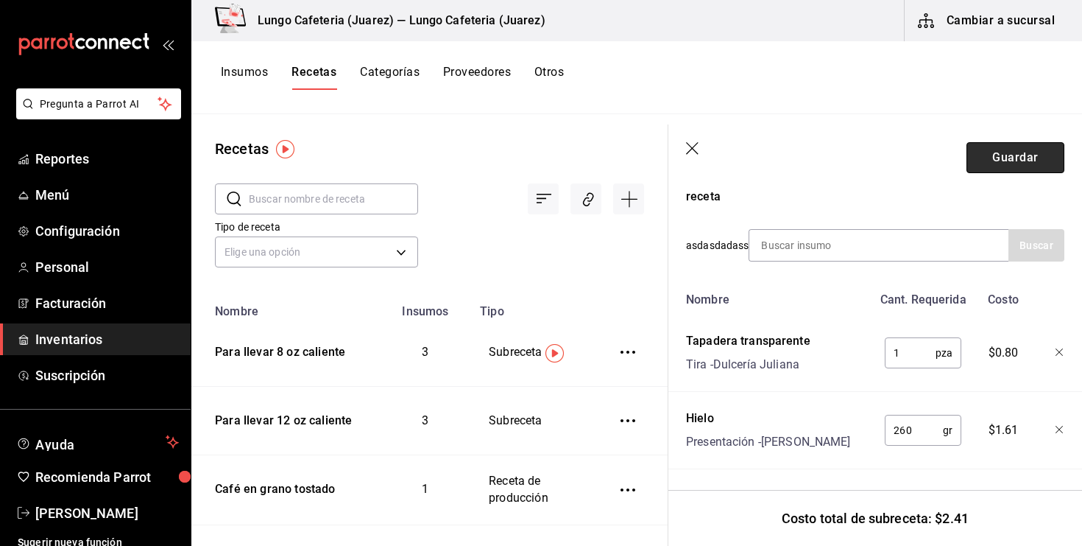
click at [992, 164] on button "Guardar" at bounding box center [1016, 157] width 98 height 31
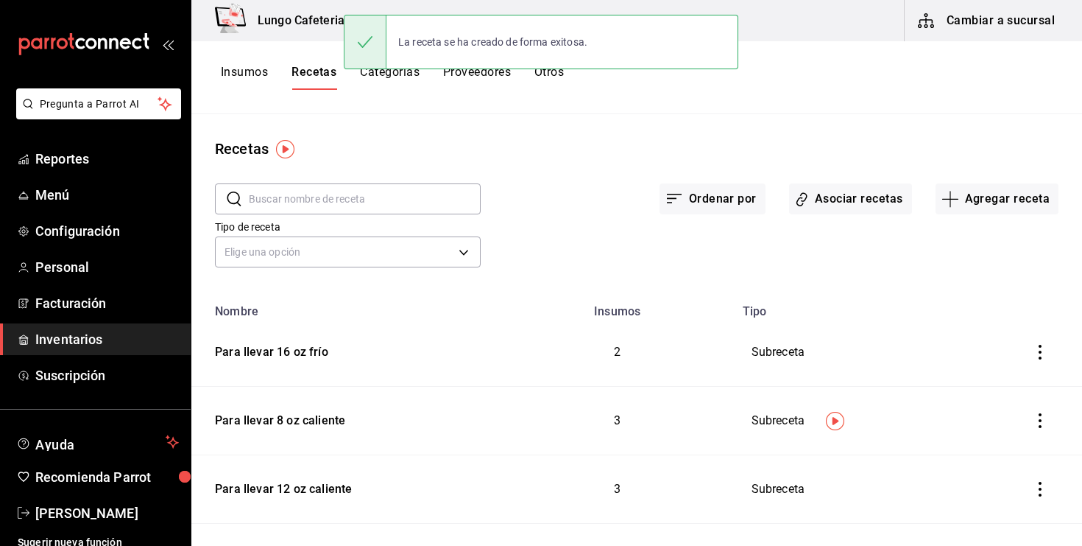
click at [255, 77] on button "Insumos" at bounding box center [244, 77] width 47 height 25
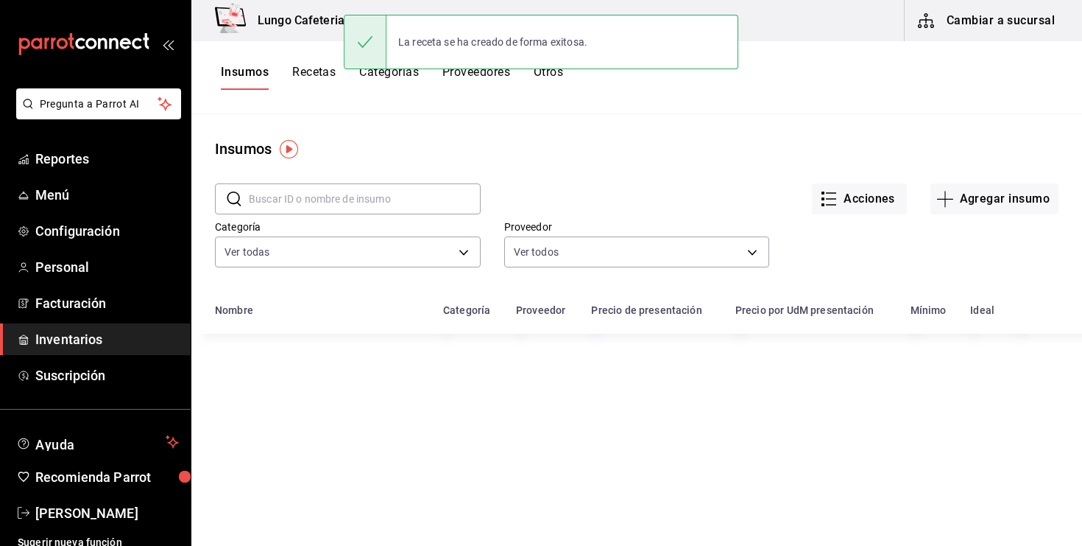
click at [303, 194] on input "text" at bounding box center [365, 198] width 232 height 29
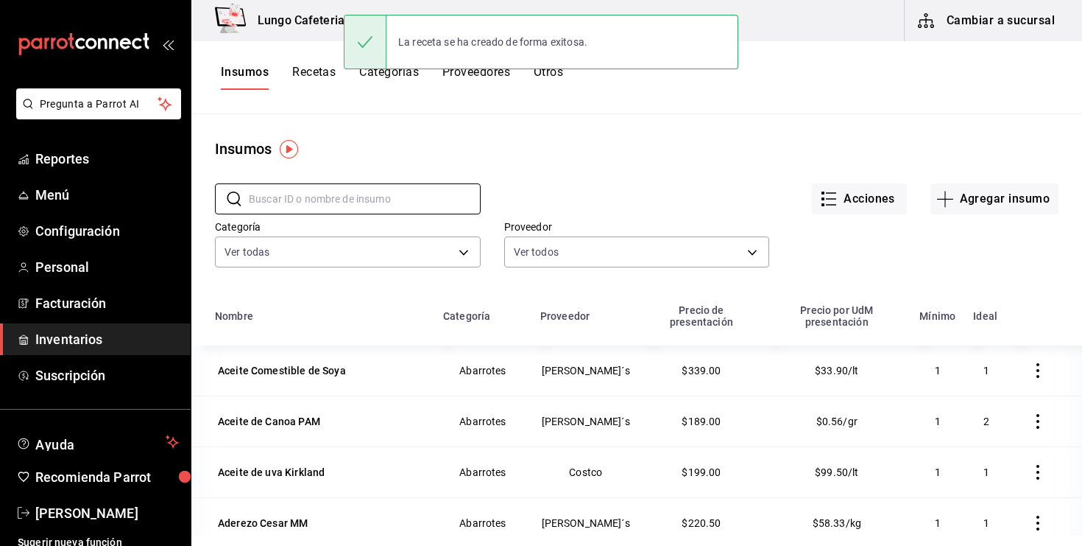
click at [541, 141] on div "Insumos" at bounding box center [636, 149] width 891 height 22
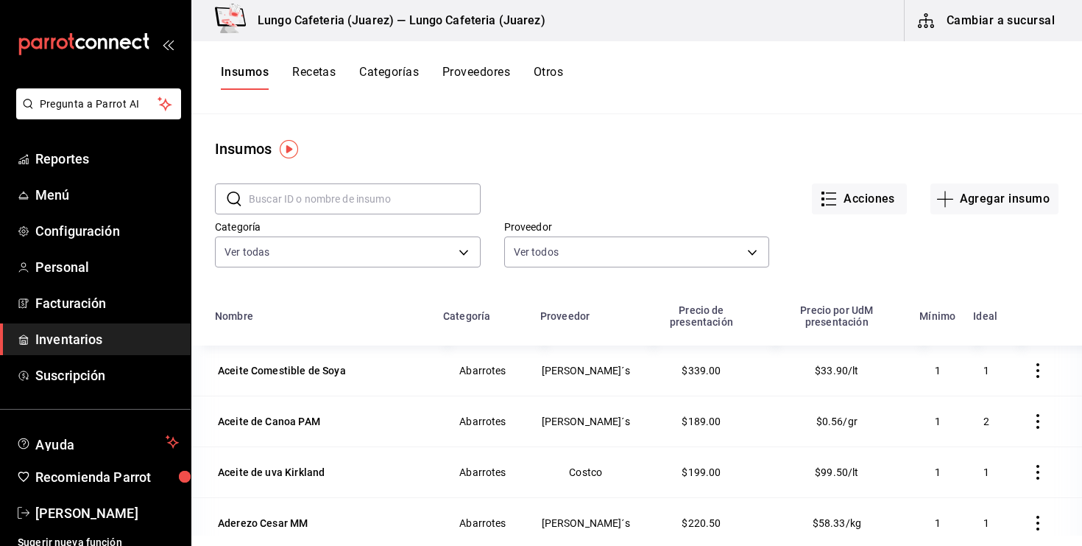
click at [361, 193] on input "text" at bounding box center [365, 198] width 232 height 29
type input "tapa"
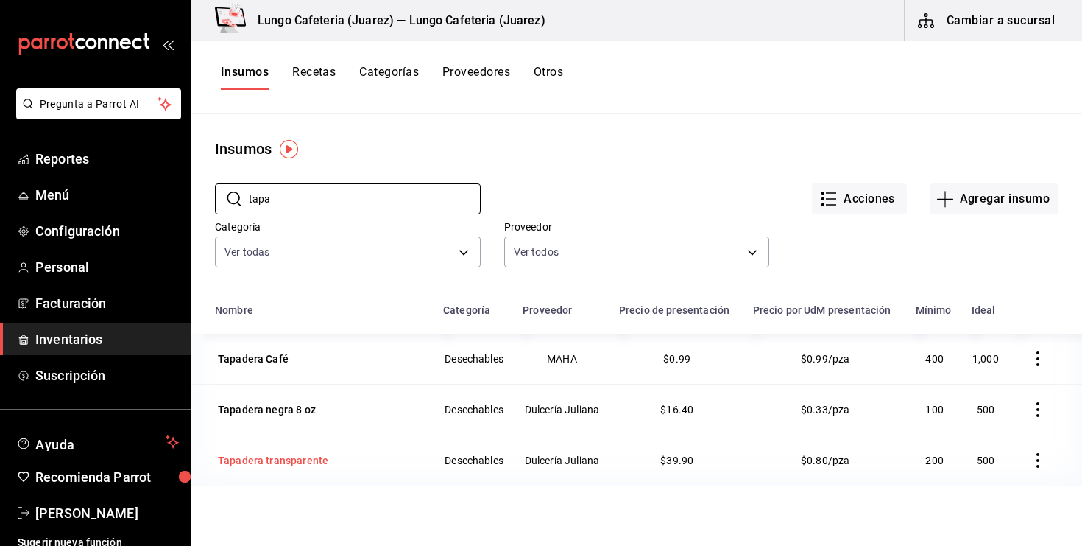
click at [297, 463] on div "Tapadera transparente" at bounding box center [273, 460] width 110 height 15
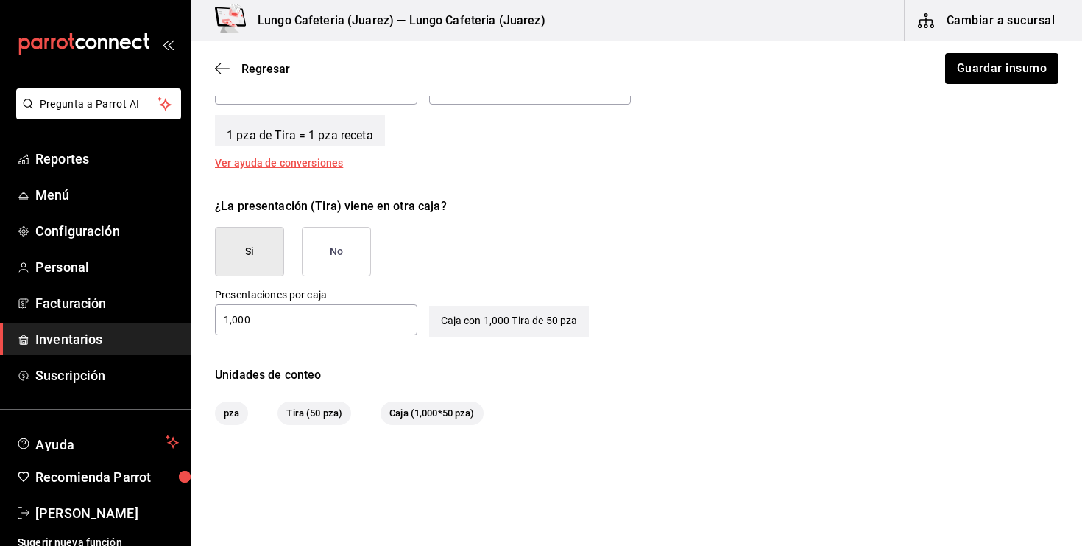
scroll to position [624, 0]
click at [324, 323] on input "1,000" at bounding box center [316, 318] width 202 height 18
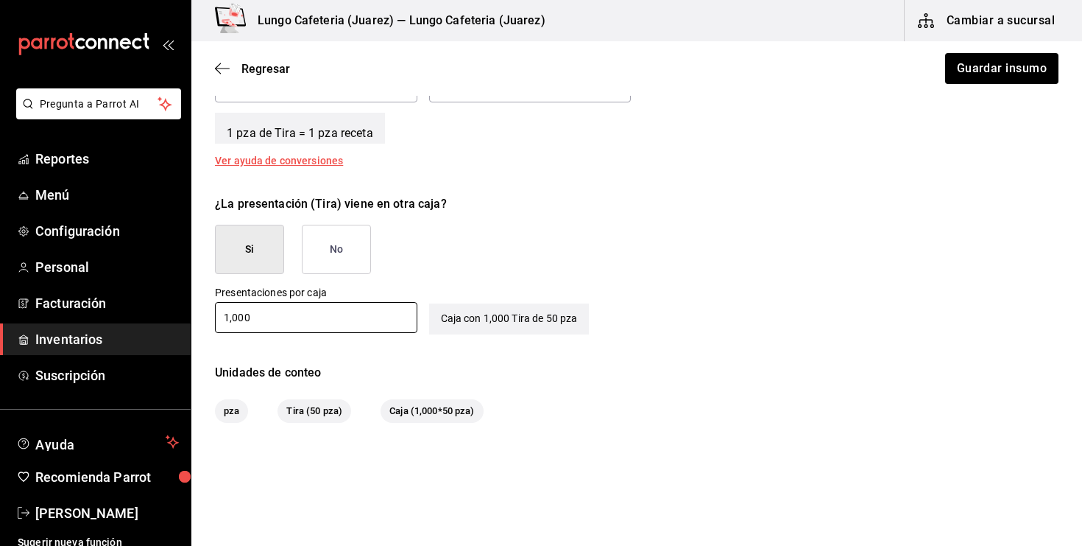
click at [324, 263] on button "No" at bounding box center [336, 249] width 69 height 49
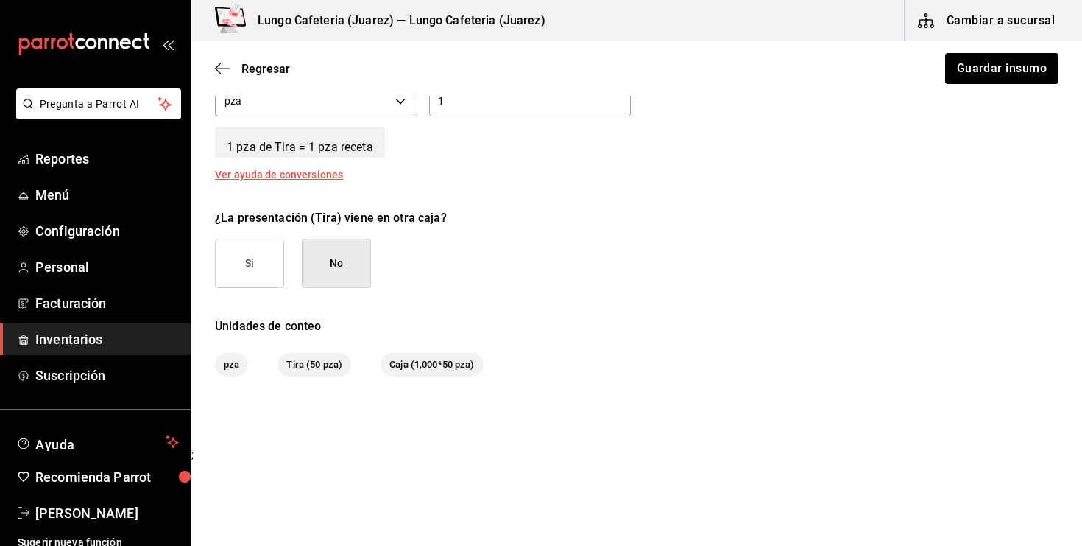
scroll to position [609, 0]
click at [980, 69] on button "Guardar insumo" at bounding box center [1001, 68] width 115 height 31
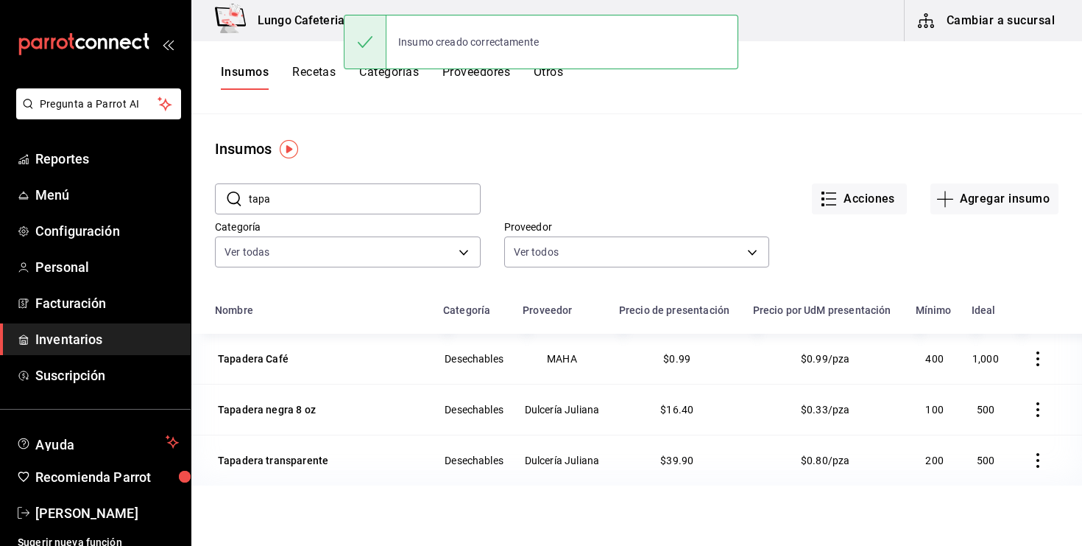
click at [317, 82] on button "Recetas" at bounding box center [313, 77] width 43 height 25
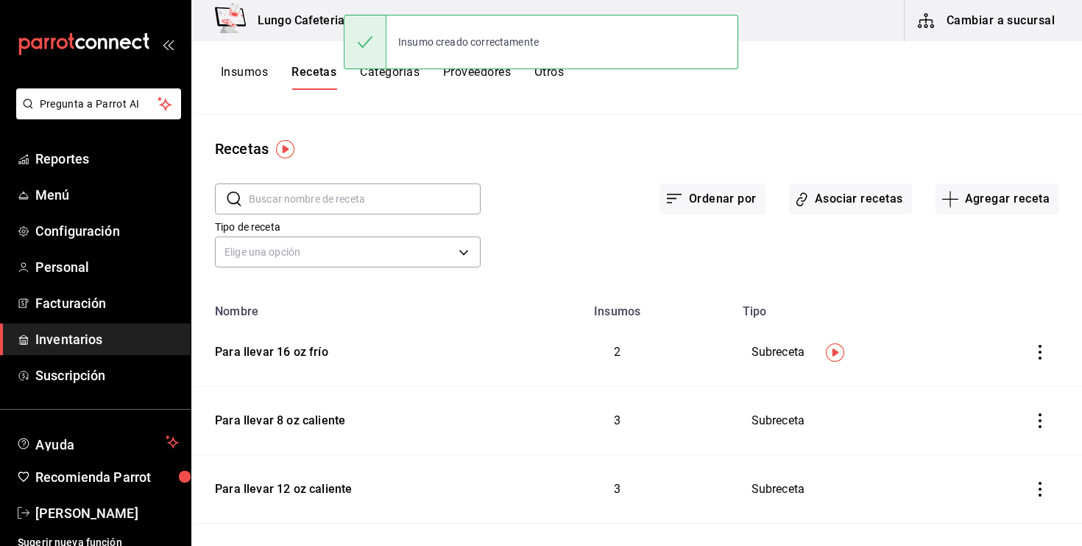
click at [248, 82] on button "Insumos" at bounding box center [244, 77] width 47 height 25
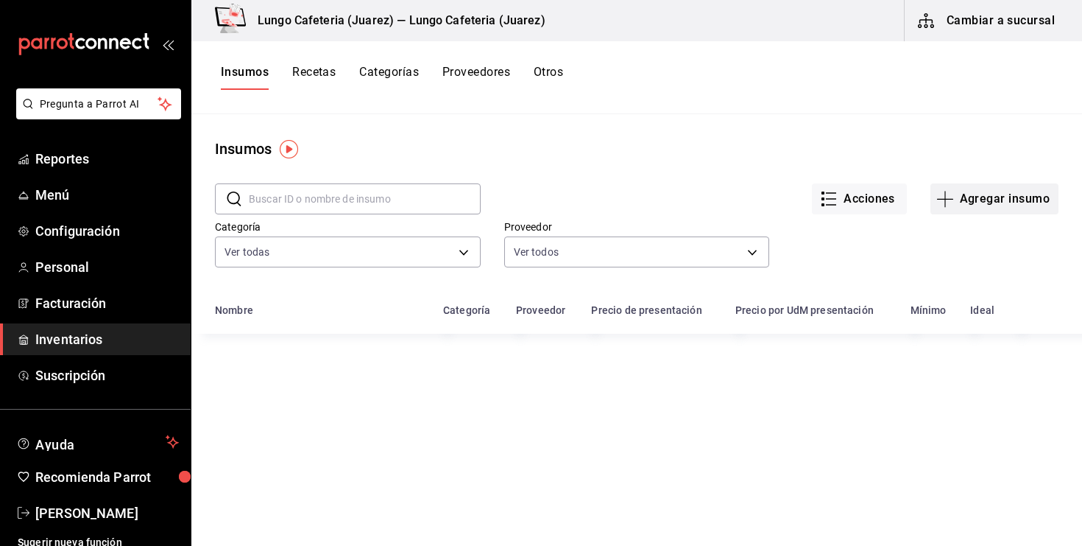
click at [938, 208] on button "Agregar insumo" at bounding box center [995, 198] width 128 height 31
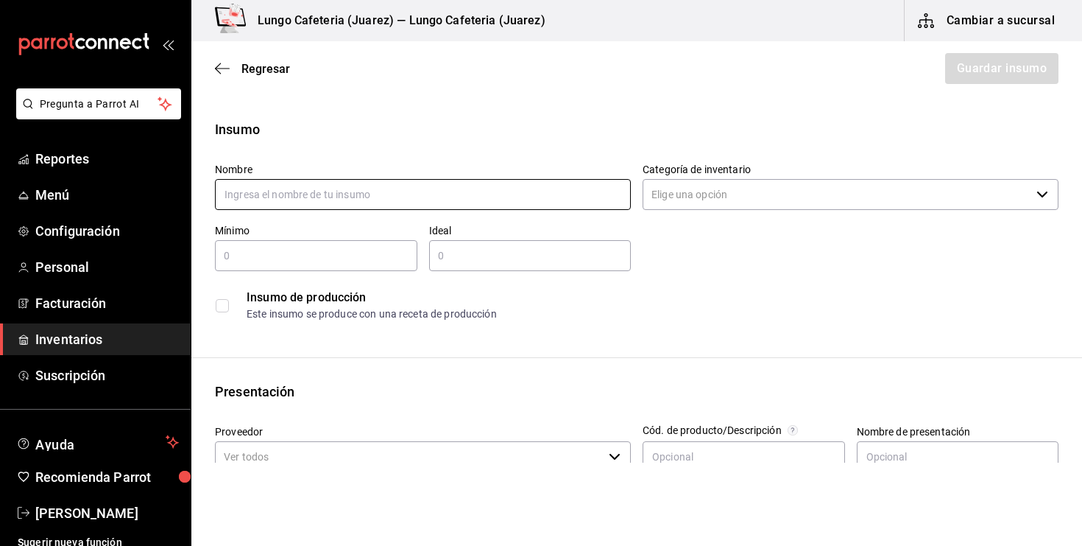
click at [496, 187] on input "text" at bounding box center [423, 194] width 416 height 31
type input "s"
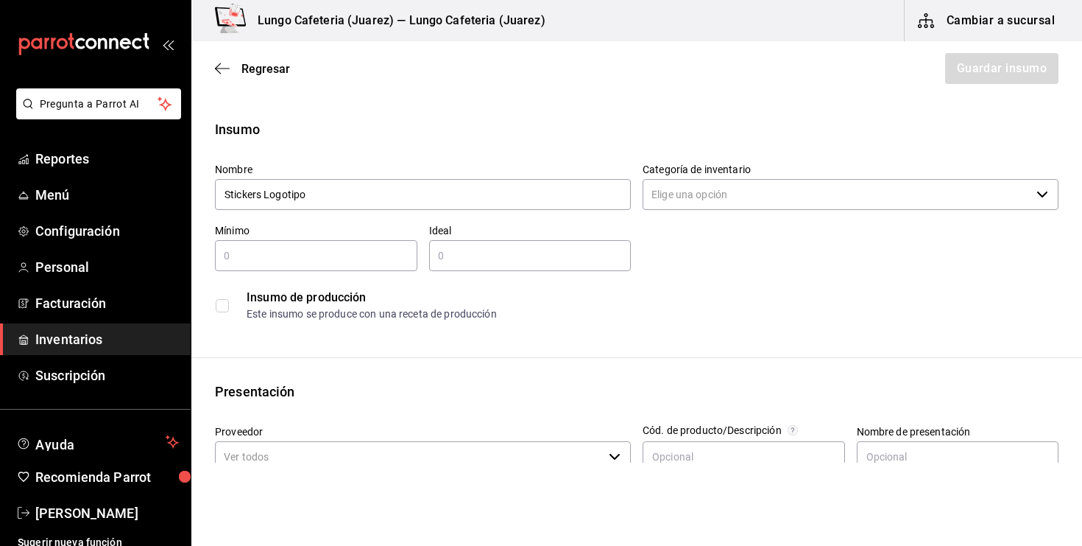
type input "Stickers Logotipo"
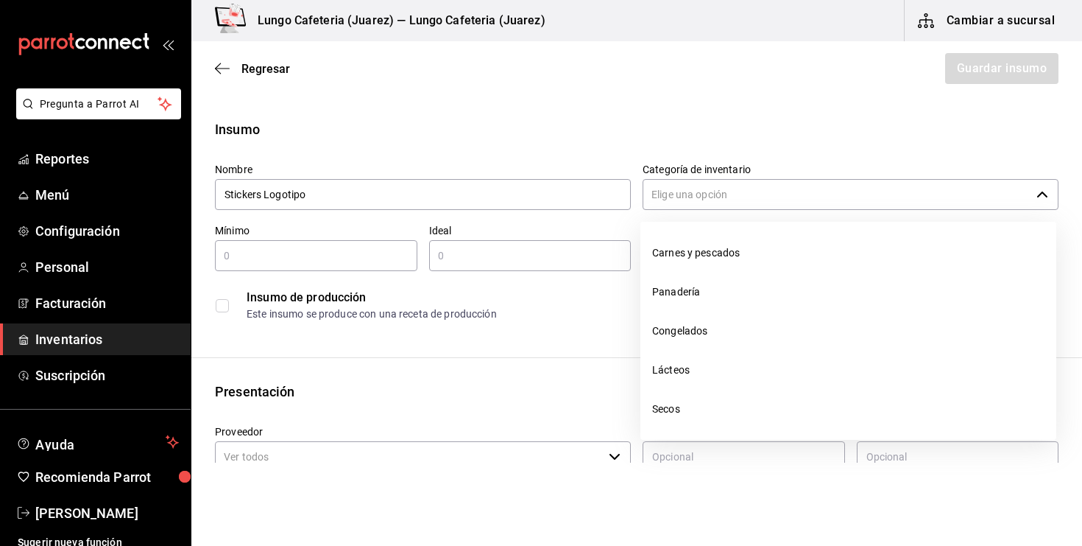
click at [750, 209] on input "Categoría de inventario" at bounding box center [837, 194] width 388 height 31
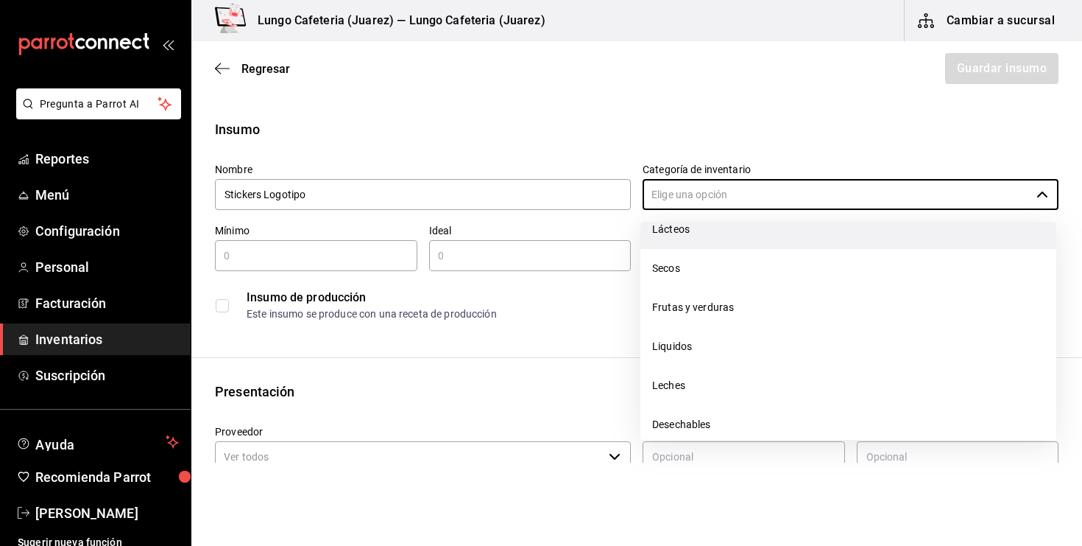
scroll to position [195, 0]
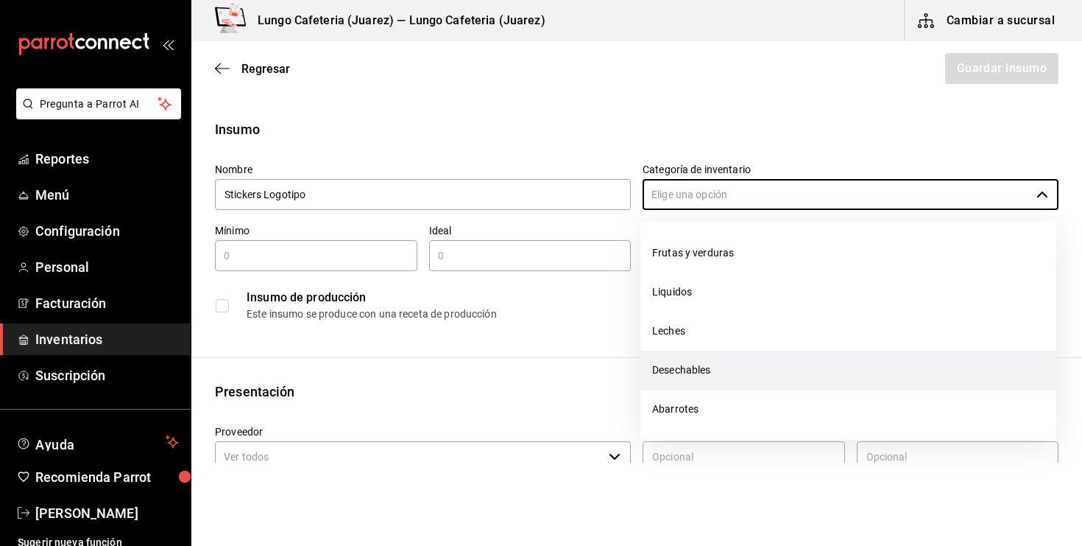
click at [703, 367] on li "Desechables" at bounding box center [849, 369] width 416 height 39
type input "Desechables"
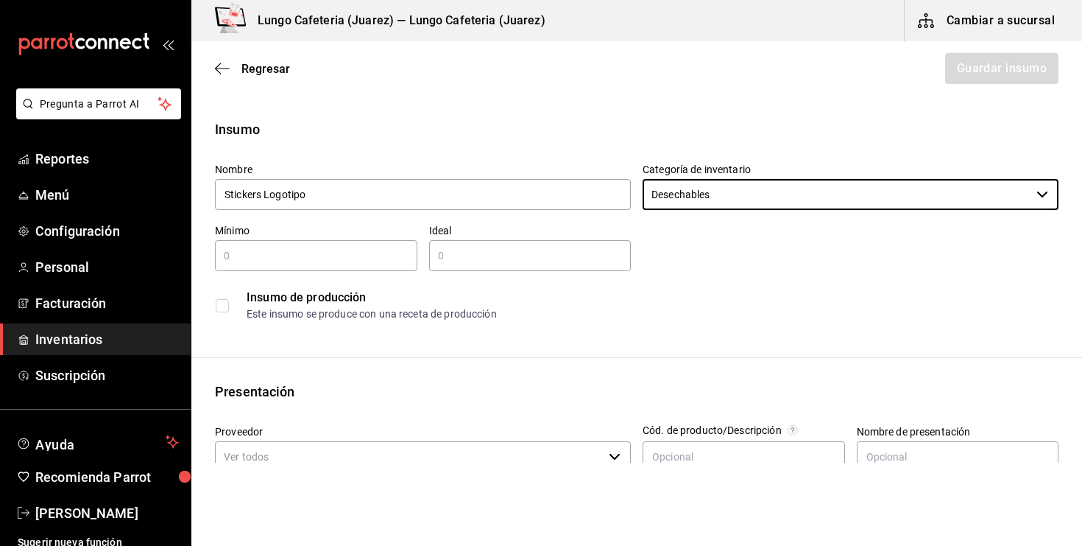
click at [271, 242] on div "​" at bounding box center [316, 255] width 202 height 31
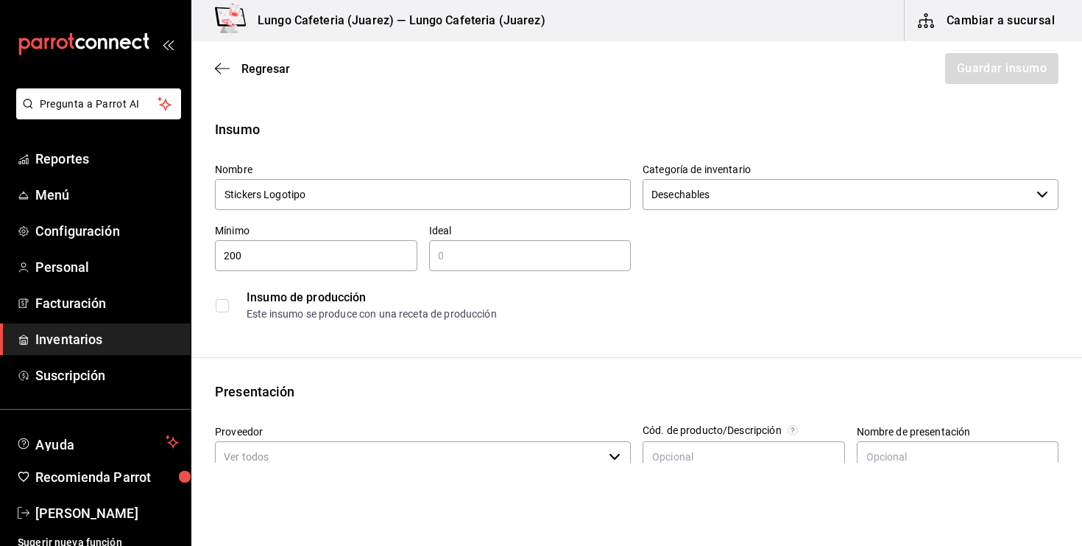
type input "200"
type input "600"
click at [285, 309] on div "Este insumo se produce con una receta de producción" at bounding box center [652, 313] width 811 height 15
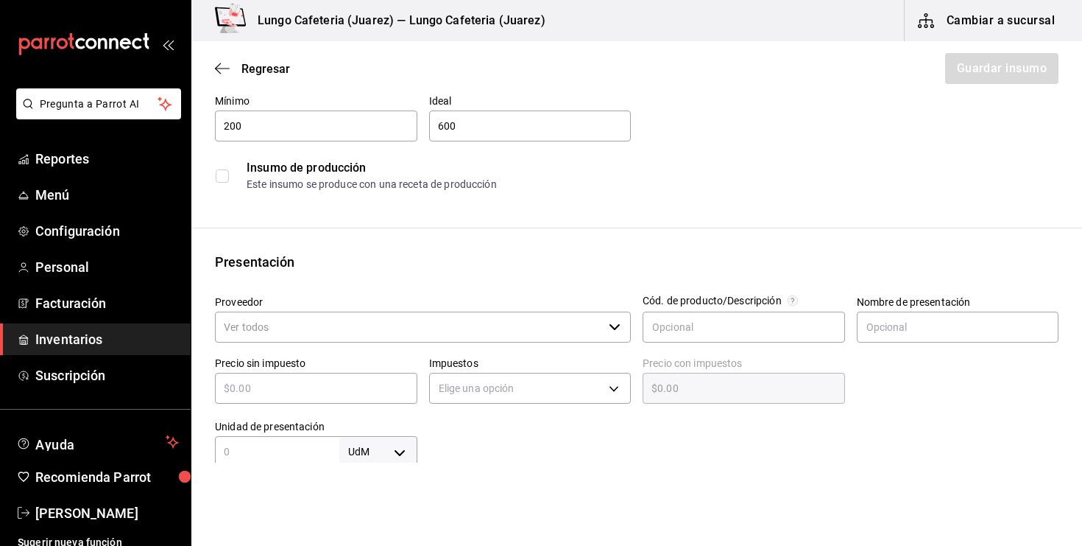
scroll to position [130, 0]
click at [295, 313] on input "Proveedor" at bounding box center [409, 326] width 388 height 31
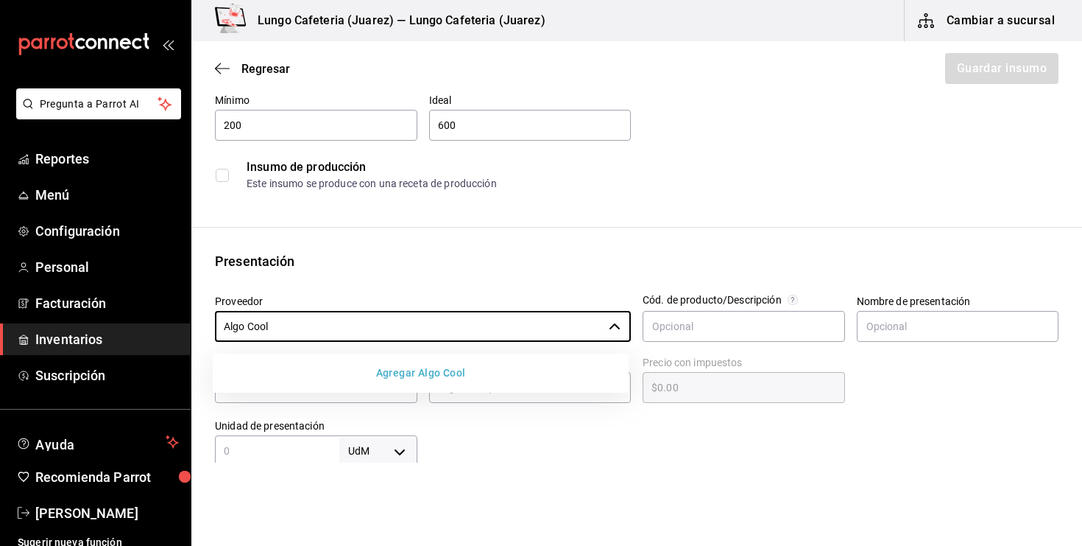
type input "Algo Cool"
click at [383, 383] on button "Agregar Algo Cool" at bounding box center [421, 372] width 404 height 27
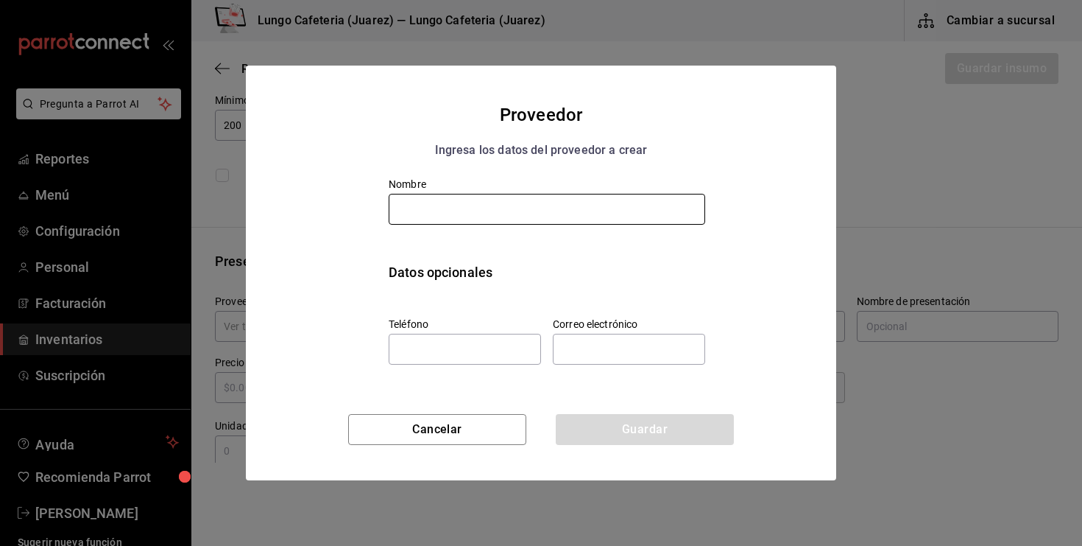
click at [454, 220] on input "text" at bounding box center [547, 209] width 317 height 31
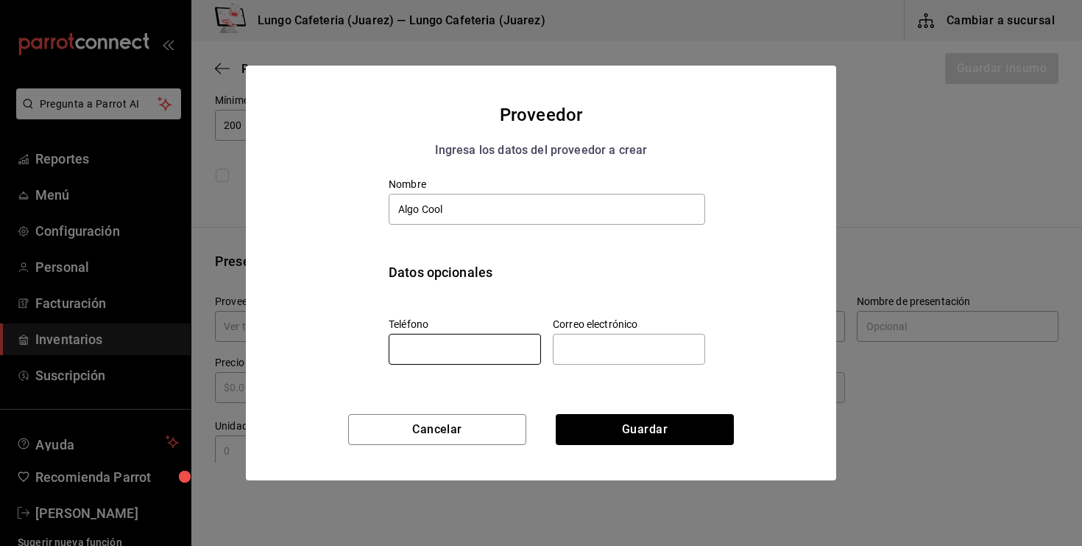
type input "Algo Cool"
click at [515, 348] on input "tel" at bounding box center [465, 349] width 152 height 31
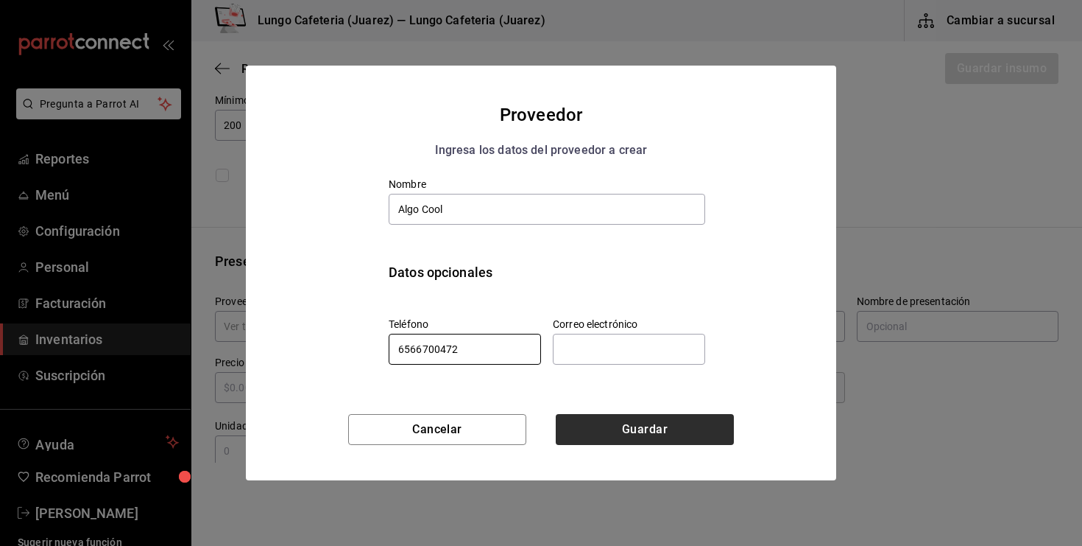
type input "6566700472"
click at [631, 424] on button "Guardar" at bounding box center [645, 429] width 178 height 31
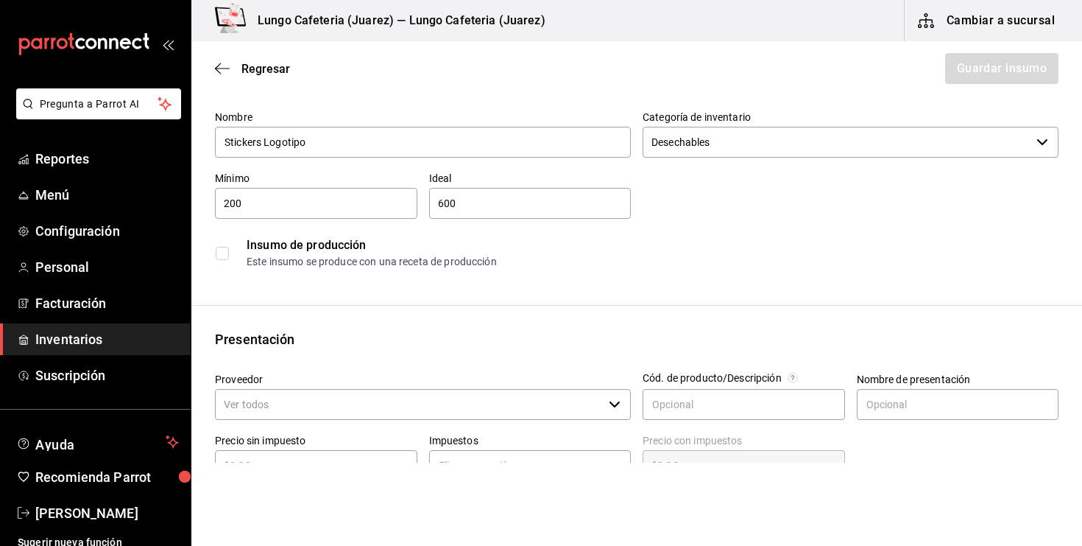
scroll to position [180, 0]
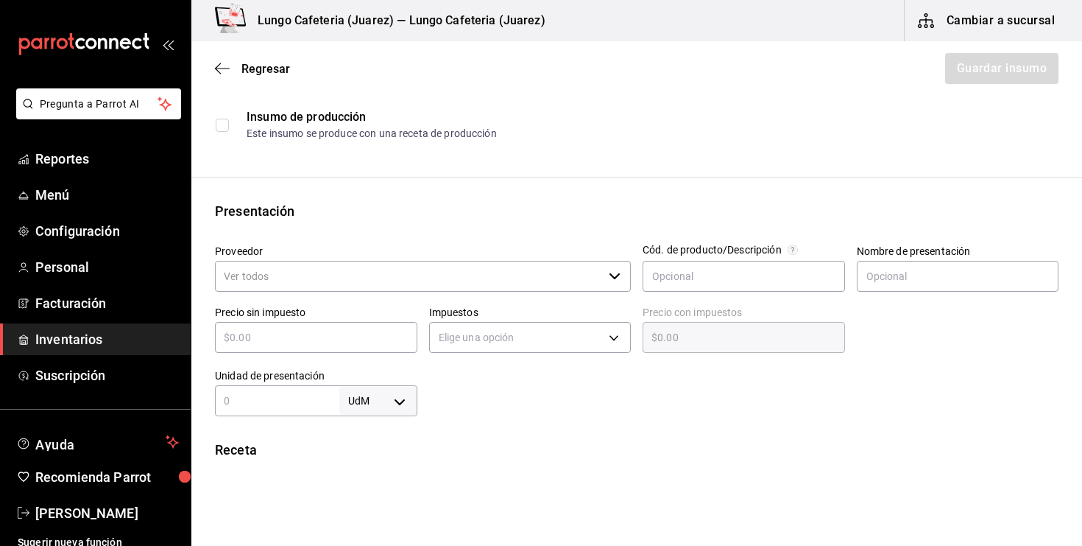
click at [281, 337] on input "text" at bounding box center [316, 337] width 202 height 18
type input "$2"
type input "$2.00"
type input "$28"
type input "$28.00"
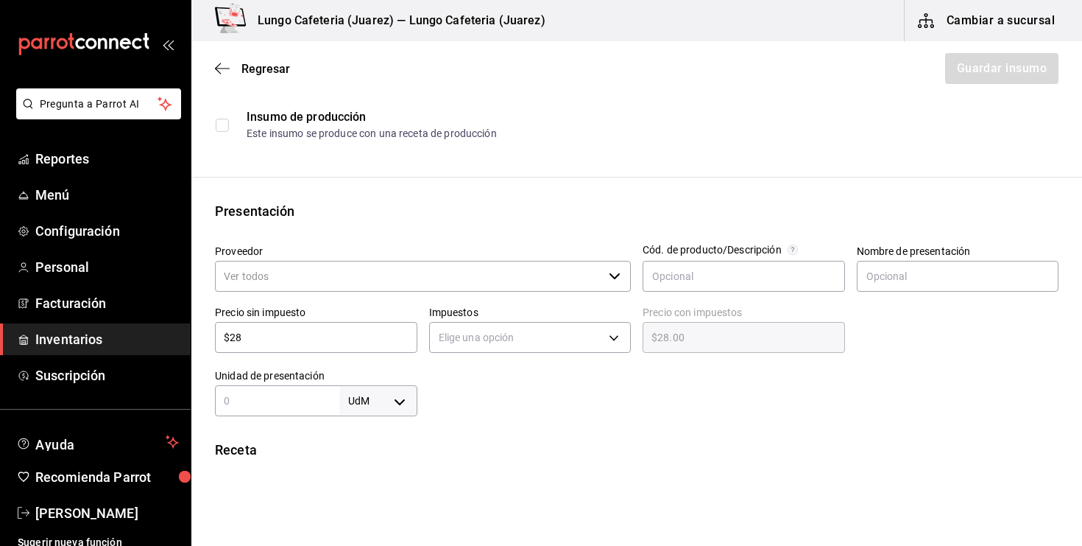
type input "$280"
type input "$280.00"
type input "$280"
click at [271, 409] on input "text" at bounding box center [277, 401] width 124 height 18
type input "152"
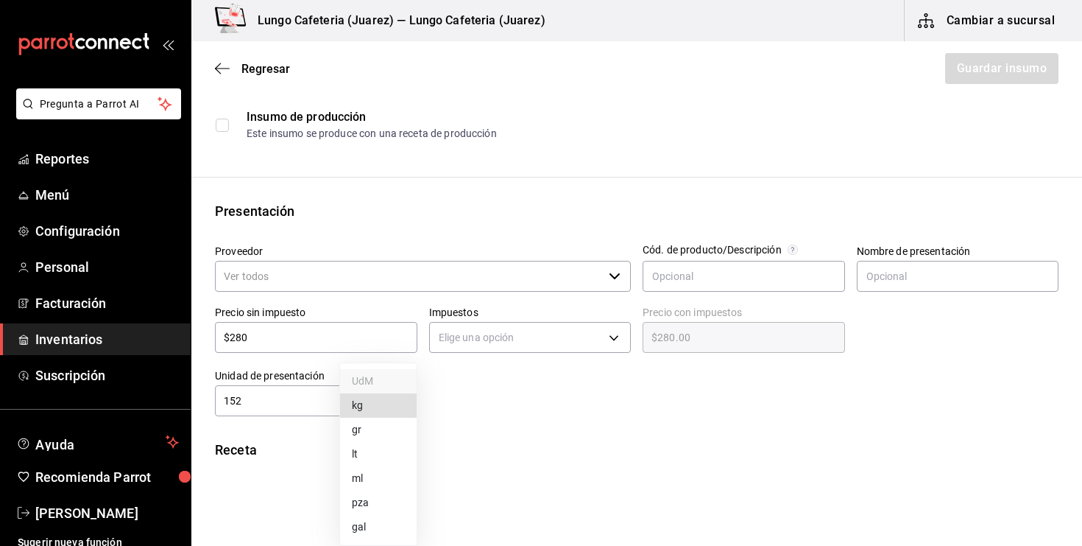
click at [404, 410] on body "Pregunta a Parrot AI Reportes Menú Configuración Personal Facturación Inventari…" at bounding box center [541, 231] width 1082 height 462
click at [381, 499] on li "pza" at bounding box center [378, 502] width 77 height 24
type input "UNIT"
click at [490, 456] on div "Receta" at bounding box center [637, 450] width 844 height 20
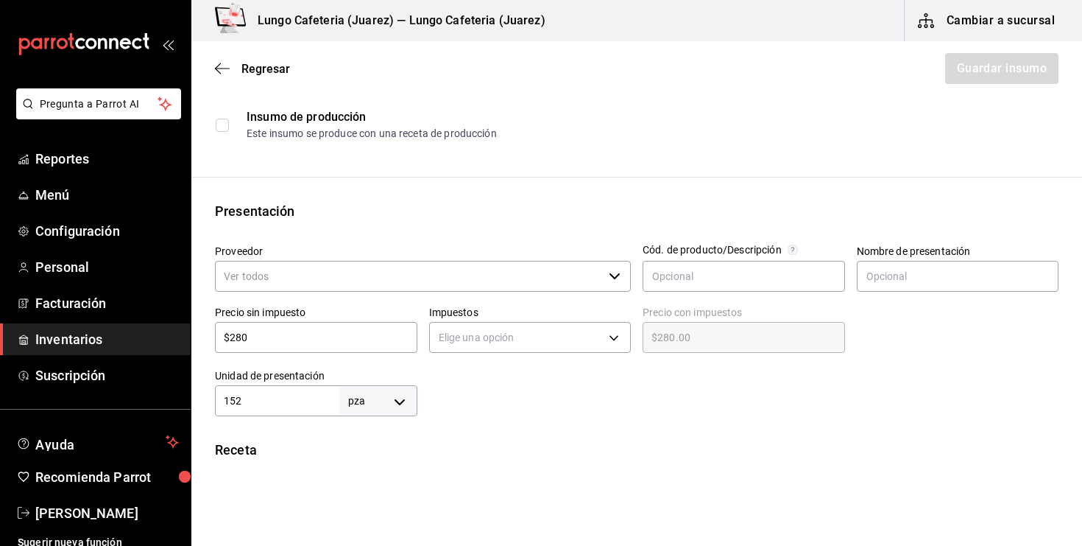
click at [570, 281] on input "Proveedor" at bounding box center [409, 276] width 388 height 31
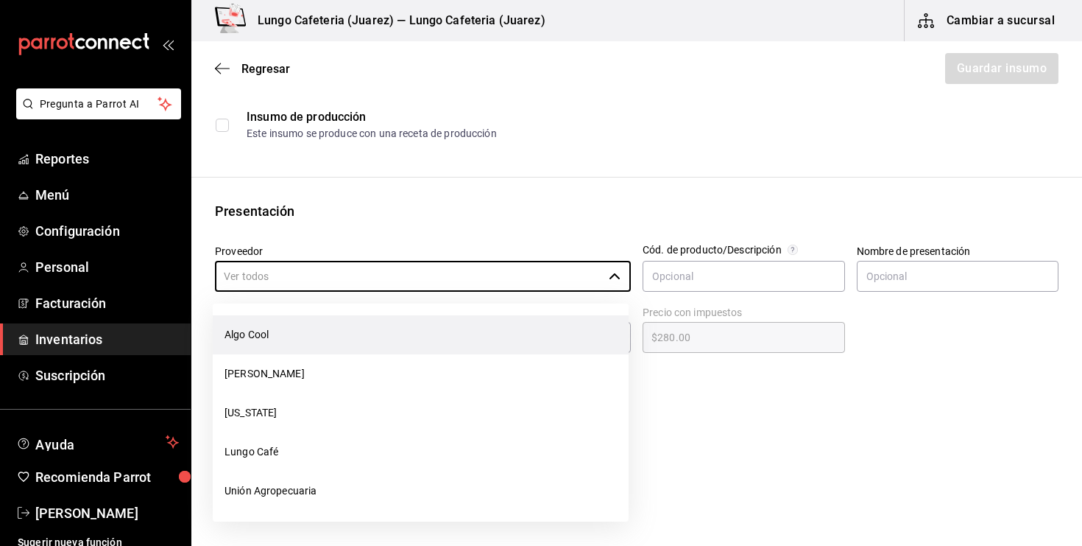
click at [328, 334] on li "Algo Cool" at bounding box center [421, 334] width 416 height 39
type input "Algo Cool"
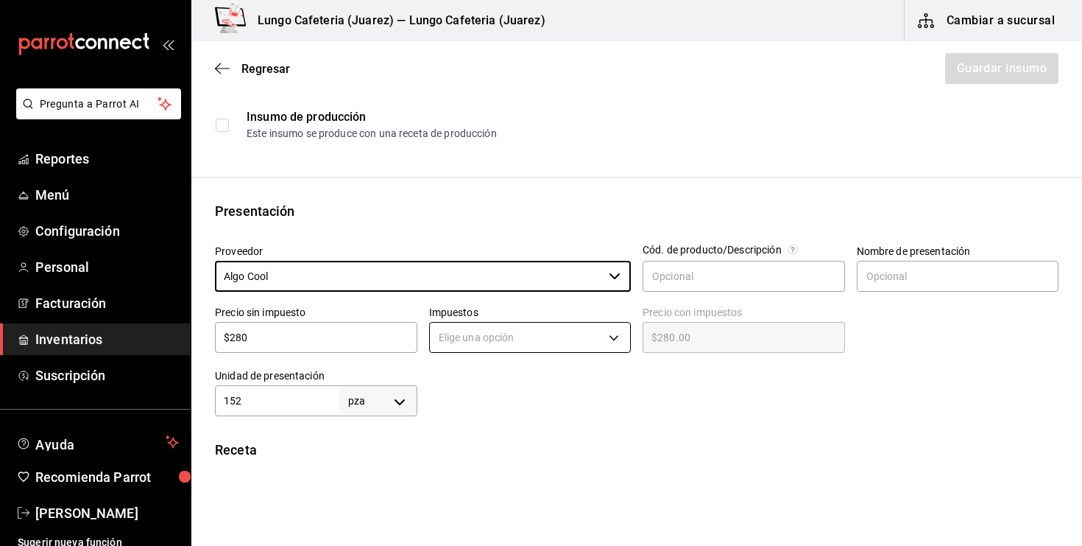
click at [496, 349] on body "Pregunta a Parrot AI Reportes Menú Configuración Personal Facturación Inventari…" at bounding box center [541, 231] width 1082 height 462
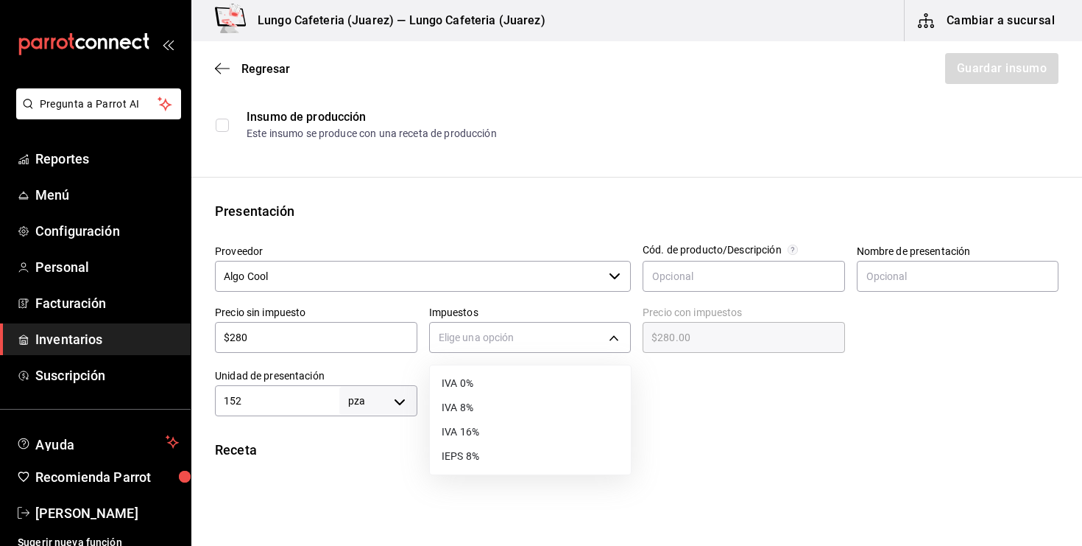
click at [493, 386] on li "IVA 0%" at bounding box center [530, 383] width 201 height 24
click at [476, 425] on div "Insumo Nombre Stickers Logotipo Categoría de inventario Desechables ​ Mínimo 20…" at bounding box center [636, 402] width 891 height 926
click at [476, 359] on div at bounding box center [738, 386] width 642 height 59
click at [476, 345] on body "Pregunta a Parrot AI Reportes Menú Configuración Personal Facturación Inventari…" at bounding box center [541, 231] width 1082 height 462
click at [470, 403] on li "IVA 8%" at bounding box center [530, 407] width 201 height 24
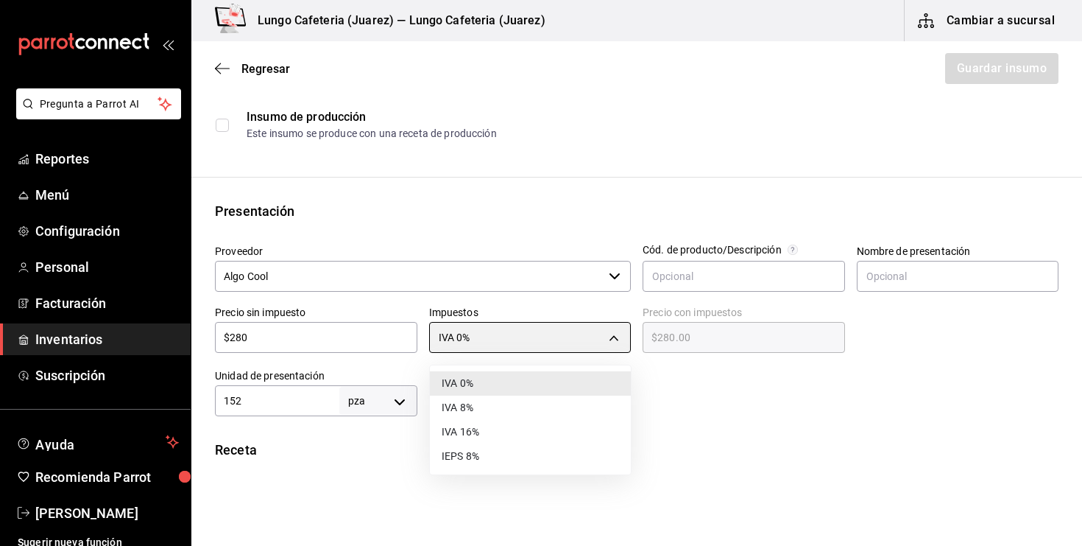
type input "IVA_8"
type input "$302.40"
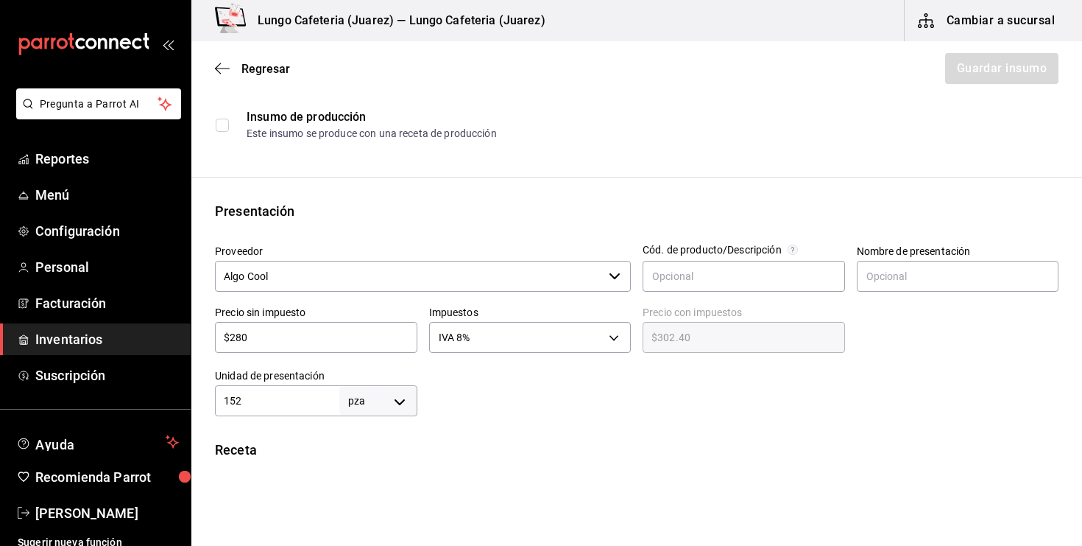
click at [480, 422] on div "Insumo Nombre Stickers Logotipo Categoría de inventario Desechables ​ Mínimo 20…" at bounding box center [636, 402] width 891 height 926
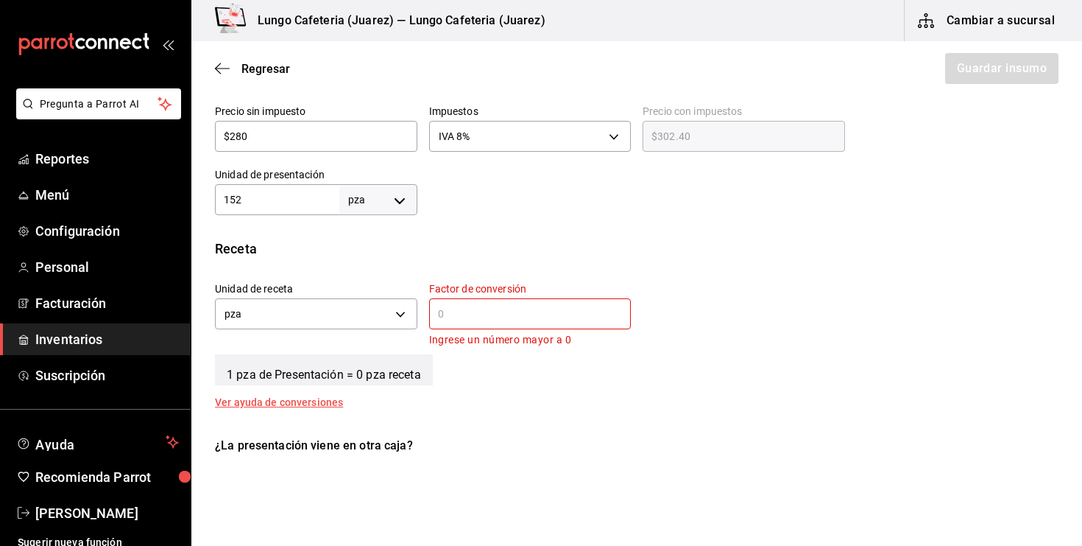
scroll to position [384, 0]
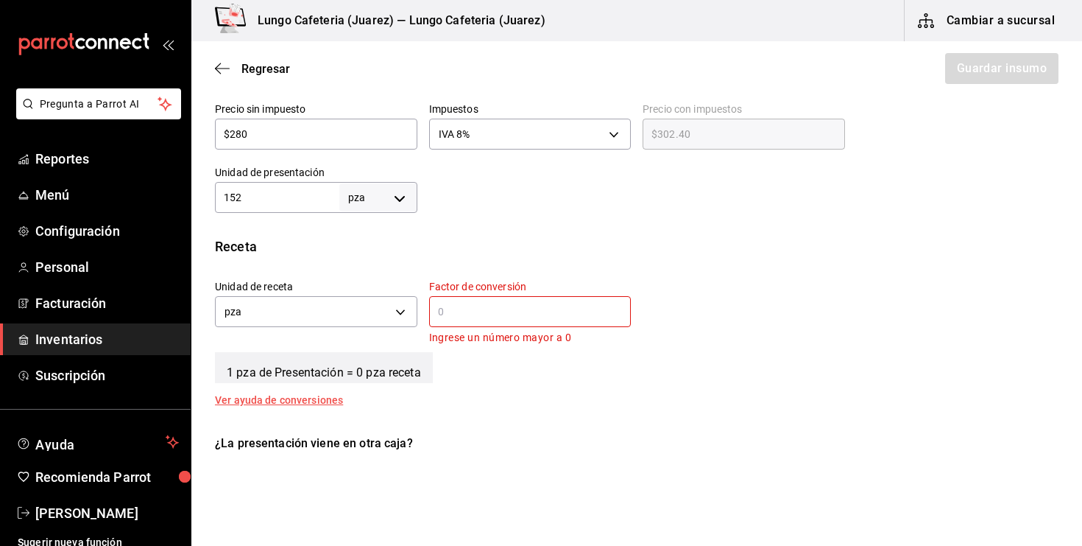
click at [482, 306] on input "text" at bounding box center [530, 312] width 202 height 18
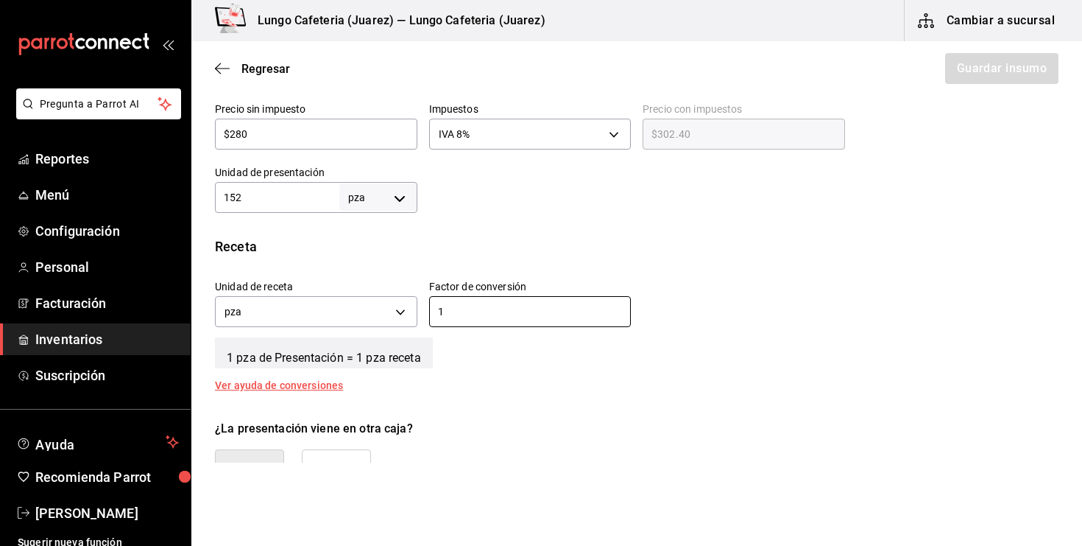
type input "1"
click at [667, 307] on div "Unidad de receta pza UNIT Factor de conversión 1 ​" at bounding box center [631, 299] width 856 height 63
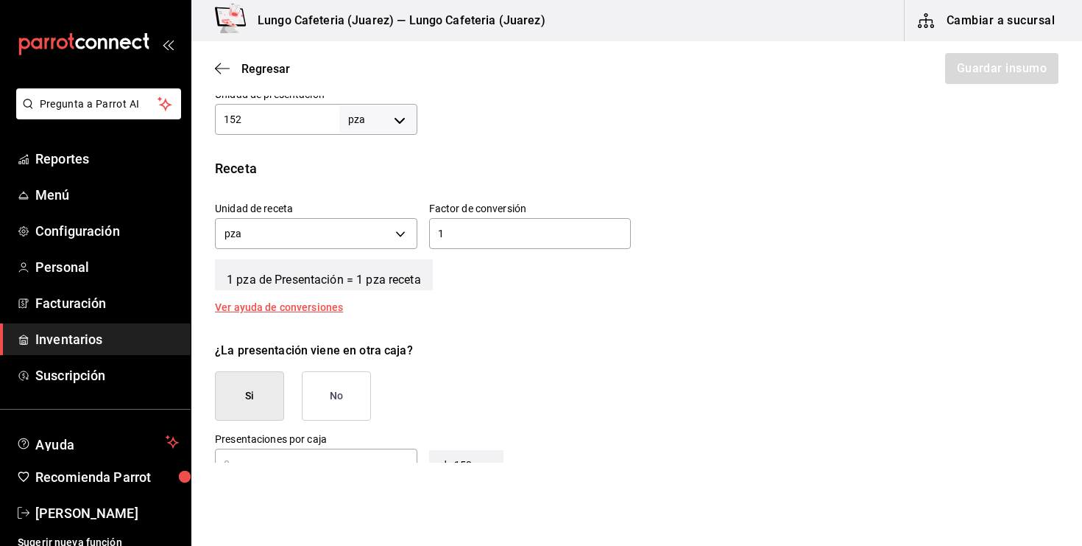
scroll to position [462, 0]
click at [348, 363] on div "¿La presentación viene en otra caja? Si No" at bounding box center [631, 374] width 856 height 91
click at [348, 386] on button "No" at bounding box center [336, 394] width 69 height 49
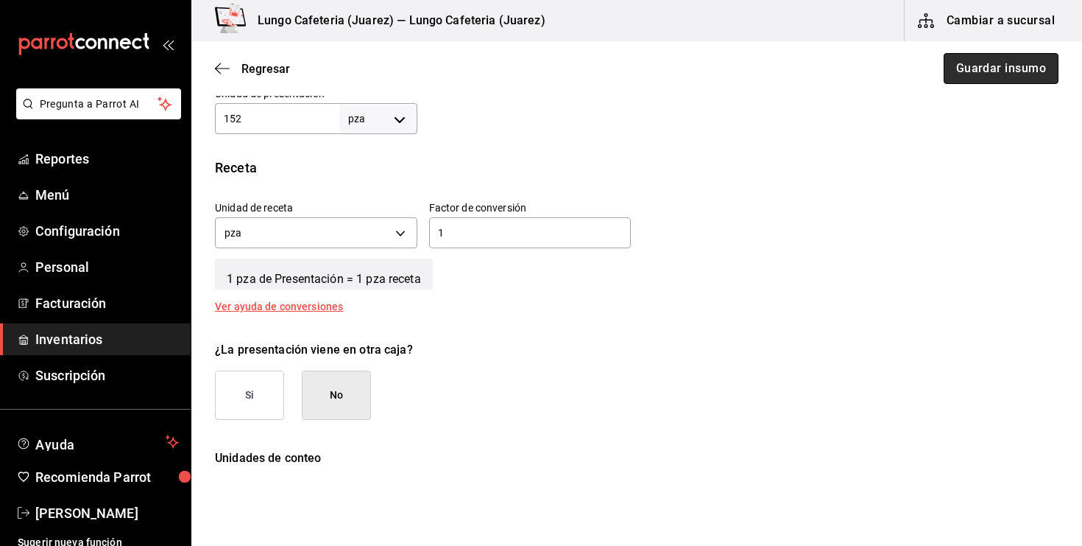
click at [970, 75] on button "Guardar insumo" at bounding box center [1001, 68] width 115 height 31
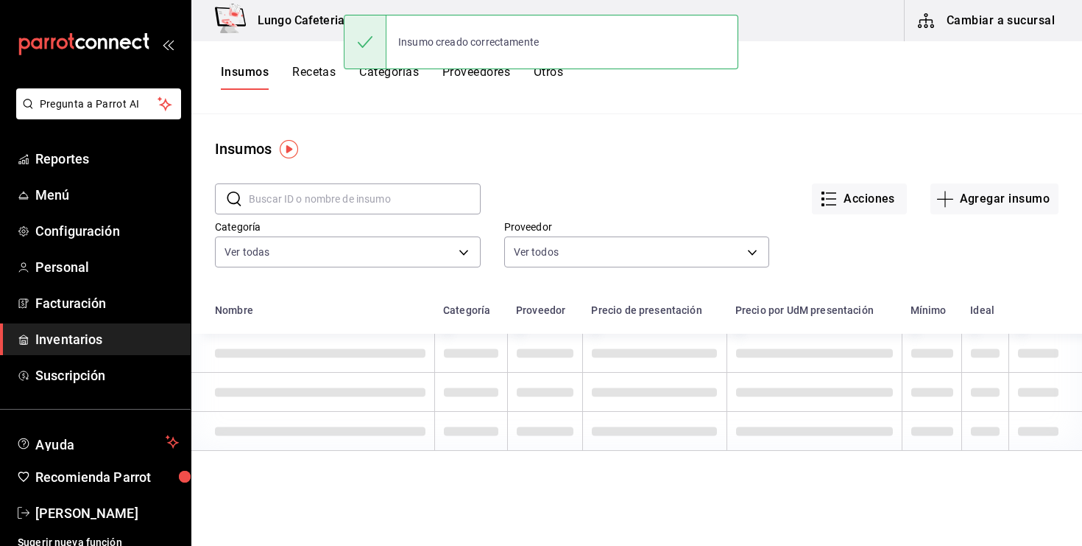
click at [325, 81] on button "Recetas" at bounding box center [313, 77] width 43 height 25
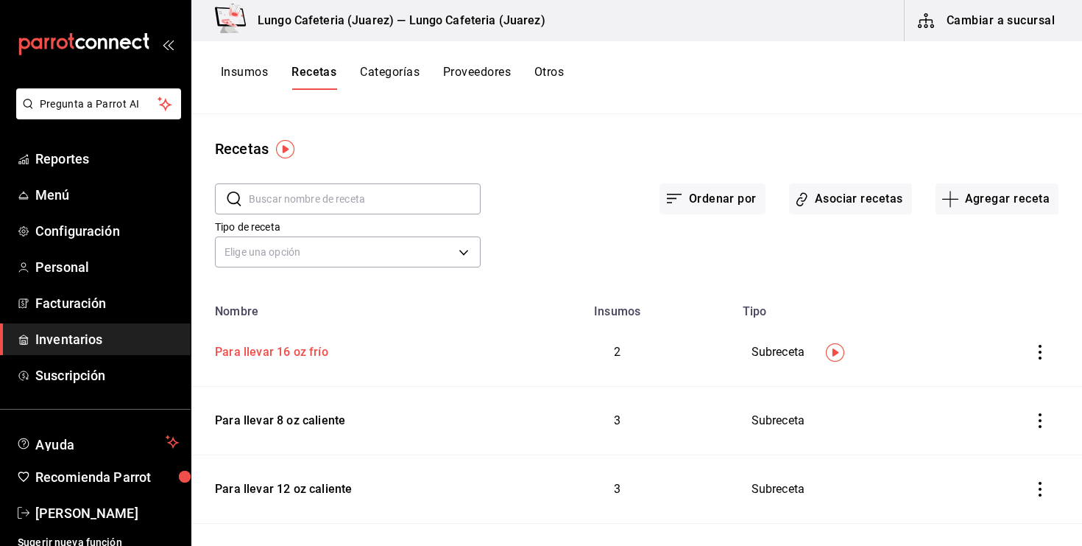
click at [311, 361] on td "Para llevar 16 oz frío" at bounding box center [346, 352] width 310 height 68
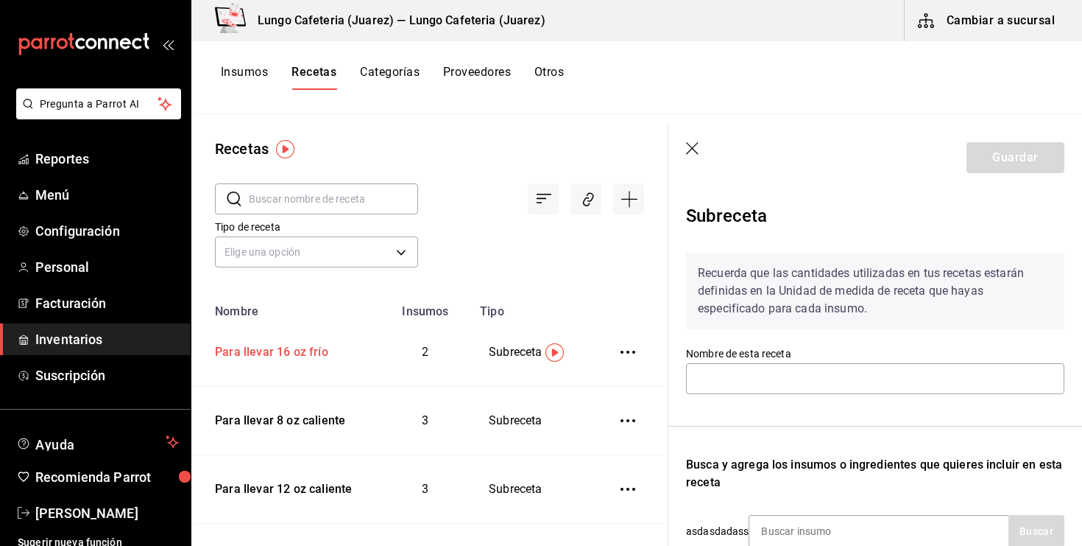
type input "Para llevar 16 oz frío"
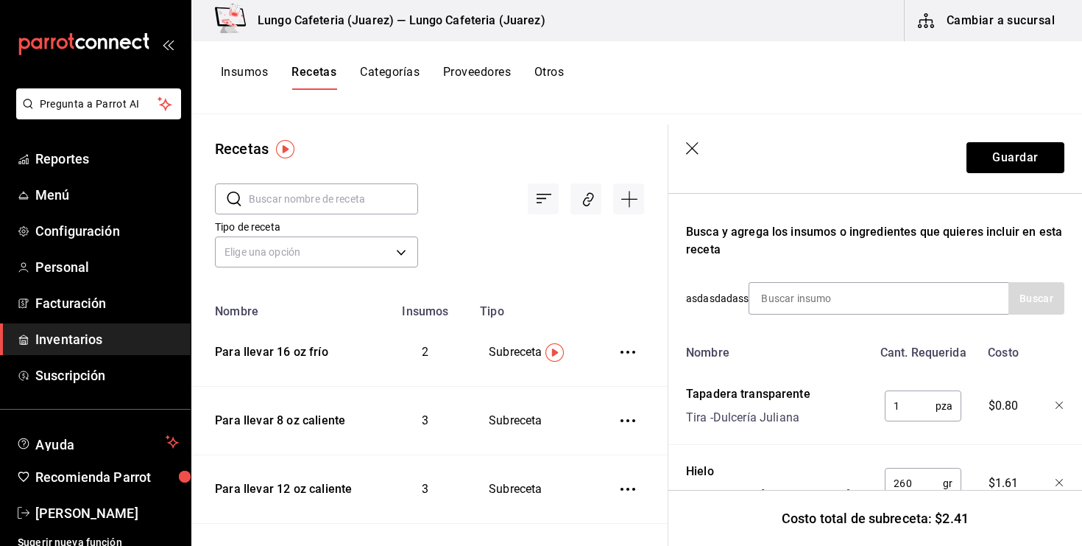
scroll to position [286, 0]
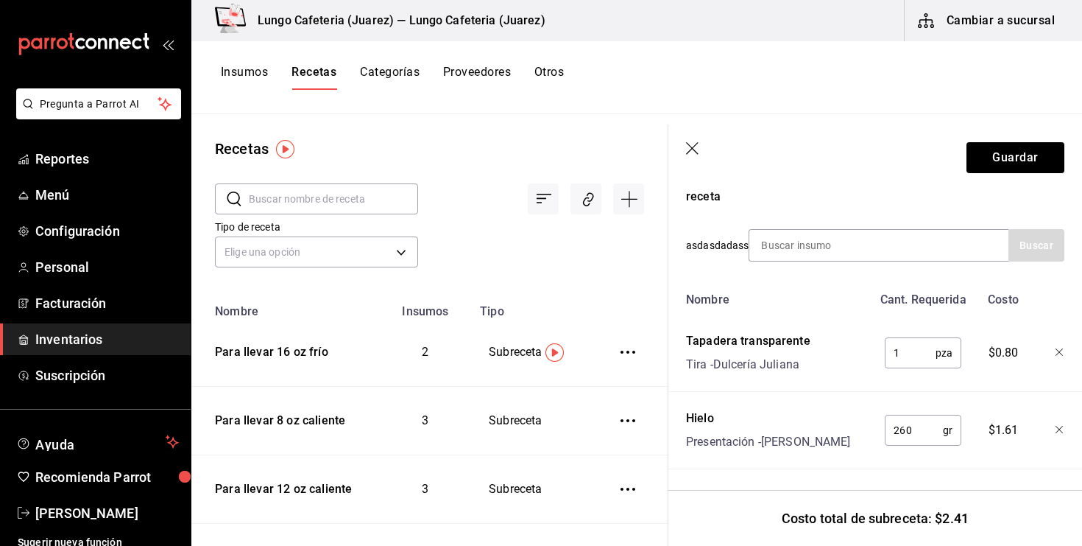
click at [261, 81] on button "Insumos" at bounding box center [244, 77] width 47 height 25
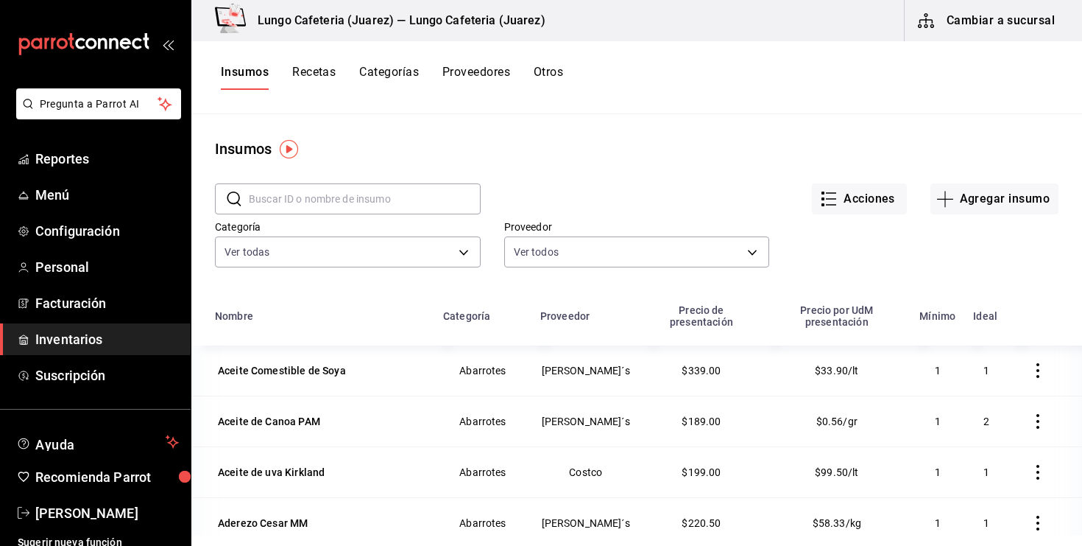
click at [321, 198] on input "text" at bounding box center [365, 198] width 232 height 29
type input "c"
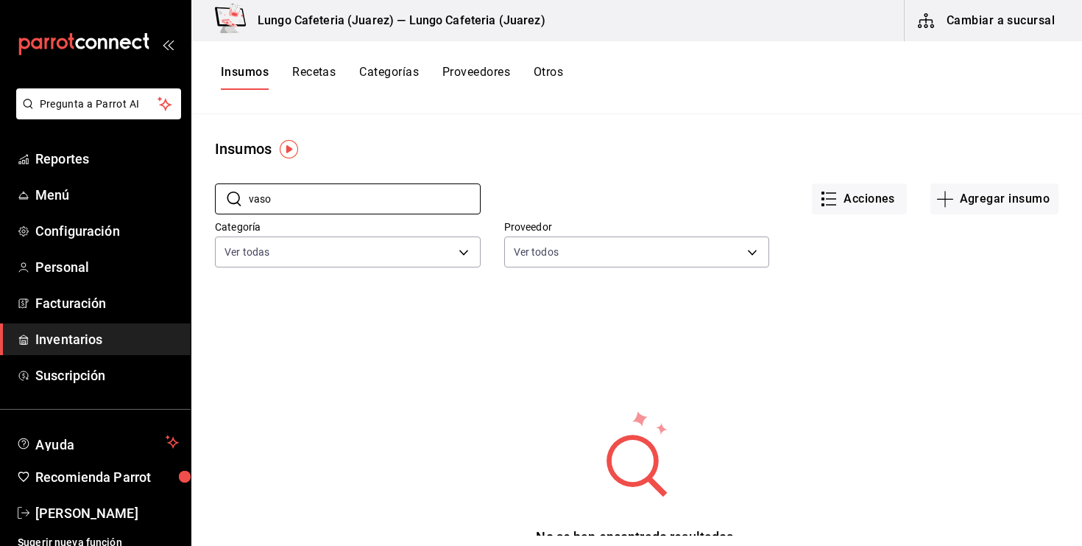
type input "vaso"
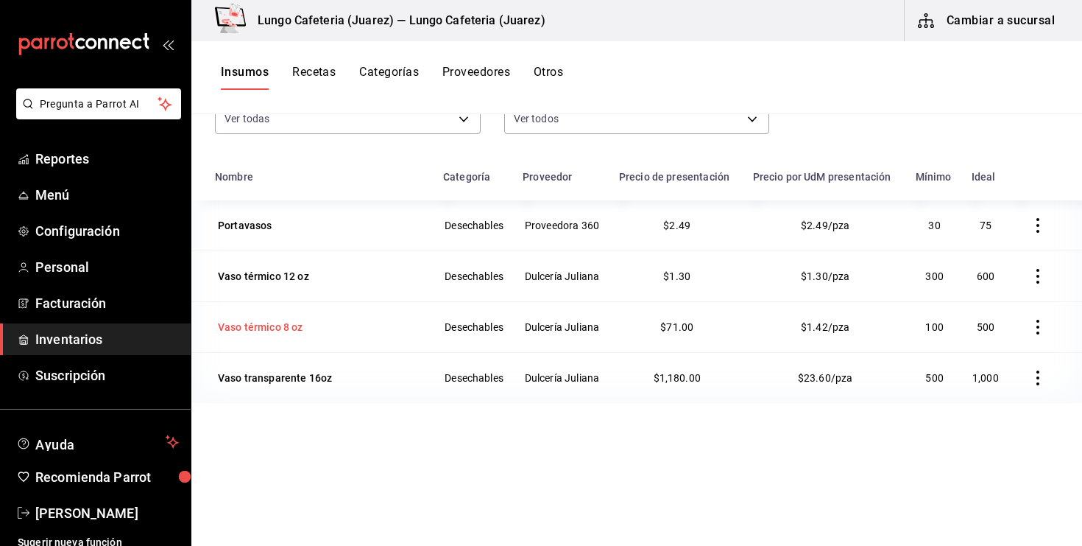
scroll to position [144, 0]
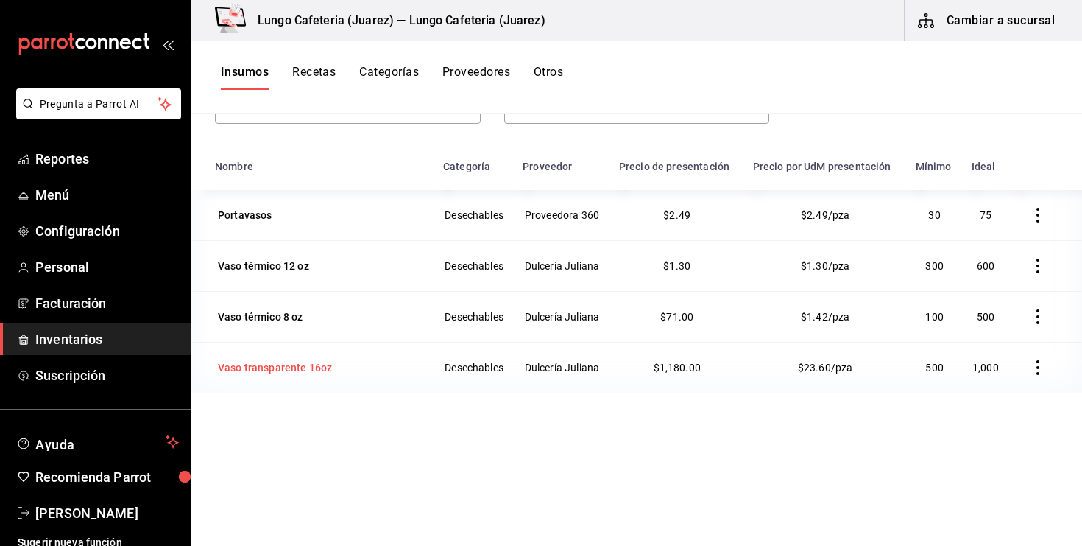
click at [283, 363] on div "Vaso transparente 16oz" at bounding box center [275, 367] width 114 height 15
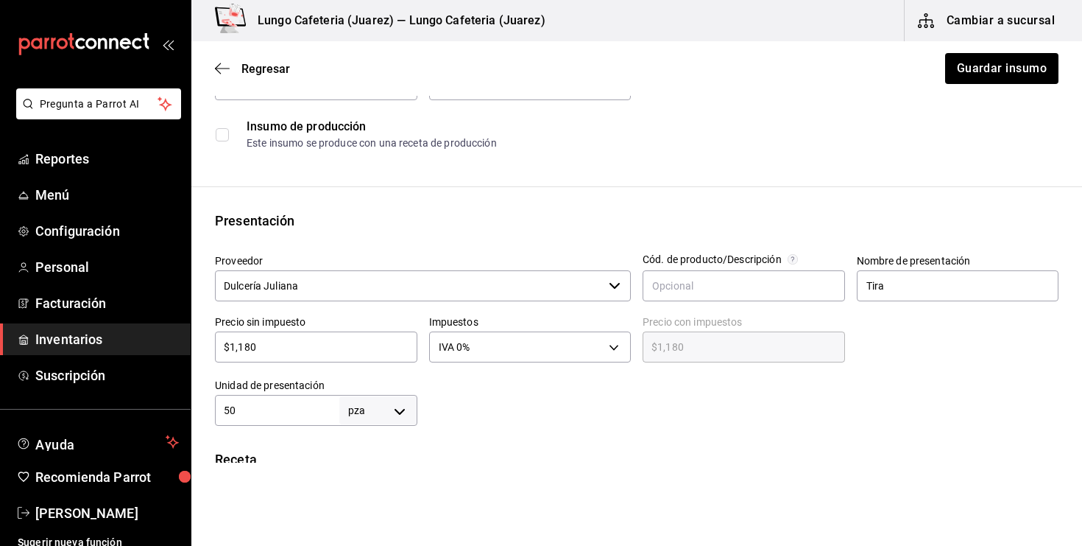
scroll to position [192, 0]
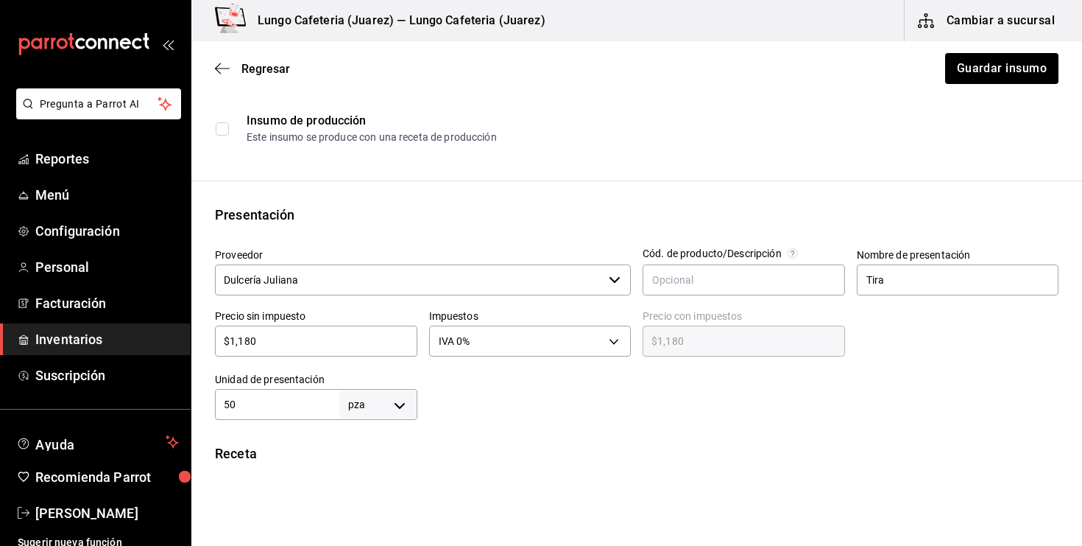
click at [263, 404] on input "50" at bounding box center [277, 404] width 124 height 18
click at [296, 334] on input "$1,180" at bounding box center [316, 341] width 202 height 18
type input "$5"
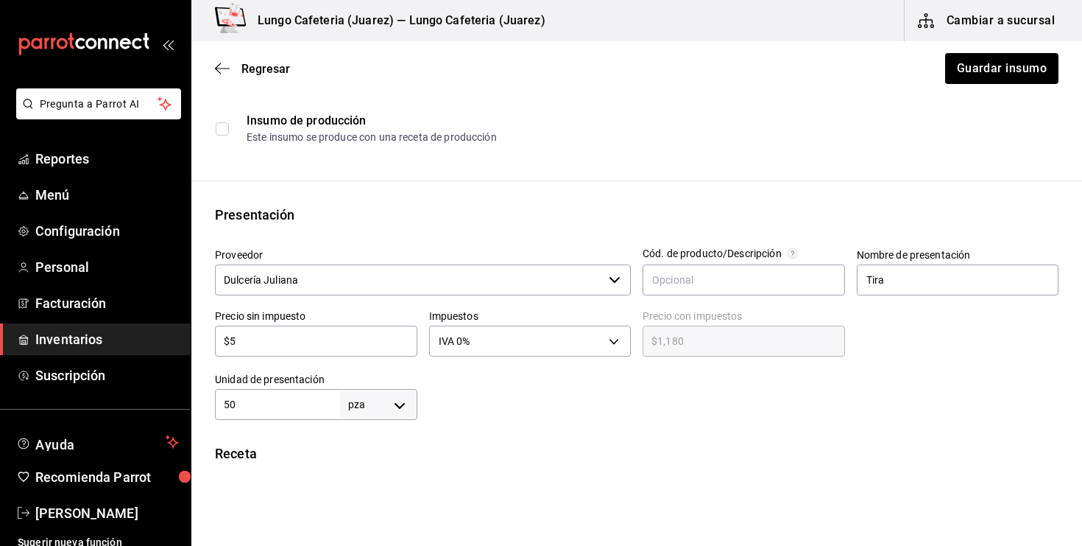
type input "$5.00"
type input "$59"
type input "$59.00"
type input "$59"
click at [468, 402] on div at bounding box center [738, 390] width 642 height 59
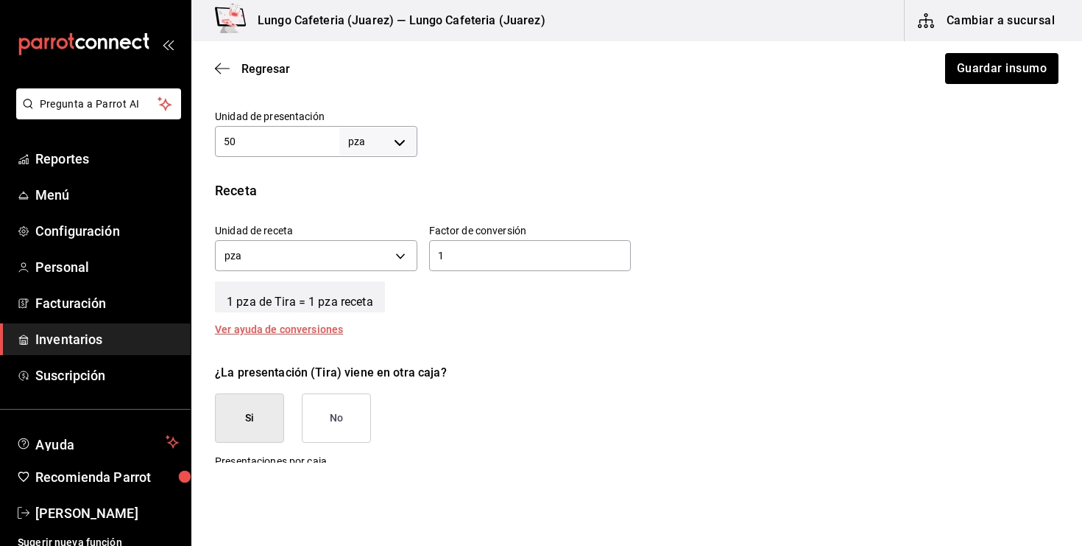
scroll to position [467, 0]
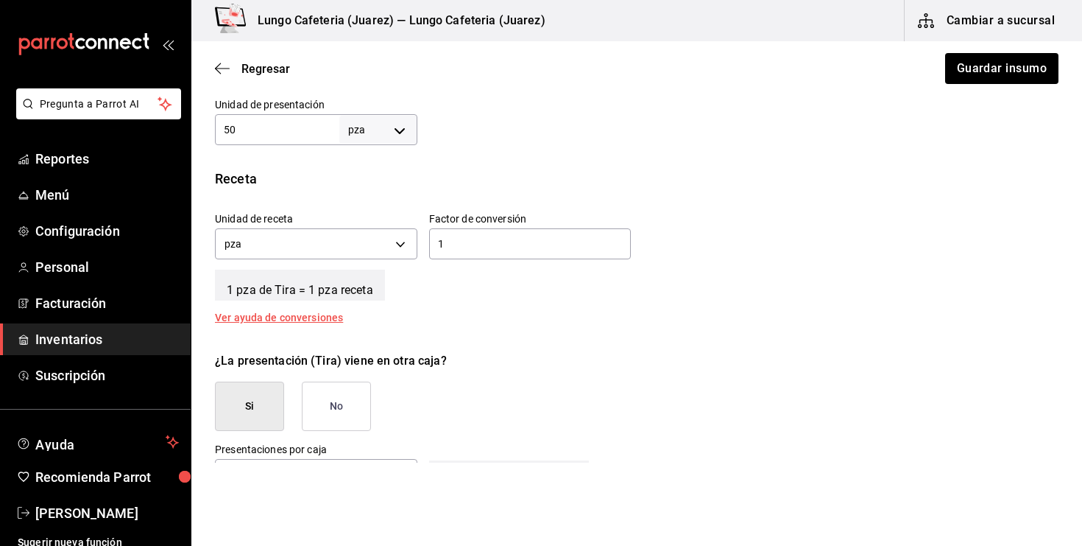
click at [350, 395] on button "No" at bounding box center [336, 405] width 69 height 49
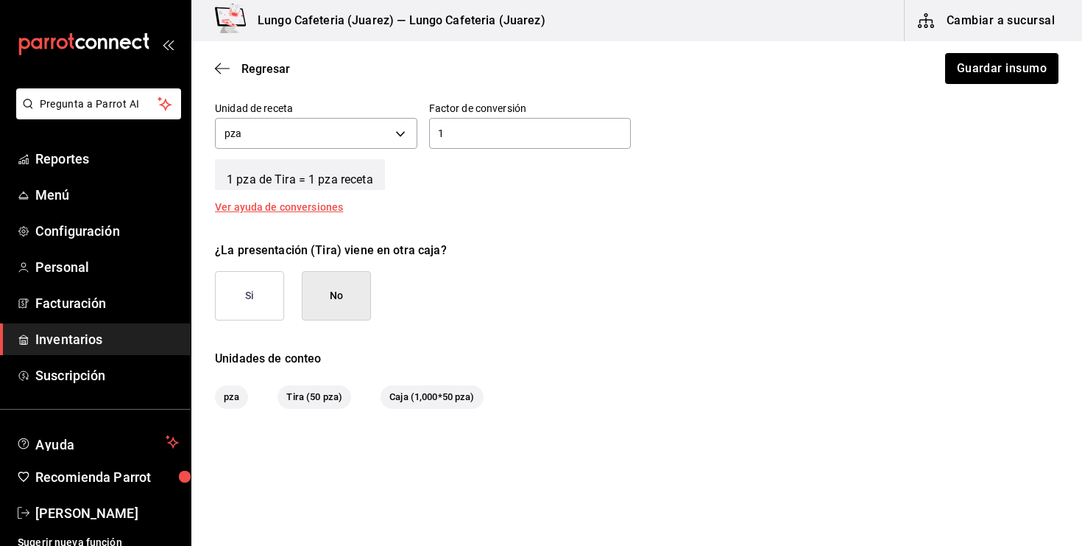
scroll to position [582, 0]
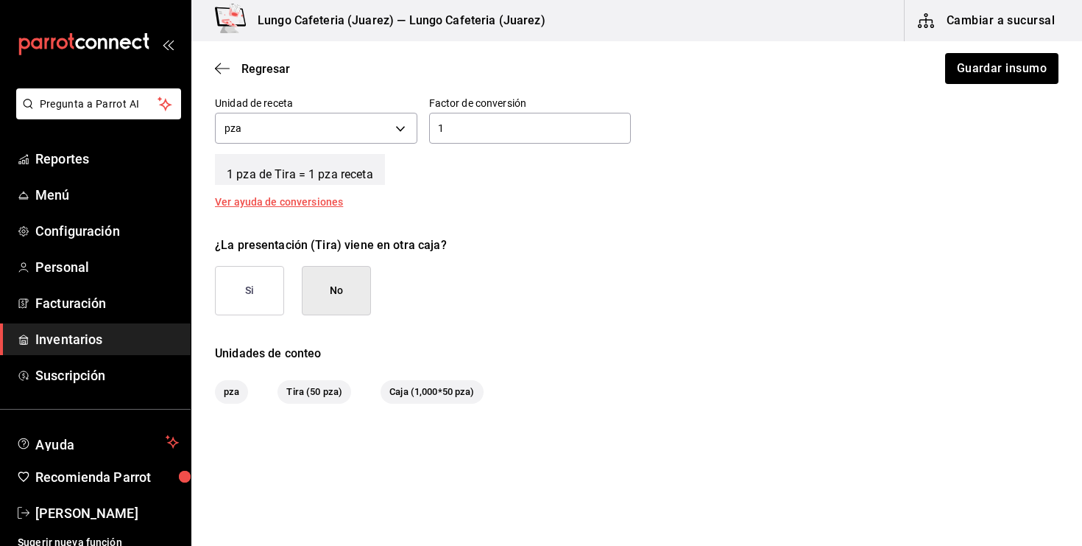
click at [263, 290] on button "Si" at bounding box center [249, 290] width 69 height 49
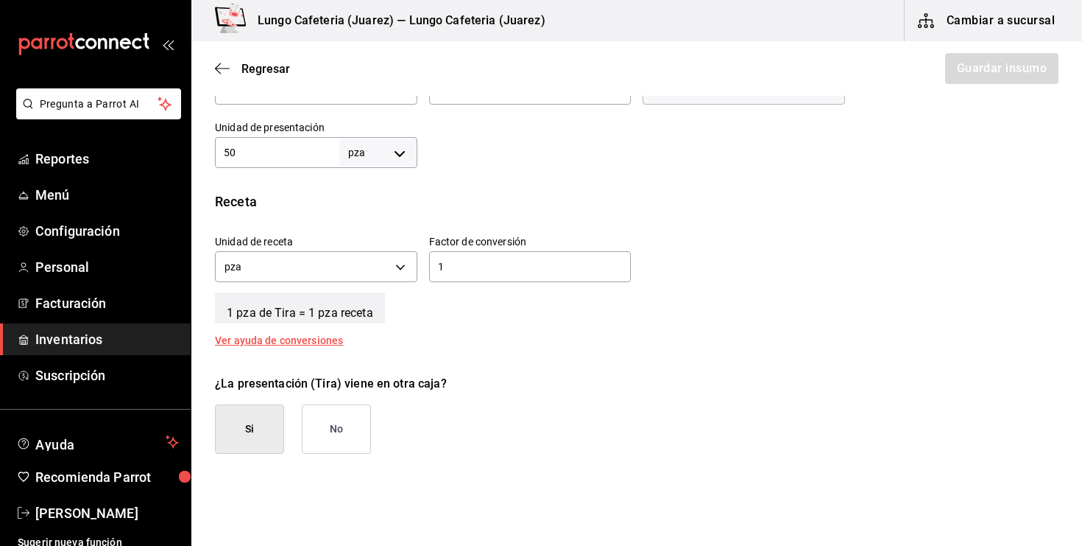
scroll to position [452, 0]
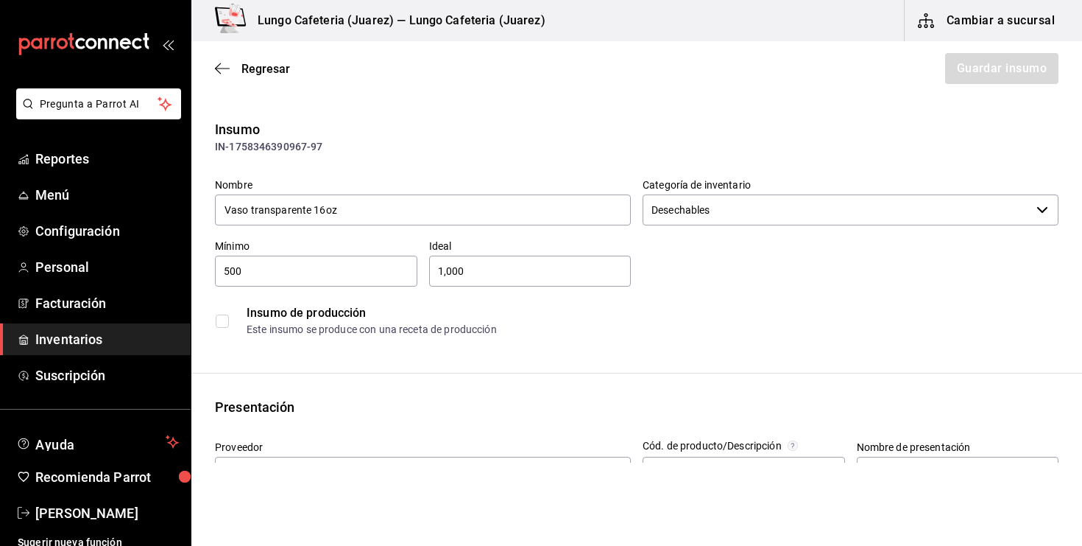
click at [346, 284] on div "500 ​" at bounding box center [316, 271] width 202 height 31
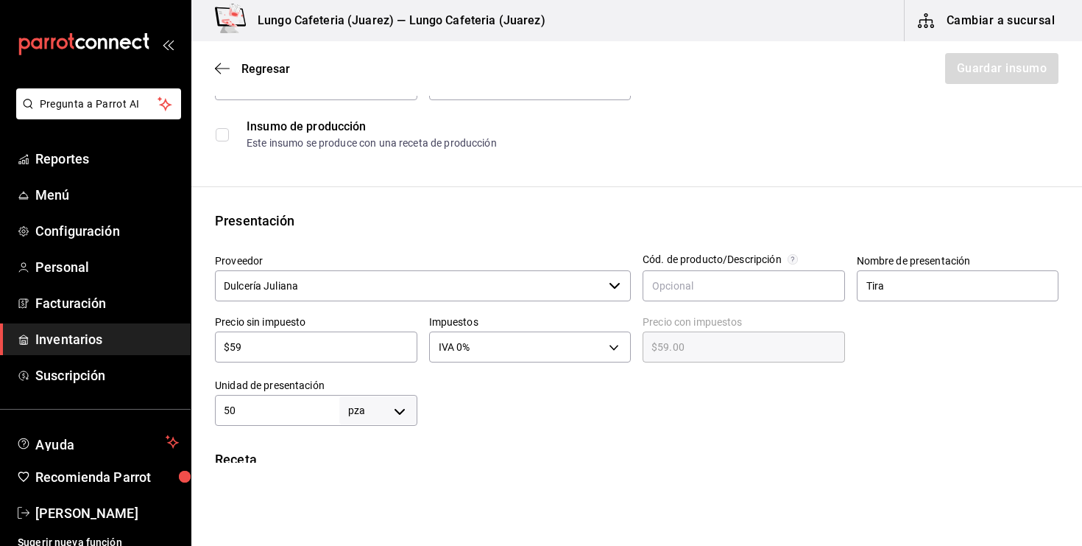
scroll to position [187, 0]
click at [324, 415] on input "50" at bounding box center [277, 410] width 124 height 18
click at [434, 415] on div at bounding box center [738, 395] width 642 height 59
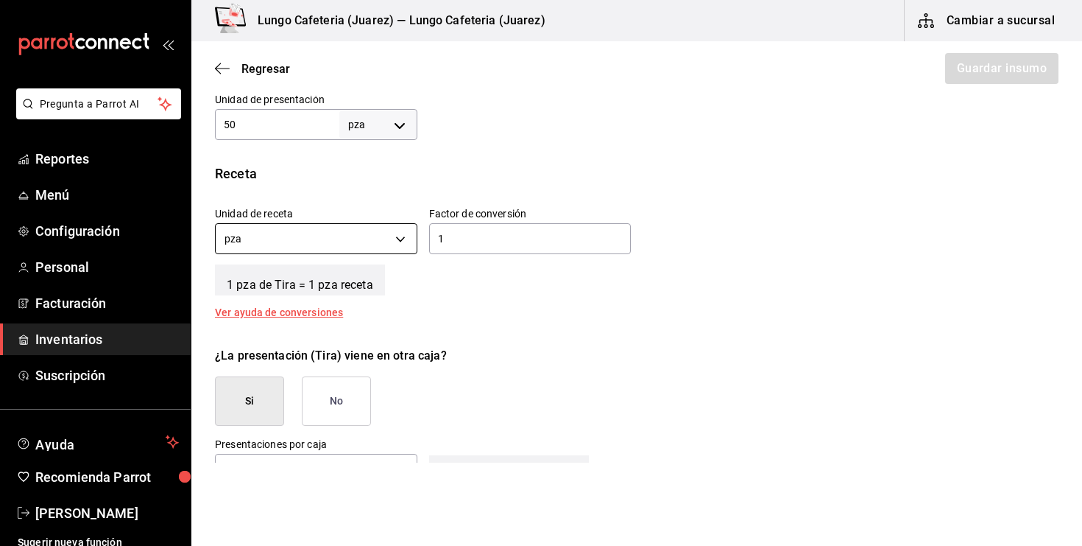
scroll to position [526, 0]
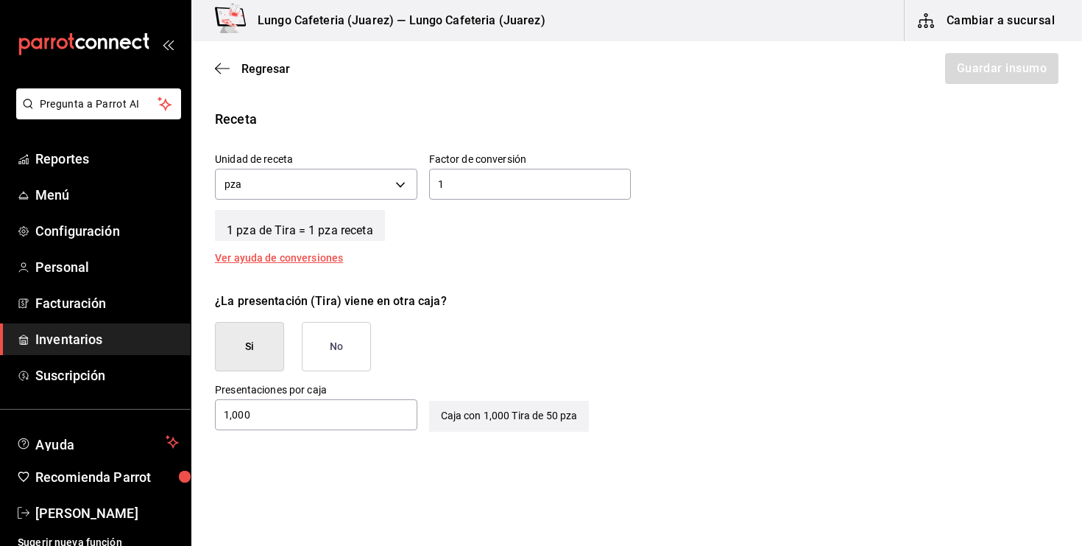
click at [281, 348] on button "Si" at bounding box center [249, 346] width 69 height 49
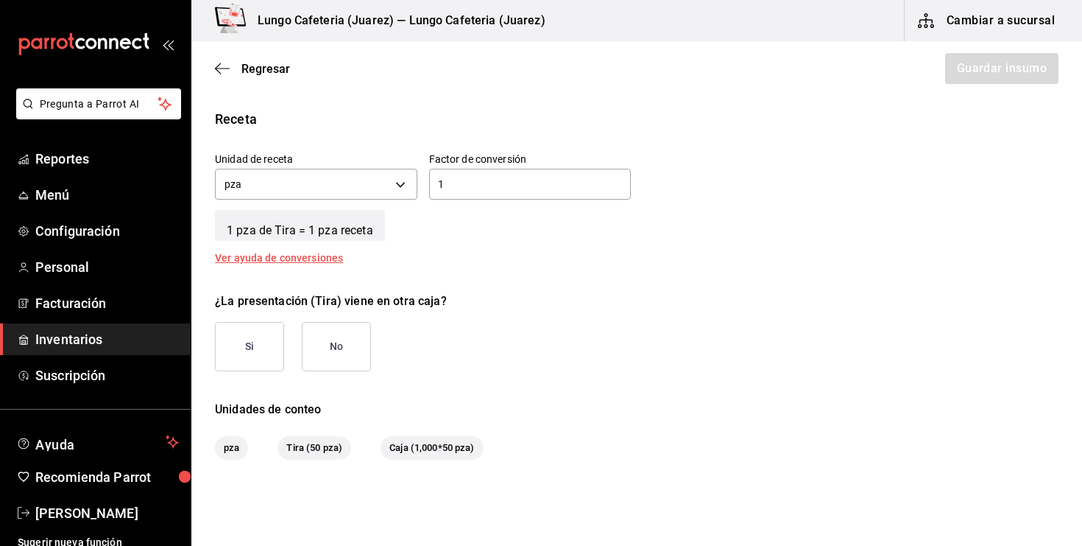
click at [281, 348] on button "Si" at bounding box center [249, 346] width 69 height 49
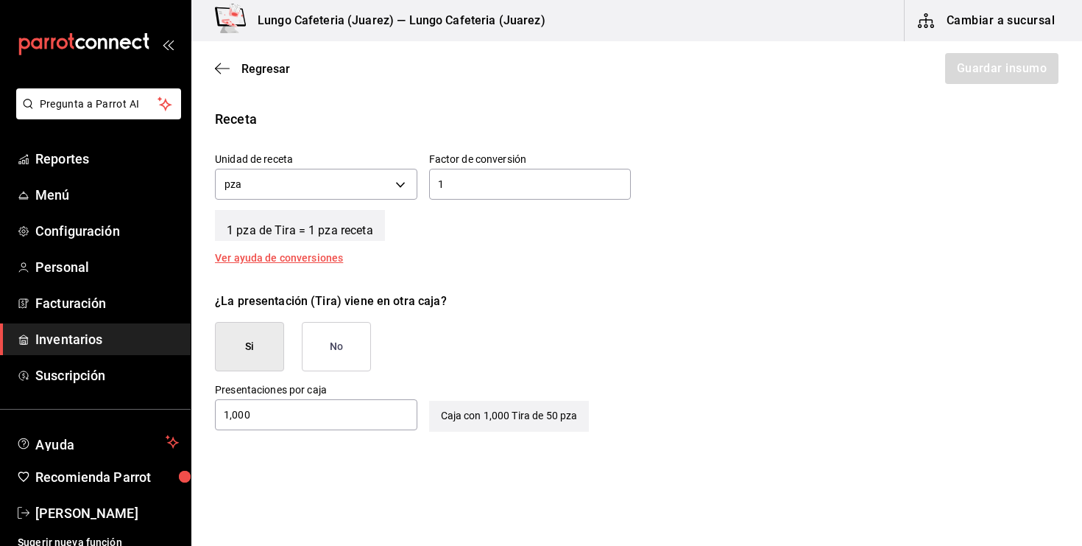
click at [300, 418] on input "1,000" at bounding box center [316, 415] width 202 height 18
click at [481, 297] on div "¿La presentación (Tira) viene en otra caja?" at bounding box center [637, 301] width 844 height 18
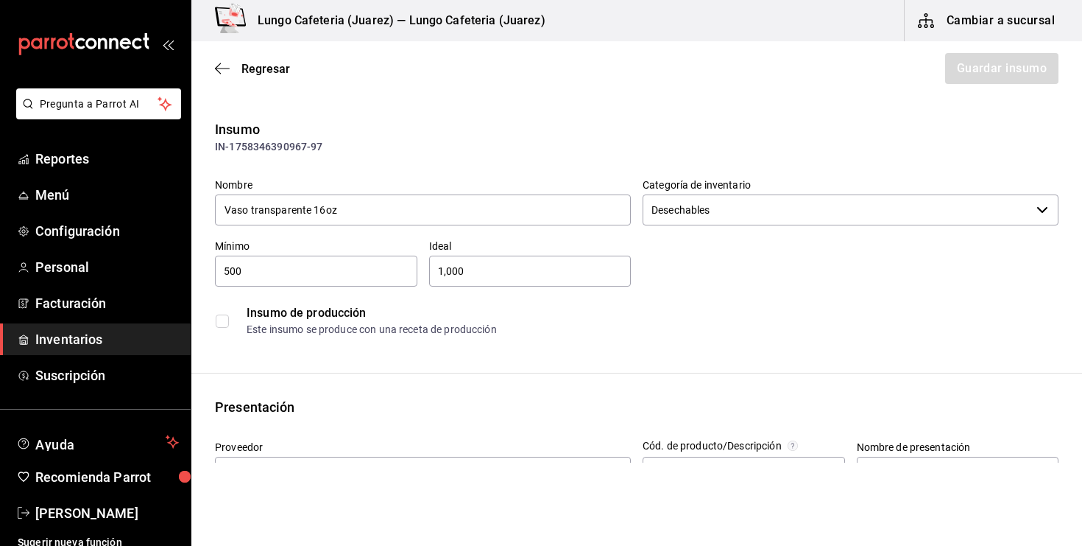
click at [660, 210] on input "Desechables" at bounding box center [837, 209] width 388 height 31
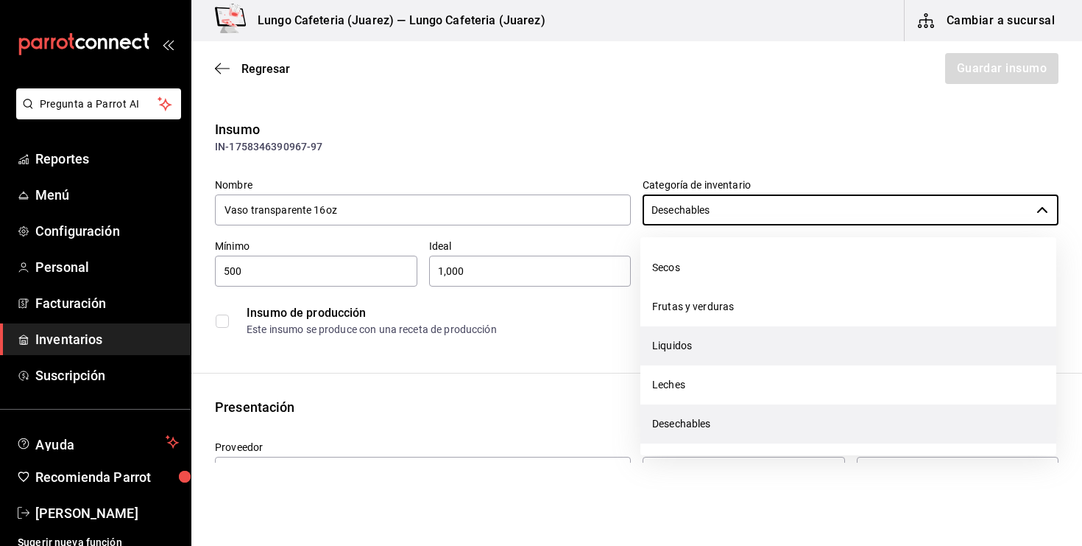
scroll to position [195, 0]
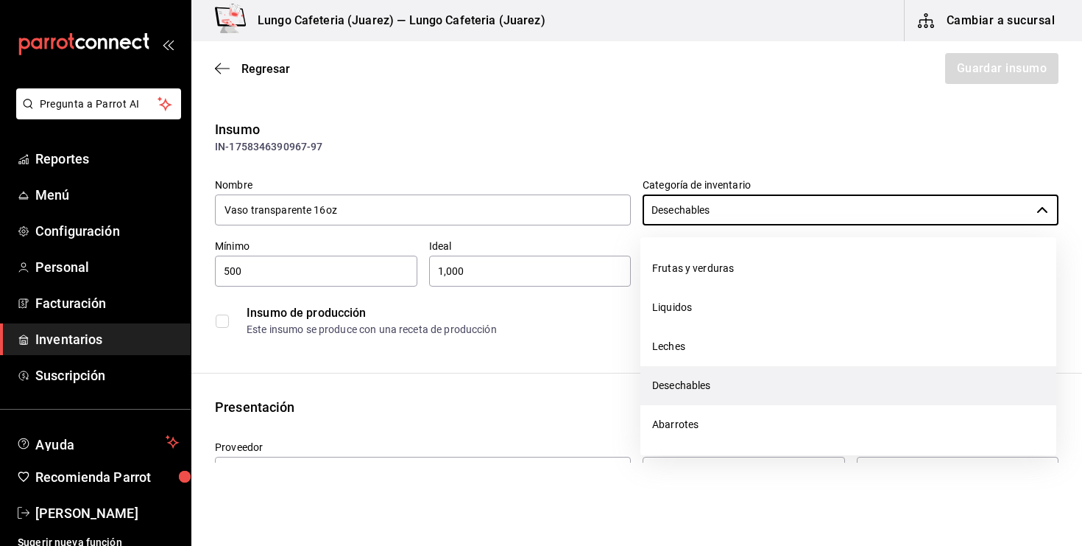
click at [680, 382] on li "Desechables" at bounding box center [849, 385] width 416 height 39
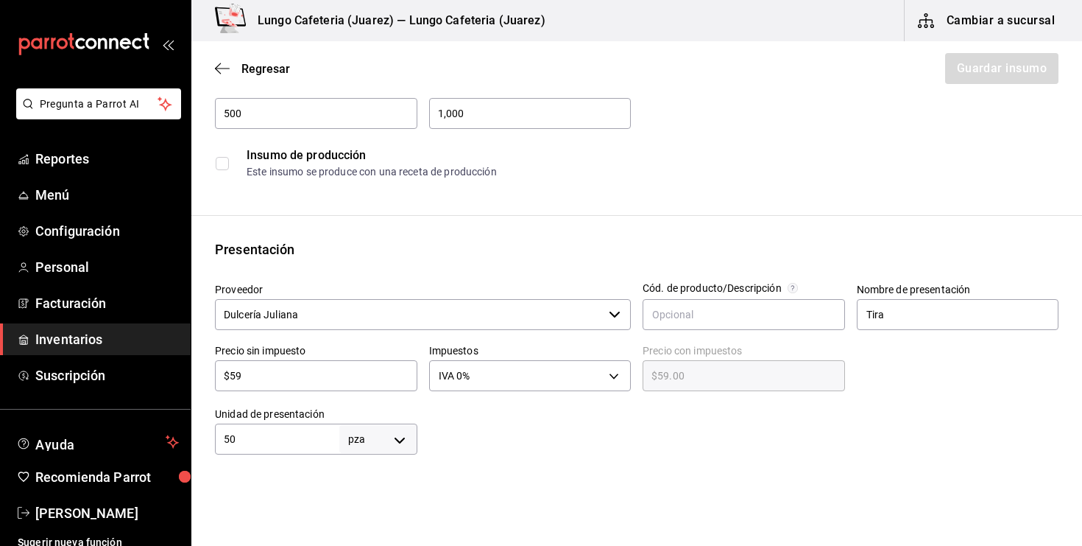
scroll to position [161, 0]
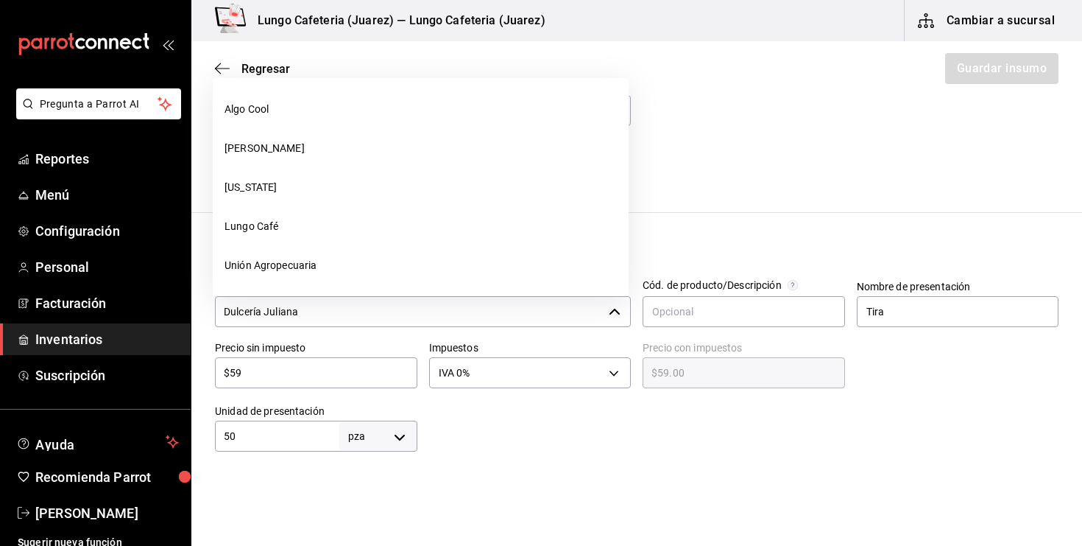
click at [598, 314] on input "Dulcería Juliana" at bounding box center [409, 311] width 388 height 31
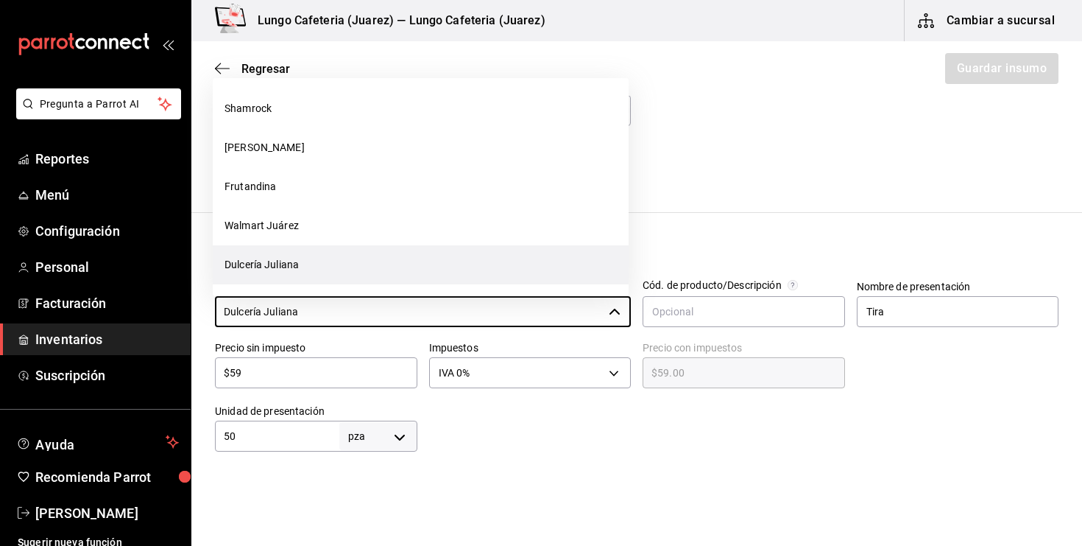
click at [464, 261] on li "Dulcería Juliana" at bounding box center [421, 264] width 416 height 39
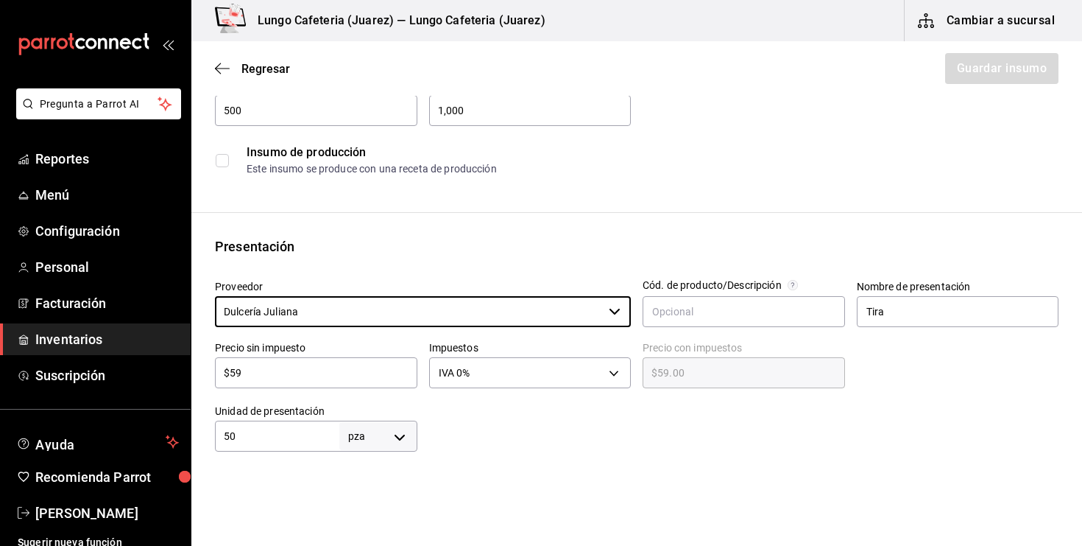
click at [345, 378] on input "$59" at bounding box center [316, 373] width 202 height 18
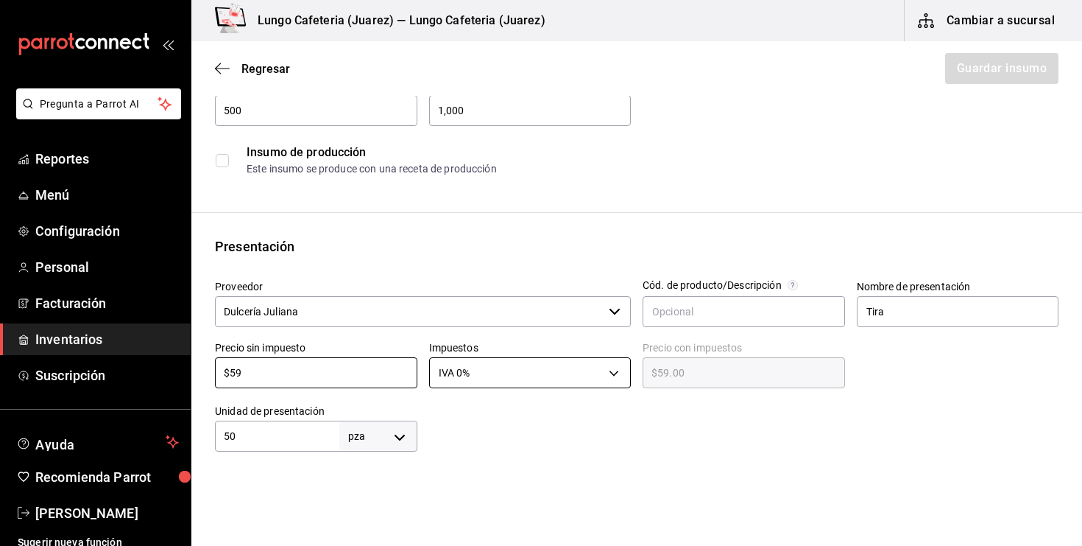
click at [460, 367] on body "Pregunta a Parrot AI Reportes Menú Configuración Personal Facturación Inventari…" at bounding box center [541, 231] width 1082 height 462
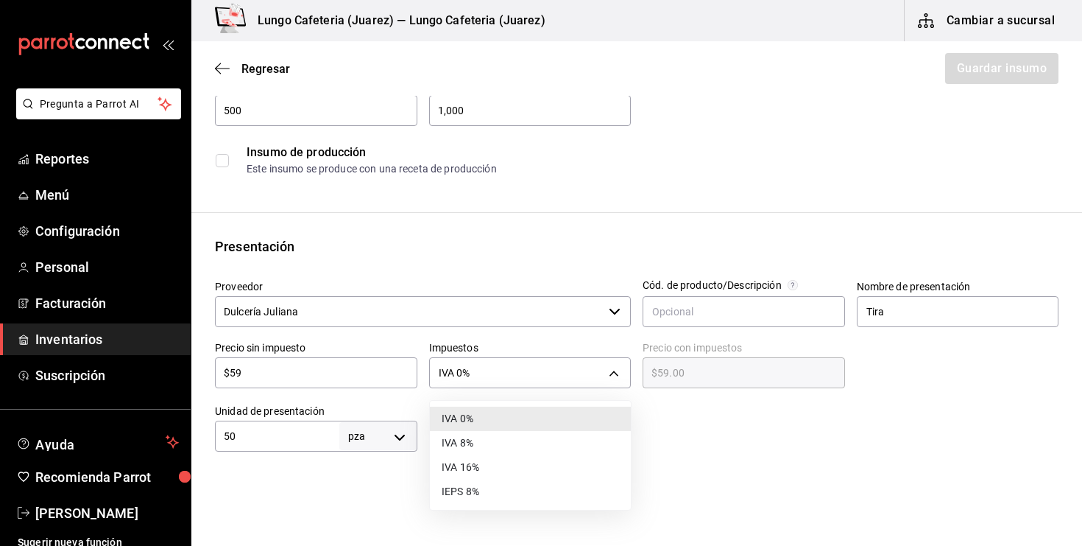
click at [482, 414] on li "IVA 0%" at bounding box center [530, 418] width 201 height 24
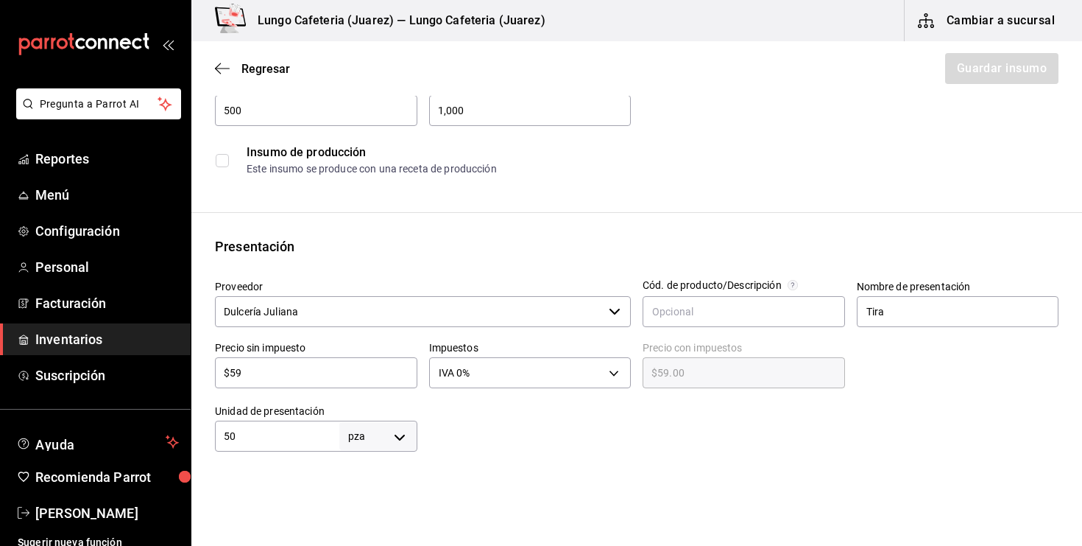
click at [404, 431] on body "Pregunta a Parrot AI Reportes Menú Configuración Personal Facturación Inventari…" at bounding box center [541, 231] width 1082 height 462
click at [369, 502] on li "pza" at bounding box center [378, 502] width 77 height 24
click at [568, 462] on html "Pregunta a Parrot AI Reportes Menú Configuración Personal Facturación Inventari…" at bounding box center [541, 231] width 1082 height 462
drag, startPoint x: 931, startPoint y: 314, endPoint x: 750, endPoint y: 314, distance: 181.9
click at [750, 314] on div "Proveedor [PERSON_NAME] ​ Cód. de producto/Descripción Nombre de presentación T…" at bounding box center [631, 359] width 856 height 183
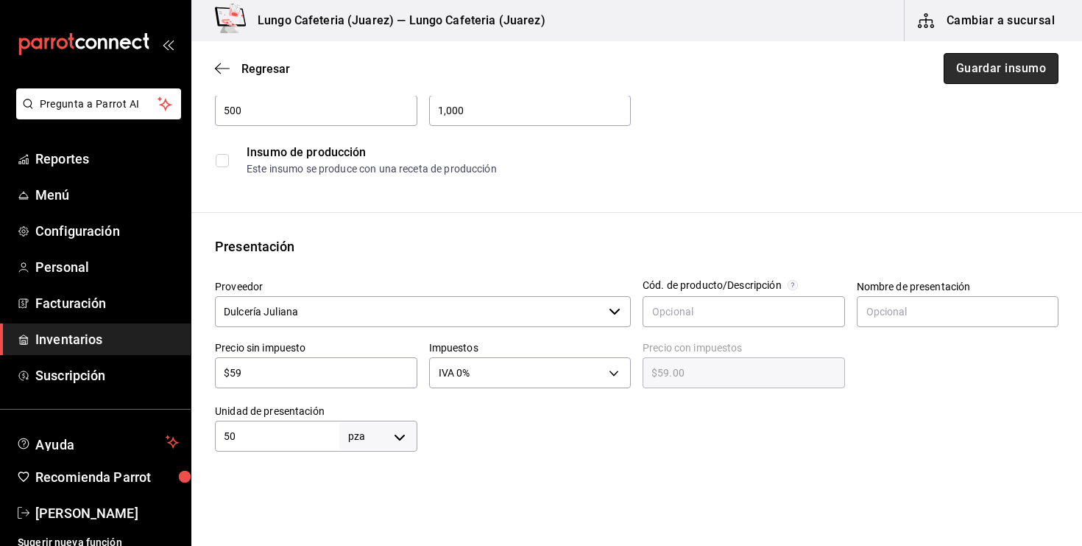
click at [982, 77] on button "Guardar insumo" at bounding box center [1001, 68] width 115 height 31
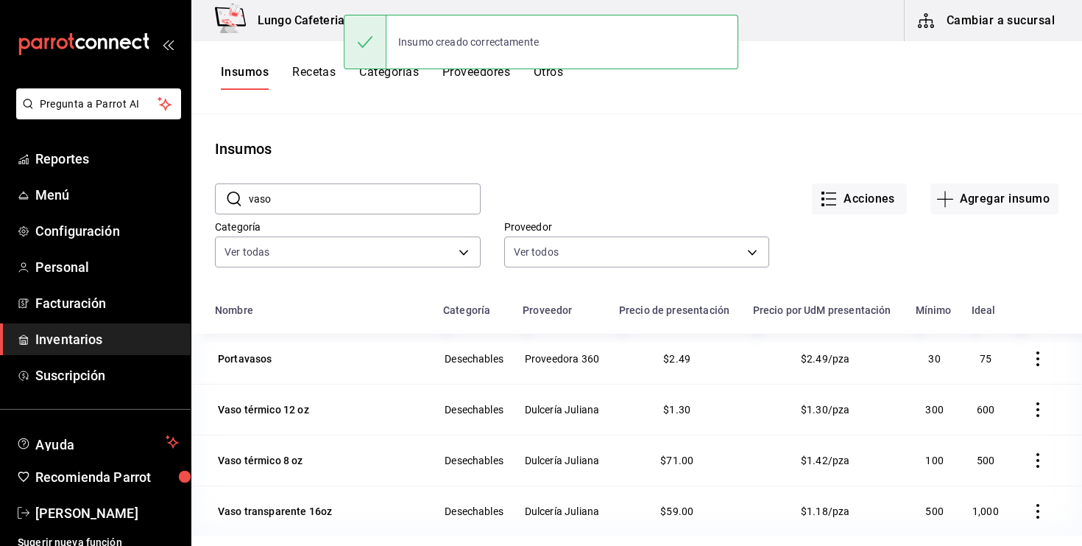
scroll to position [102, 0]
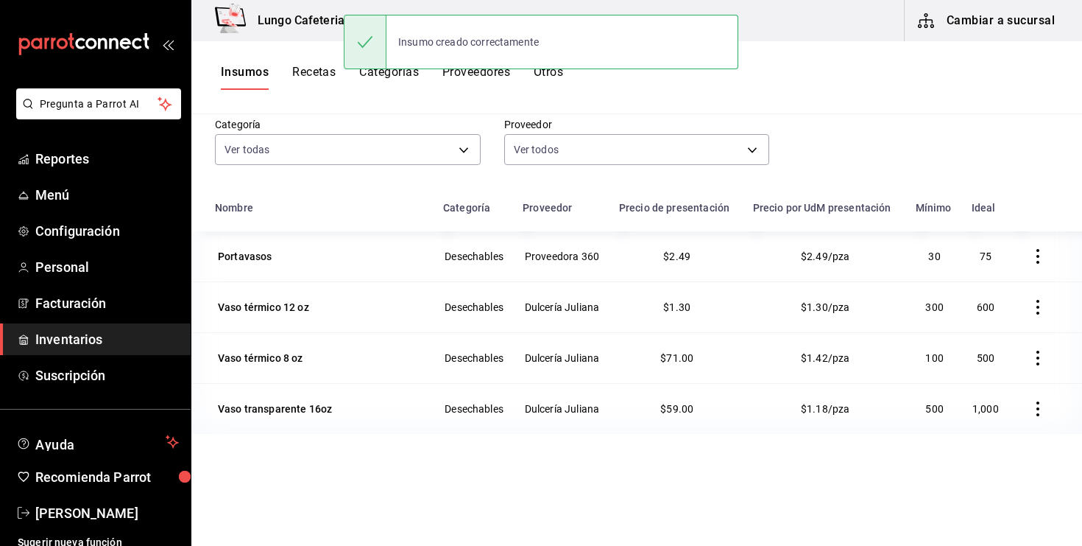
click at [339, 70] on div "Insumos Recetas Categorías Proveedores Otros" at bounding box center [392, 77] width 342 height 25
click at [324, 70] on button "Recetas" at bounding box center [313, 77] width 43 height 25
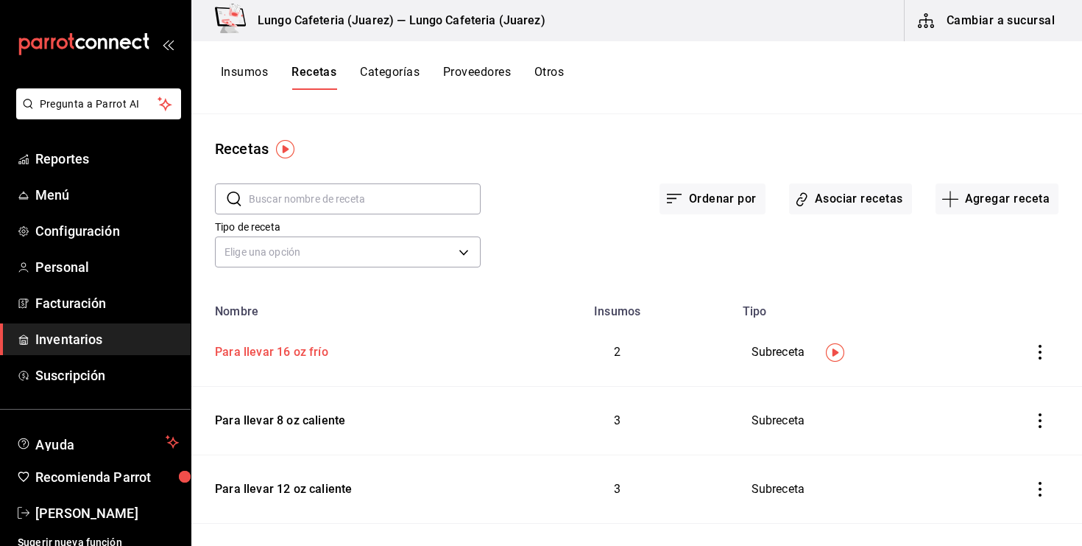
click at [260, 347] on div "Para llevar 16 oz frío" at bounding box center [268, 349] width 119 height 23
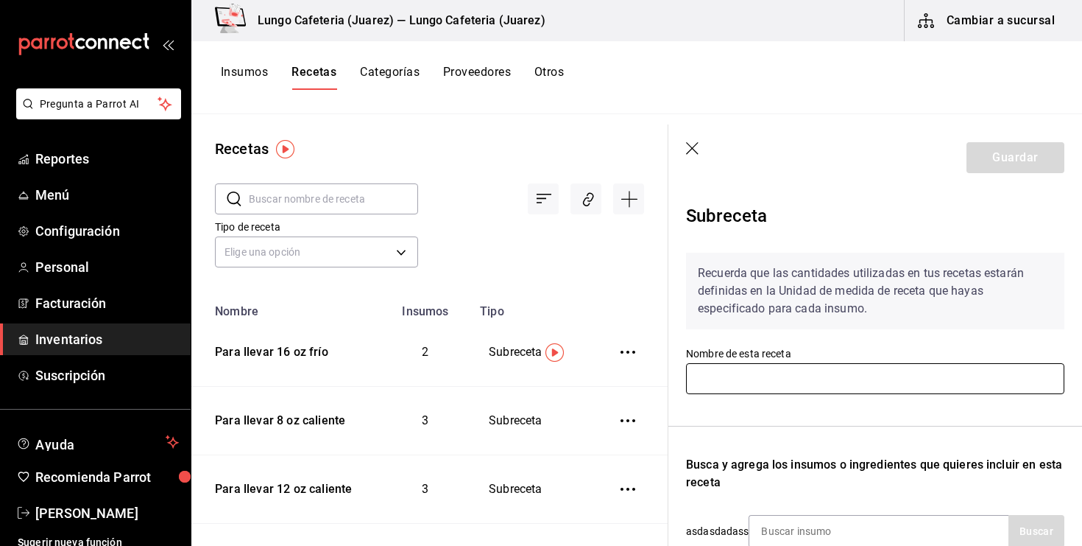
type input "Para llevar 16 oz frío"
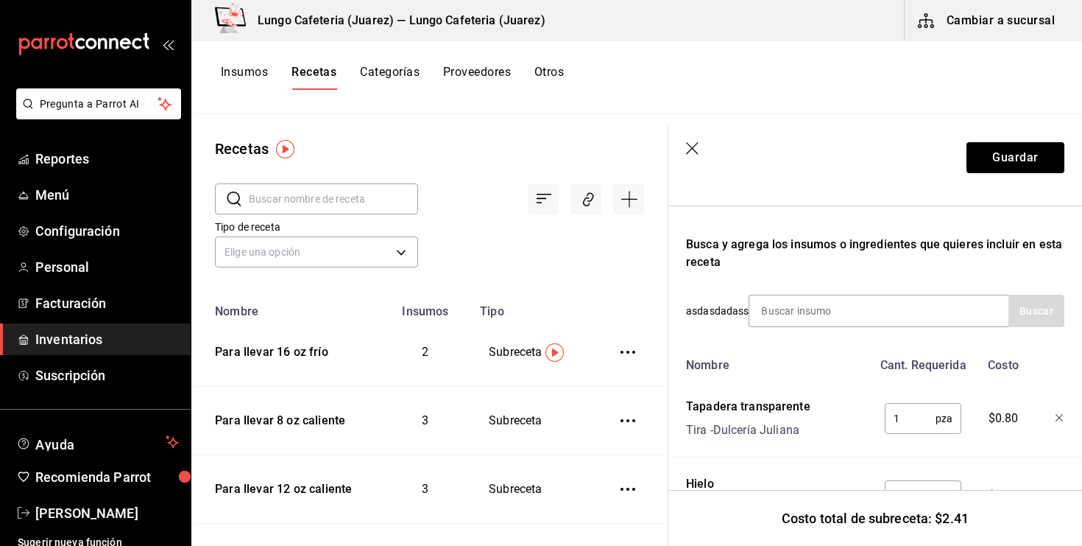
scroll to position [236, 0]
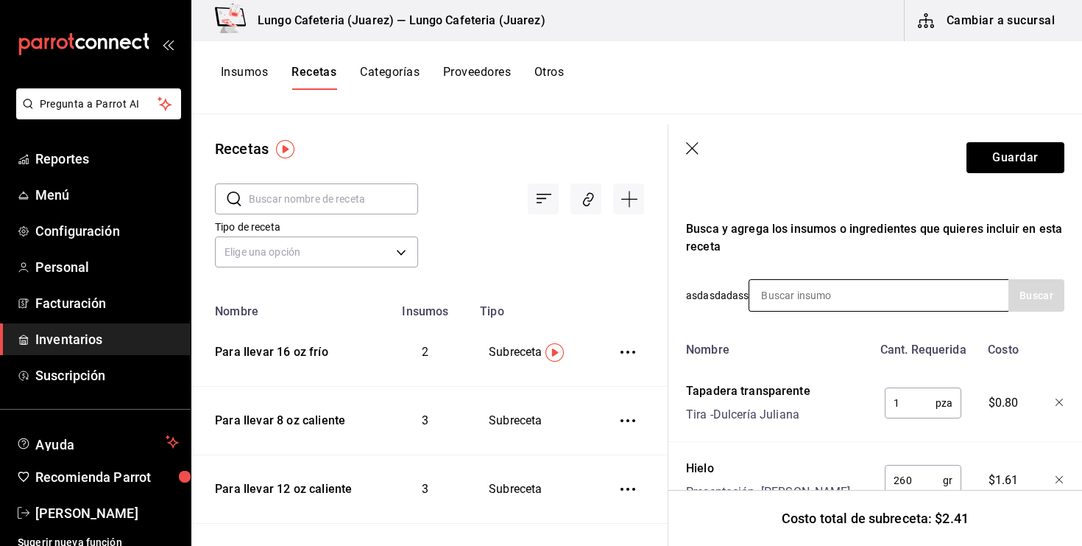
click at [827, 305] on input at bounding box center [823, 295] width 147 height 31
type input "vaso"
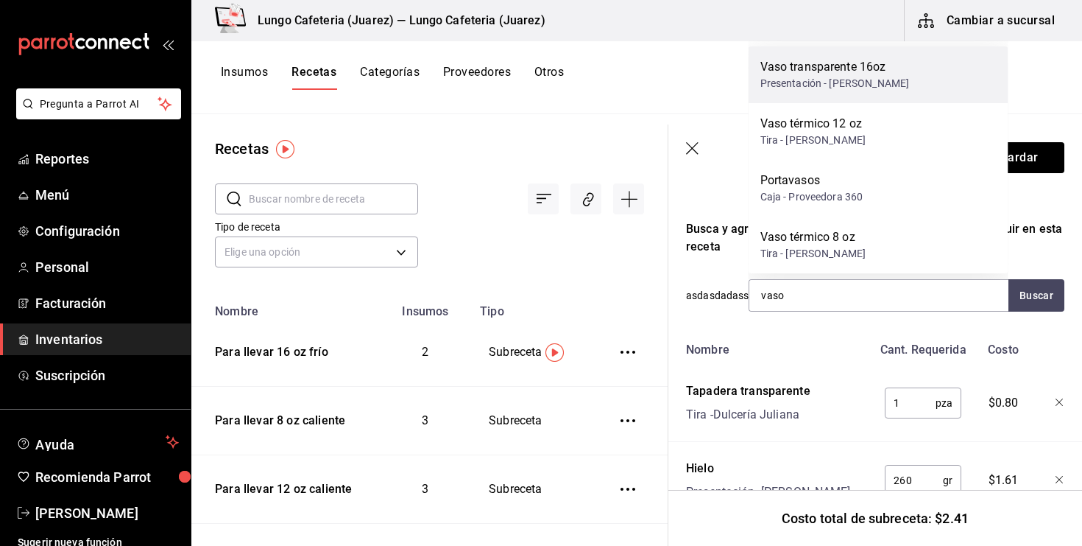
click at [896, 83] on div "Presentación - Dulcería Juliana" at bounding box center [835, 83] width 149 height 15
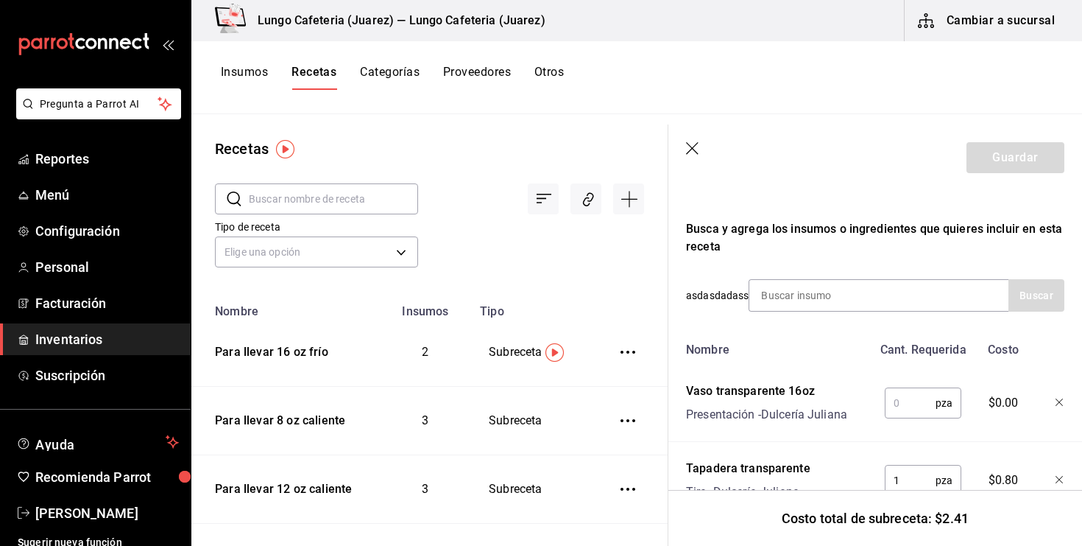
click at [903, 401] on input "text" at bounding box center [910, 402] width 51 height 29
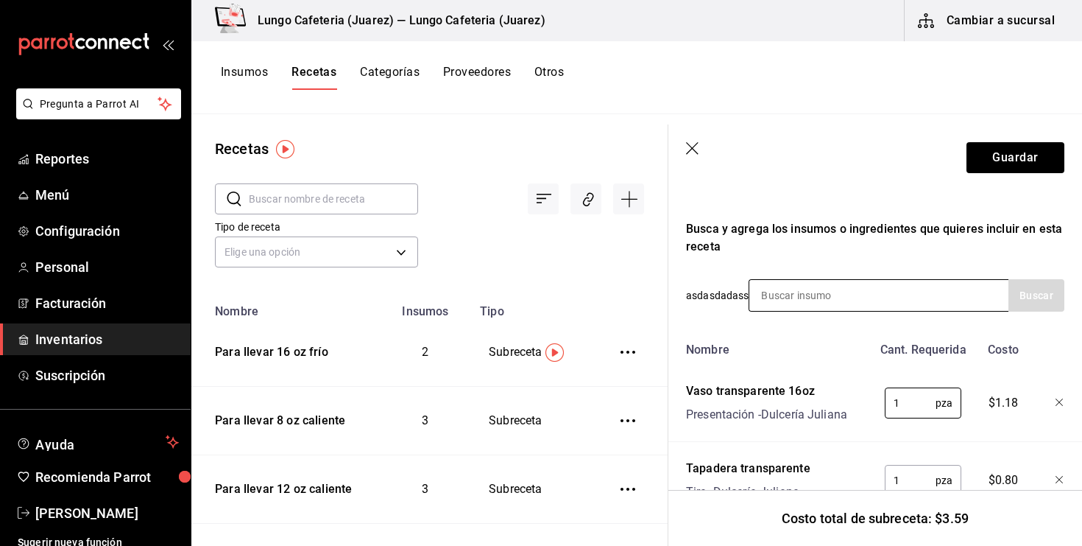
type input "1"
click at [866, 309] on input at bounding box center [823, 295] width 147 height 31
type input "stick"
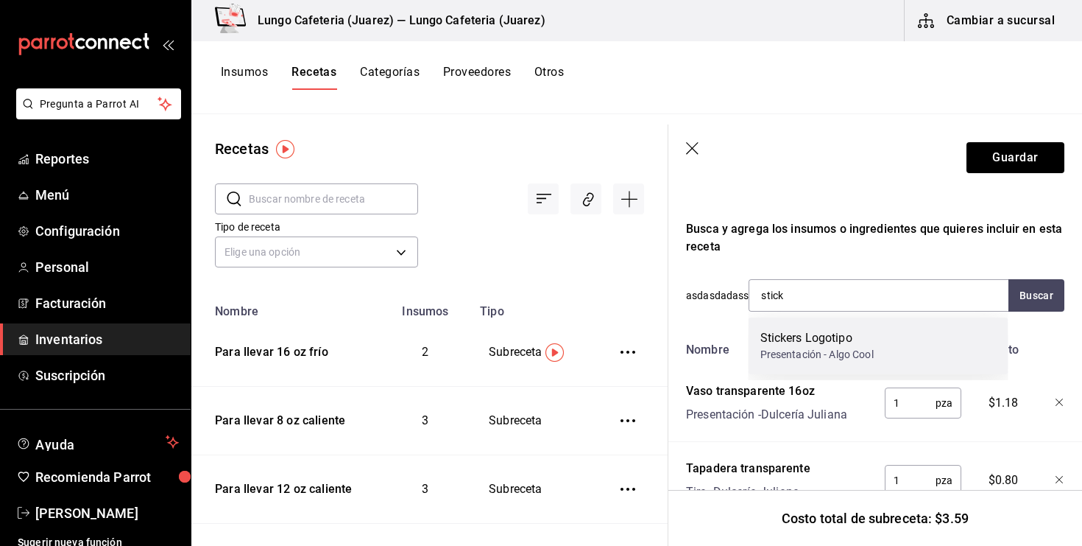
click at [852, 363] on div "Stickers Logotipo Presentación - Algo Cool" at bounding box center [879, 345] width 260 height 57
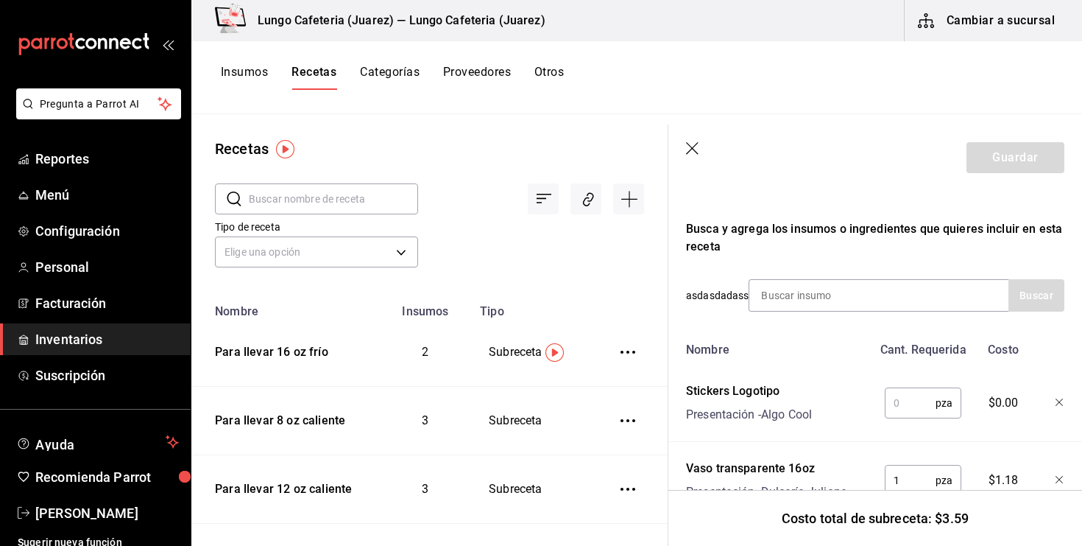
click at [908, 395] on input "text" at bounding box center [910, 402] width 51 height 29
type input "1"
click at [842, 377] on div "Stickers Logotipo Presentación - Algo Cool" at bounding box center [776, 399] width 192 height 47
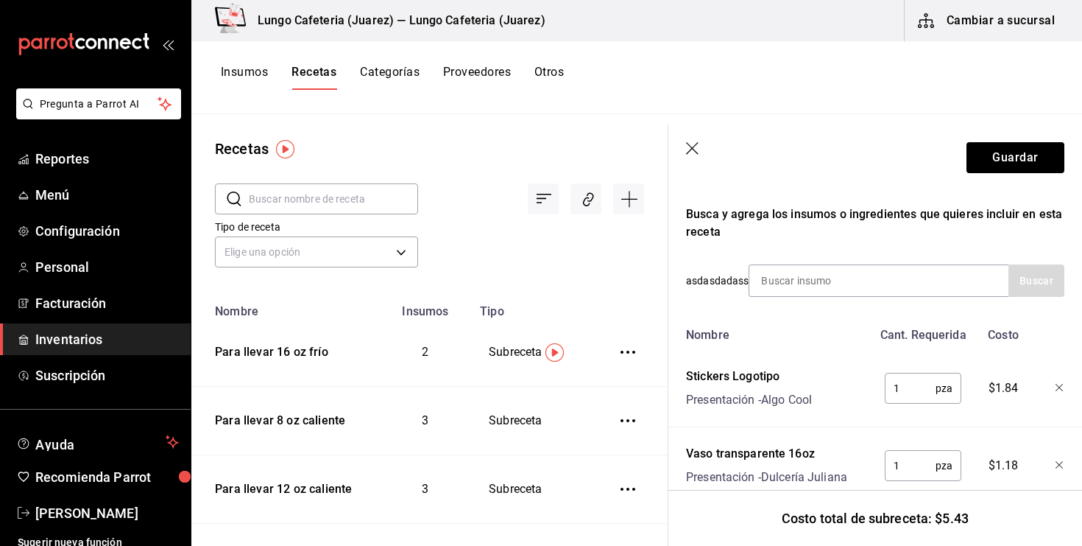
scroll to position [247, 0]
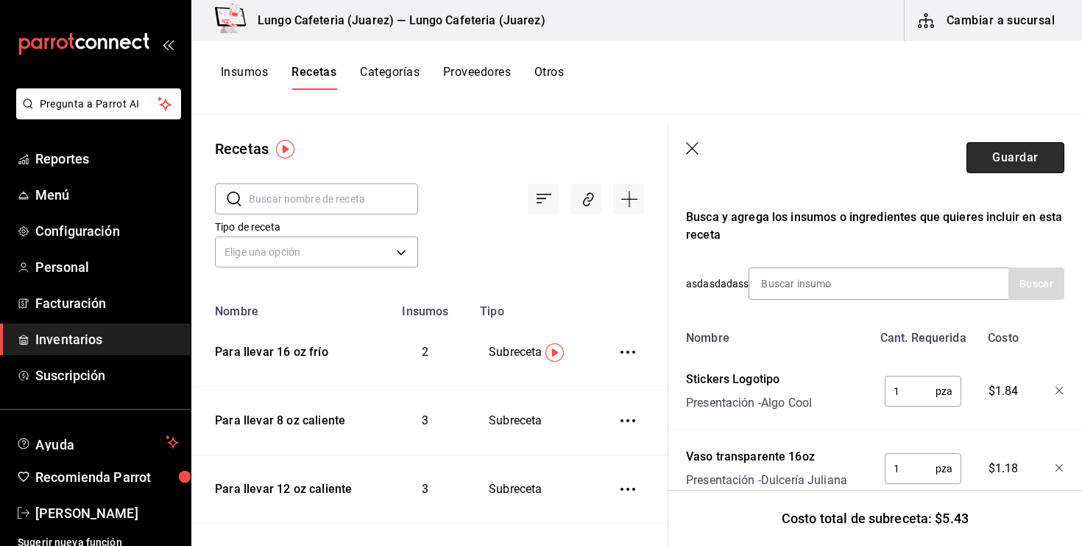
click at [979, 148] on button "Guardar" at bounding box center [1016, 157] width 98 height 31
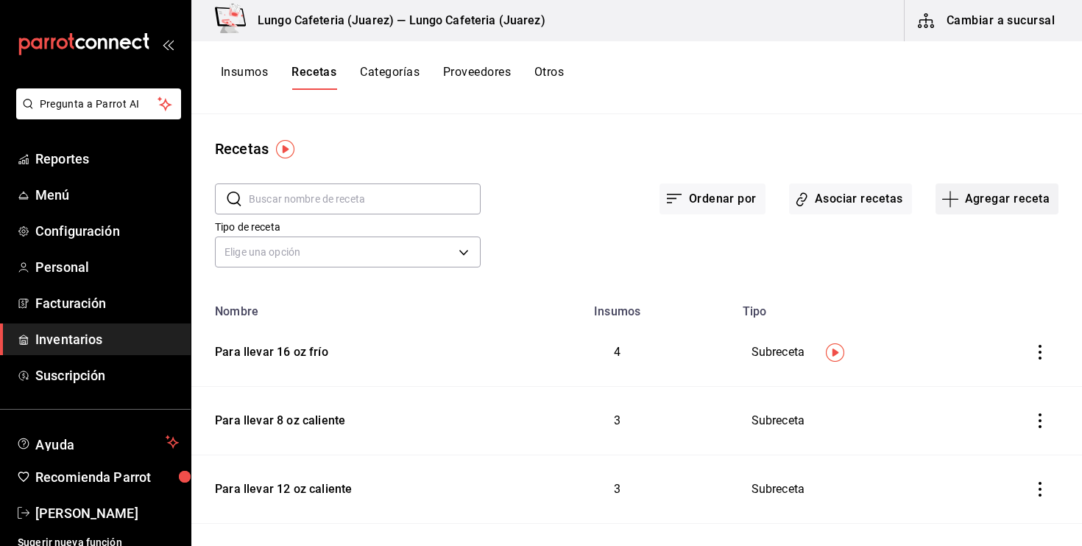
click at [965, 192] on button "Agregar receta" at bounding box center [997, 198] width 123 height 31
click at [953, 265] on li "Subreceta" at bounding box center [996, 278] width 147 height 39
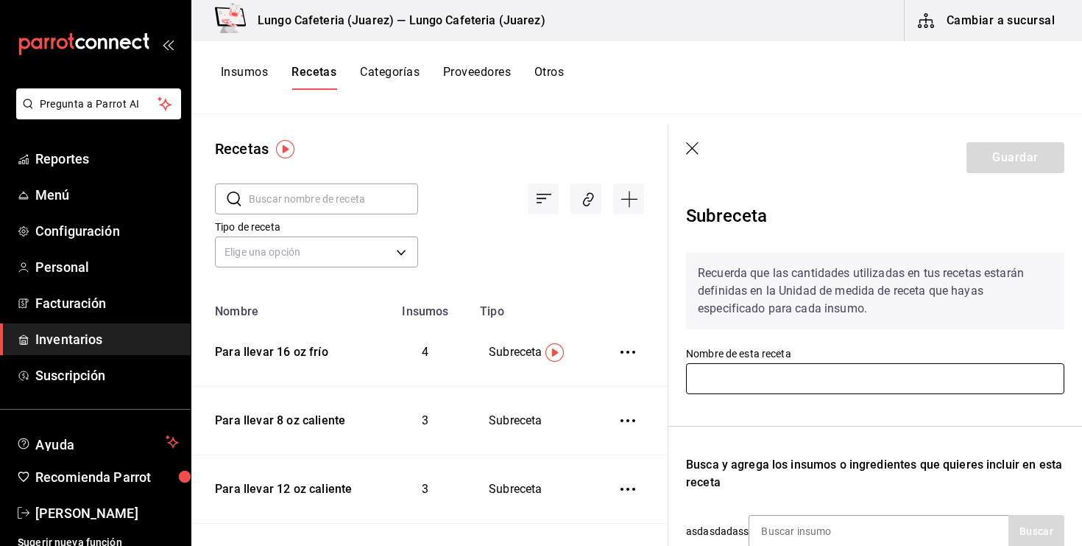
click at [729, 375] on input "text" at bounding box center [875, 378] width 378 height 31
click at [730, 390] on input "Para llevar 9x9" at bounding box center [875, 378] width 378 height 31
click at [813, 383] on input "Para llevar 9x9" at bounding box center [875, 378] width 378 height 31
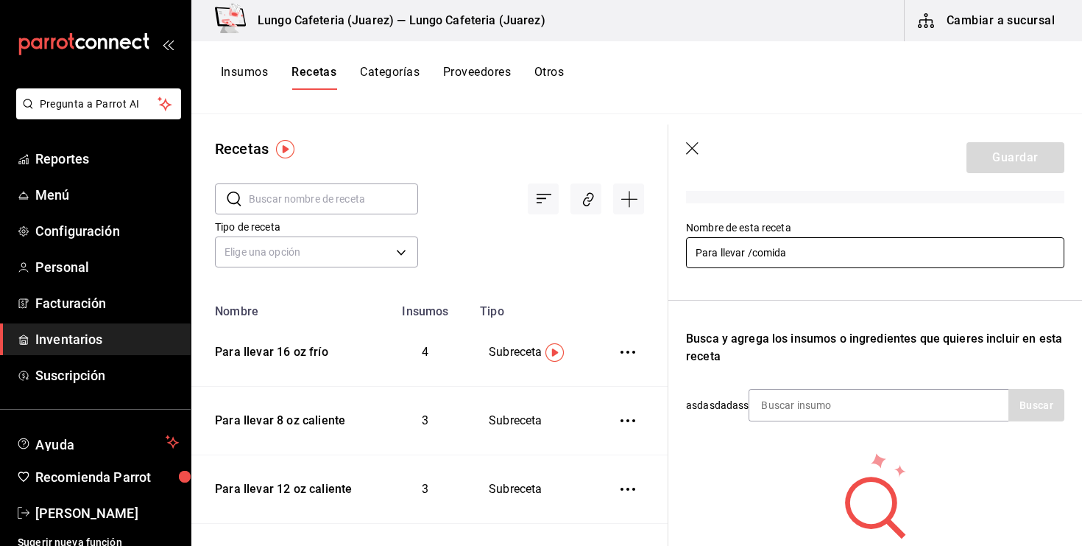
scroll to position [133, 0]
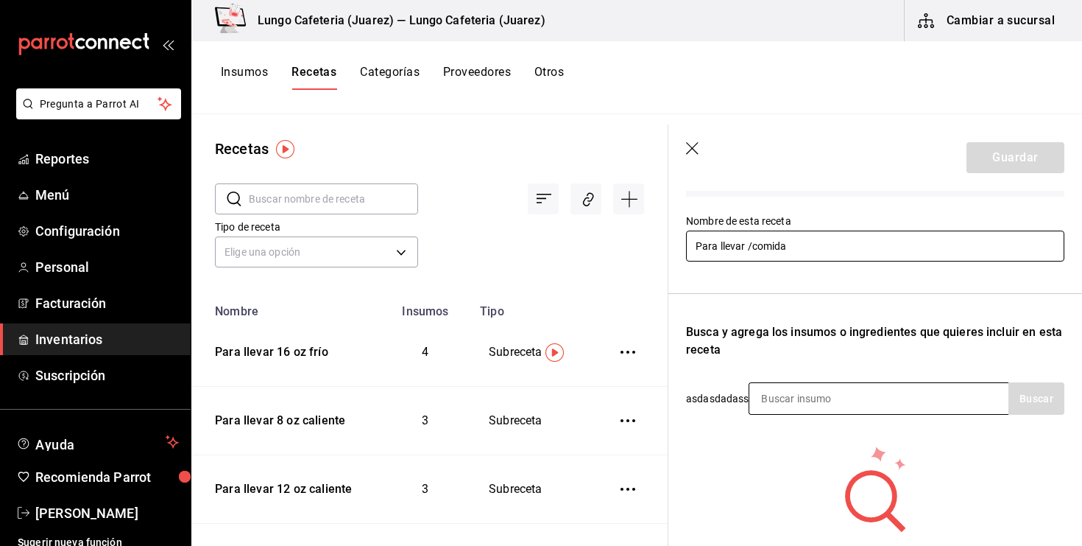
type input "Para llevar /comida"
click at [910, 404] on div at bounding box center [879, 398] width 260 height 32
click at [837, 396] on input at bounding box center [823, 398] width 147 height 31
type input "9x9"
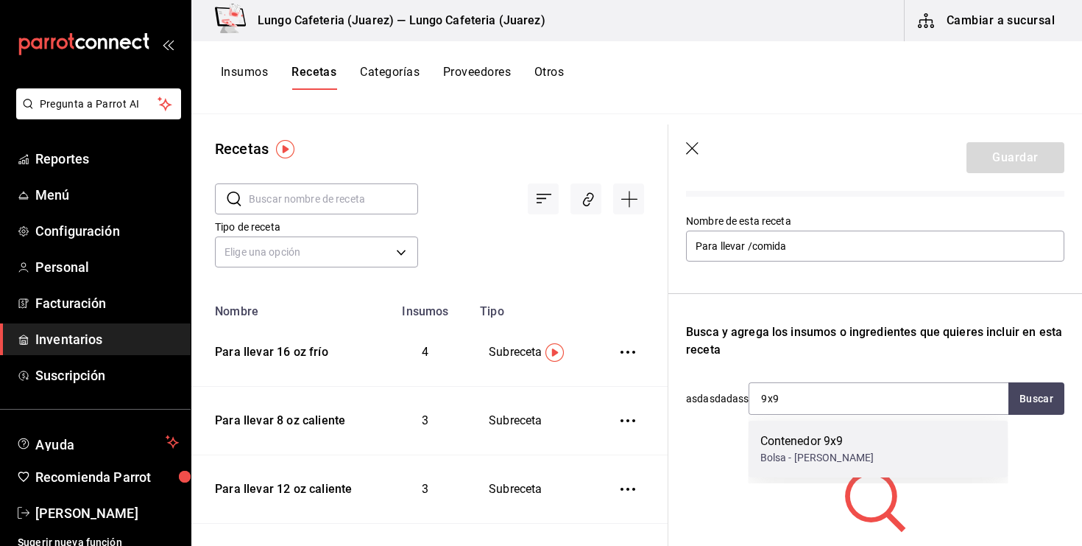
click at [839, 448] on div "Contenedor 9x9" at bounding box center [818, 441] width 114 height 18
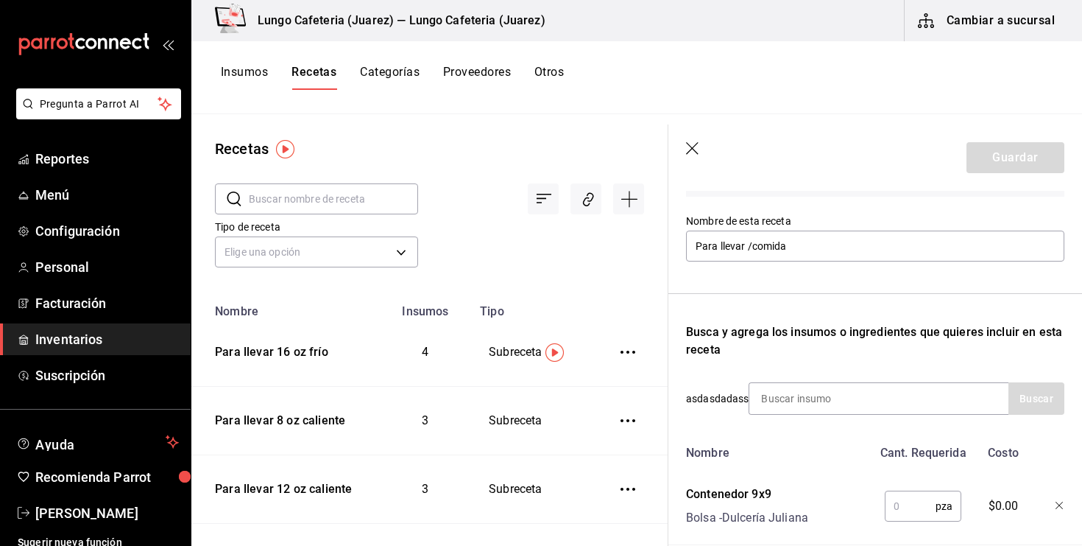
click at [909, 506] on input "text" at bounding box center [910, 505] width 51 height 29
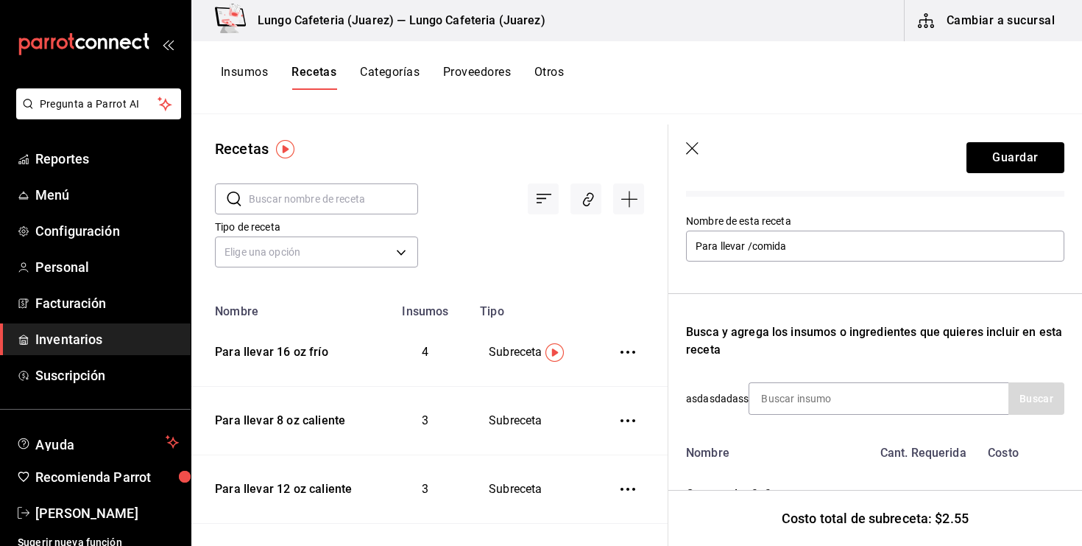
type input "1"
click at [873, 468] on div "Nombre Cant. Requerida Costo Contenedor 9x9 Bolsa - Dulcería Juliana 1 pza ​ $2…" at bounding box center [875, 491] width 378 height 107
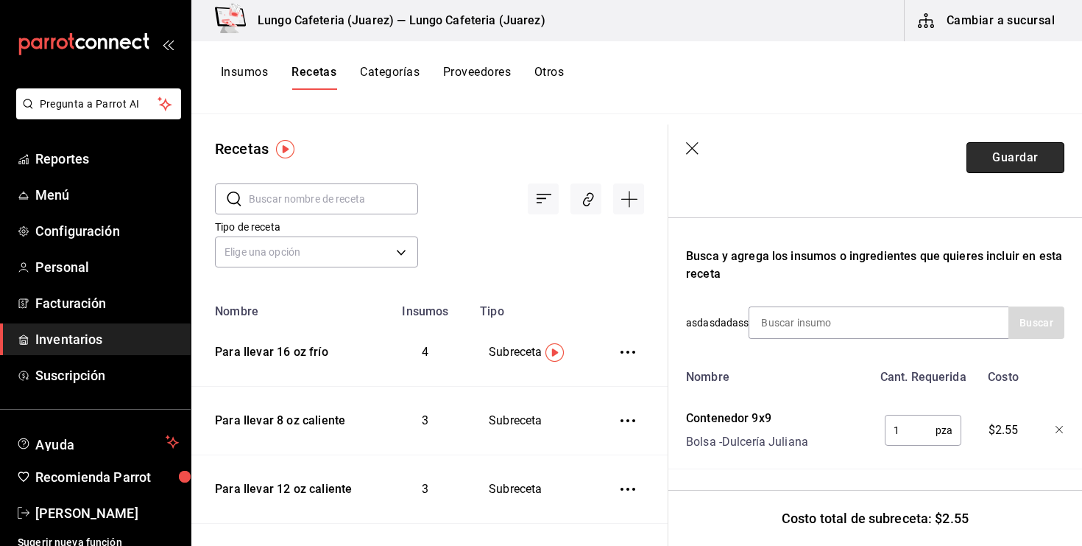
click at [1005, 172] on button "Guardar" at bounding box center [1016, 157] width 98 height 31
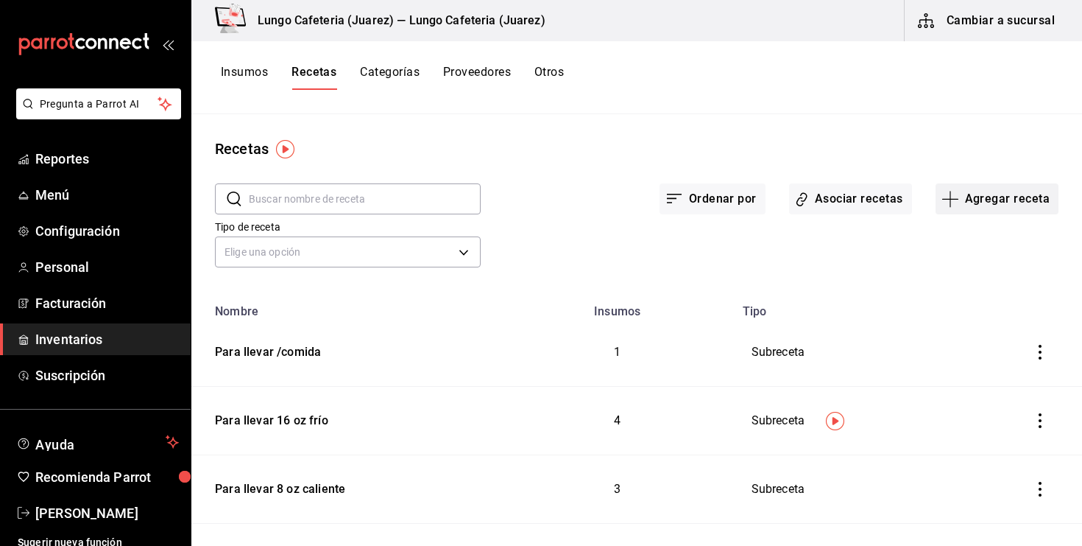
click at [950, 197] on icon "button" at bounding box center [951, 199] width 18 height 18
click at [954, 274] on span "Subreceta" at bounding box center [997, 278] width 124 height 15
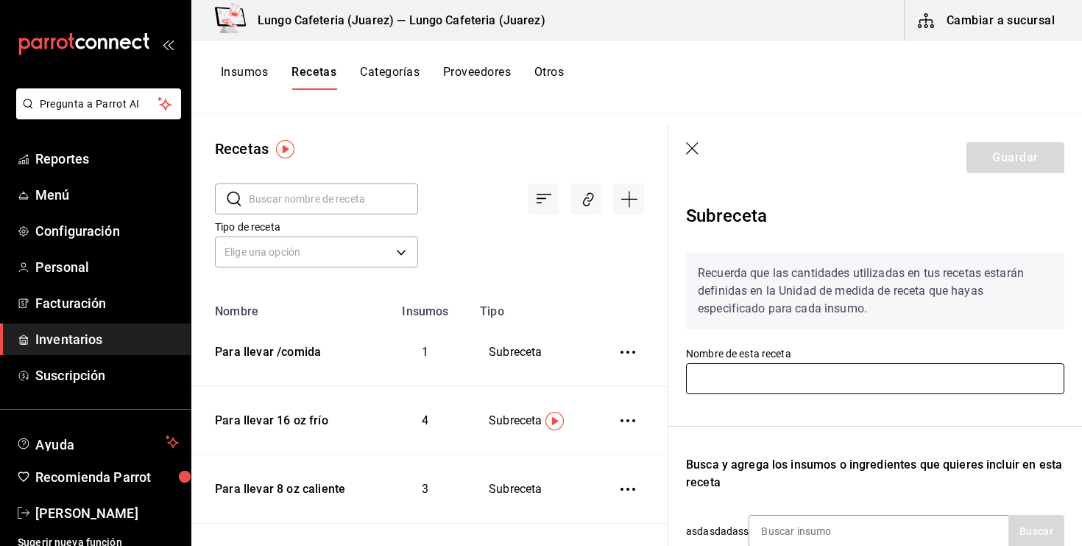
click at [722, 364] on input "text" at bounding box center [875, 378] width 378 height 31
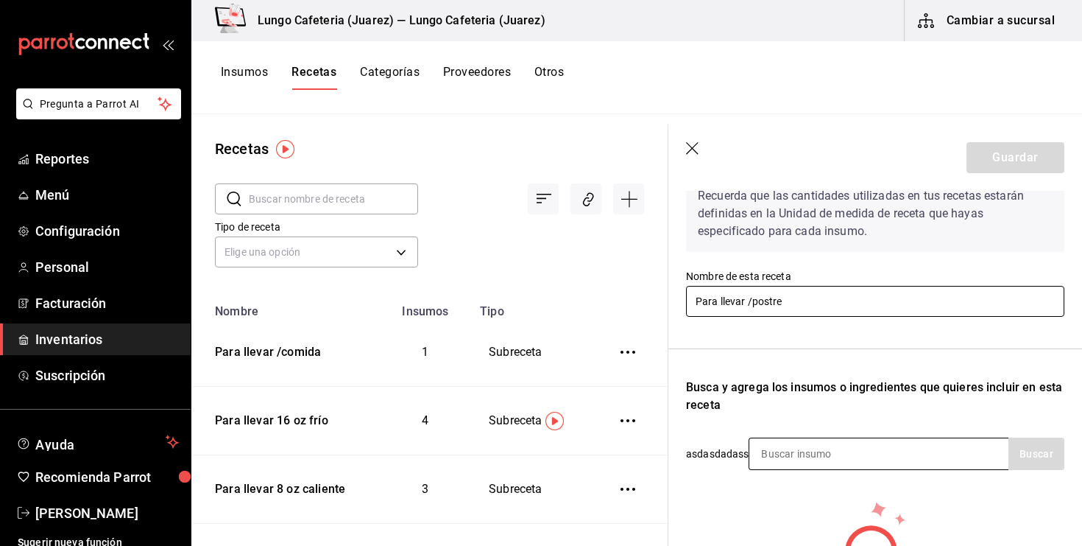
type input "Para llevar /postre"
click at [773, 454] on input at bounding box center [823, 453] width 147 height 31
type input "hamb"
click at [801, 459] on input "hamb" at bounding box center [823, 453] width 147 height 31
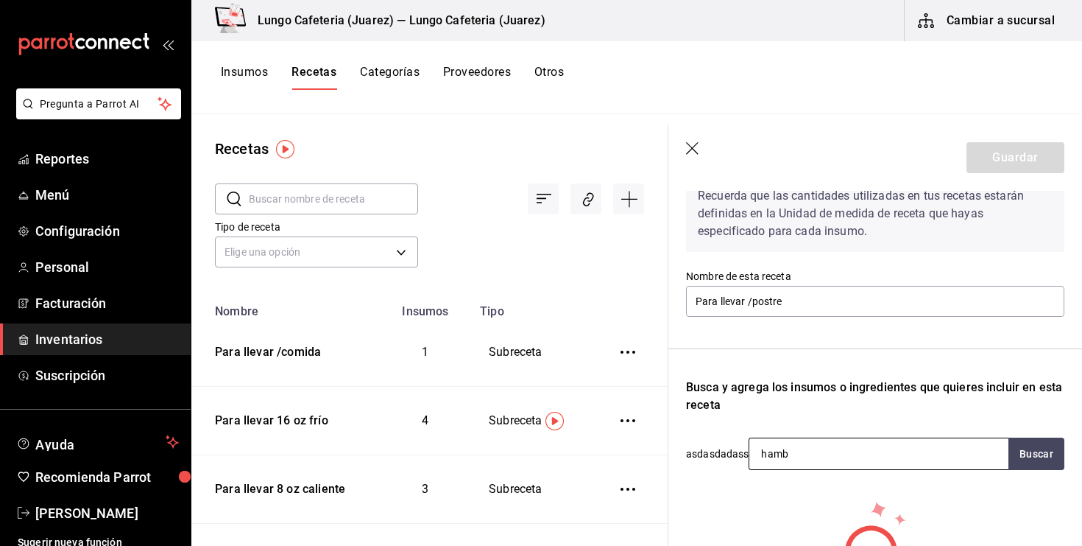
click at [801, 459] on input "hamb" at bounding box center [823, 453] width 147 height 31
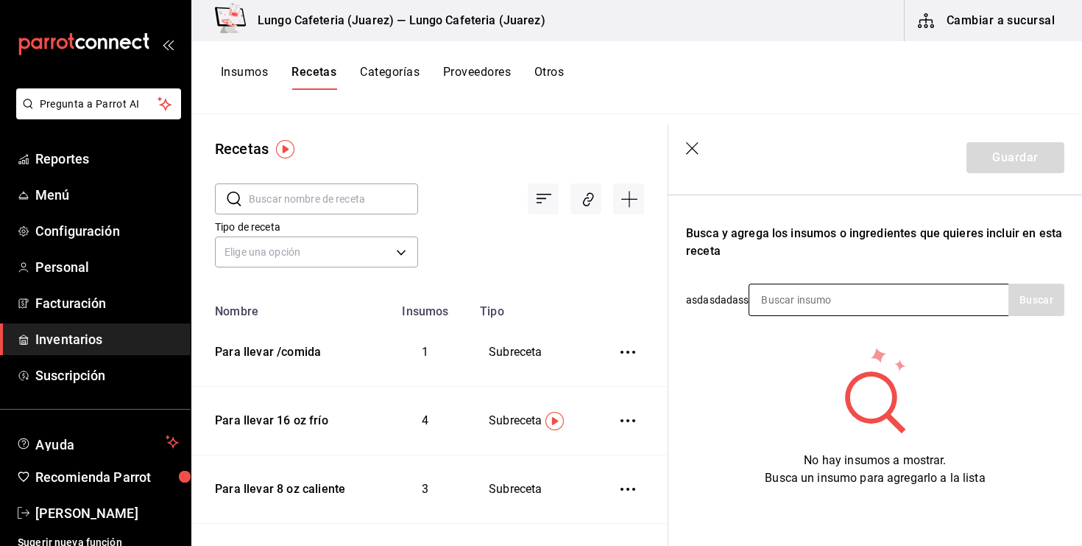
scroll to position [230, 0]
click at [800, 293] on input at bounding box center [823, 300] width 147 height 31
type input "a"
type input "h"
type input "d"
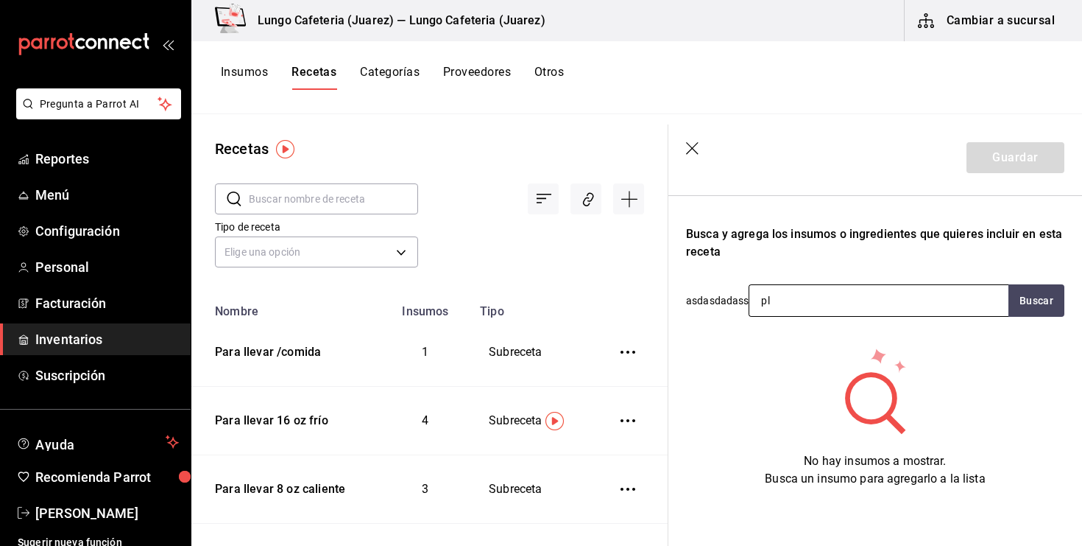
type input "p"
click at [705, 158] on header "Guardar" at bounding box center [876, 157] width 414 height 66
click at [691, 149] on icon "button" at bounding box center [692, 148] width 13 height 13
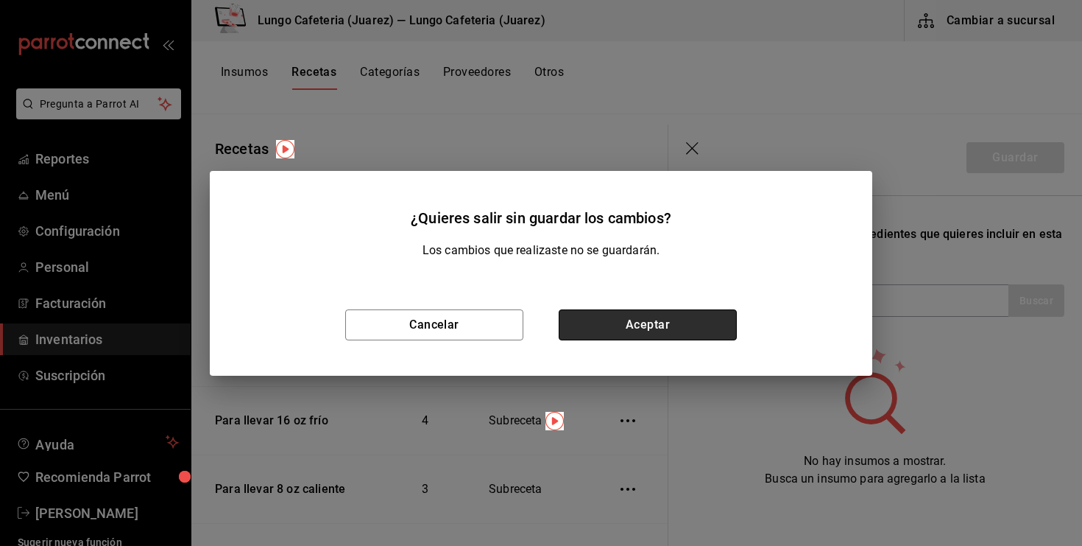
click at [652, 327] on button "Aceptar" at bounding box center [648, 324] width 178 height 31
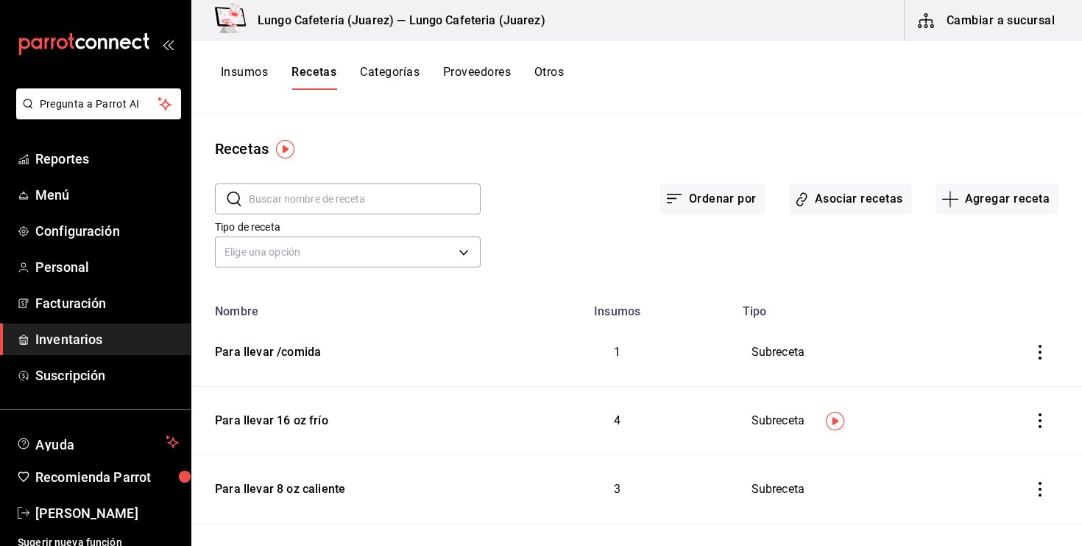
click at [231, 71] on button "Insumos" at bounding box center [244, 77] width 47 height 25
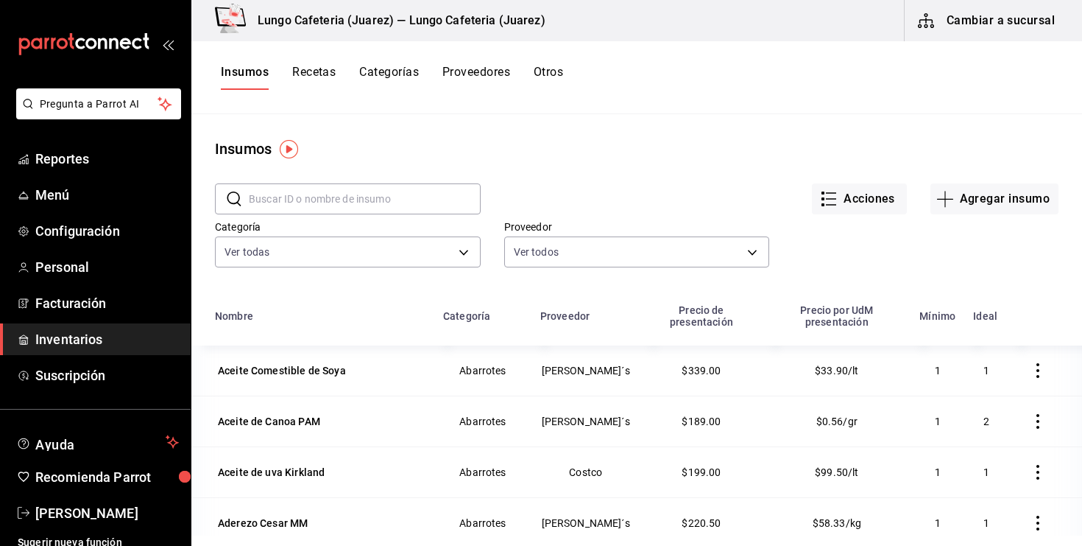
click at [327, 197] on input "text" at bounding box center [365, 198] width 232 height 29
click at [471, 320] on div "Categoría" at bounding box center [466, 316] width 47 height 12
click at [485, 311] on div "Categoría" at bounding box center [466, 316] width 47 height 12
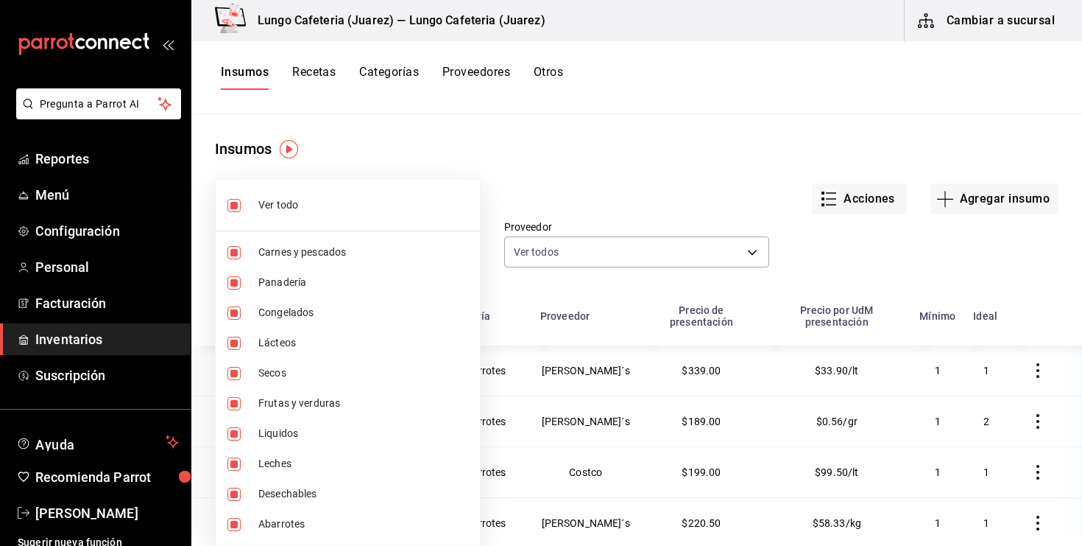
click at [434, 264] on body "Pregunta a Parrot AI Reportes Menú Configuración Personal Facturación Inventari…" at bounding box center [541, 267] width 1082 height 535
click at [231, 524] on input "checkbox" at bounding box center [234, 524] width 13 height 13
checkbox input "false"
type input "a10117c9-0cf0-4d57-9a14-cc90eaf55a3a,4b239fc5-3f53-4271-aa4d-b71a4ba94c6d,b3f84…"
checkbox input "false"
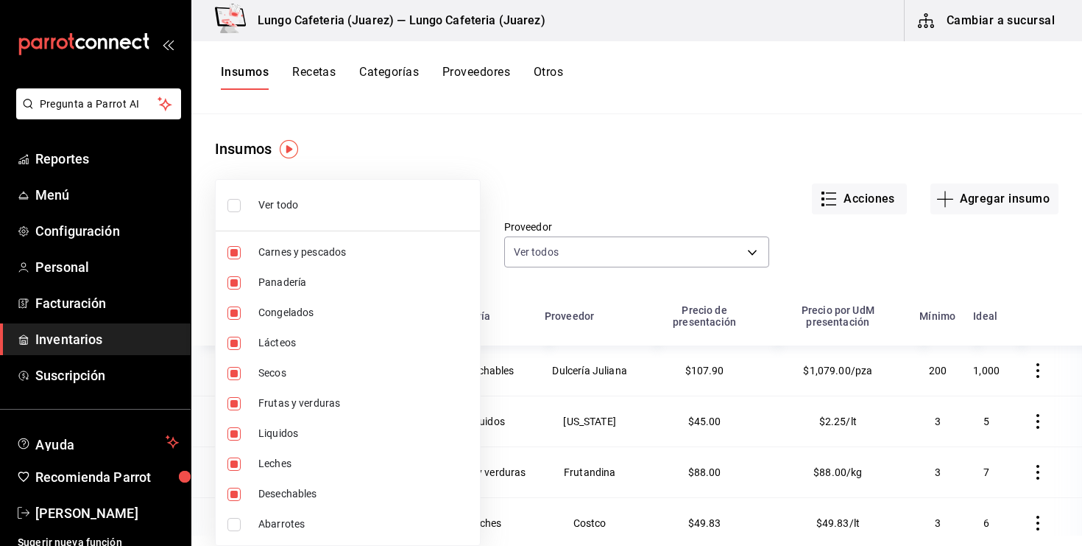
click at [238, 462] on input "checkbox" at bounding box center [234, 463] width 13 height 13
checkbox input "false"
type input "a10117c9-0cf0-4d57-9a14-cc90eaf55a3a,4b239fc5-3f53-4271-aa4d-b71a4ba94c6d,b3f84…"
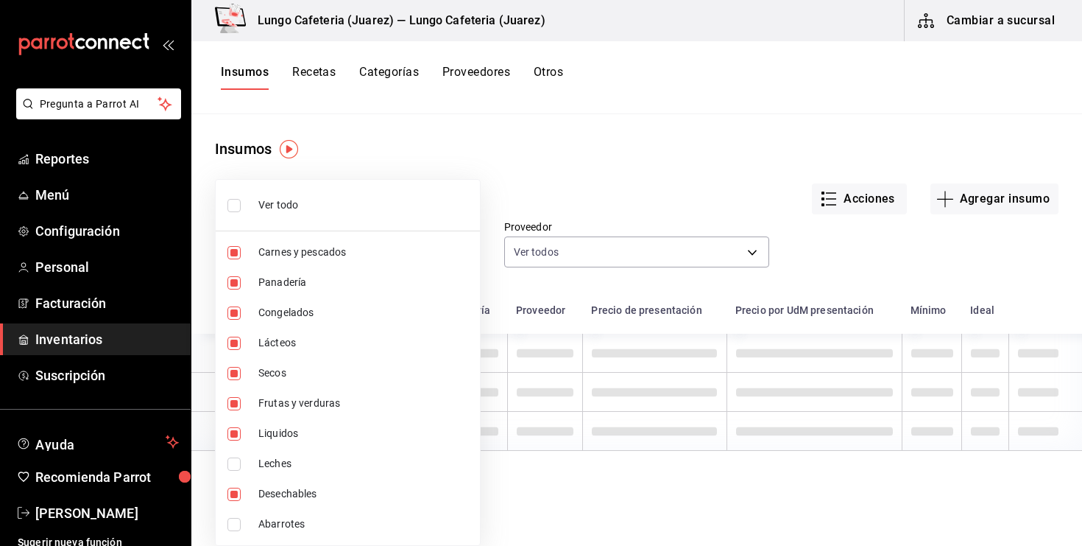
click at [238, 436] on input "checkbox" at bounding box center [234, 433] width 13 height 13
checkbox input "false"
type input "a10117c9-0cf0-4d57-9a14-cc90eaf55a3a,4b239fc5-3f53-4271-aa4d-b71a4ba94c6d,b3f84…"
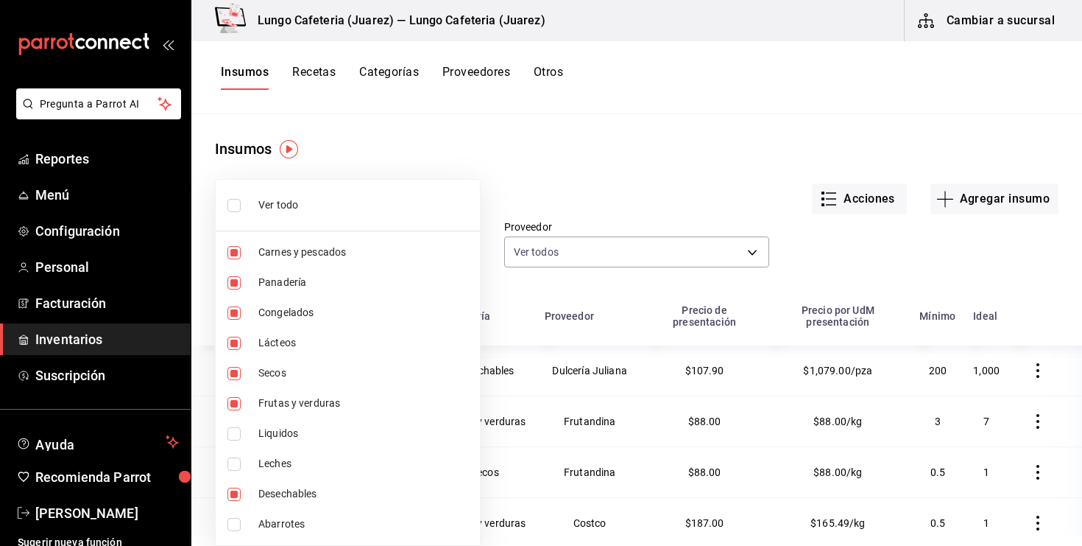
click at [237, 409] on input "checkbox" at bounding box center [234, 403] width 13 height 13
checkbox input "false"
type input "a10117c9-0cf0-4d57-9a14-cc90eaf55a3a,4b239fc5-3f53-4271-aa4d-b71a4ba94c6d,b3f84…"
click at [236, 376] on input "checkbox" at bounding box center [234, 373] width 13 height 13
checkbox input "false"
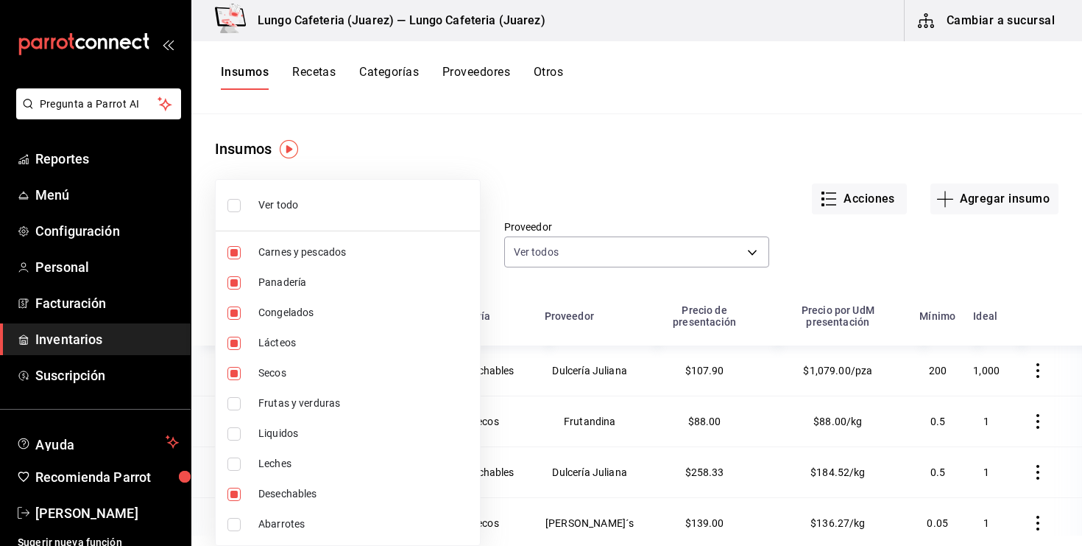
type input "a10117c9-0cf0-4d57-9a14-cc90eaf55a3a,4b239fc5-3f53-4271-aa4d-b71a4ba94c6d,b3f84…"
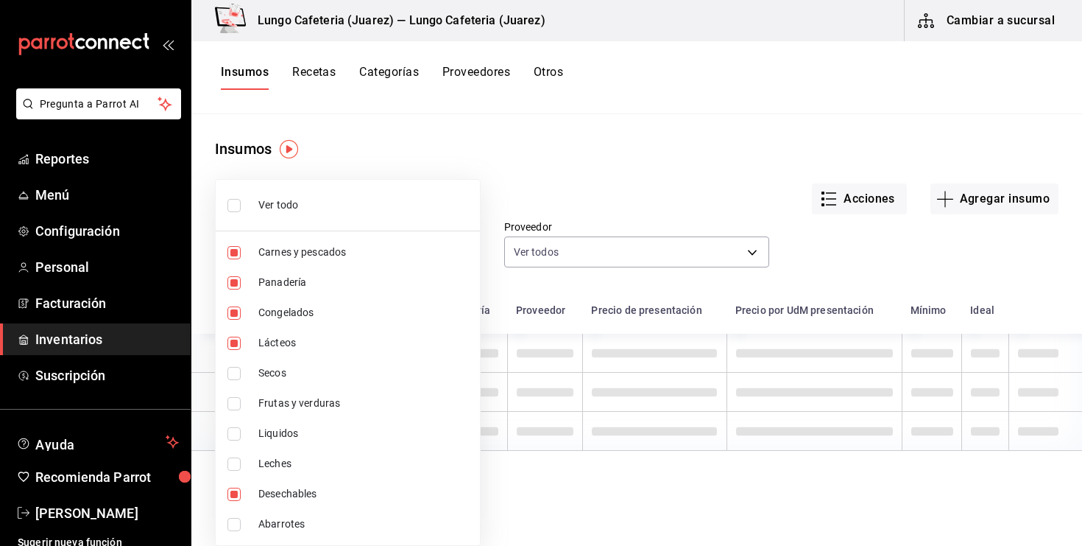
click at [239, 344] on input "checkbox" at bounding box center [234, 343] width 13 height 13
checkbox input "false"
type input "a10117c9-0cf0-4d57-9a14-cc90eaf55a3a,4b239fc5-3f53-4271-aa4d-b71a4ba94c6d,b3f84…"
click at [240, 318] on input "checkbox" at bounding box center [234, 312] width 13 height 13
checkbox input "false"
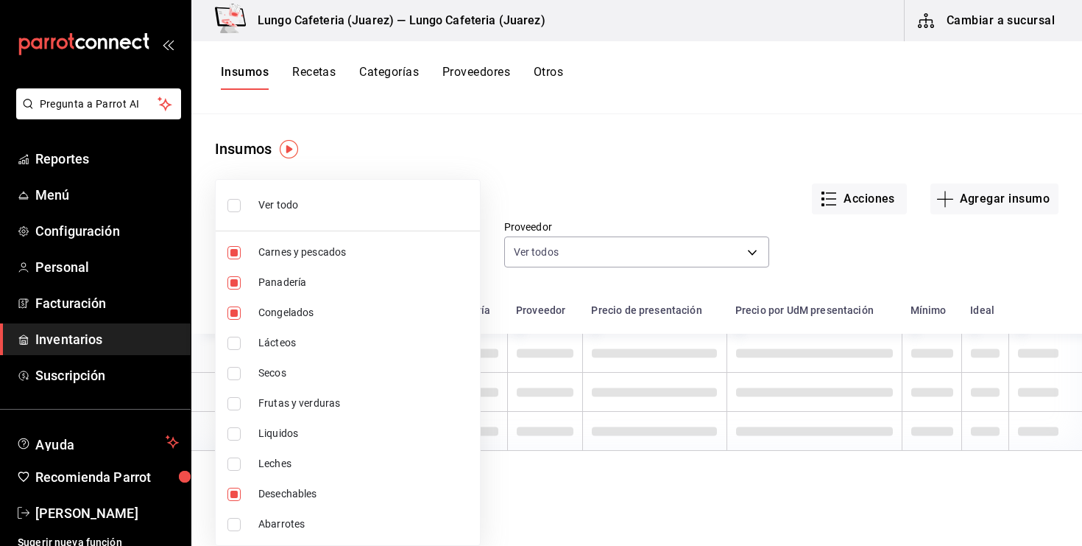
type input "a10117c9-0cf0-4d57-9a14-cc90eaf55a3a,4b239fc5-3f53-4271-aa4d-b71a4ba94c6d,ad59c…"
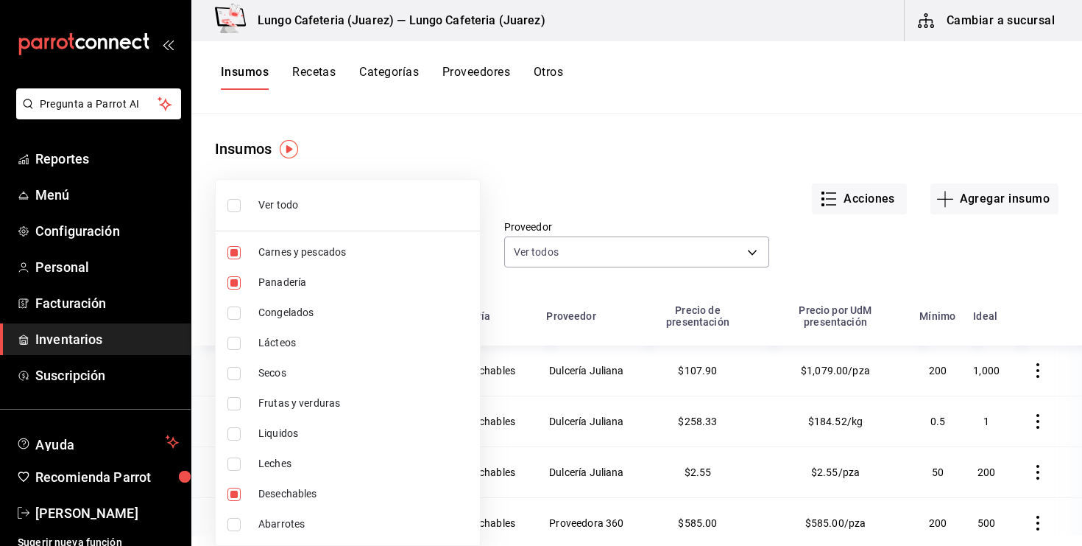
click at [237, 285] on input "checkbox" at bounding box center [234, 282] width 13 height 13
checkbox input "false"
type input "a10117c9-0cf0-4d57-9a14-cc90eaf55a3a,ad59c813-69bc-4bed-b186-fc758cc73a1d"
click at [236, 236] on ul "Ver todo Carnes y pescados Panadería Congelados Lácteos Secos Frutas y verduras…" at bounding box center [348, 362] width 264 height 365
click at [239, 257] on input "checkbox" at bounding box center [234, 252] width 13 height 13
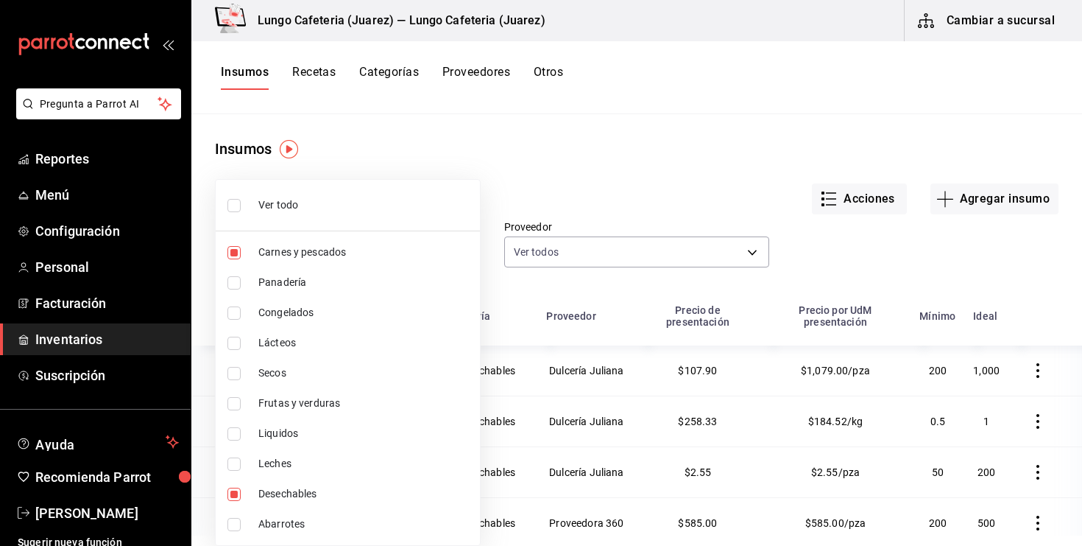
checkbox input "false"
type input "ad59c813-69bc-4bed-b186-fc758cc73a1d"
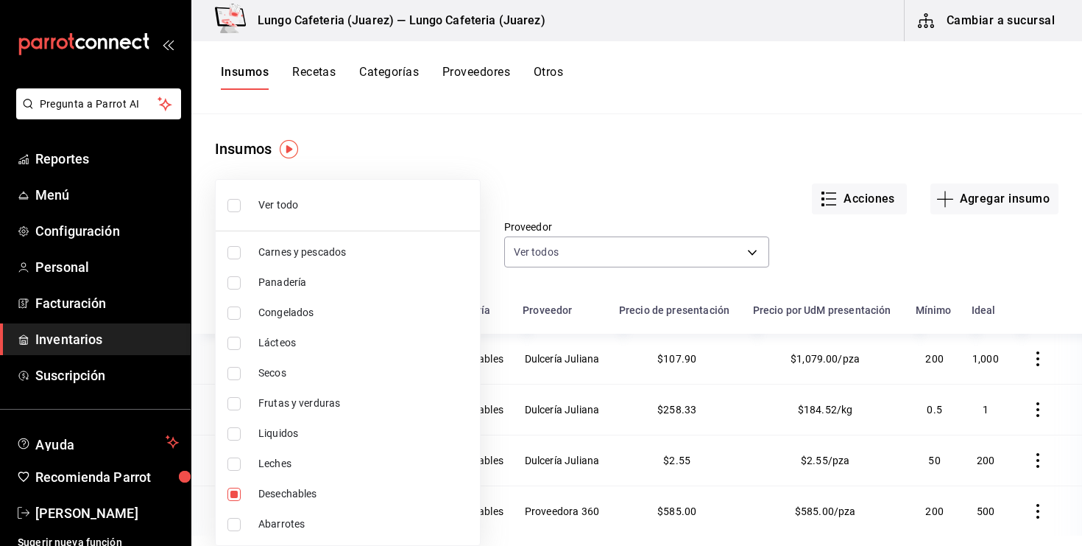
click at [619, 309] on div at bounding box center [541, 273] width 1082 height 546
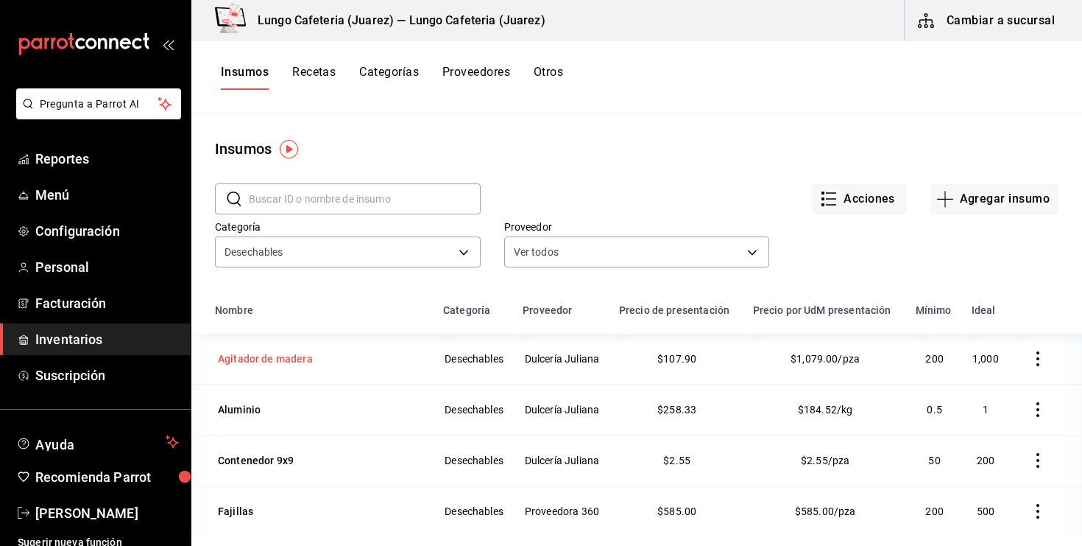
click at [262, 367] on div "Agitador de madera" at bounding box center [265, 358] width 101 height 21
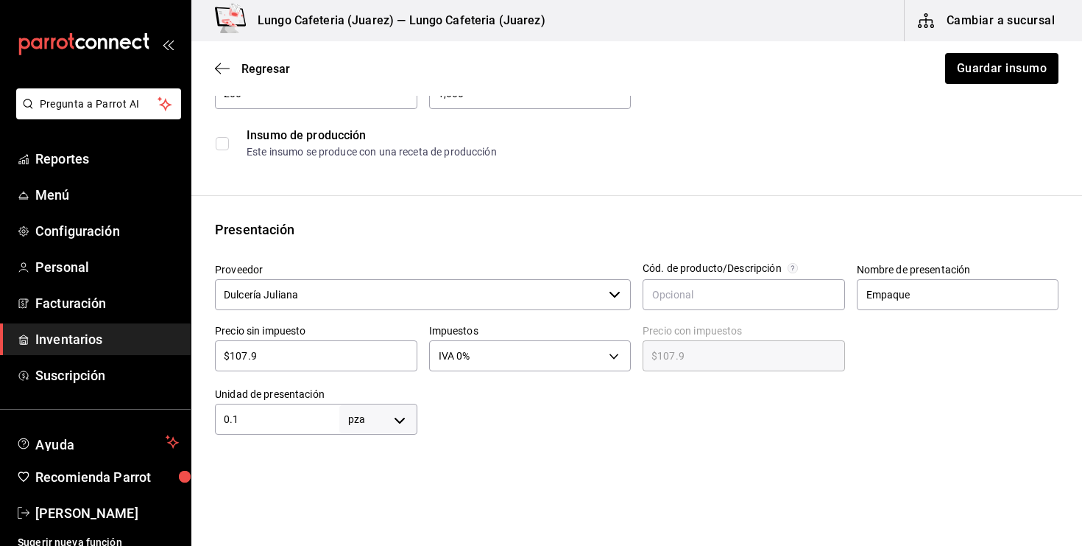
scroll to position [180, 0]
click at [281, 400] on div "Unidad de presentación 0.1 pza UNIT ​" at bounding box center [316, 407] width 202 height 47
click at [281, 410] on input "0.1" at bounding box center [277, 416] width 124 height 18
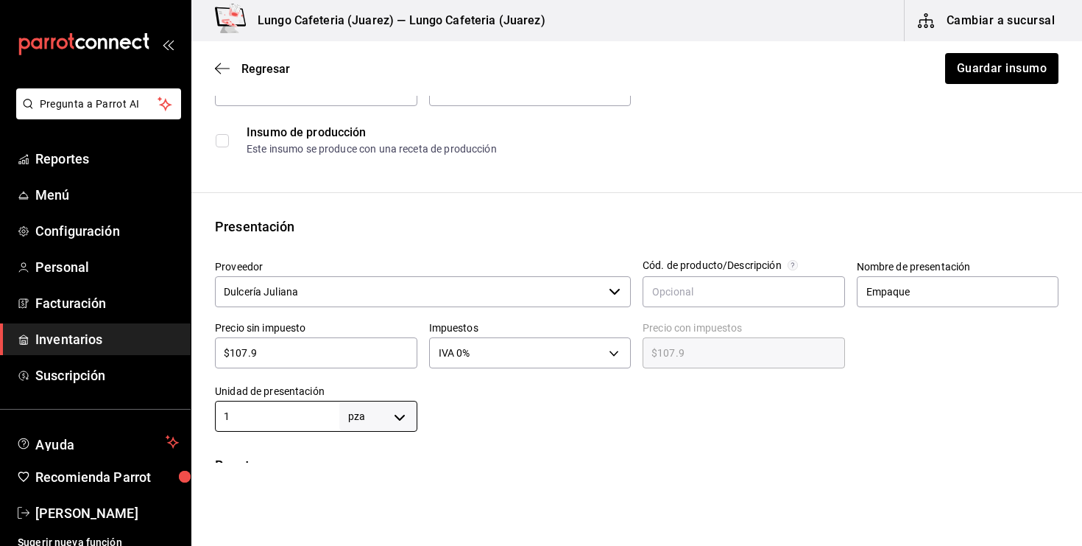
type input "1"
click at [489, 426] on div at bounding box center [738, 402] width 642 height 59
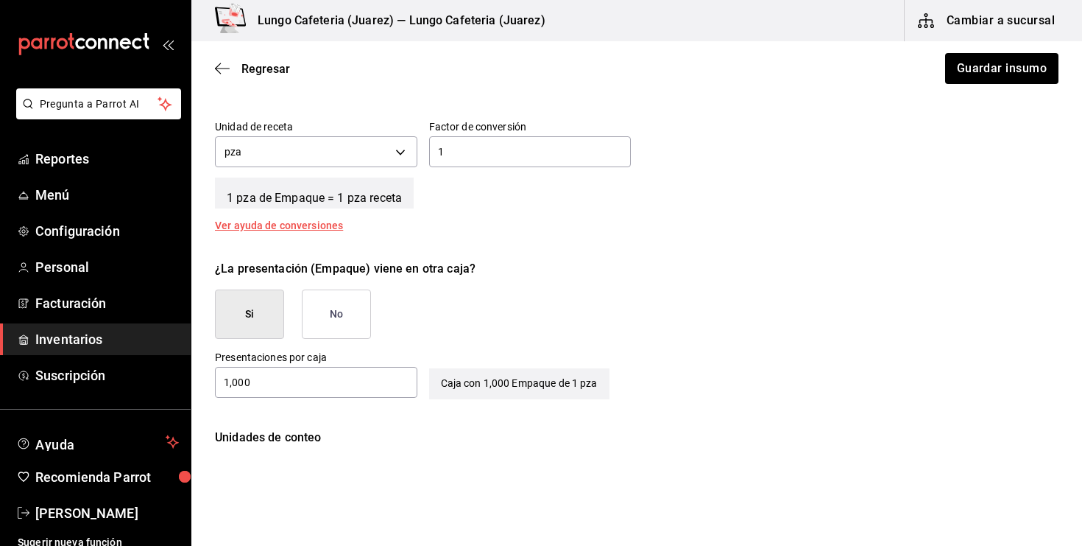
scroll to position [557, 0]
click at [357, 309] on button "No" at bounding box center [336, 315] width 69 height 49
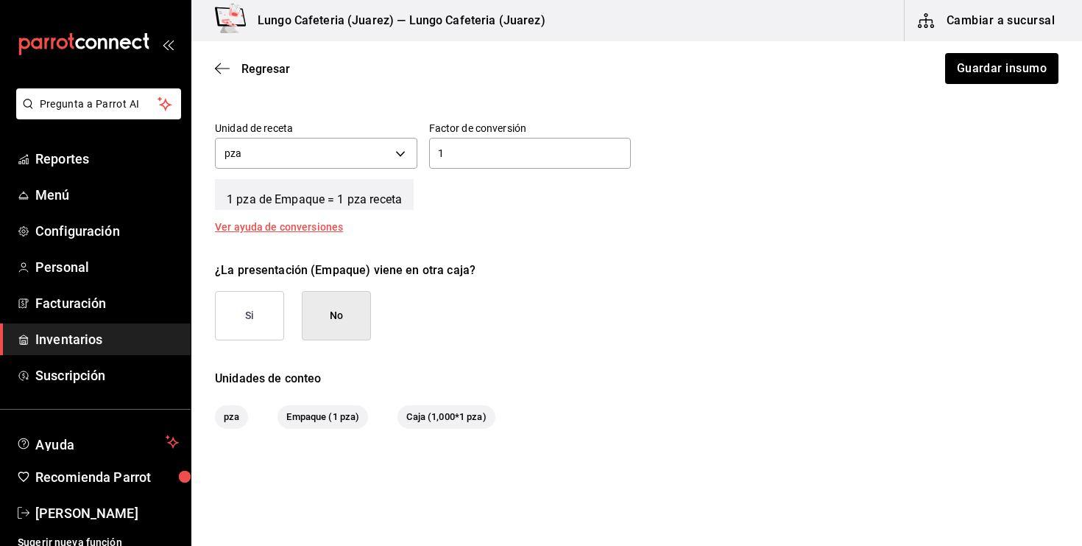
click at [356, 309] on button "No" at bounding box center [336, 315] width 69 height 49
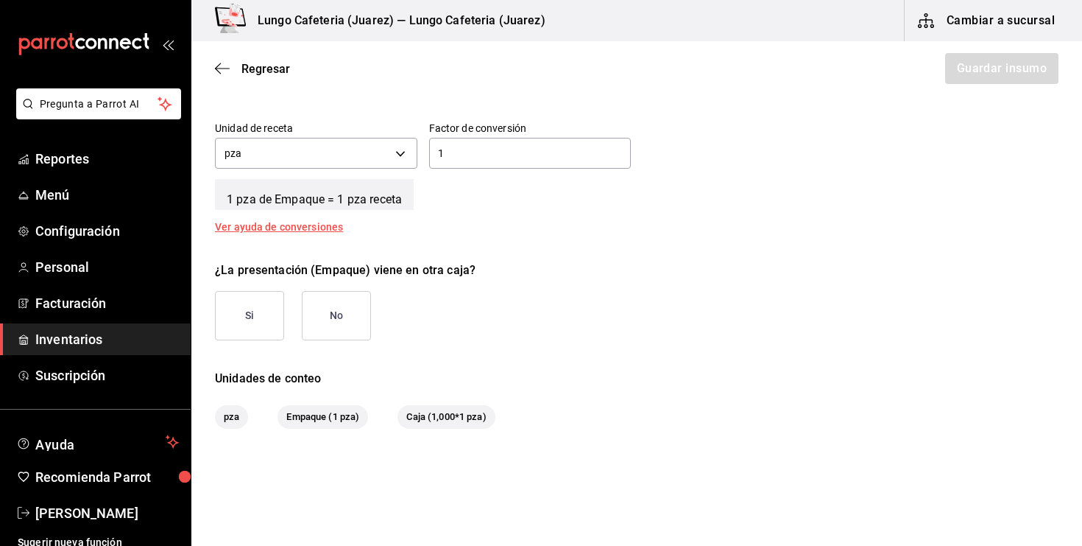
click at [250, 314] on button "Si" at bounding box center [249, 315] width 69 height 49
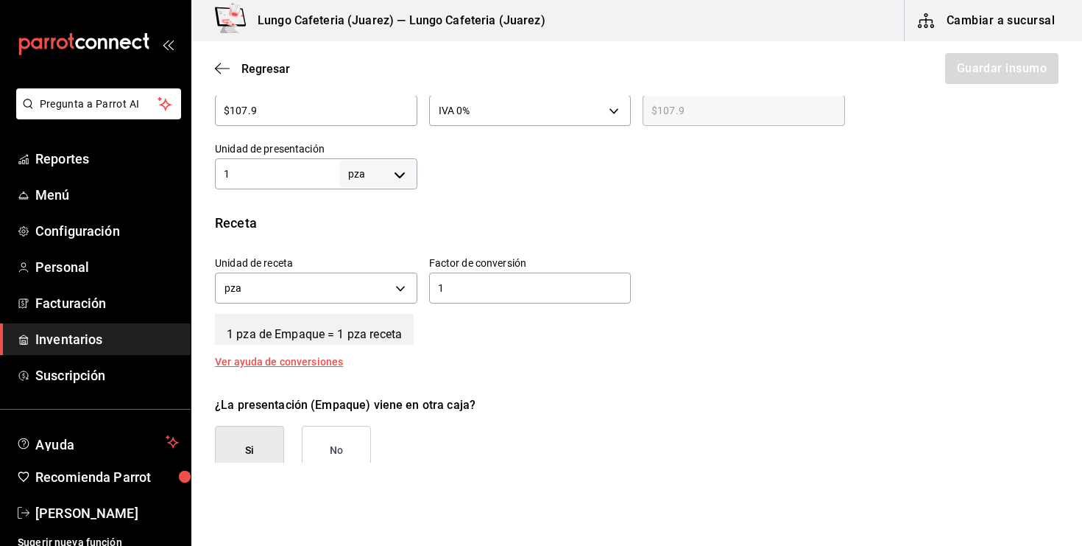
scroll to position [426, 0]
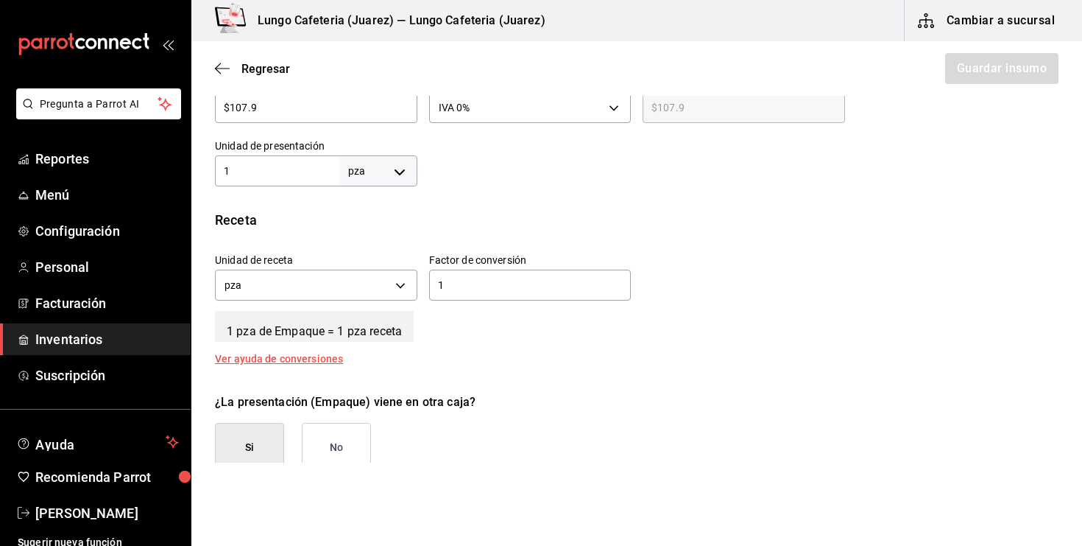
click at [263, 429] on button "Si" at bounding box center [249, 447] width 69 height 49
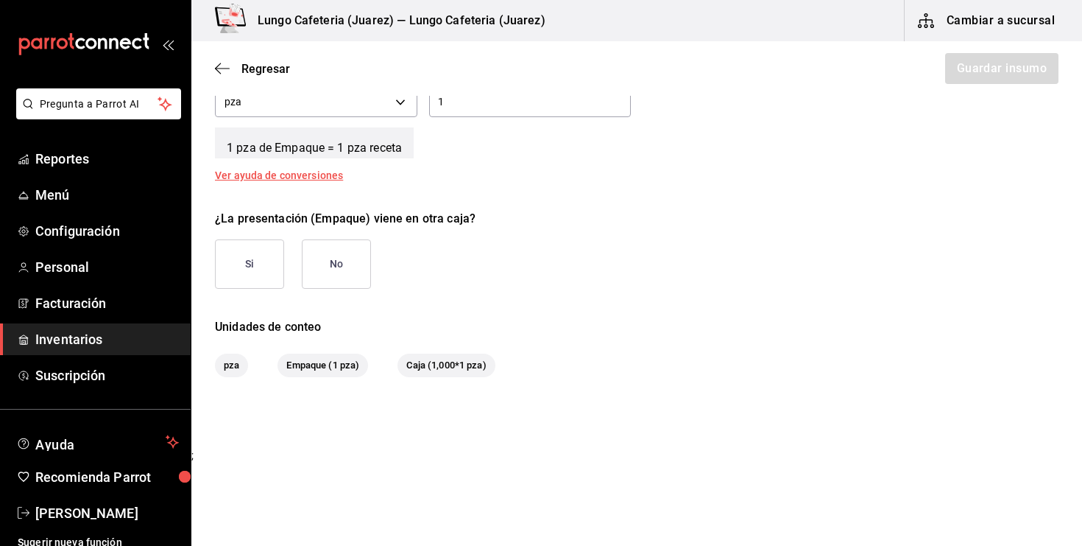
scroll to position [608, 0]
click at [236, 272] on button "Si" at bounding box center [249, 264] width 69 height 49
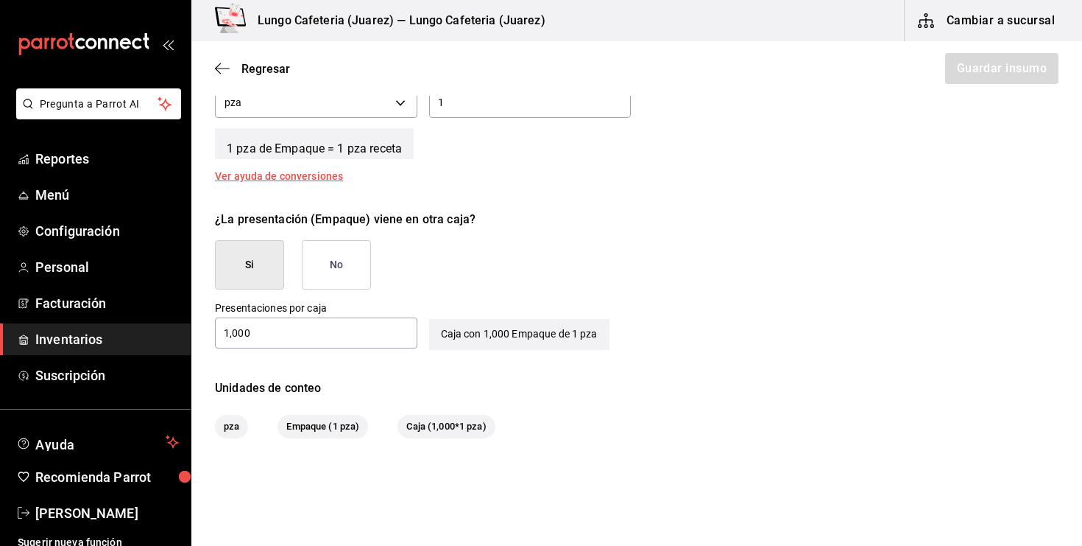
click at [311, 334] on input "1,000" at bounding box center [316, 333] width 202 height 18
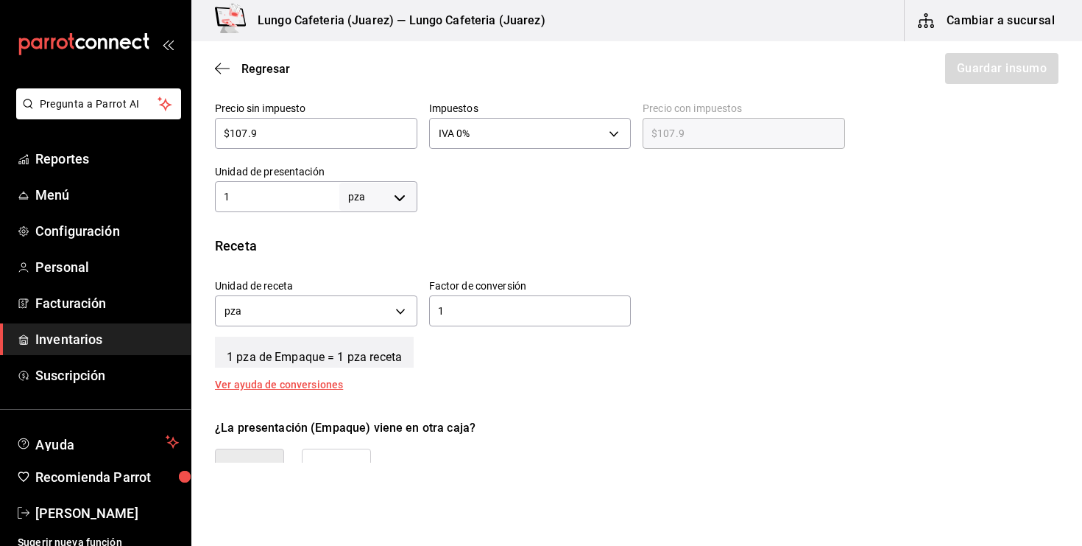
scroll to position [399, 0]
click at [320, 206] on div "1 pza UNIT ​" at bounding box center [316, 197] width 202 height 31
type input "1,000"
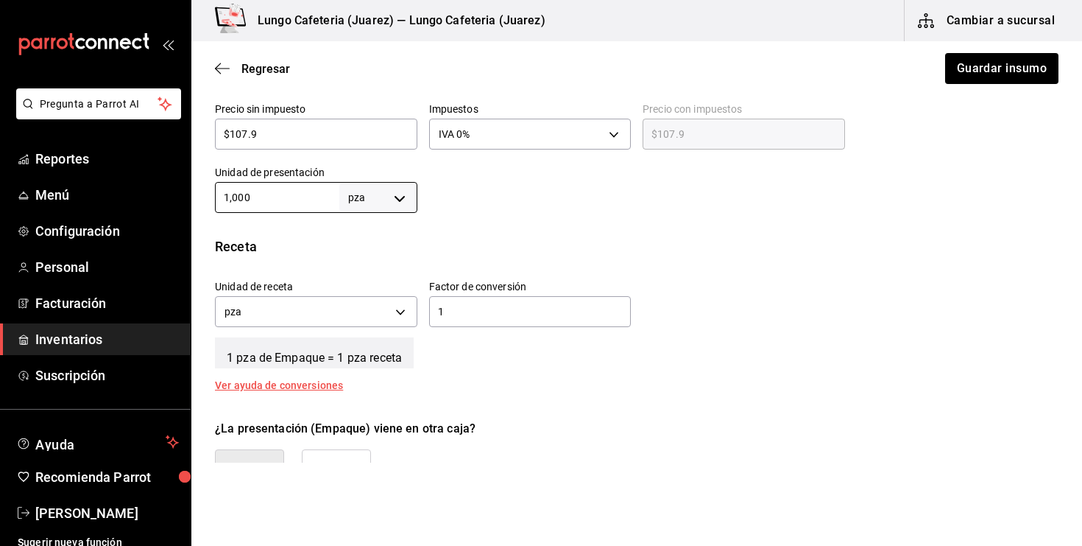
click at [607, 411] on div "¿La presentación (Empaque) viene en otra caja? Si No" at bounding box center [631, 453] width 856 height 91
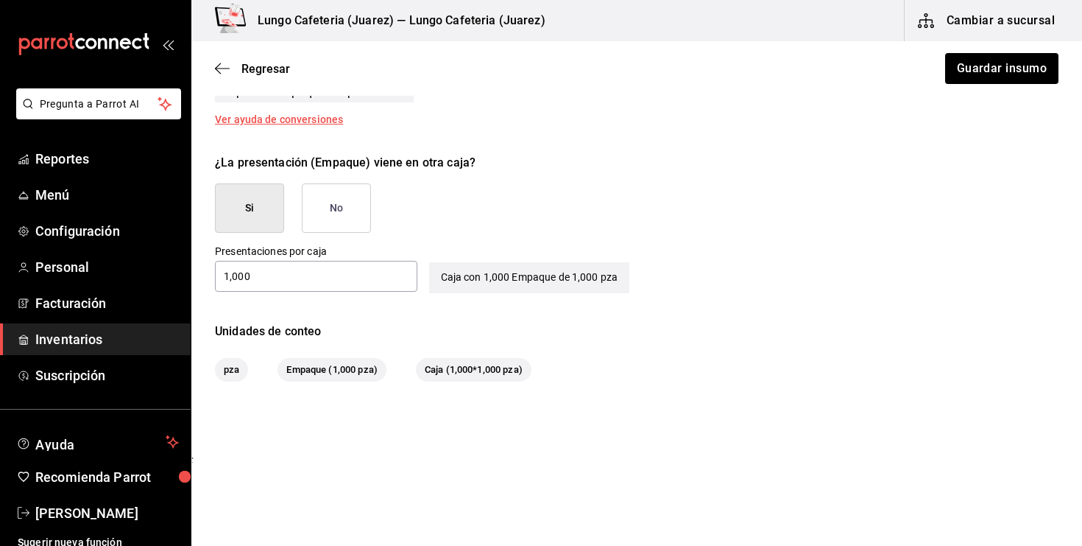
scroll to position [669, 0]
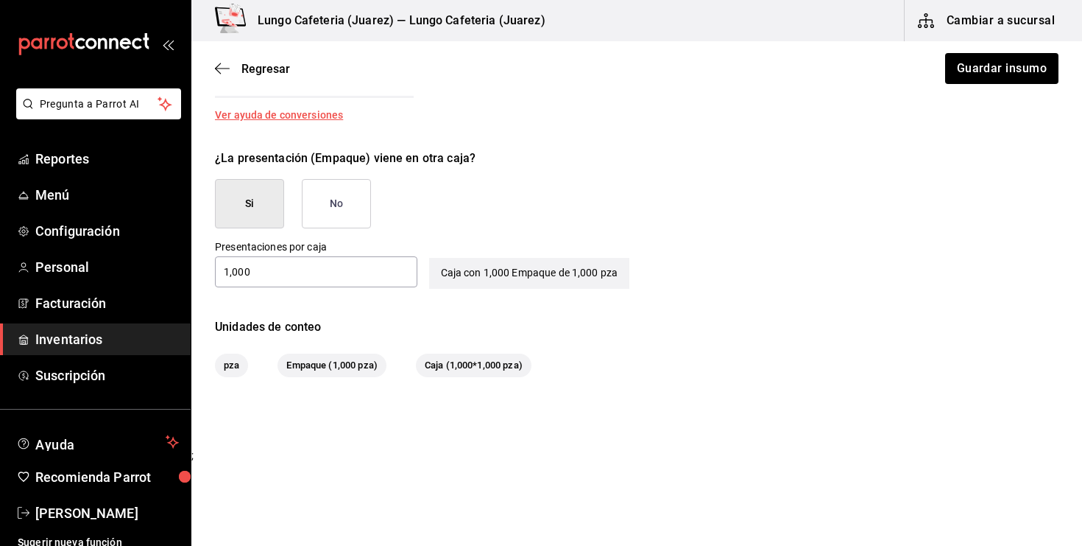
click at [325, 194] on button "No" at bounding box center [336, 203] width 69 height 49
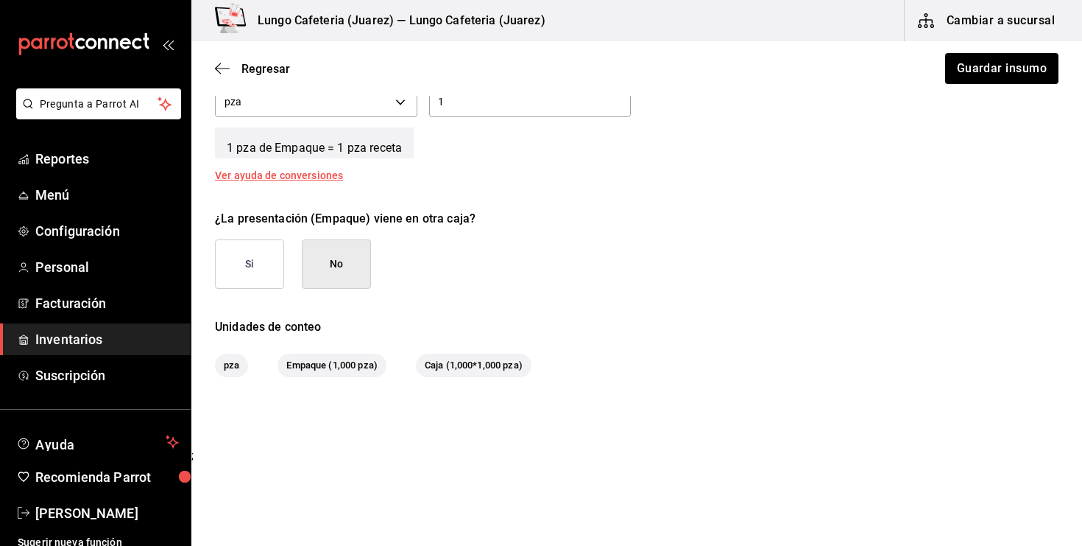
click at [975, 46] on div "Regresar Guardar insumo" at bounding box center [636, 68] width 891 height 54
click at [971, 64] on button "Guardar insumo" at bounding box center [1001, 68] width 115 height 31
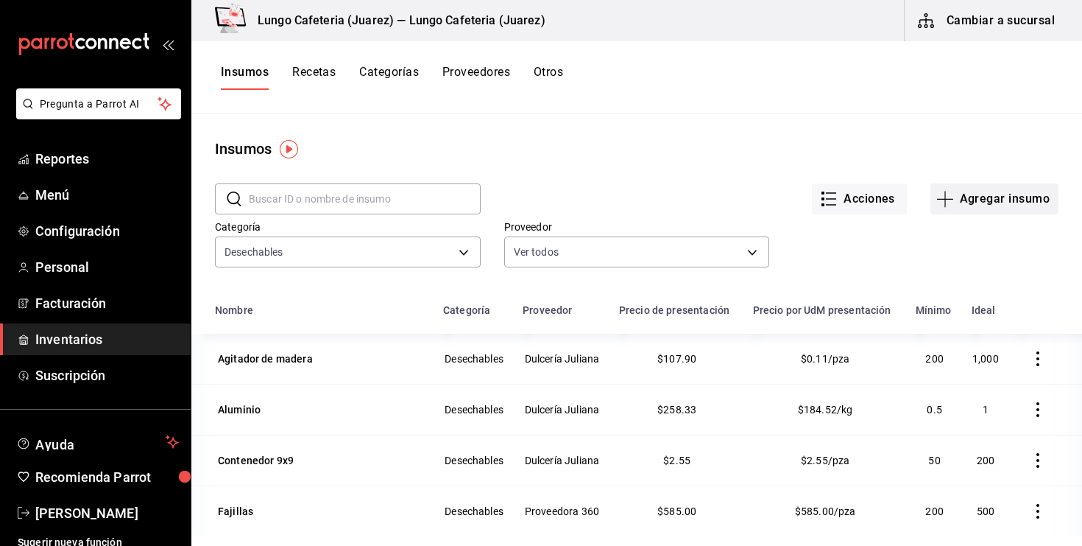
click at [943, 197] on icon "button" at bounding box center [946, 199] width 18 height 18
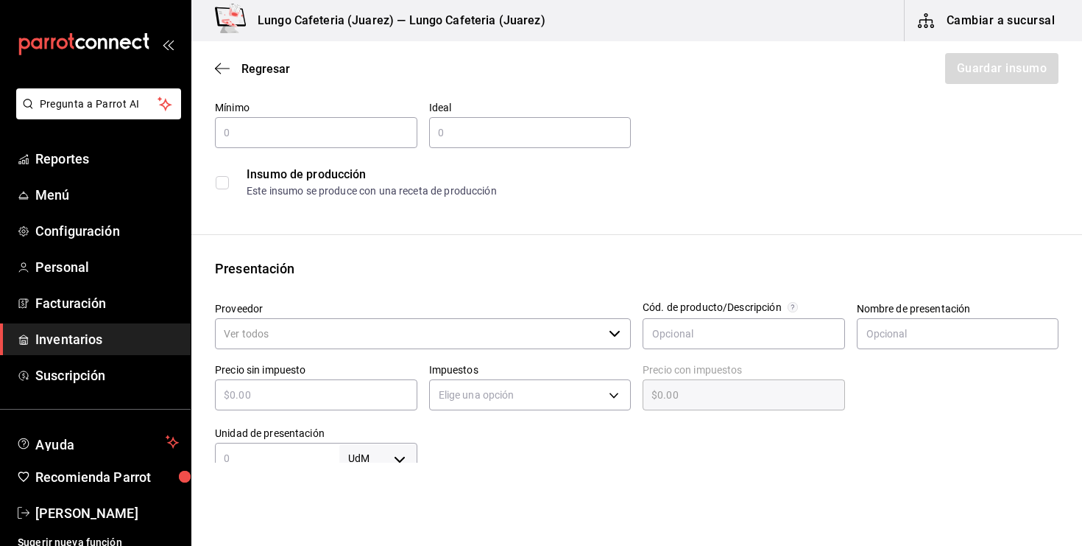
scroll to position [149, 0]
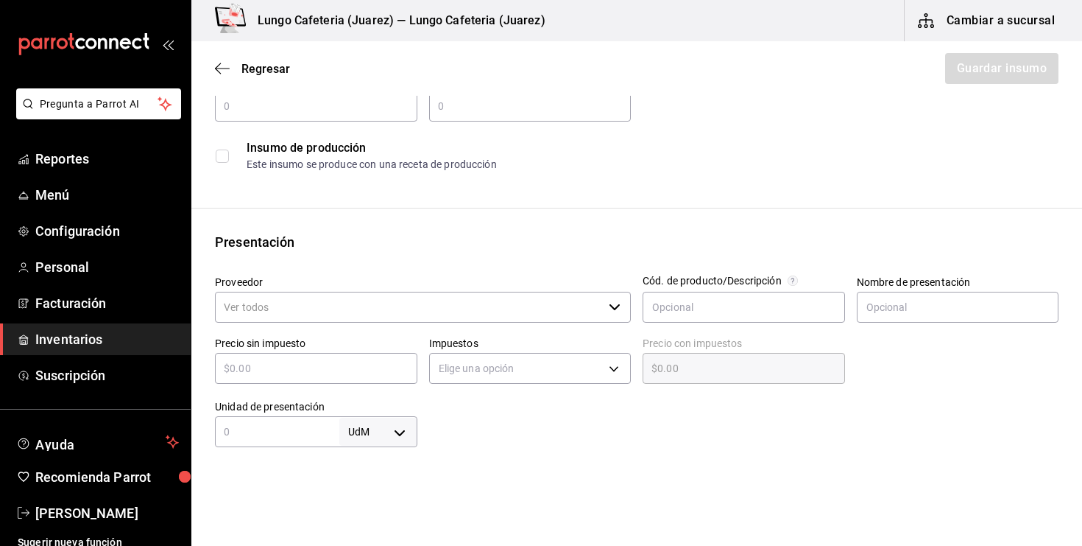
click at [292, 362] on input "text" at bounding box center [316, 368] width 202 height 18
type input "$4"
type input "$4.00"
type input "$49"
type input "$49.00"
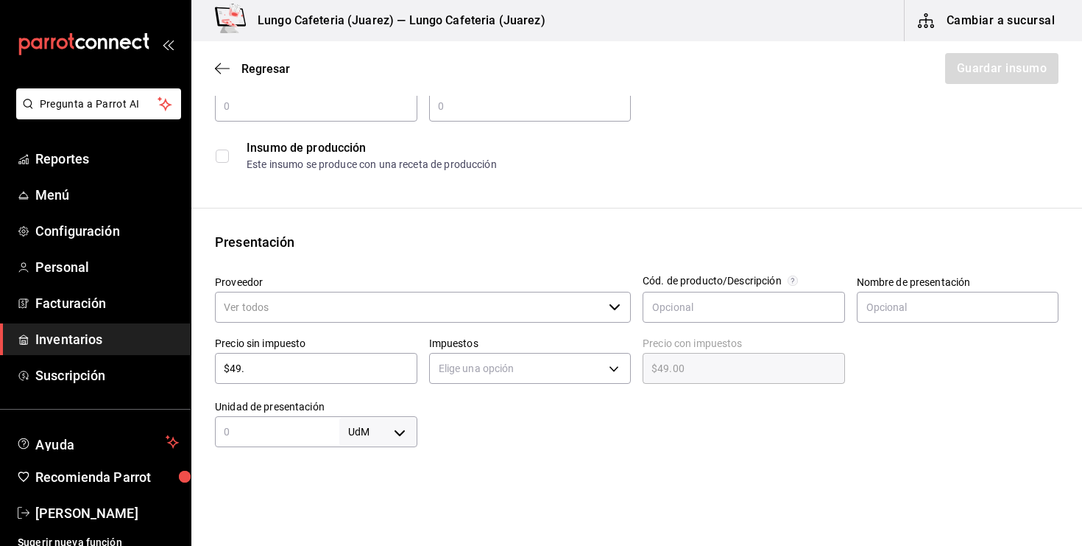
type input "$49.9"
type input "$49.90"
type input "$49.9"
click at [471, 420] on div at bounding box center [738, 417] width 642 height 59
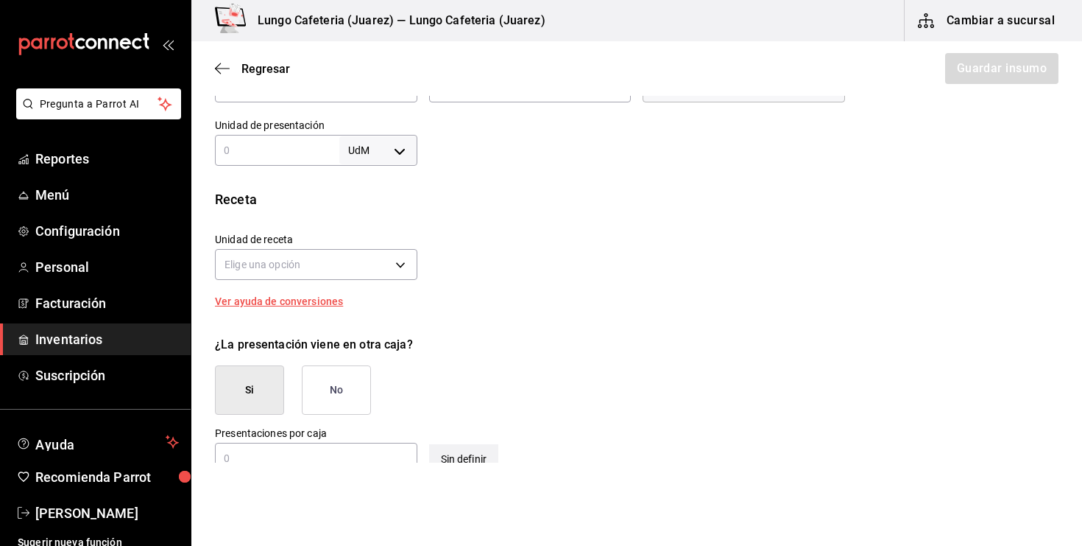
scroll to position [359, 0]
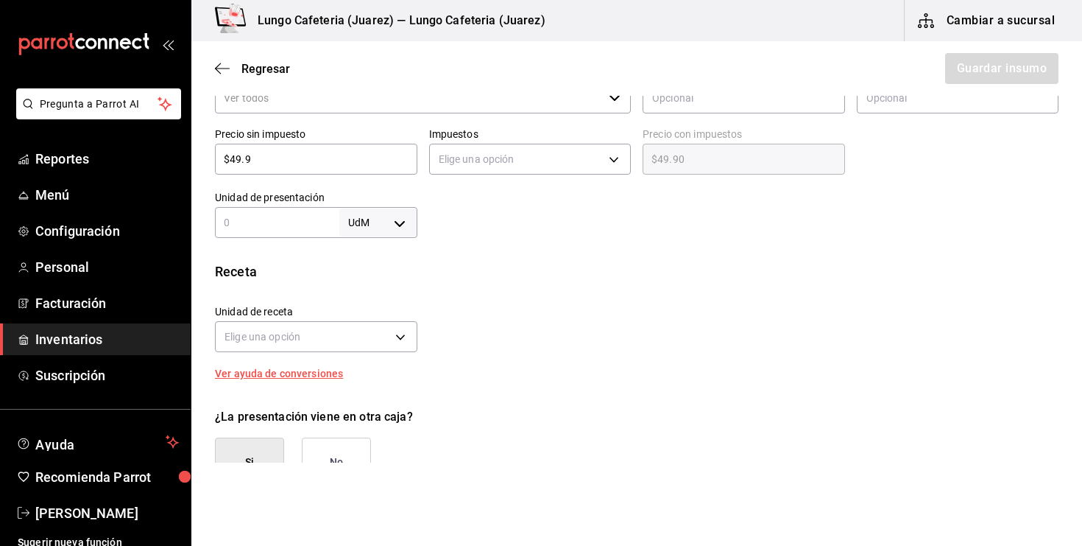
click at [274, 219] on input "text" at bounding box center [277, 223] width 124 height 18
type input "50"
click at [385, 238] on div "Insumo Nombre Categoría de inventario ​ Mínimo ​ Ideal ​ Insumo de producción E…" at bounding box center [636, 198] width 891 height 875
click at [401, 230] on body "Pregunta a Parrot AI Reportes Menú Configuración Personal Facturación Inventari…" at bounding box center [541, 231] width 1082 height 462
click at [372, 392] on li "pza" at bounding box center [378, 388] width 77 height 24
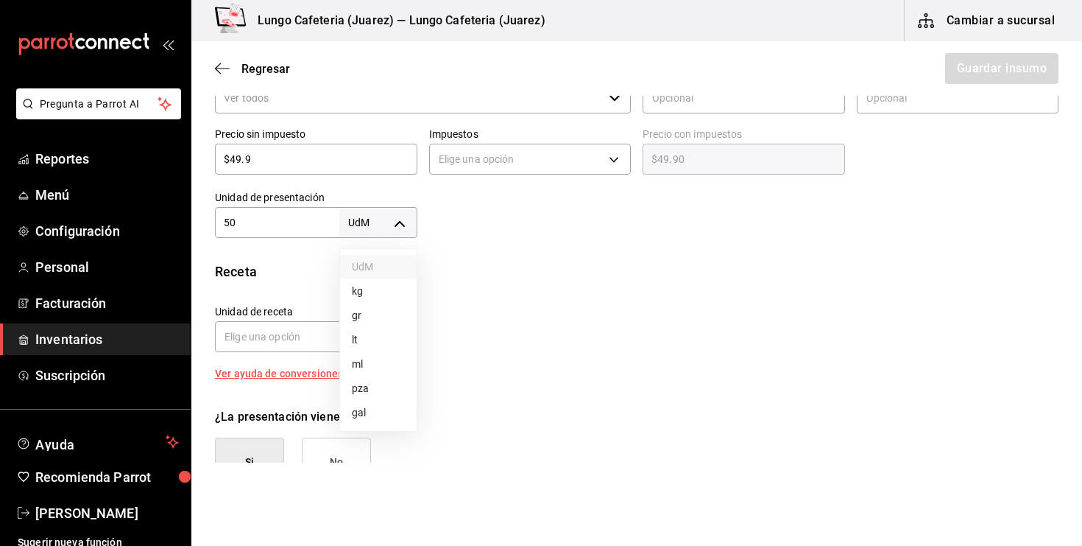
type input "UNIT"
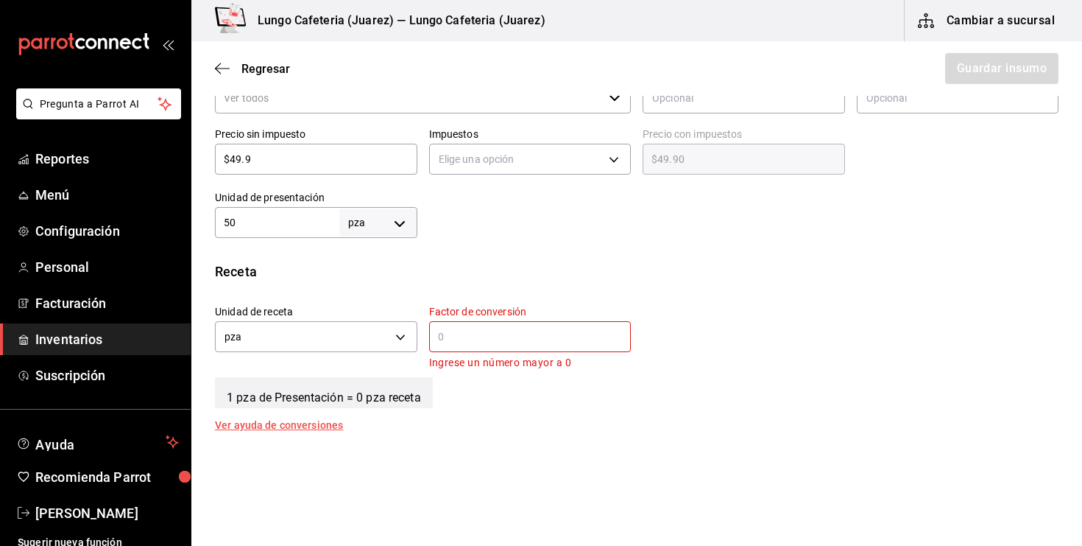
click at [515, 337] on input "text" at bounding box center [530, 337] width 202 height 18
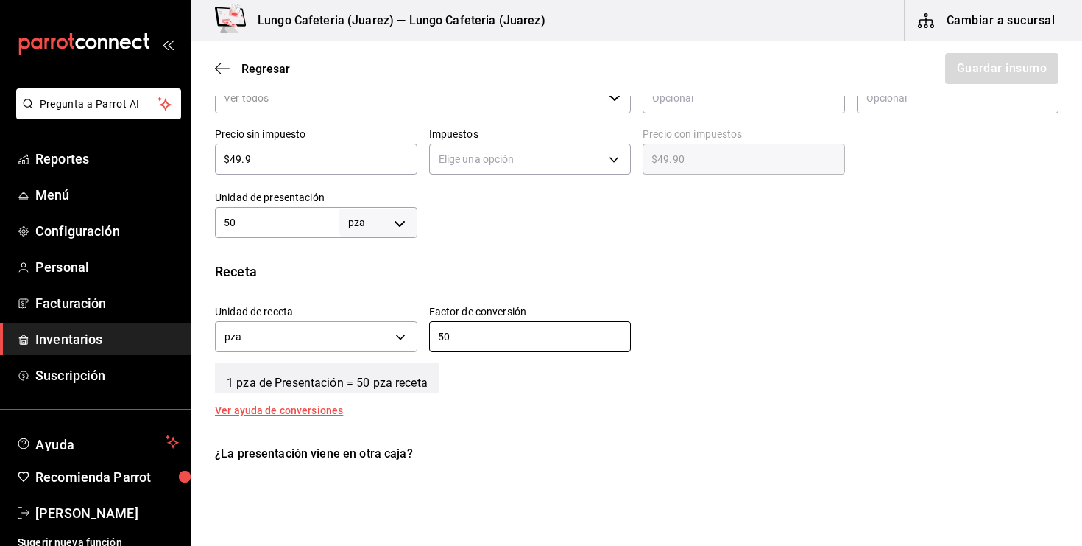
type input "50"
click at [535, 404] on div "Receta Unidad de receta pza UNIT Factor de conversión 50 ​ 1 pza de Presentació…" at bounding box center [636, 338] width 891 height 154
click at [280, 228] on input "50" at bounding box center [277, 223] width 124 height 18
type input "1"
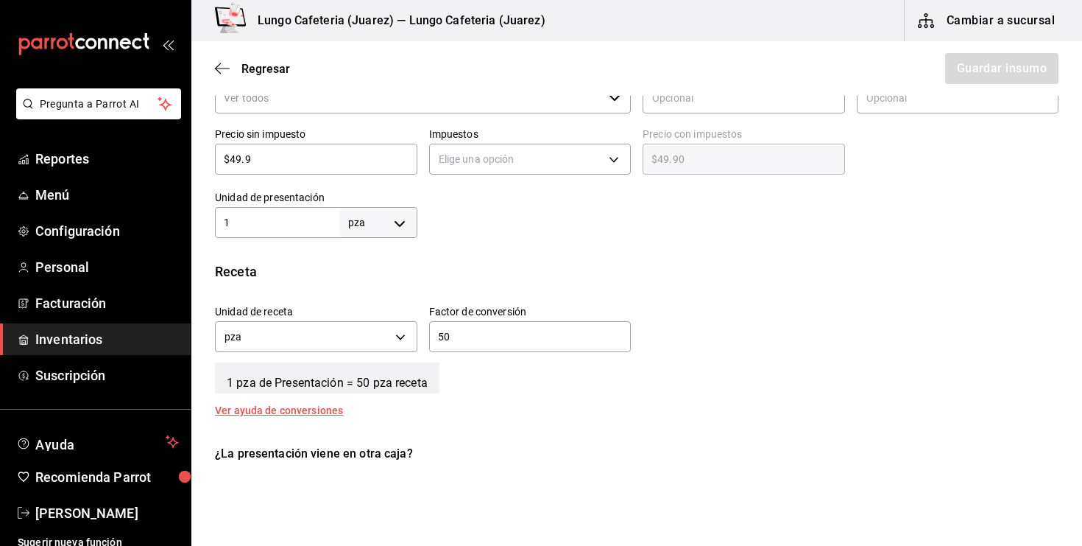
click at [570, 266] on div "Receta" at bounding box center [637, 271] width 844 height 20
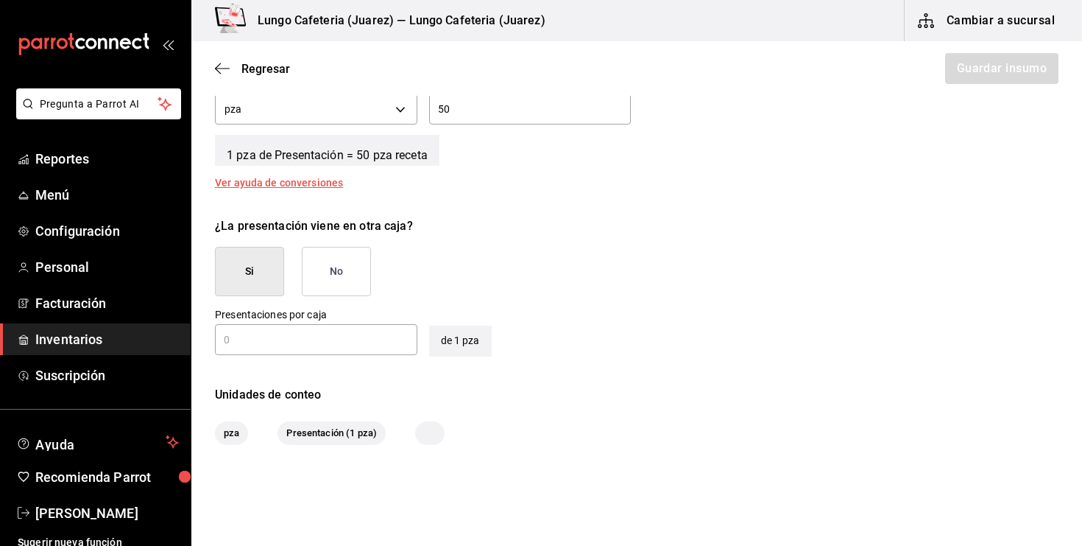
scroll to position [593, 0]
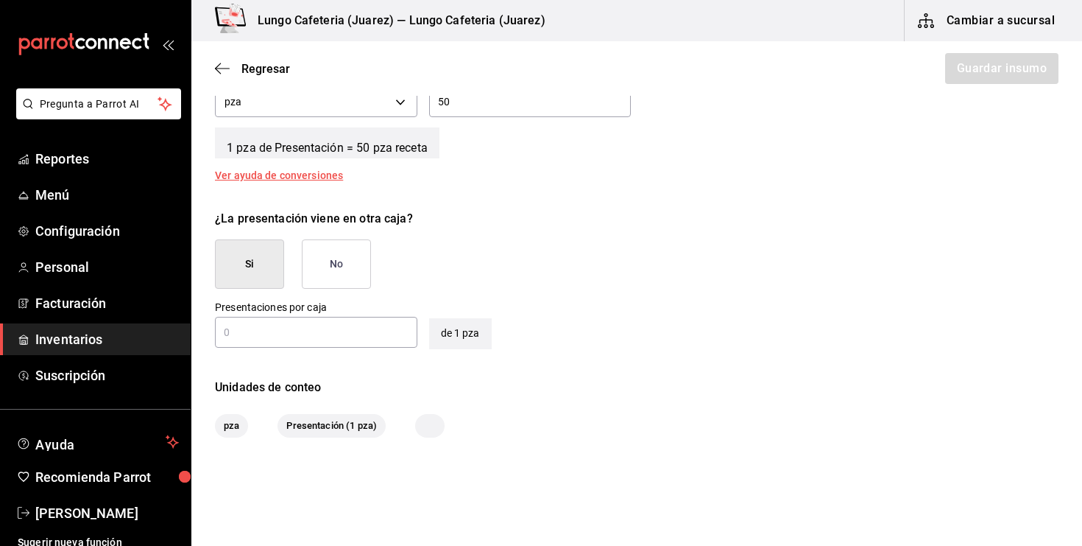
click at [268, 273] on button "Si" at bounding box center [249, 263] width 69 height 49
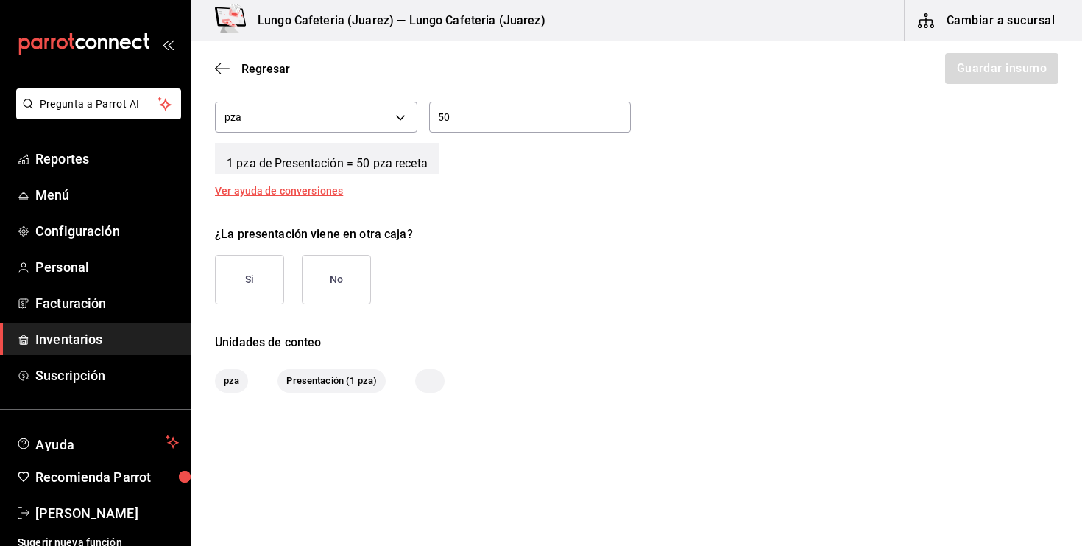
click at [268, 273] on button "Si" at bounding box center [249, 279] width 69 height 49
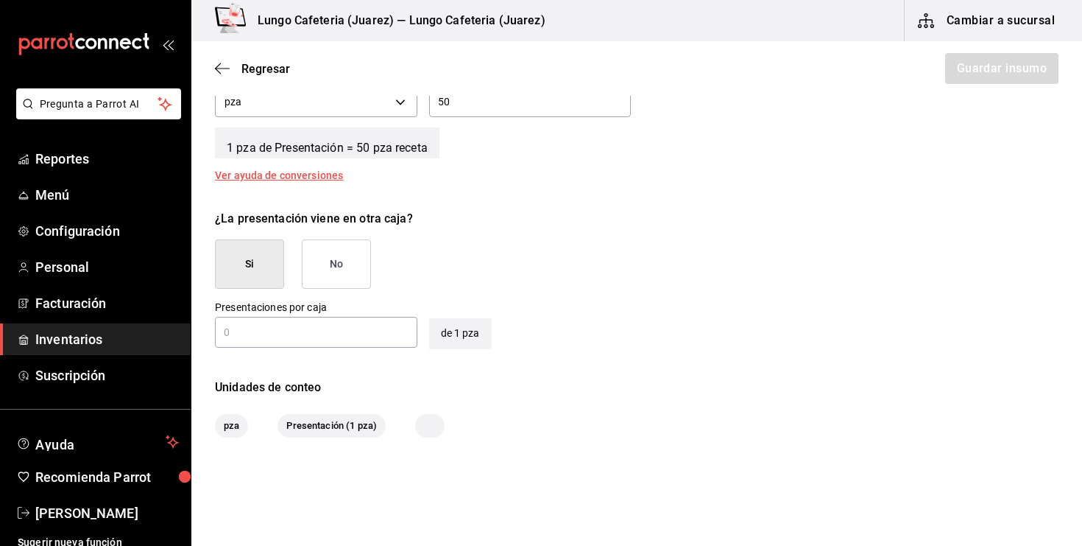
click at [306, 328] on input "text" at bounding box center [316, 332] width 202 height 18
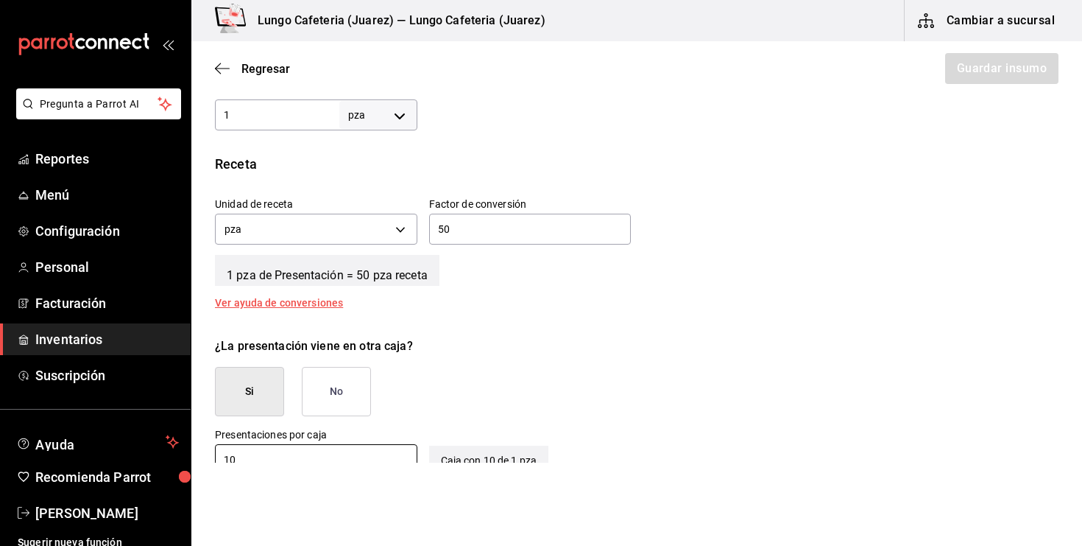
scroll to position [461, 0]
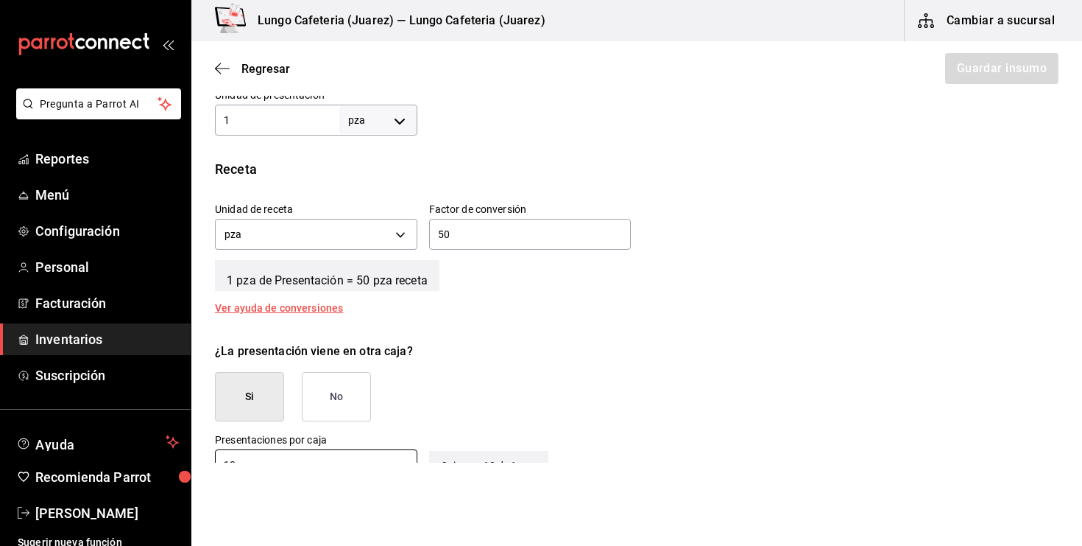
type input "10"
click at [320, 119] on input "1" at bounding box center [277, 120] width 124 height 18
type input "50"
click at [463, 239] on input "50" at bounding box center [530, 234] width 202 height 18
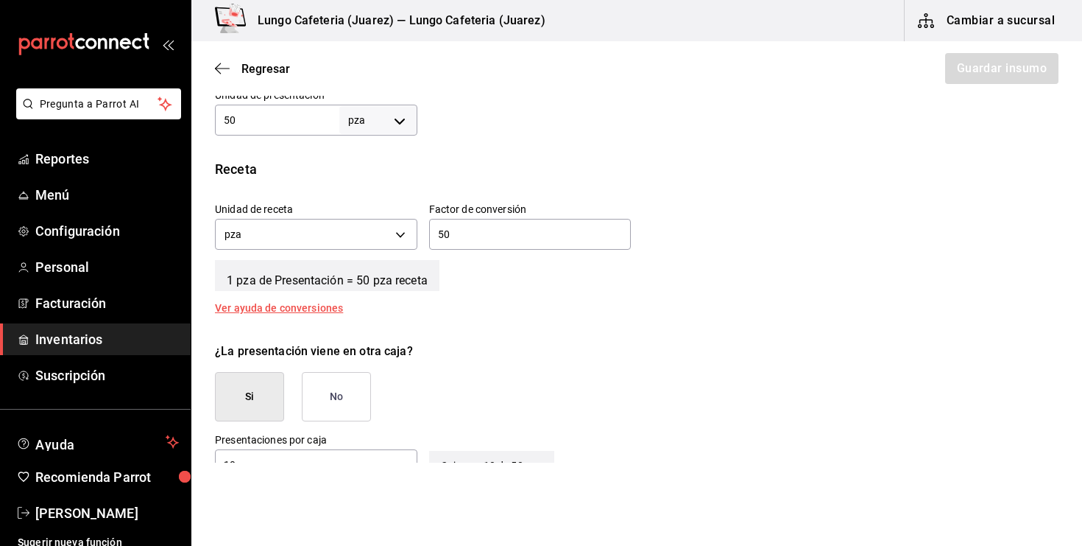
click at [463, 239] on input "50" at bounding box center [530, 234] width 202 height 18
type input "1"
click at [666, 334] on div "¿La presentación viene en otra caja? Si No" at bounding box center [631, 376] width 856 height 91
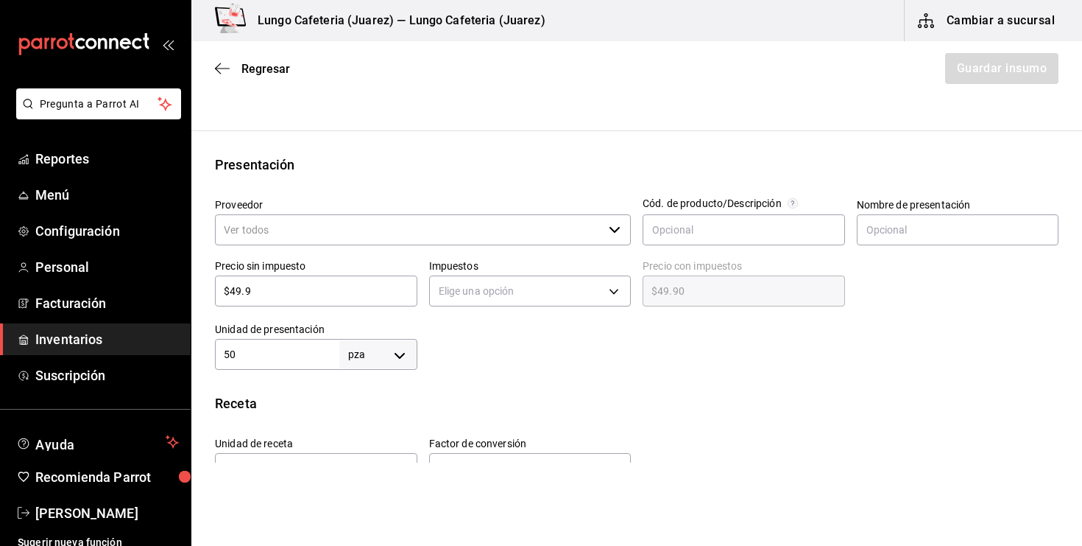
scroll to position [0, 0]
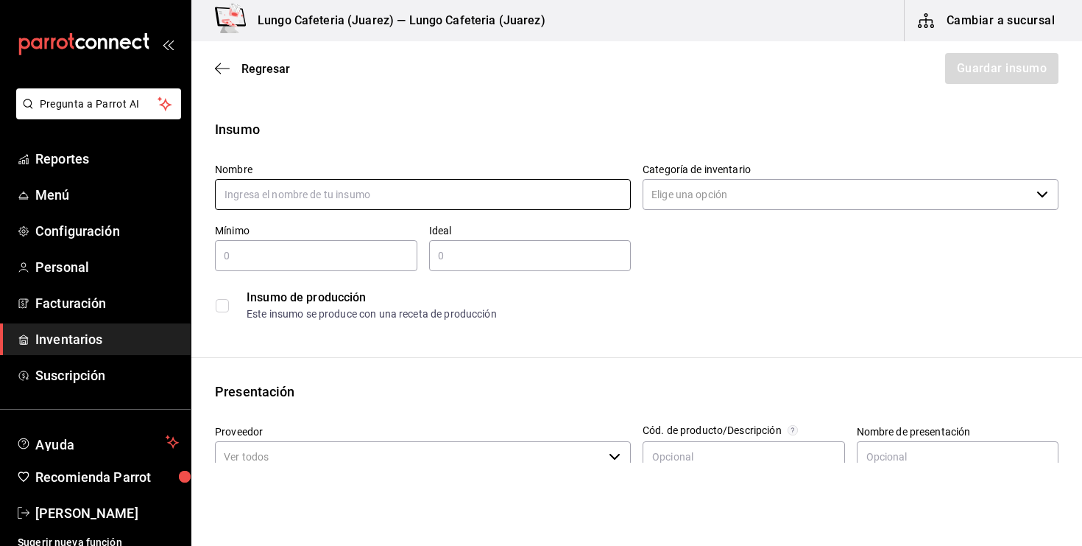
click at [473, 189] on input "text" at bounding box center [423, 194] width 416 height 31
type input "Desechable Hamburguesero"
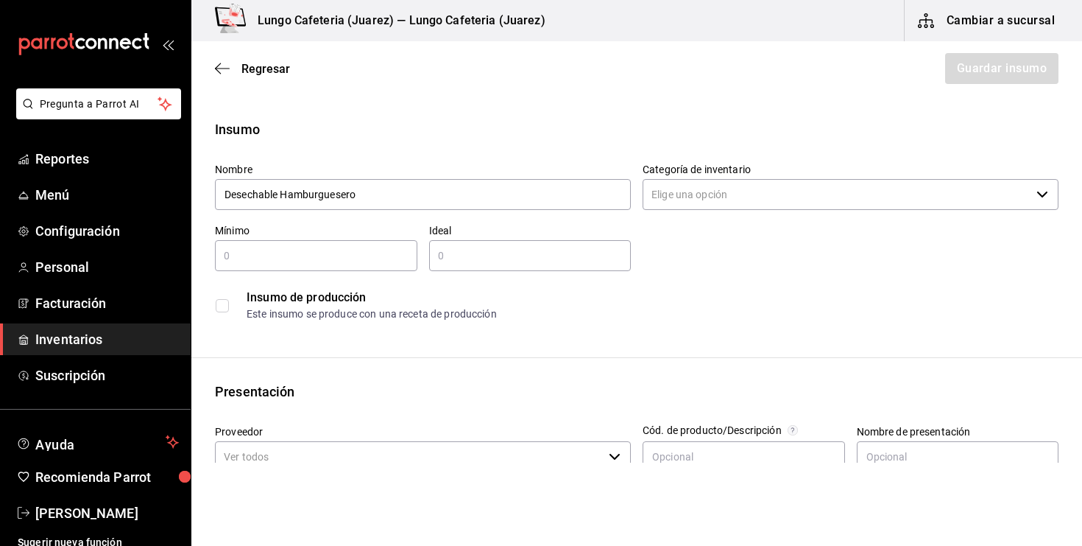
click at [824, 193] on input "Categoría de inventario" at bounding box center [837, 194] width 388 height 31
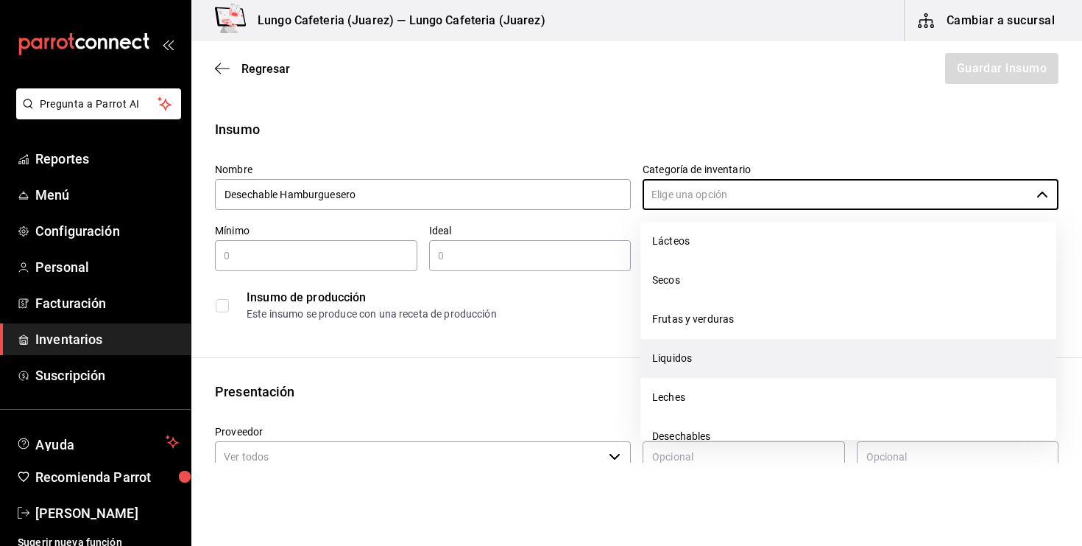
scroll to position [141, 0]
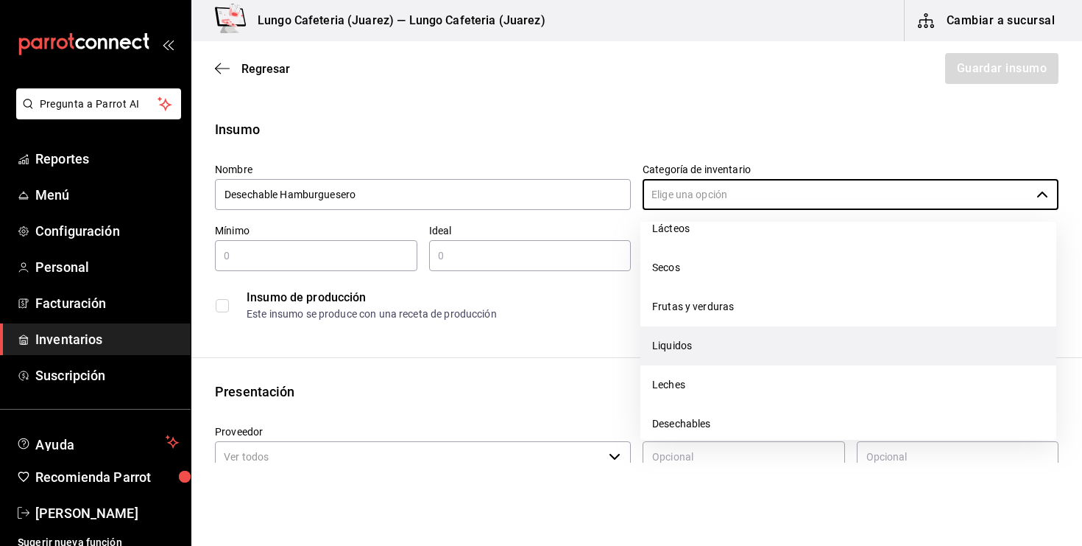
click at [691, 413] on li "Desechables" at bounding box center [849, 423] width 416 height 39
type input "Desechables"
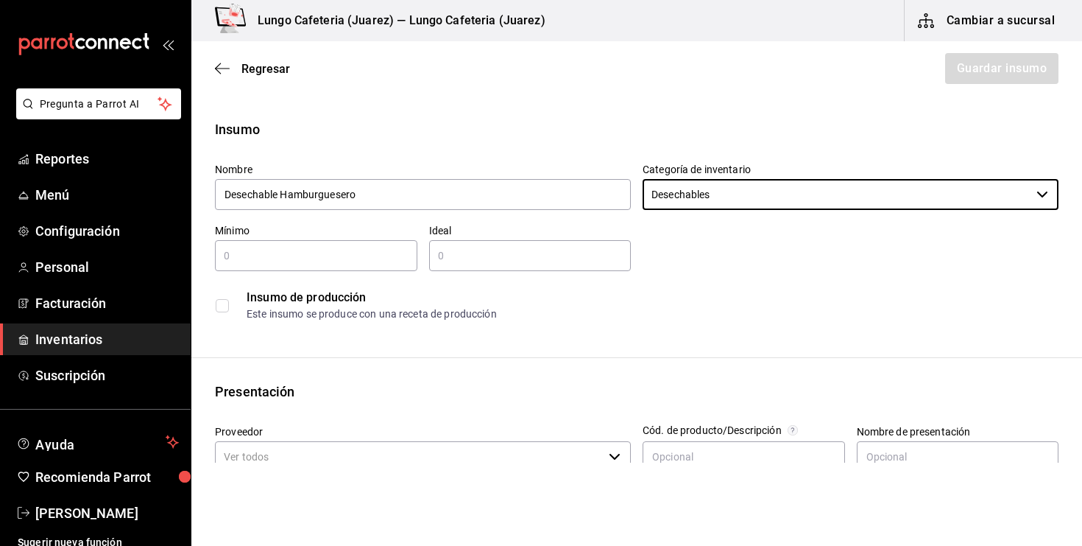
click at [327, 264] on input "text" at bounding box center [316, 256] width 202 height 18
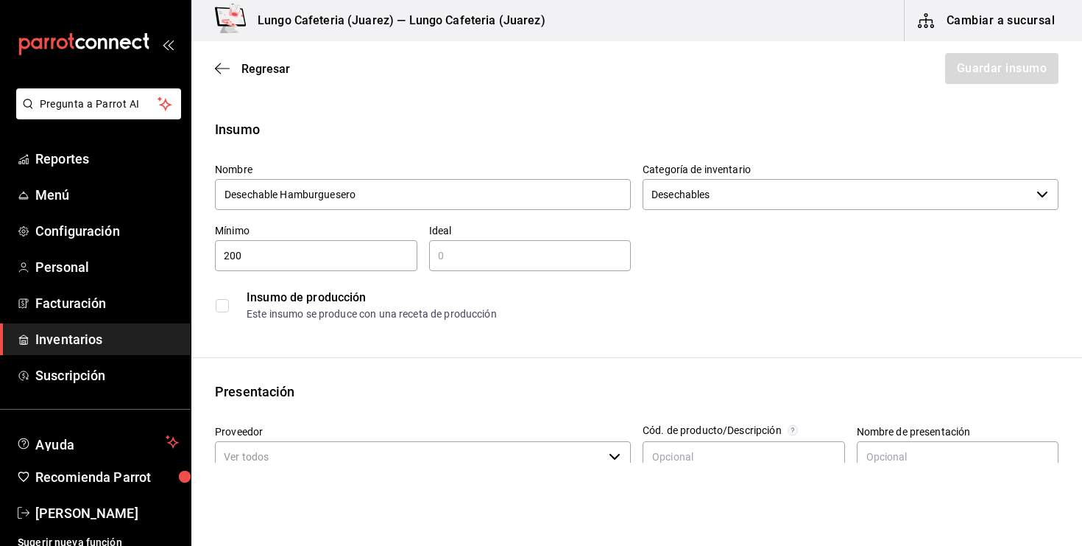
click at [331, 251] on input "200" at bounding box center [316, 256] width 202 height 18
type input "100"
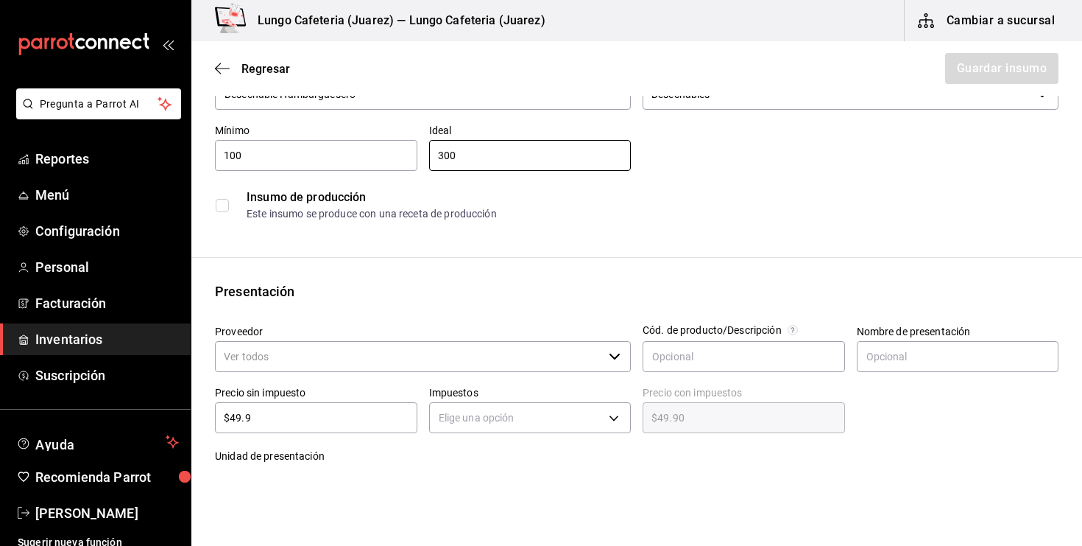
type input "300"
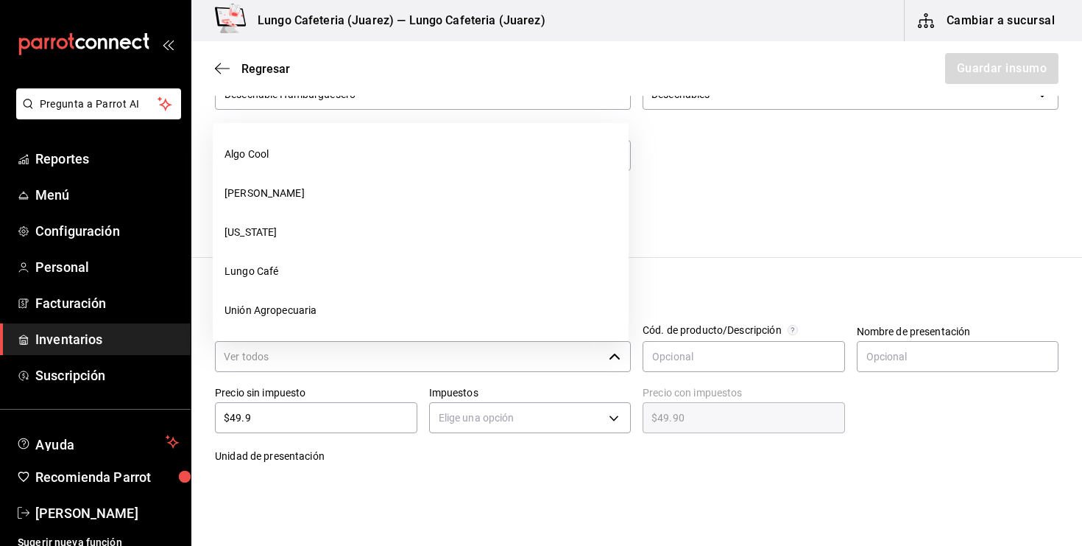
click at [465, 353] on input "Proveedor" at bounding box center [409, 356] width 388 height 31
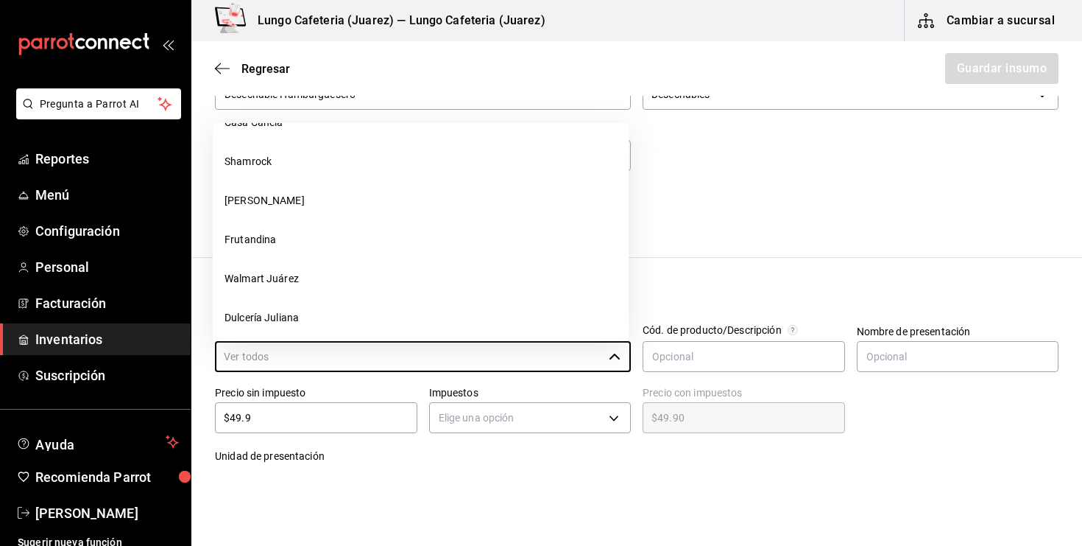
scroll to position [621, 0]
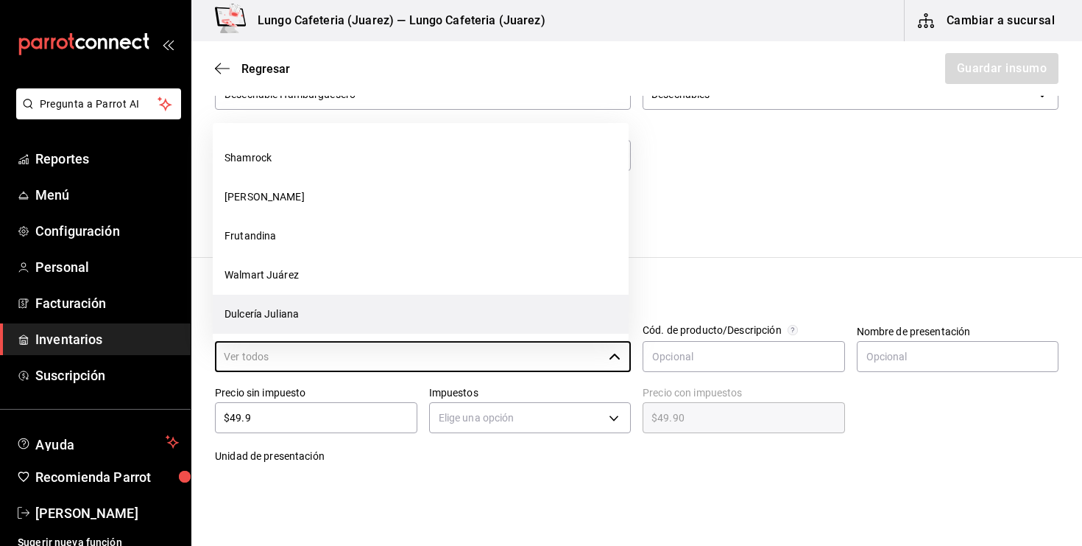
click at [333, 314] on li "Dulcería Juliana" at bounding box center [421, 314] width 416 height 39
type input "Dulcería Juliana"
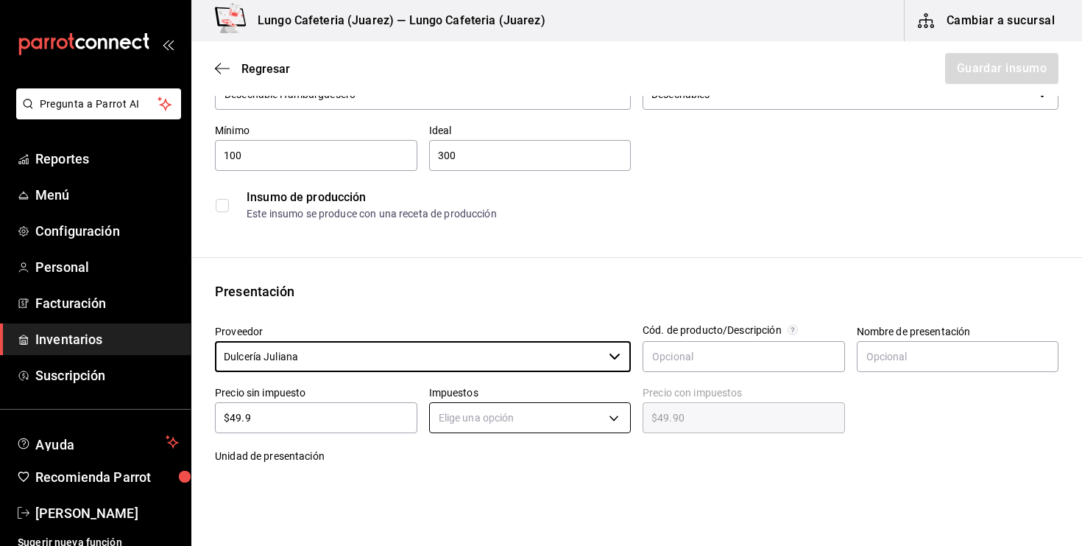
click at [473, 411] on body "Pregunta a Parrot AI Reportes Menú Configuración Personal Facturación Inventari…" at bounding box center [541, 231] width 1082 height 462
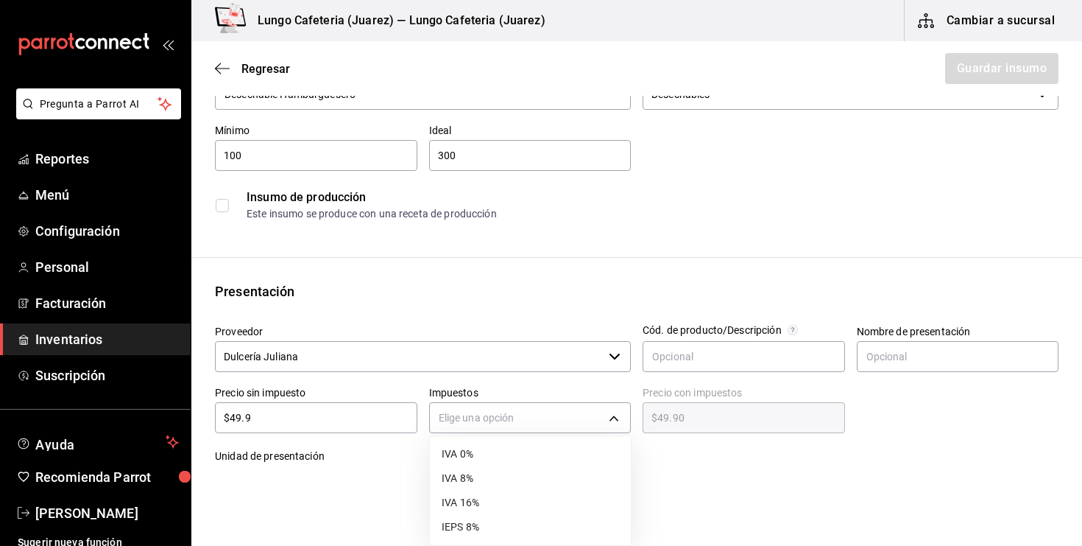
click at [459, 461] on li "IVA 0%" at bounding box center [530, 454] width 201 height 24
type input "IVA_0"
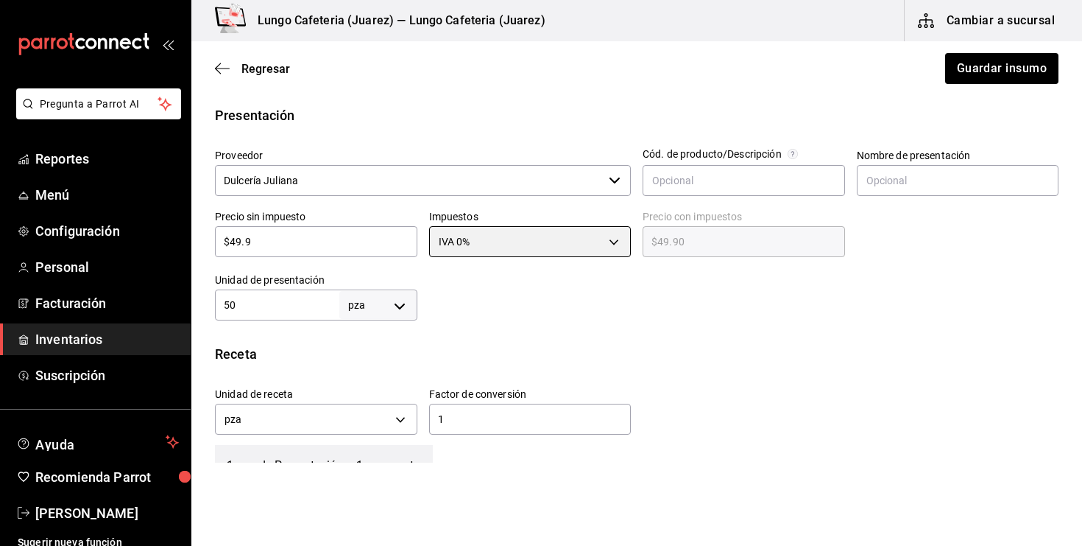
scroll to position [289, 0]
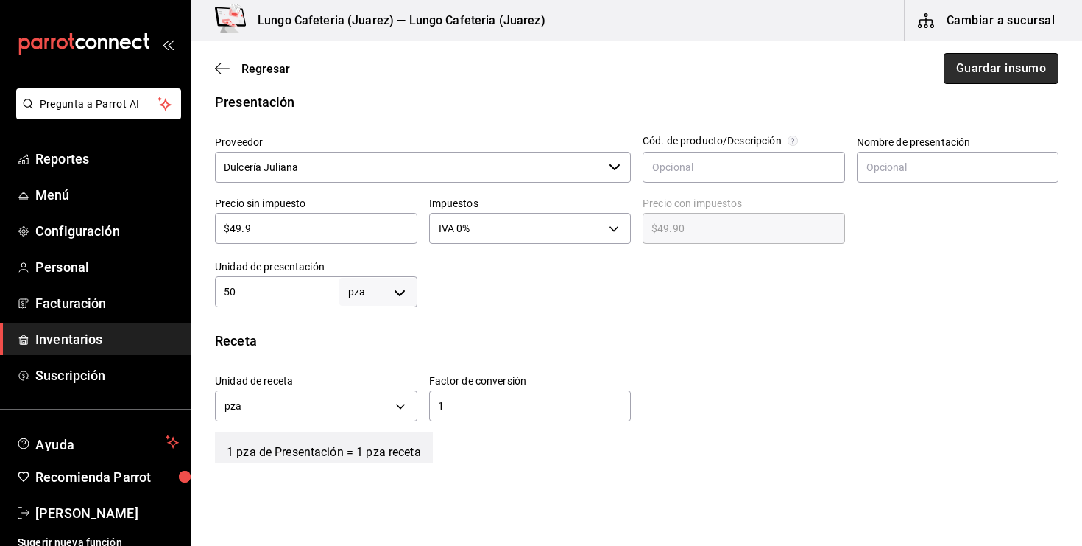
click at [987, 67] on button "Guardar insumo" at bounding box center [1001, 68] width 115 height 31
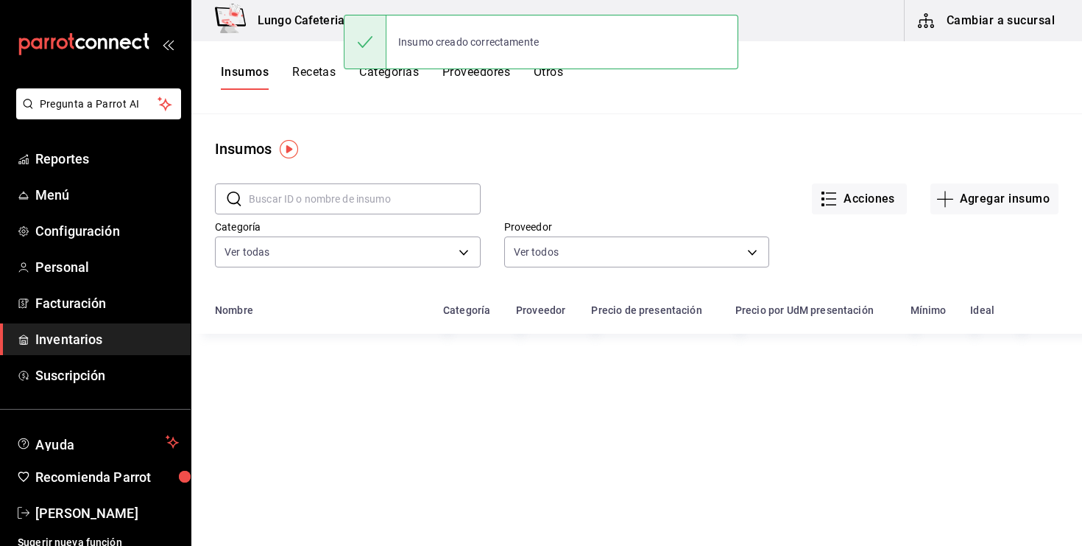
click at [326, 76] on button "Recetas" at bounding box center [313, 77] width 43 height 25
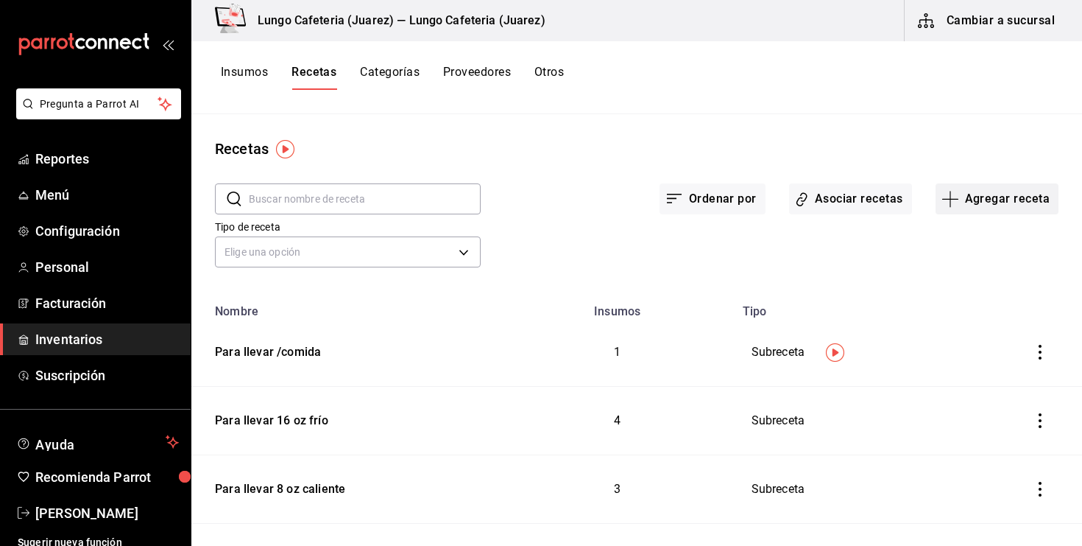
click at [956, 191] on icon "button" at bounding box center [951, 199] width 18 height 18
drag, startPoint x: 980, startPoint y: 244, endPoint x: 978, endPoint y: 270, distance: 26.6
click at [978, 270] on nav "Receta Subreceta Receta de producción" at bounding box center [996, 278] width 147 height 129
click at [978, 270] on li "Subreceta" at bounding box center [996, 278] width 147 height 39
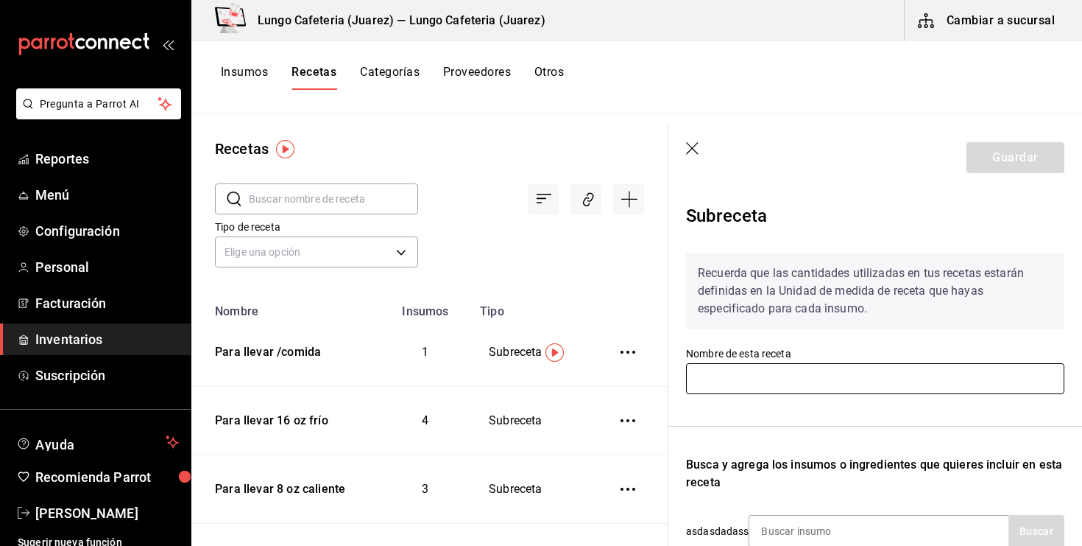
click at [802, 373] on input "text" at bounding box center [875, 378] width 378 height 31
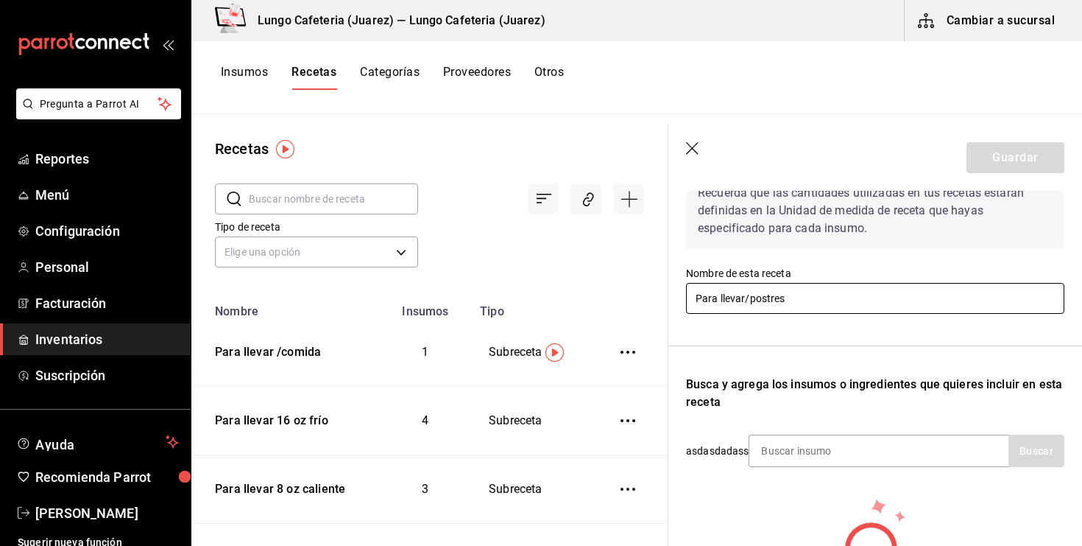
scroll to position [96, 0]
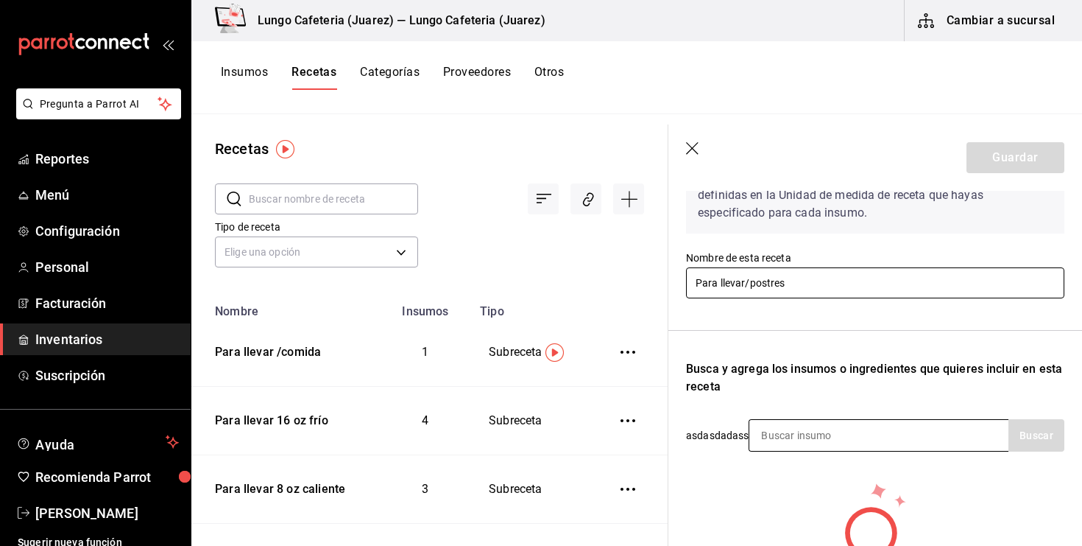
type input "Para llevar/postres"
click at [862, 434] on input at bounding box center [823, 435] width 147 height 31
type input "hamb"
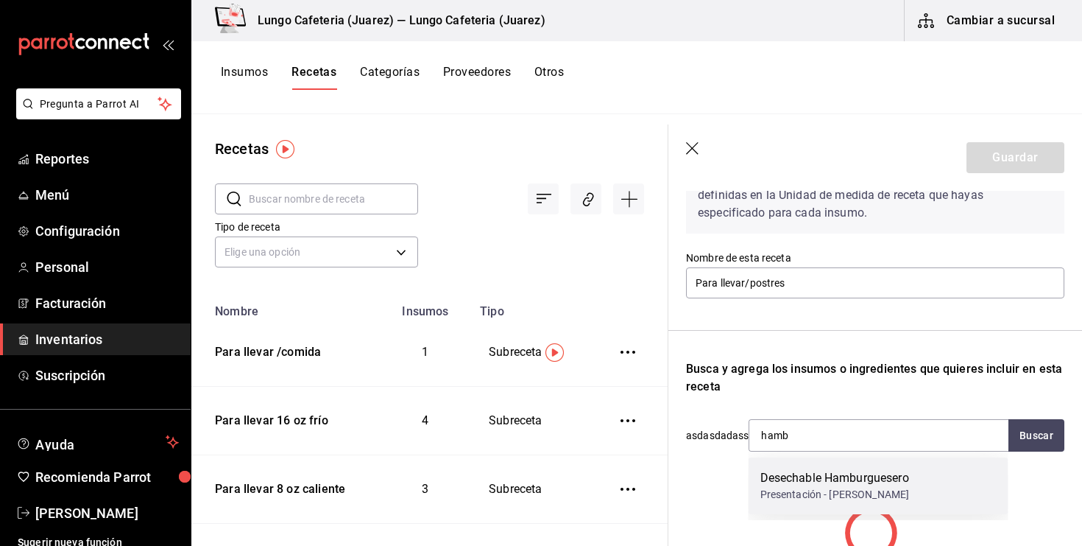
click at [843, 473] on div "Desechable Hamburguesero" at bounding box center [835, 478] width 149 height 18
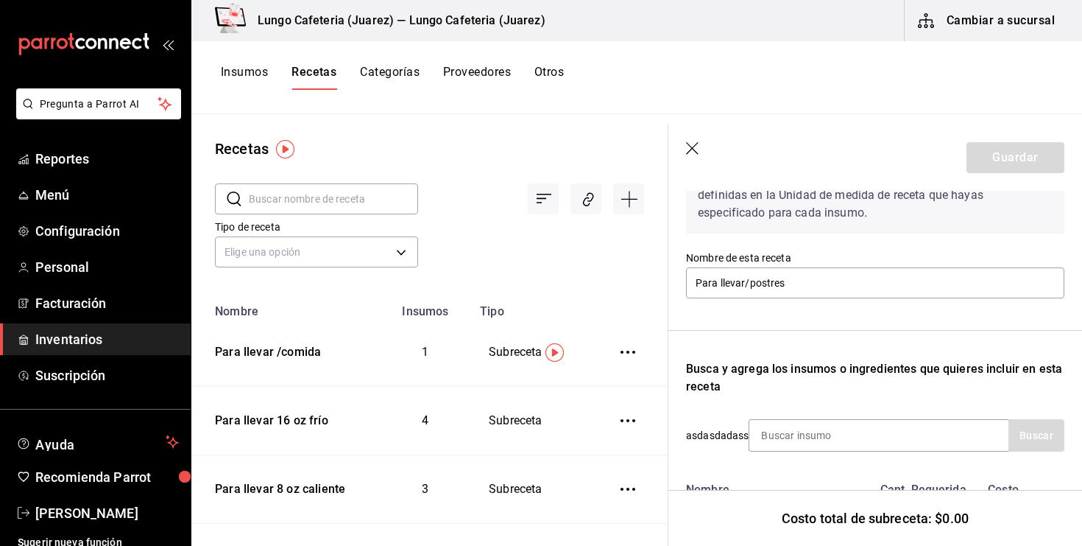
scroll to position [208, 0]
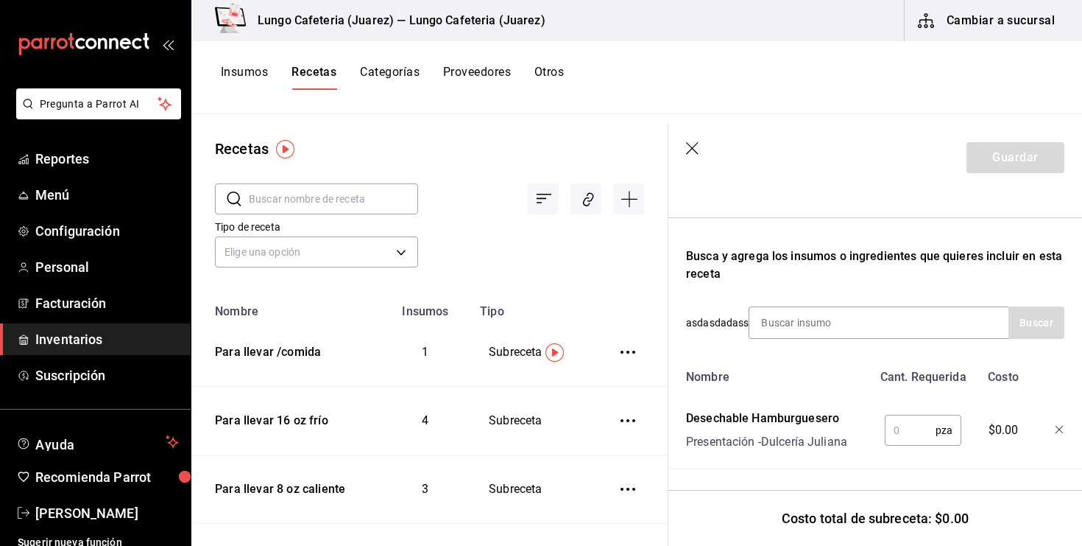
click at [920, 429] on input "text" at bounding box center [910, 429] width 51 height 29
type input "1"
click at [999, 169] on button "Guardar" at bounding box center [1016, 157] width 98 height 31
